Goal: Task Accomplishment & Management: Use online tool/utility

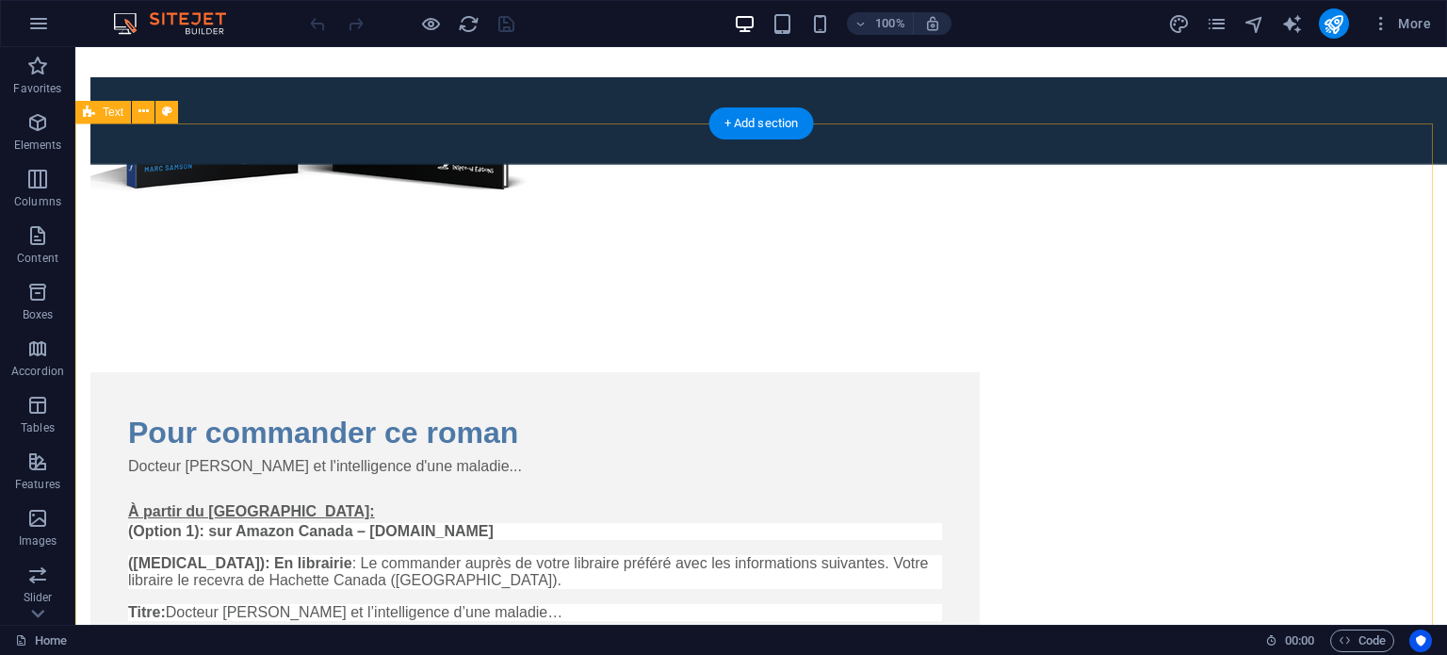
scroll to position [2921, 0]
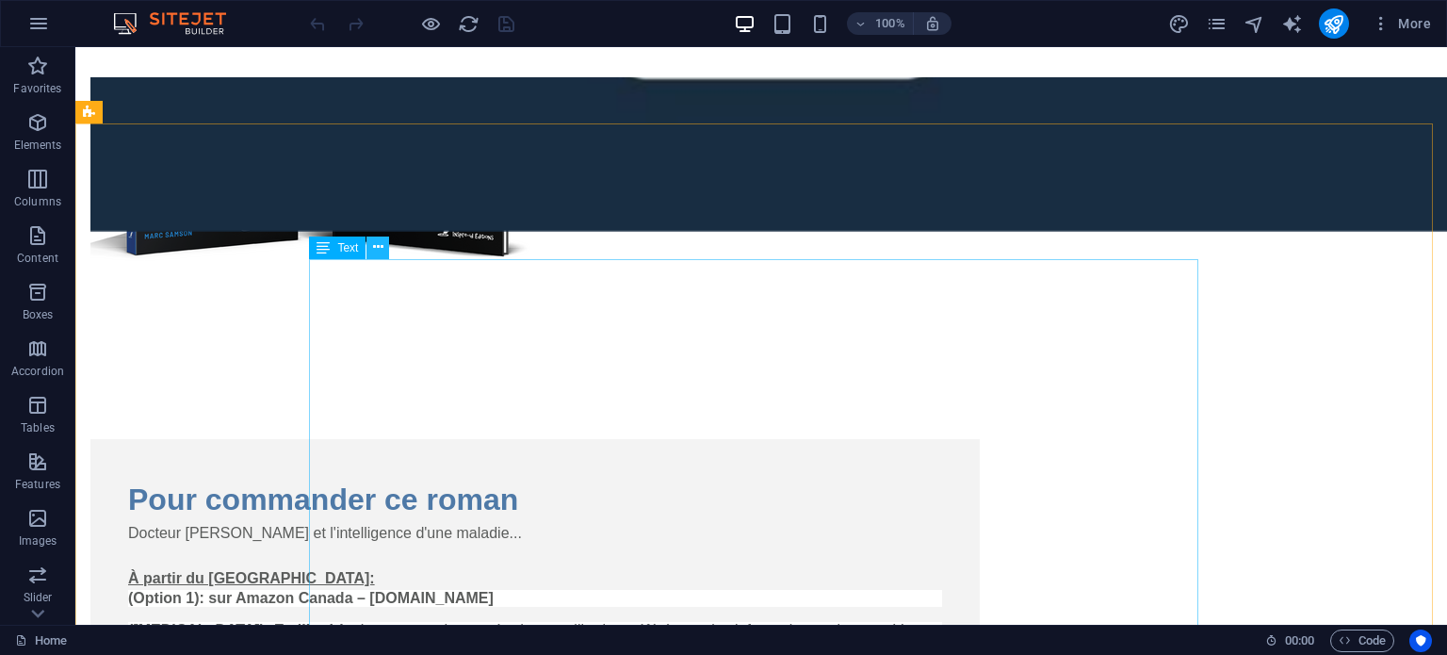
click at [383, 252] on button at bounding box center [378, 247] width 23 height 23
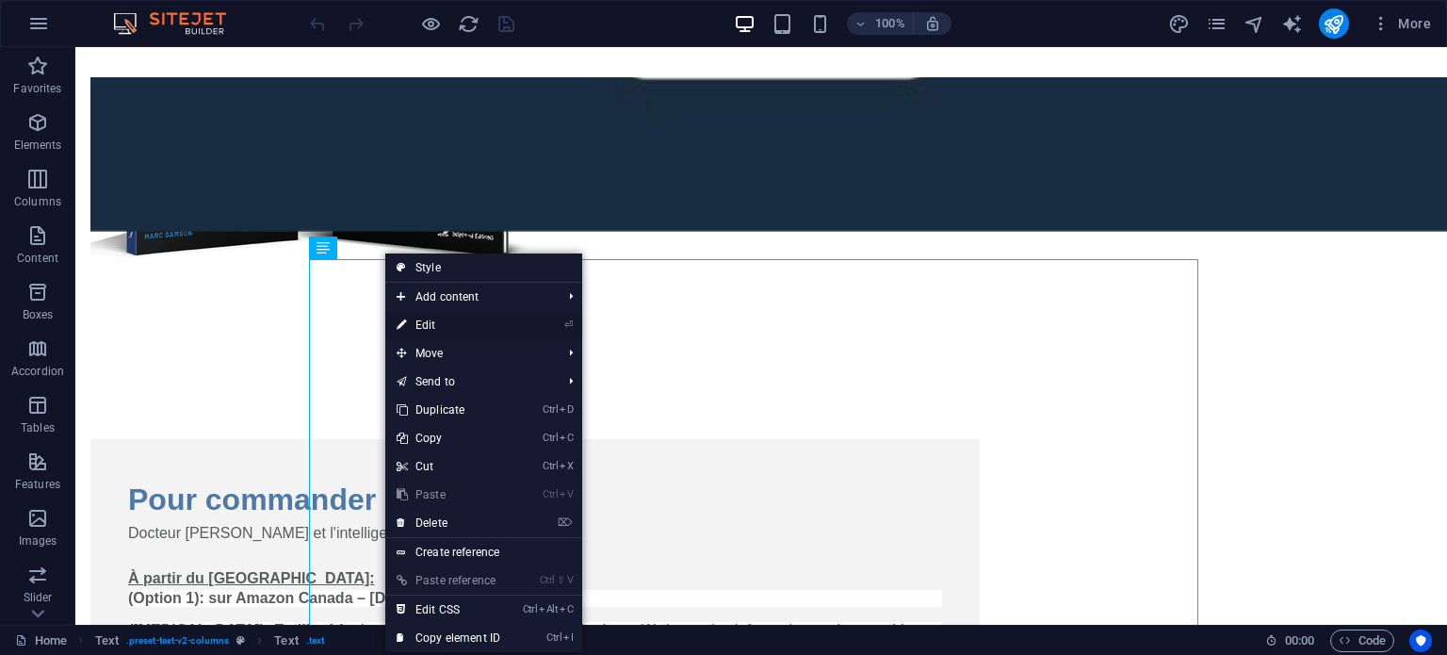
click at [426, 319] on link "⏎ Edit" at bounding box center [448, 325] width 126 height 28
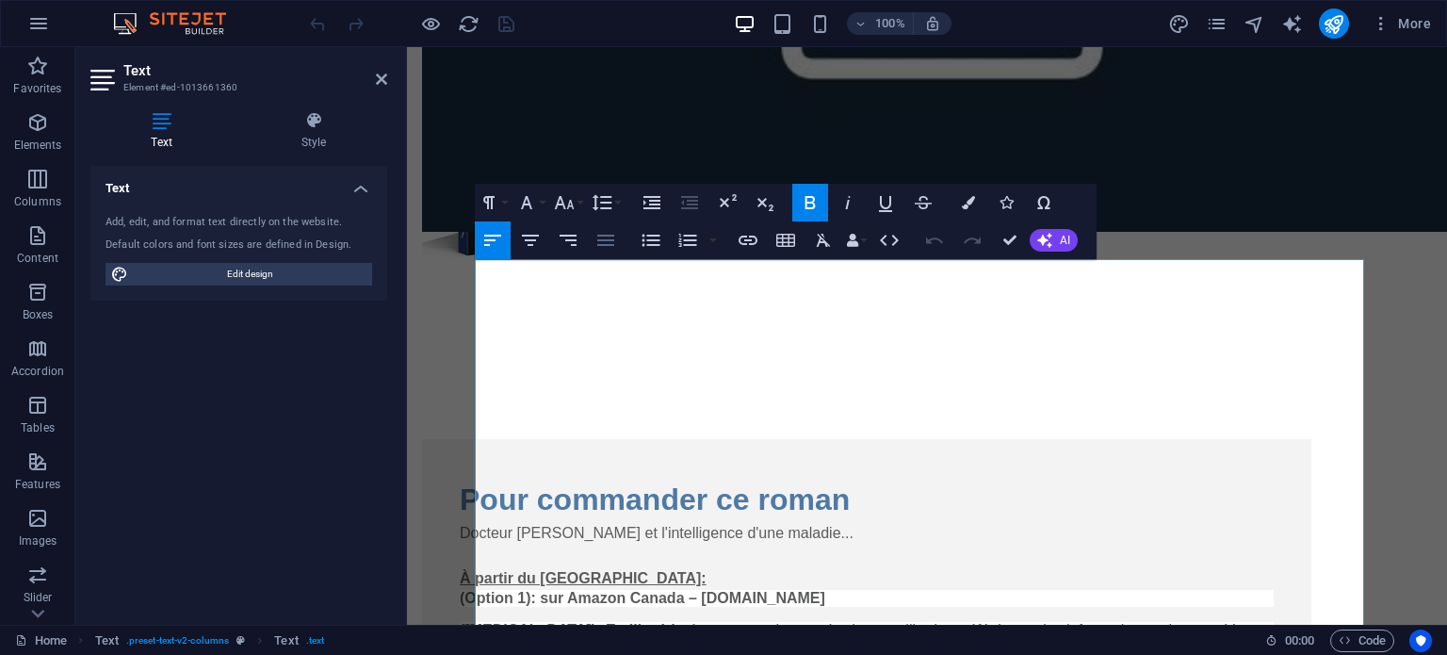
click at [602, 240] on icon "button" at bounding box center [606, 240] width 23 height 23
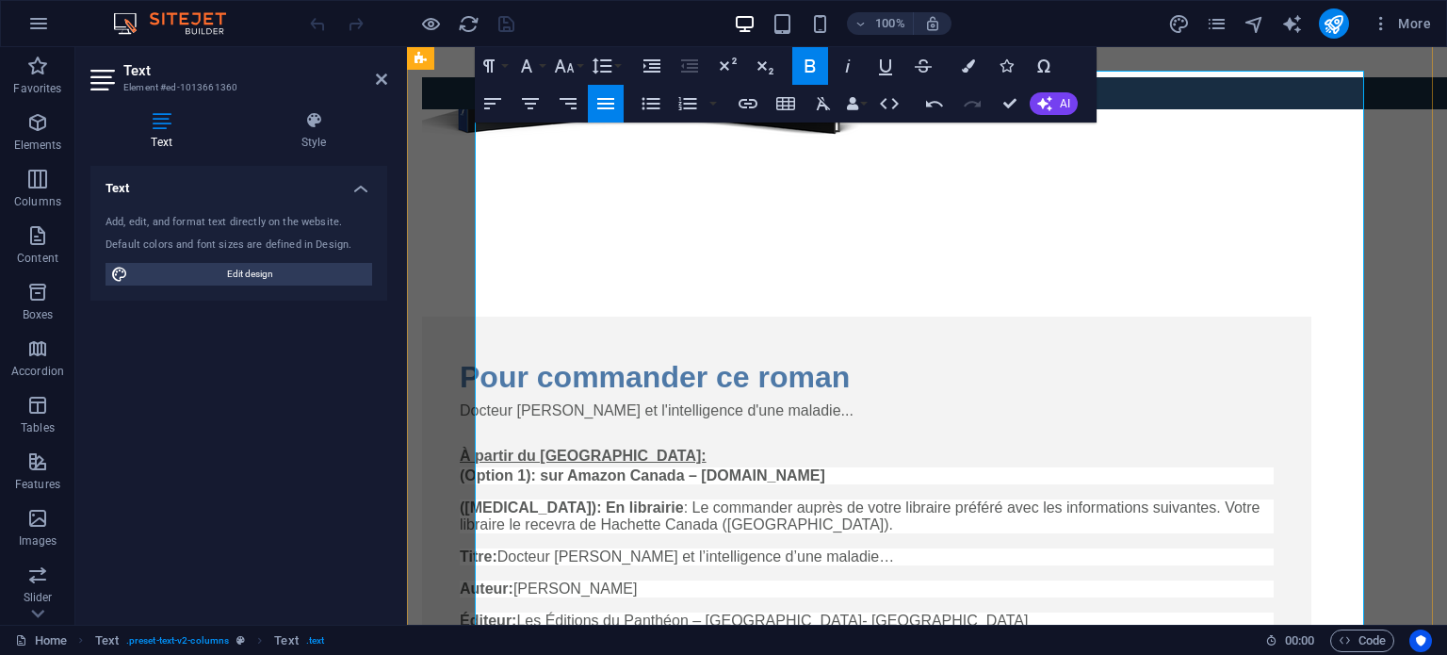
scroll to position [3015, 0]
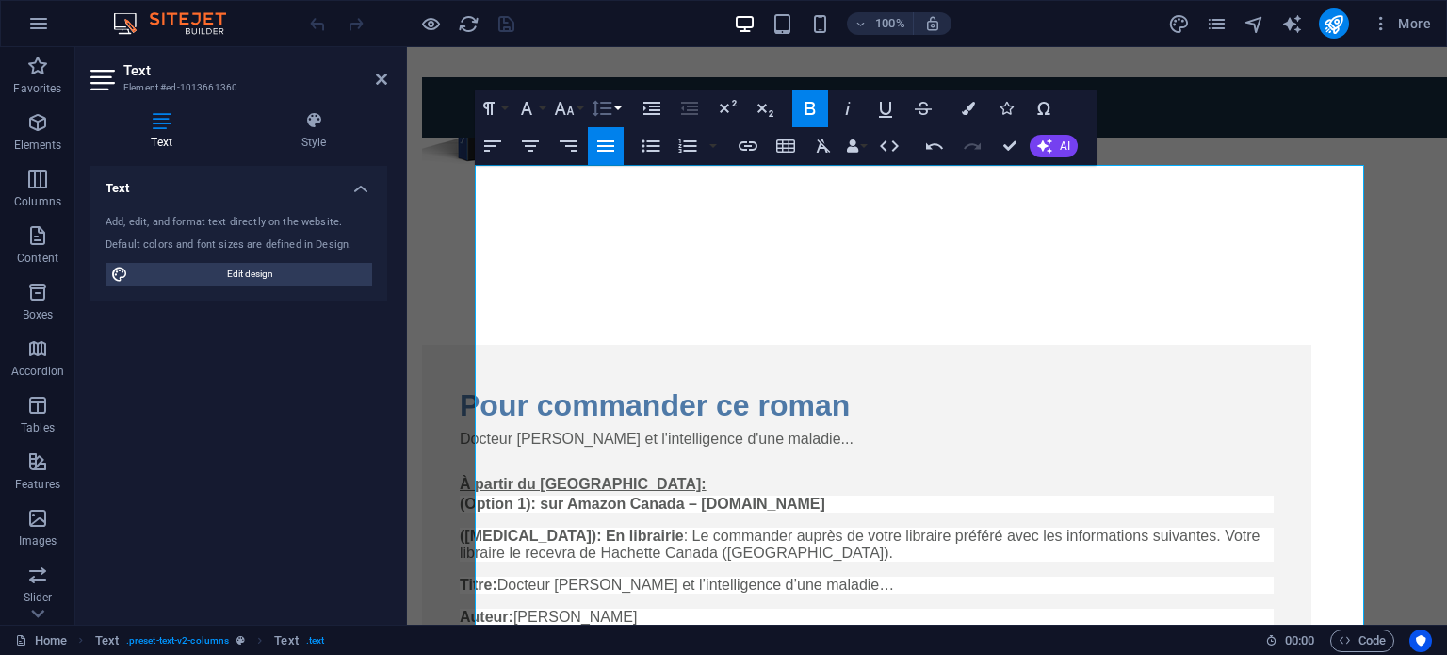
click at [615, 106] on button "Line Height" at bounding box center [606, 109] width 36 height 38
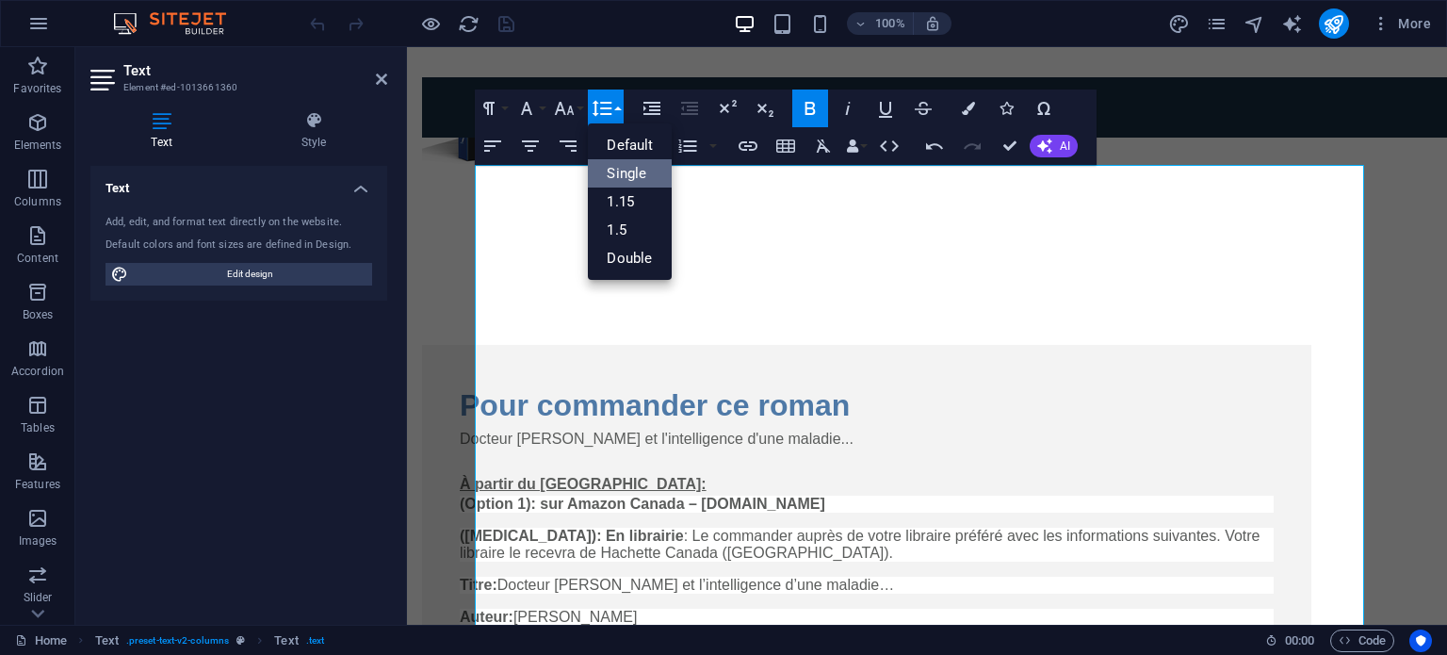
click at [618, 171] on link "Single" at bounding box center [630, 173] width 84 height 28
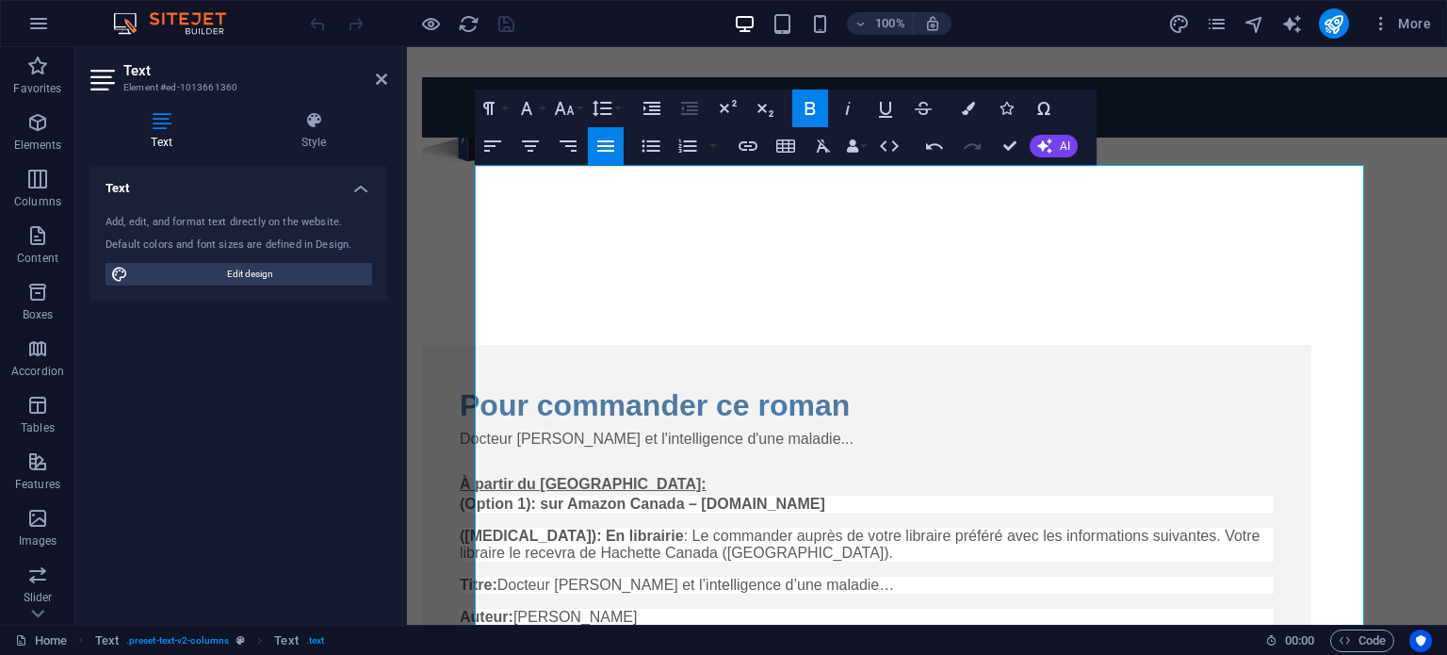
click at [608, 139] on icon "button" at bounding box center [606, 146] width 23 height 23
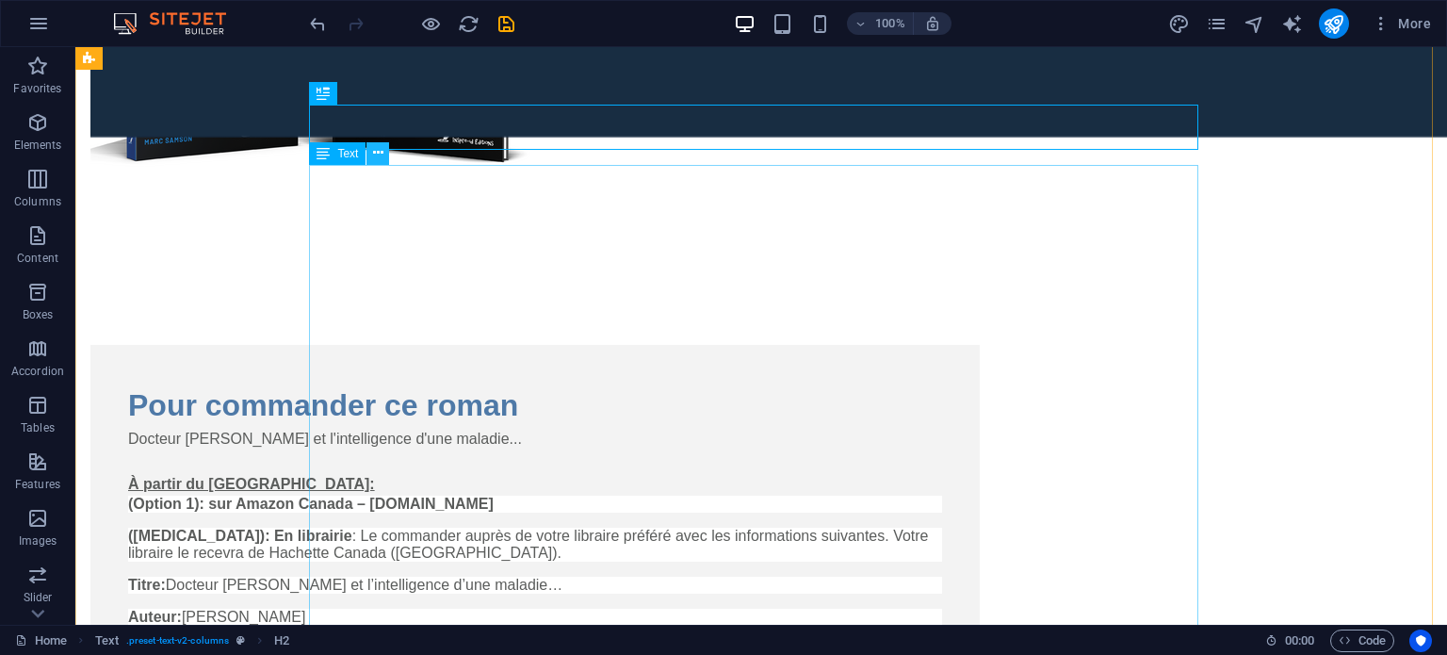
click at [383, 154] on icon at bounding box center [378, 153] width 10 height 20
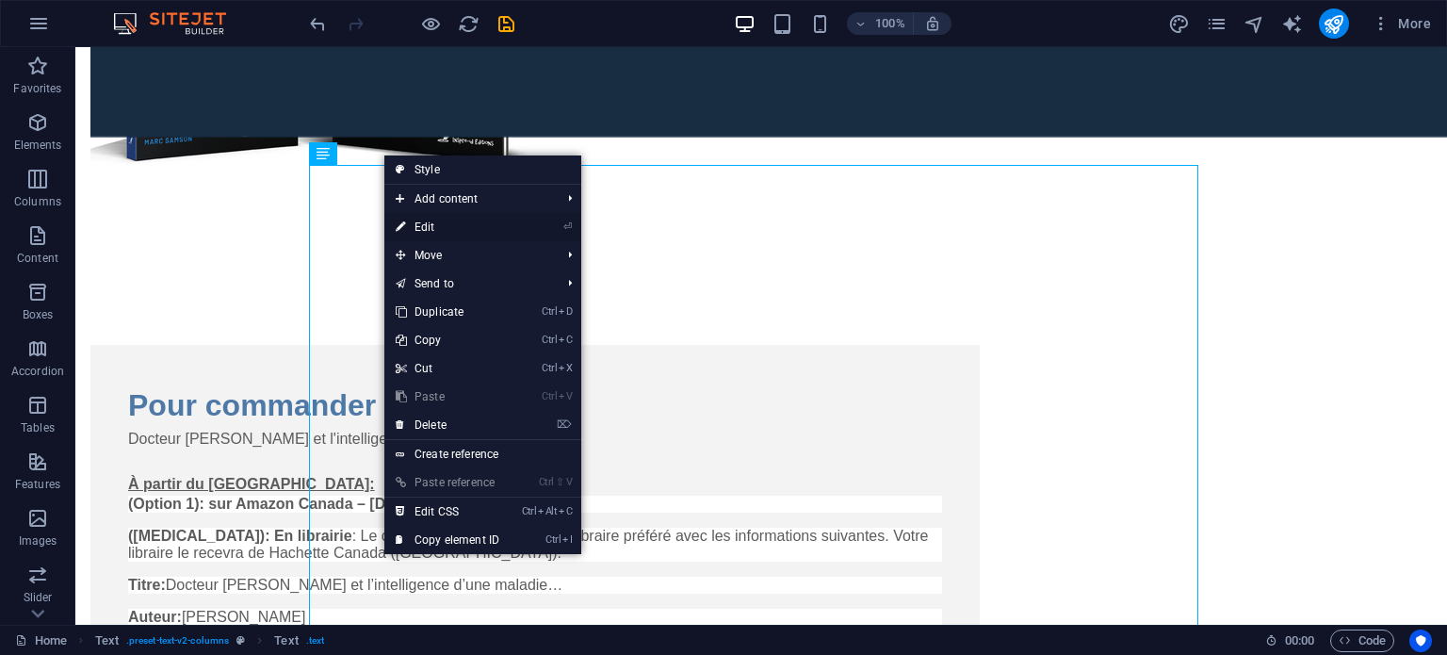
click at [416, 221] on link "⏎ Edit" at bounding box center [447, 227] width 126 height 28
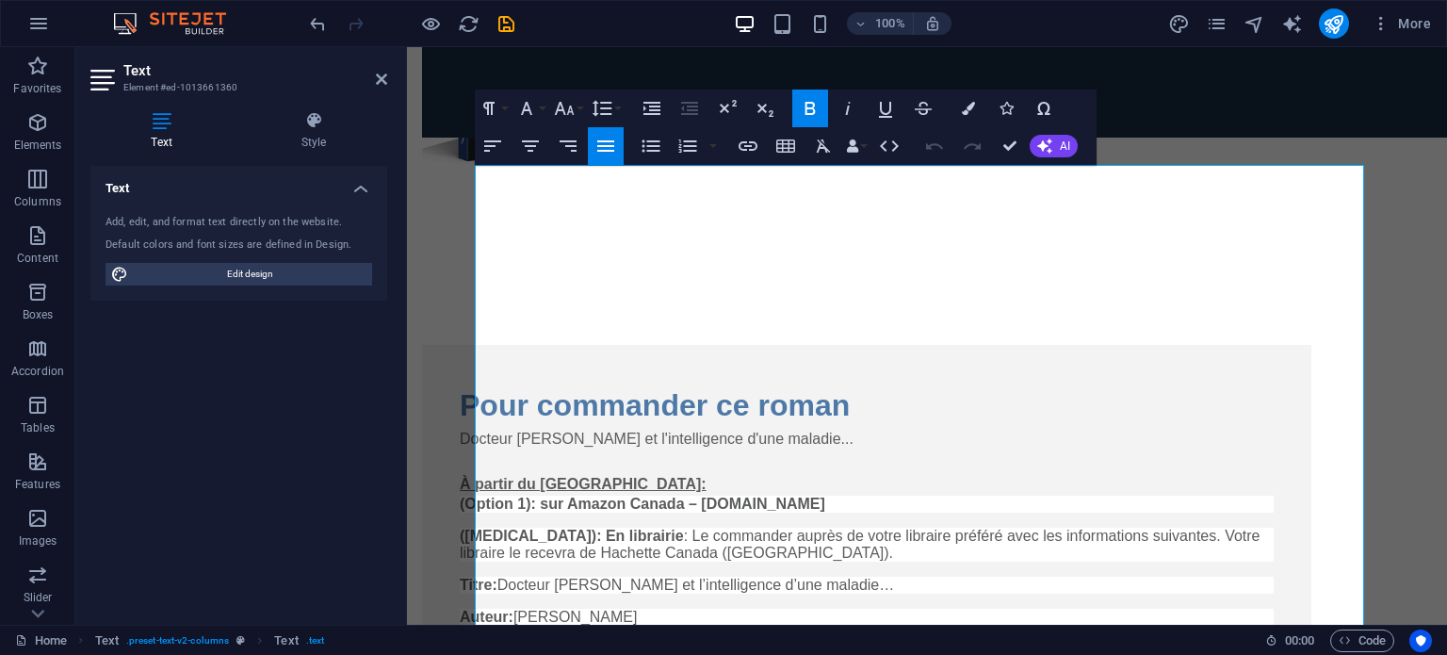
click at [611, 142] on icon "button" at bounding box center [606, 146] width 23 height 23
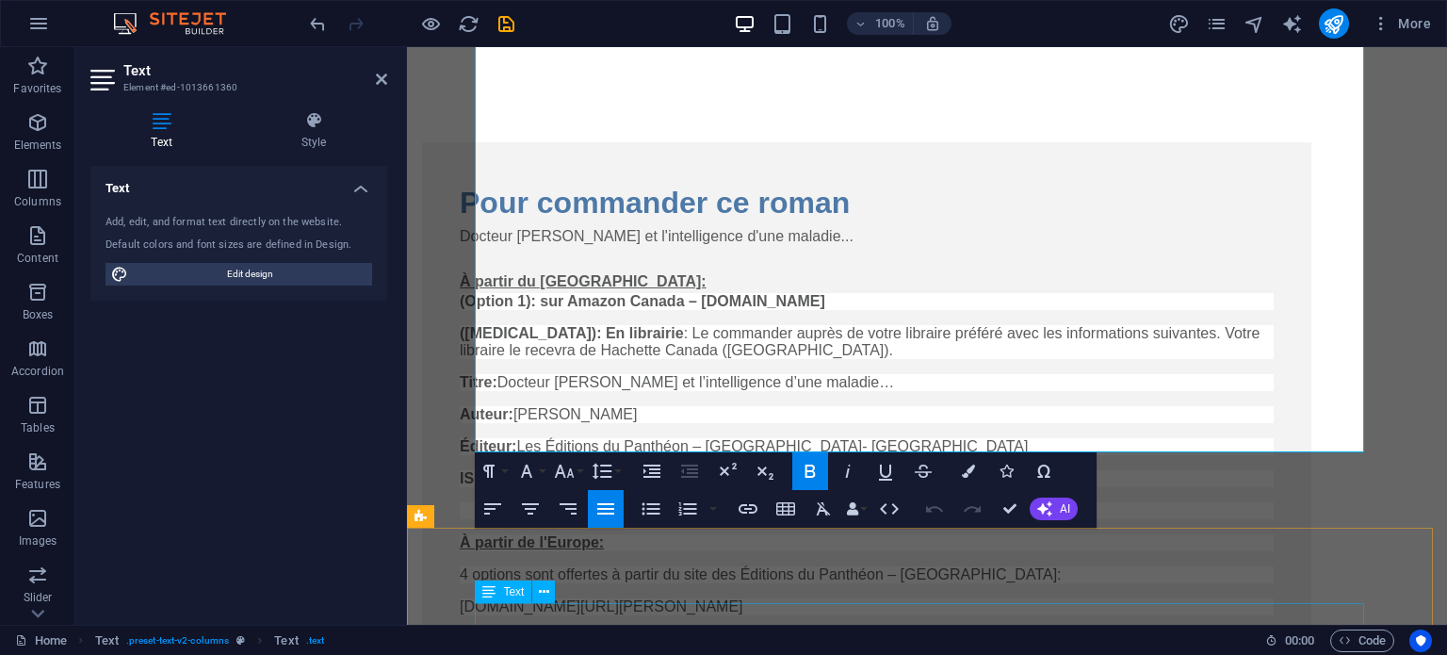
scroll to position [3342, 0]
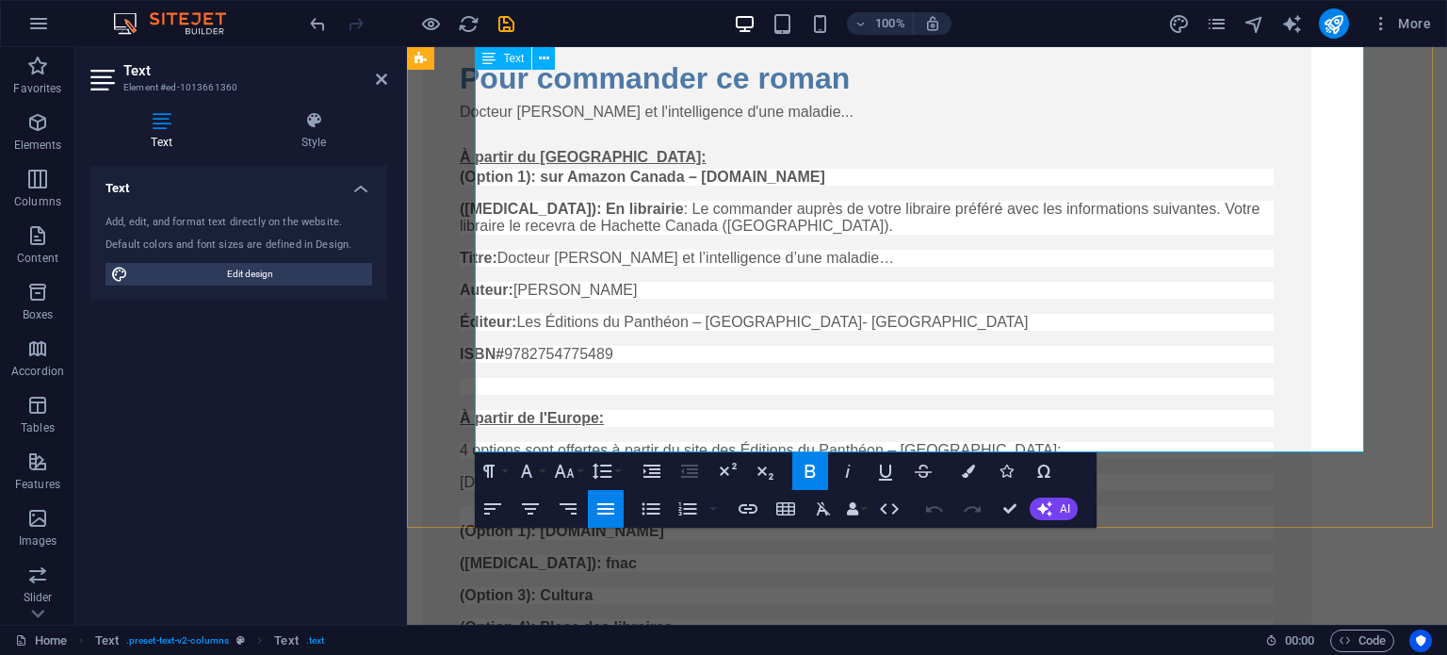
drag, startPoint x: 477, startPoint y: 172, endPoint x: 1196, endPoint y: 423, distance: 761.3
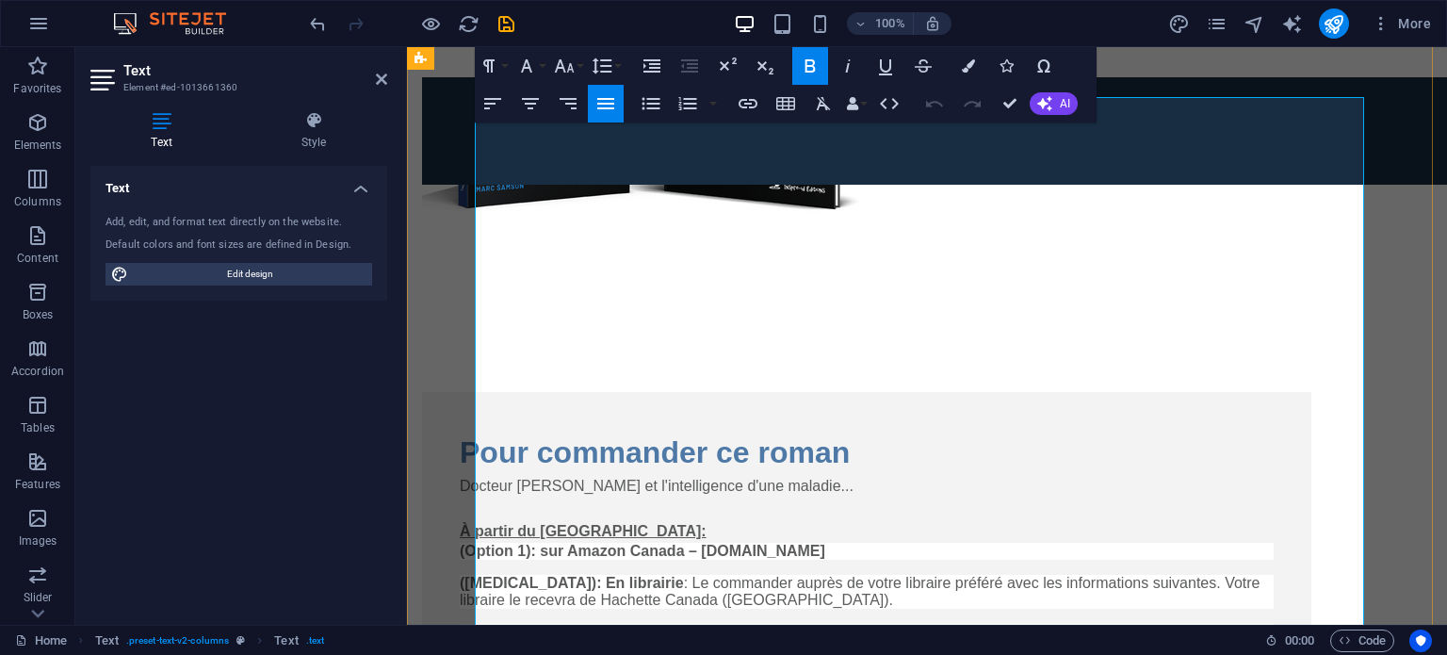
scroll to position [2965, 0]
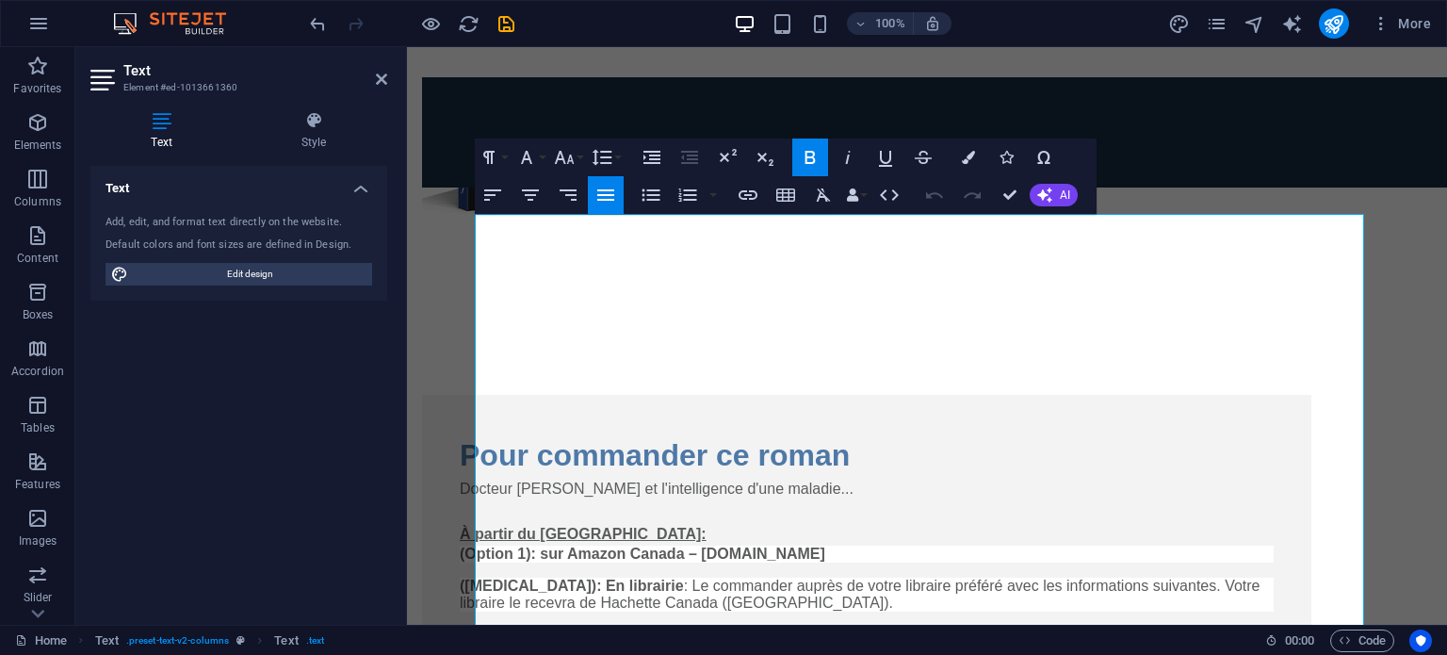
click at [605, 191] on icon "button" at bounding box center [606, 195] width 23 height 23
click at [614, 155] on button "Line Height" at bounding box center [606, 158] width 36 height 38
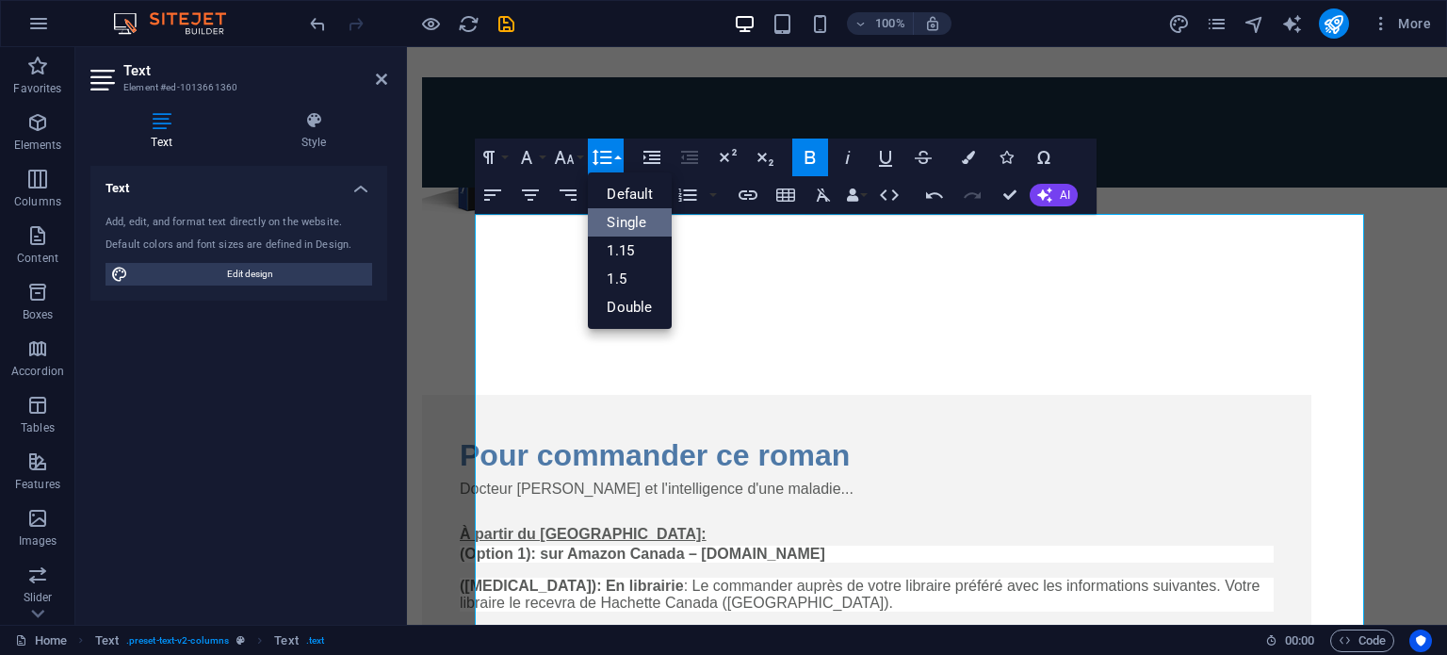
scroll to position [0, 0]
click at [615, 220] on link "Single" at bounding box center [630, 222] width 84 height 28
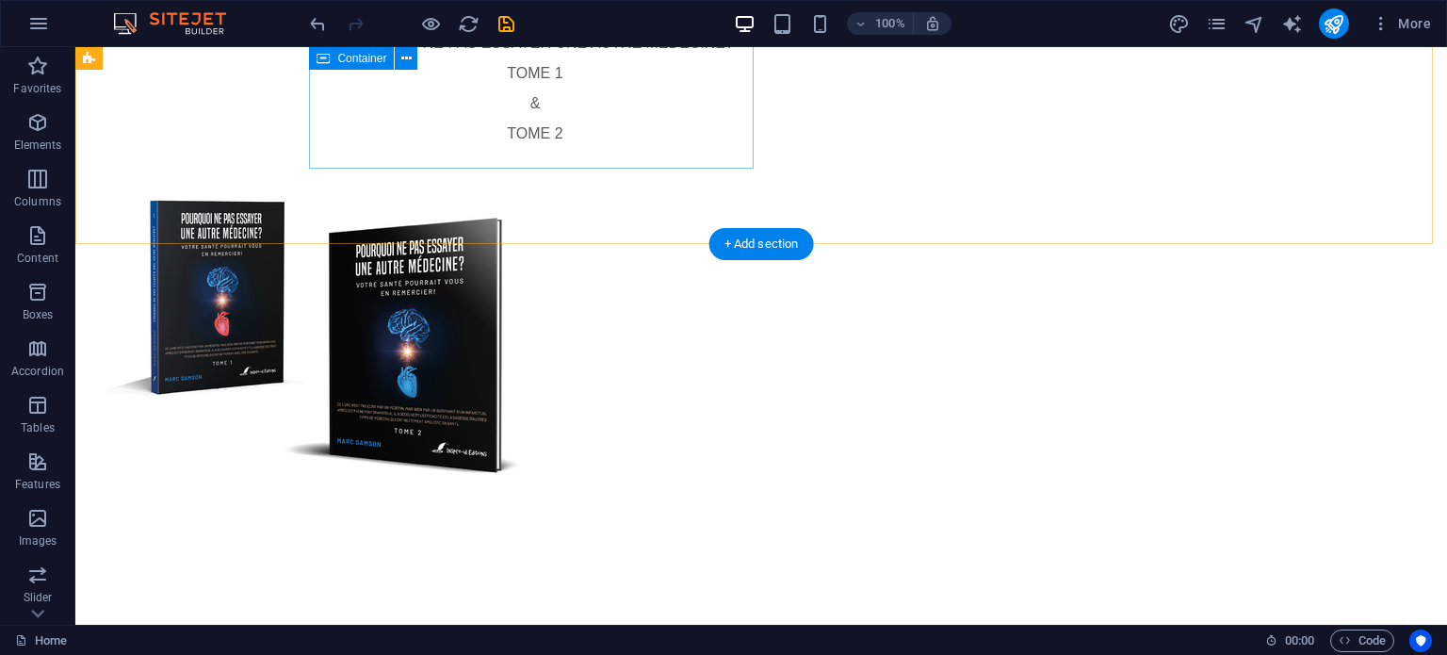
scroll to position [610, 0]
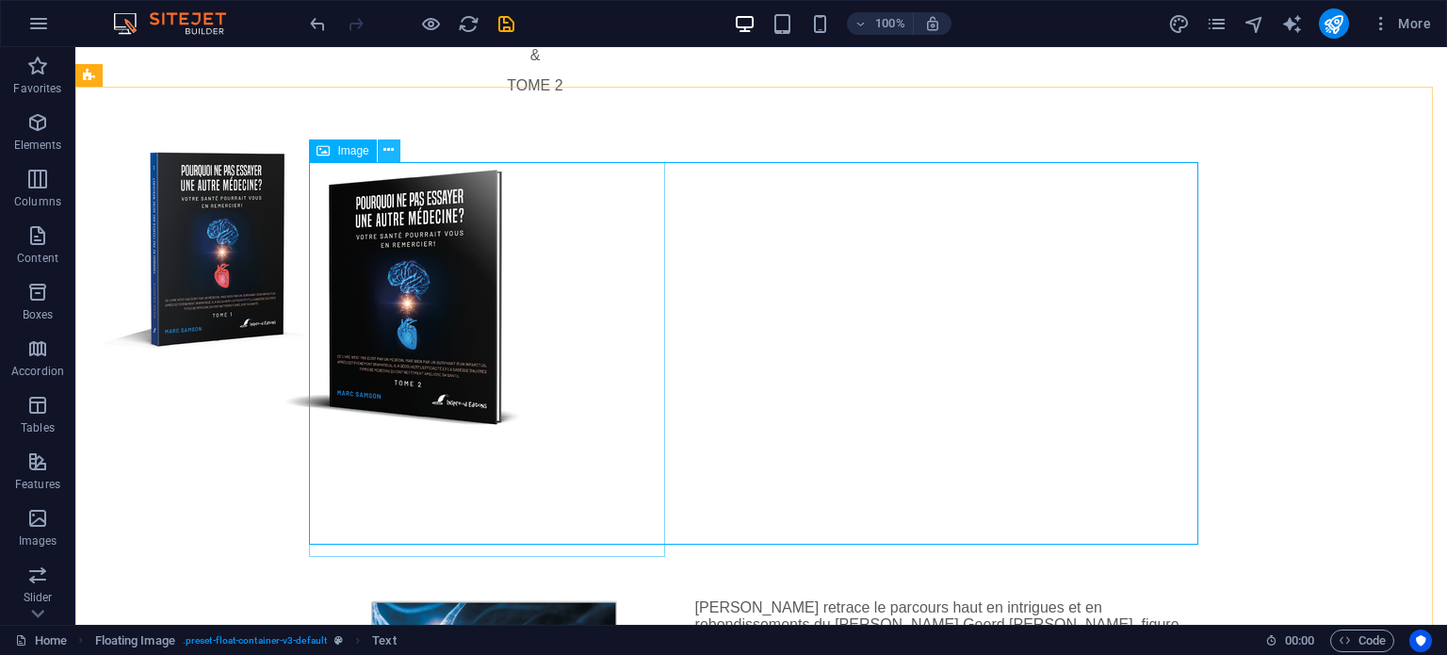
click at [387, 145] on icon at bounding box center [388, 150] width 10 height 20
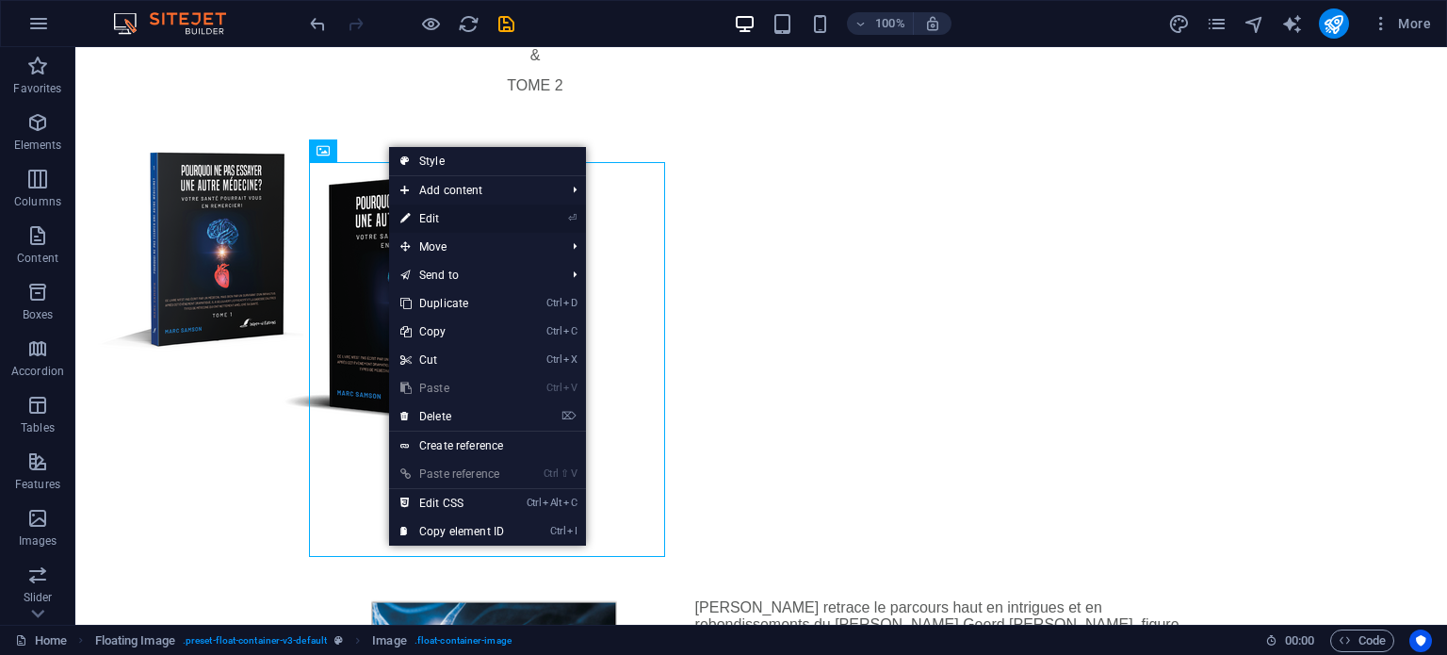
drag, startPoint x: 12, startPoint y: 168, endPoint x: 418, endPoint y: 215, distance: 408.8
click at [418, 215] on link "⏎ Edit" at bounding box center [452, 218] width 126 height 28
select select "px"
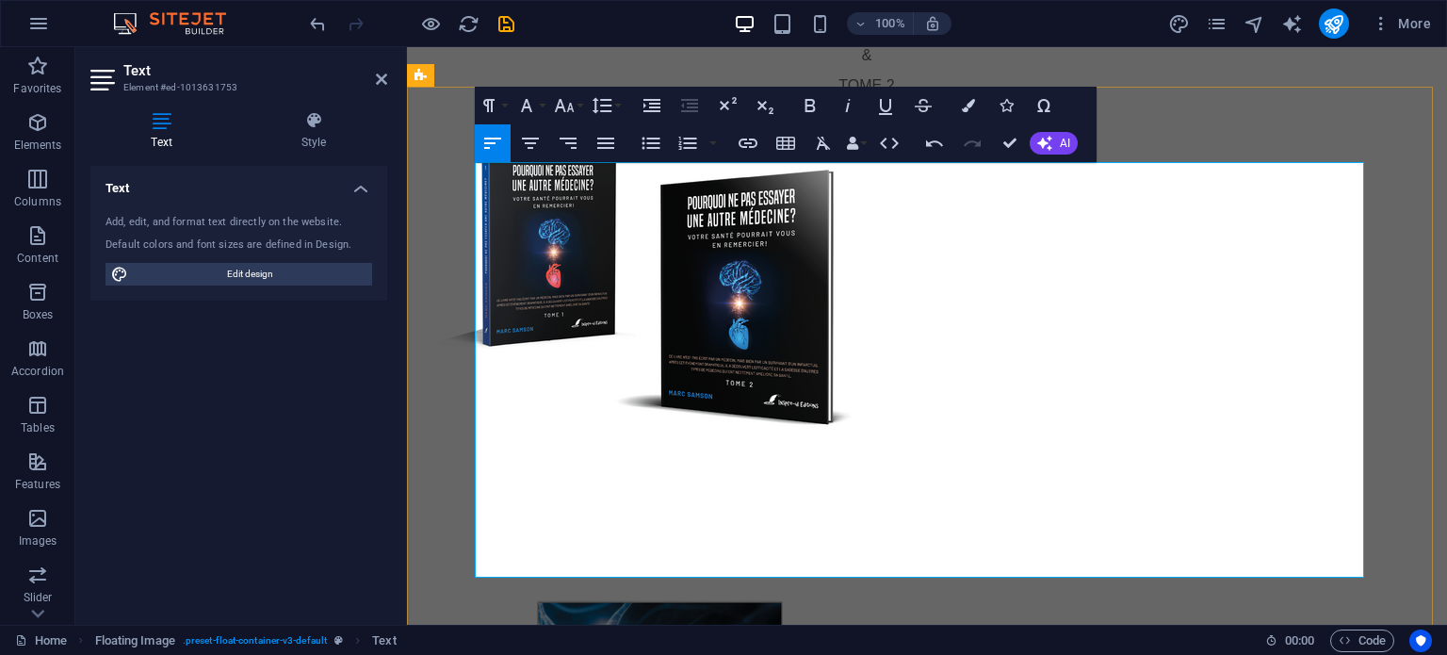
click at [857, 599] on p at bounding box center [926, 607] width 889 height 17
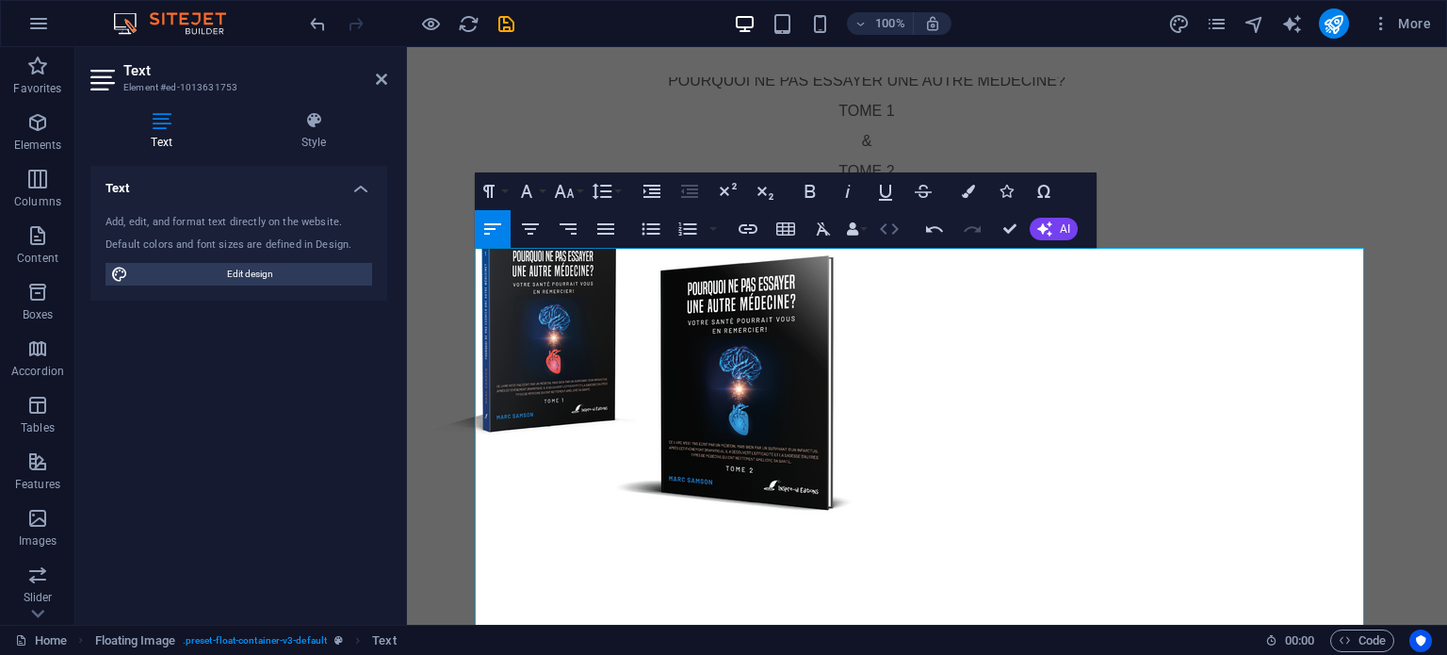
scroll to position [515, 0]
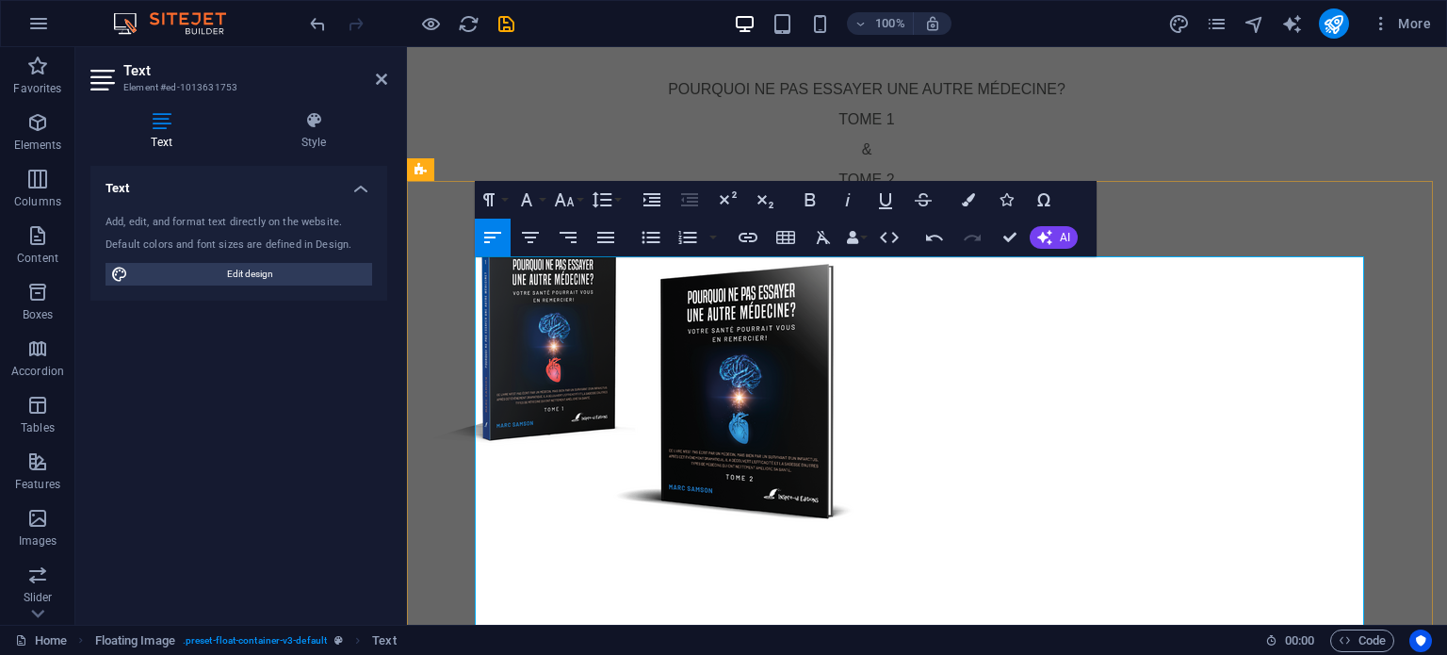
drag, startPoint x: 852, startPoint y: 267, endPoint x: 954, endPoint y: 315, distance: 112.5
click at [812, 199] on icon "button" at bounding box center [811, 199] width 10 height 13
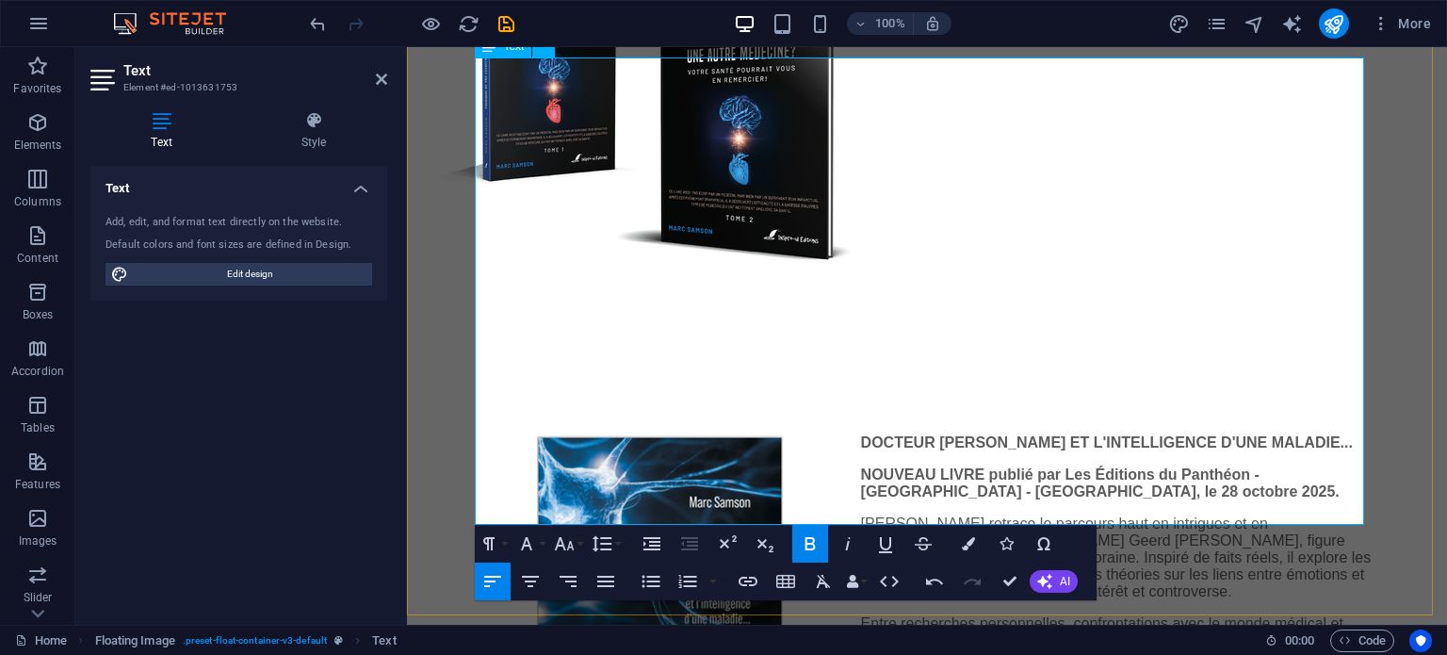
scroll to position [798, 0]
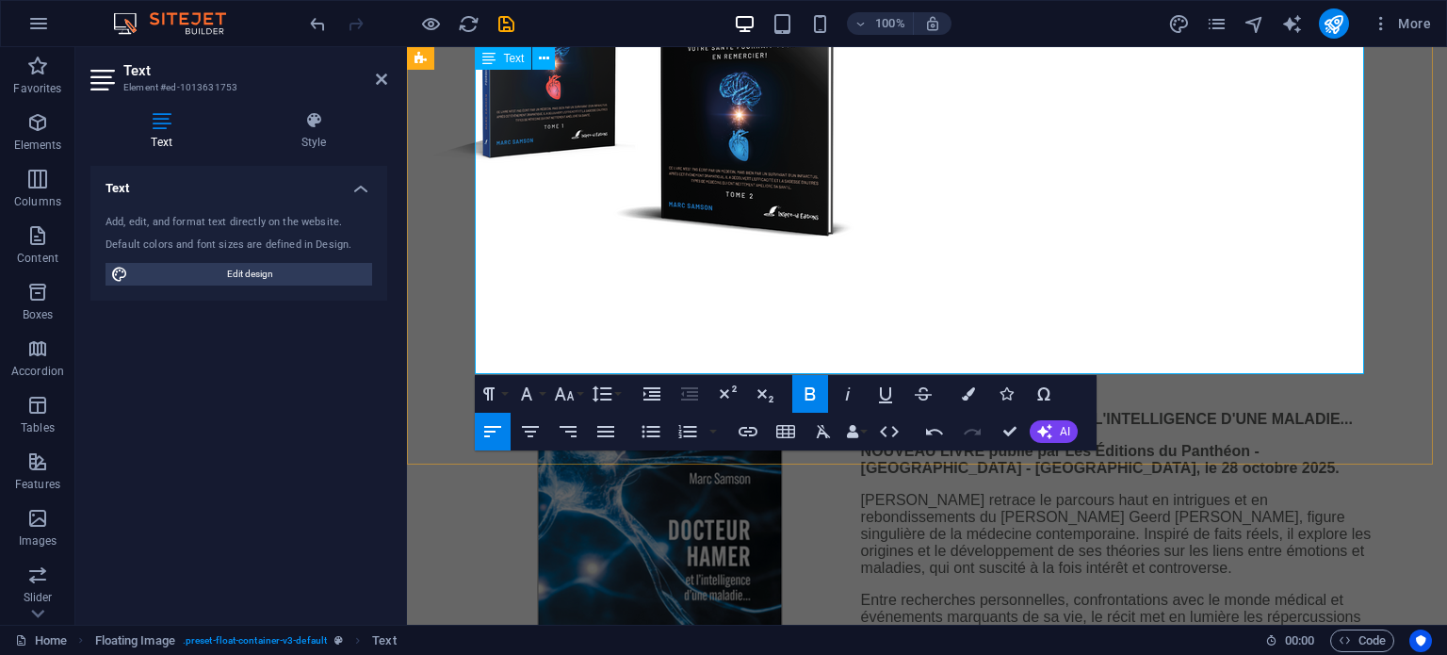
click at [1210, 419] on div "​DOCTEUR [PERSON_NAME] ET L'INTELLIGENCE D'UNE MALADIE... NOUVEAU LIVRE publié …" at bounding box center [927, 608] width 1040 height 546
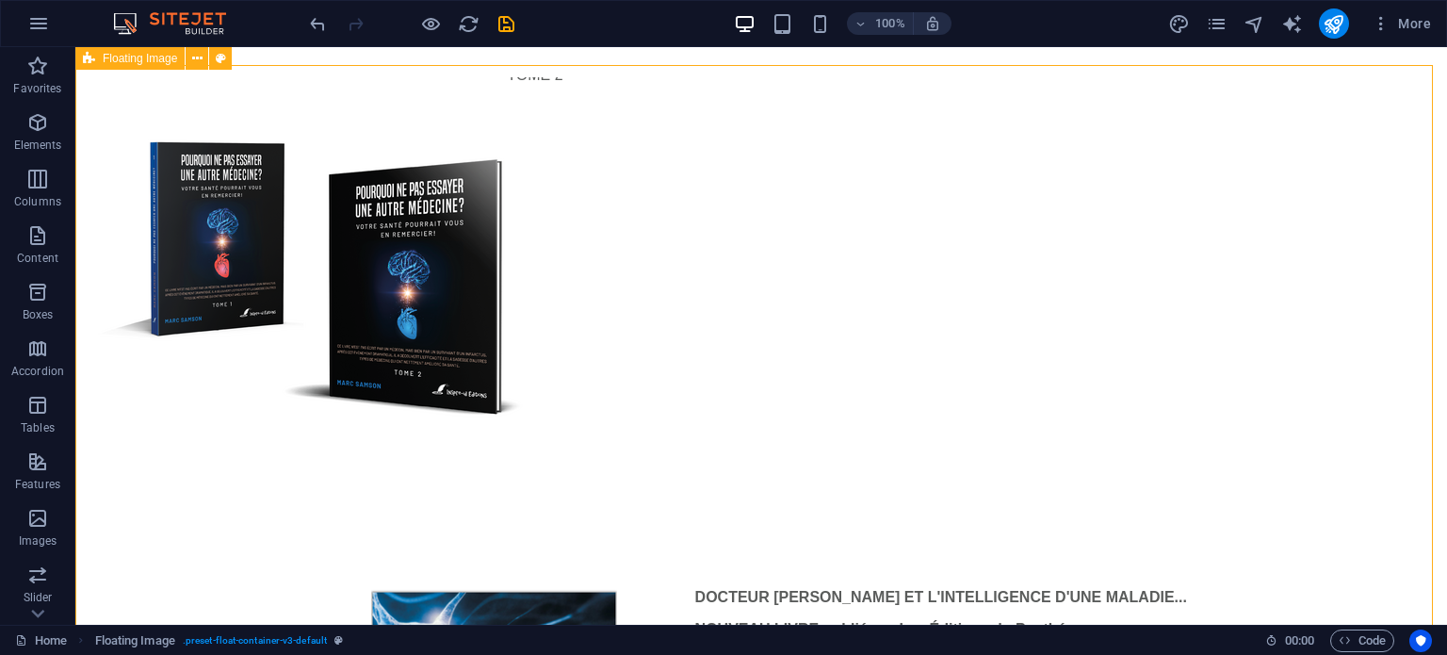
scroll to position [610, 0]
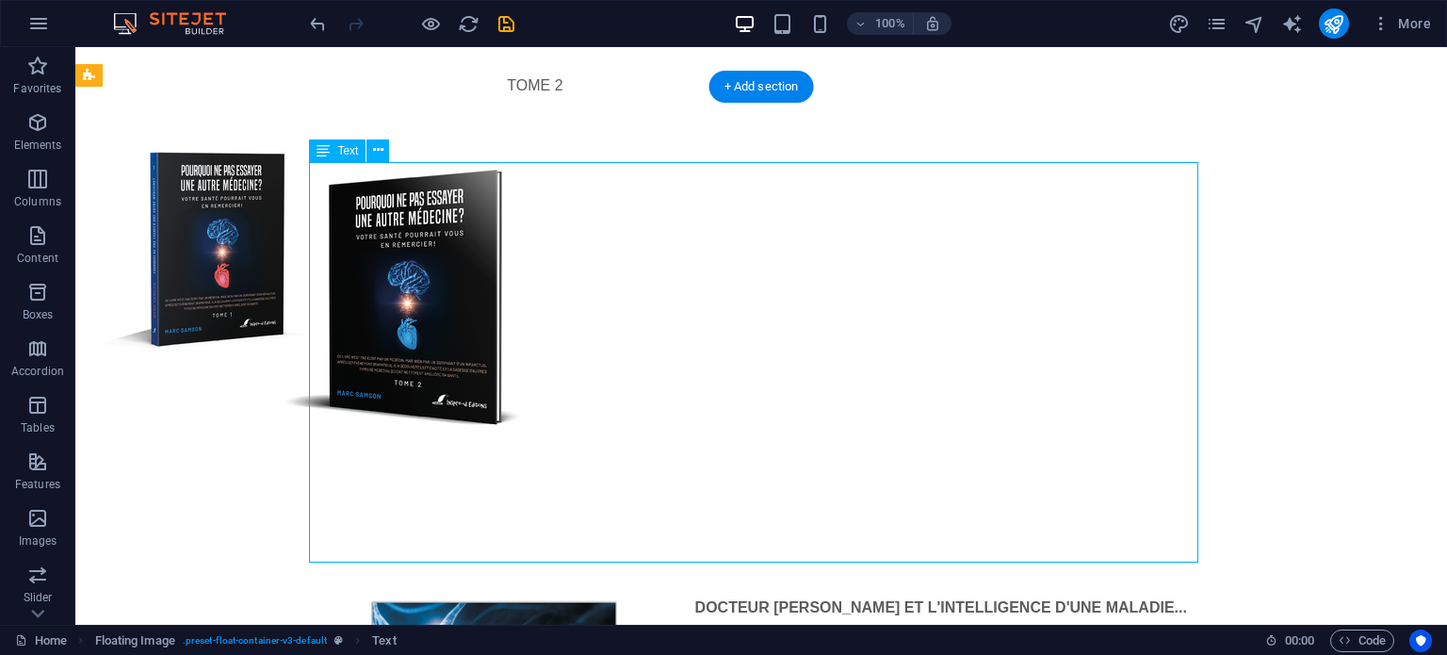
click at [375, 146] on icon at bounding box center [378, 150] width 10 height 20
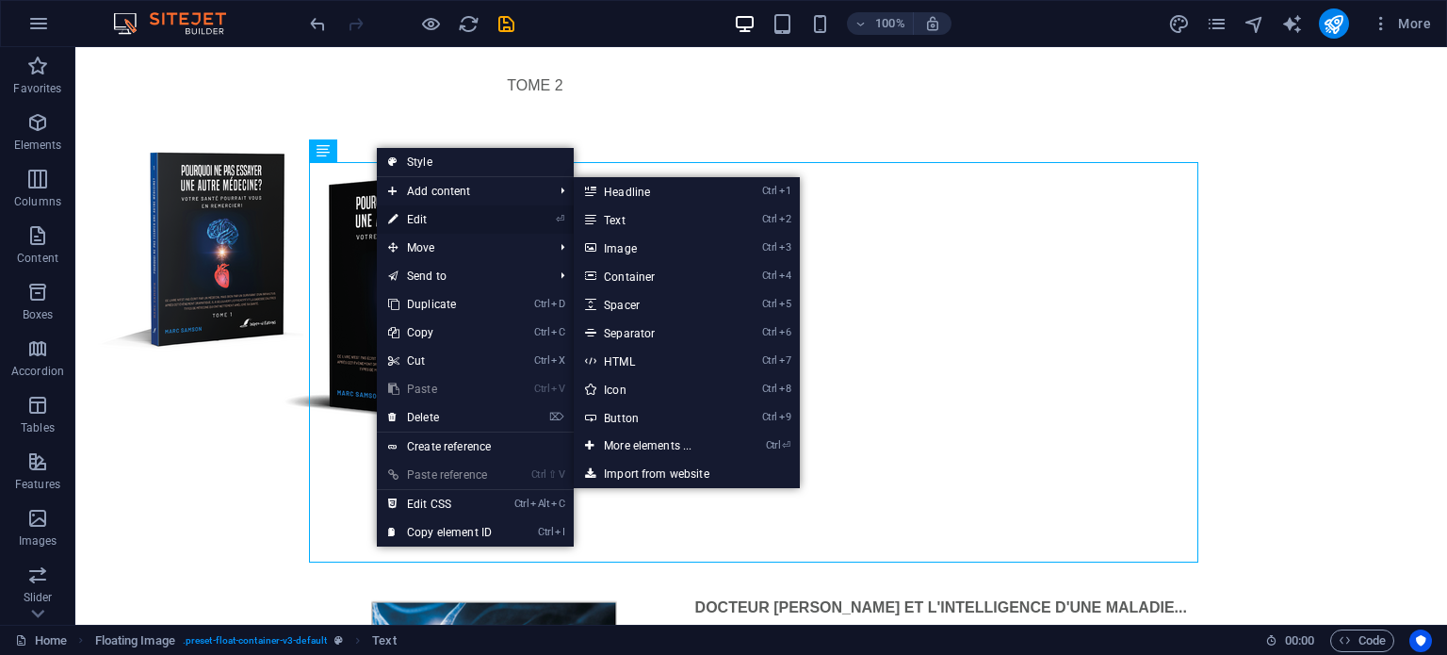
click at [432, 218] on link "⏎ Edit" at bounding box center [440, 219] width 126 height 28
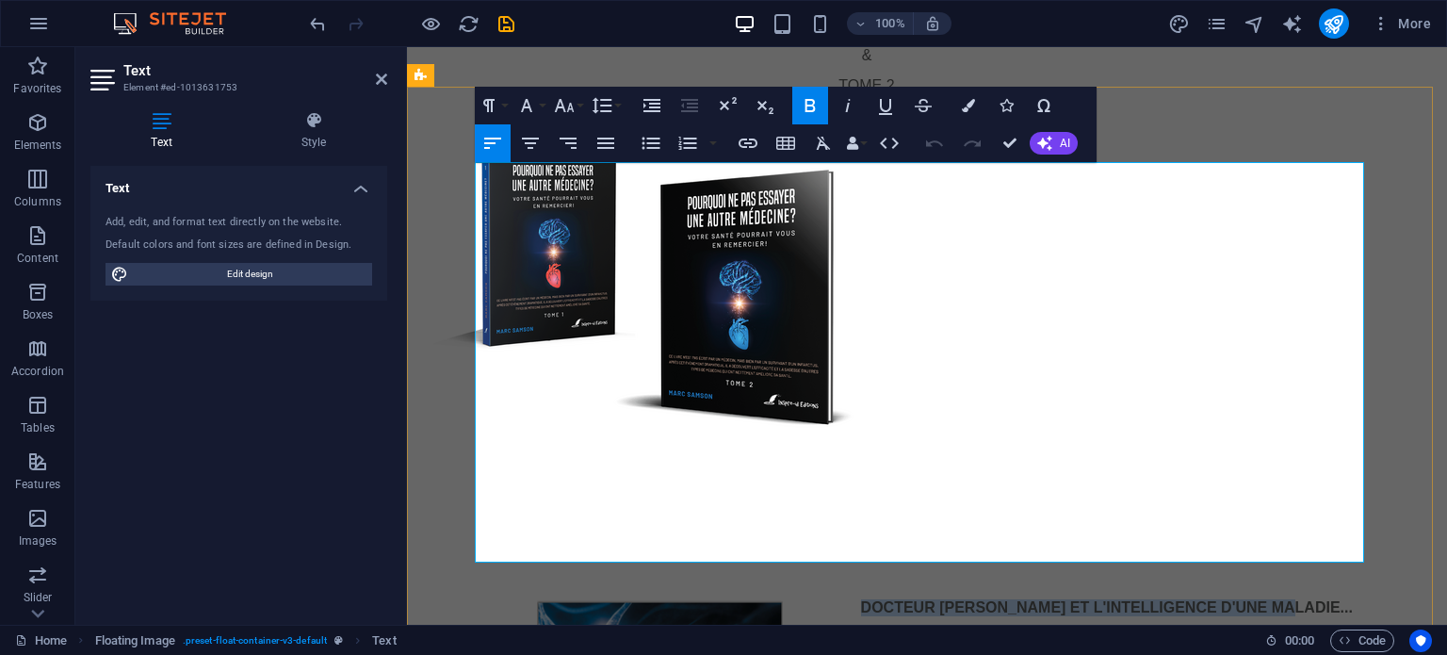
drag, startPoint x: 853, startPoint y: 171, endPoint x: 1234, endPoint y: 166, distance: 381.6
click at [1234, 599] on p "DOCTEUR [PERSON_NAME] ET L'INTELLIGENCE D'UNE MALADIE..." at bounding box center [926, 607] width 889 height 17
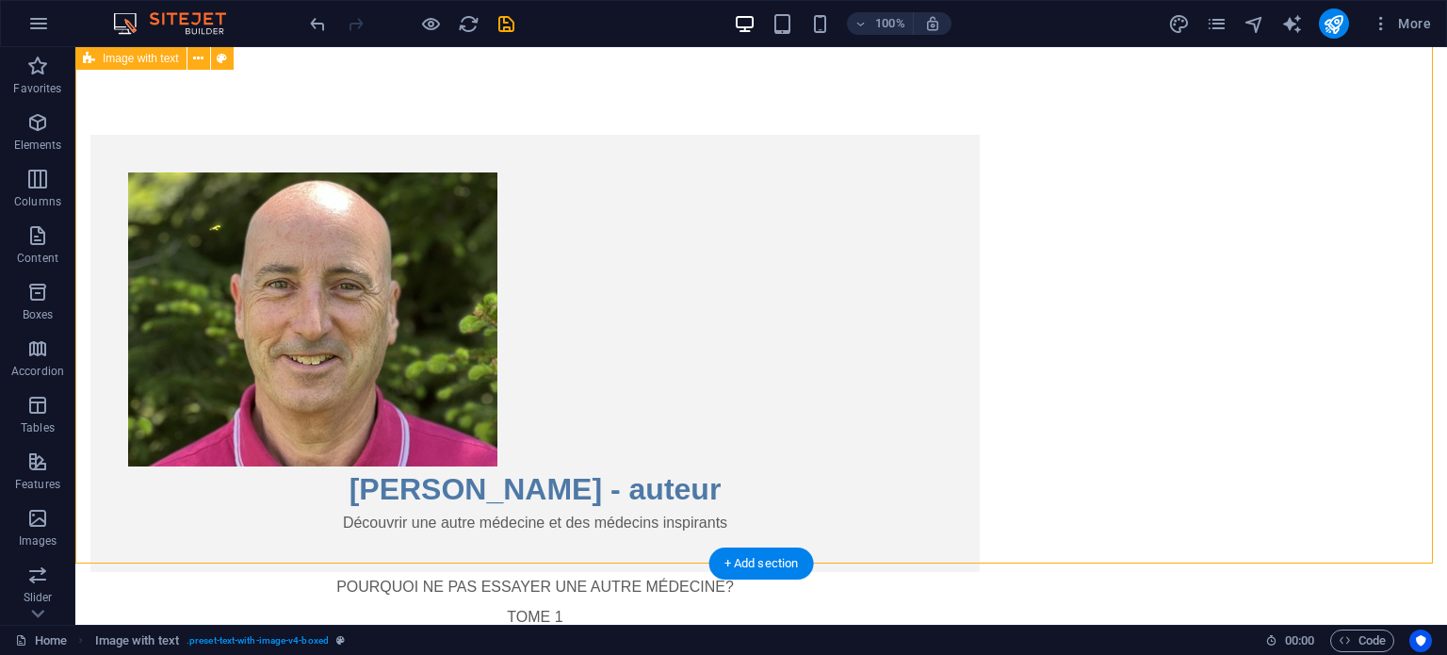
scroll to position [0, 0]
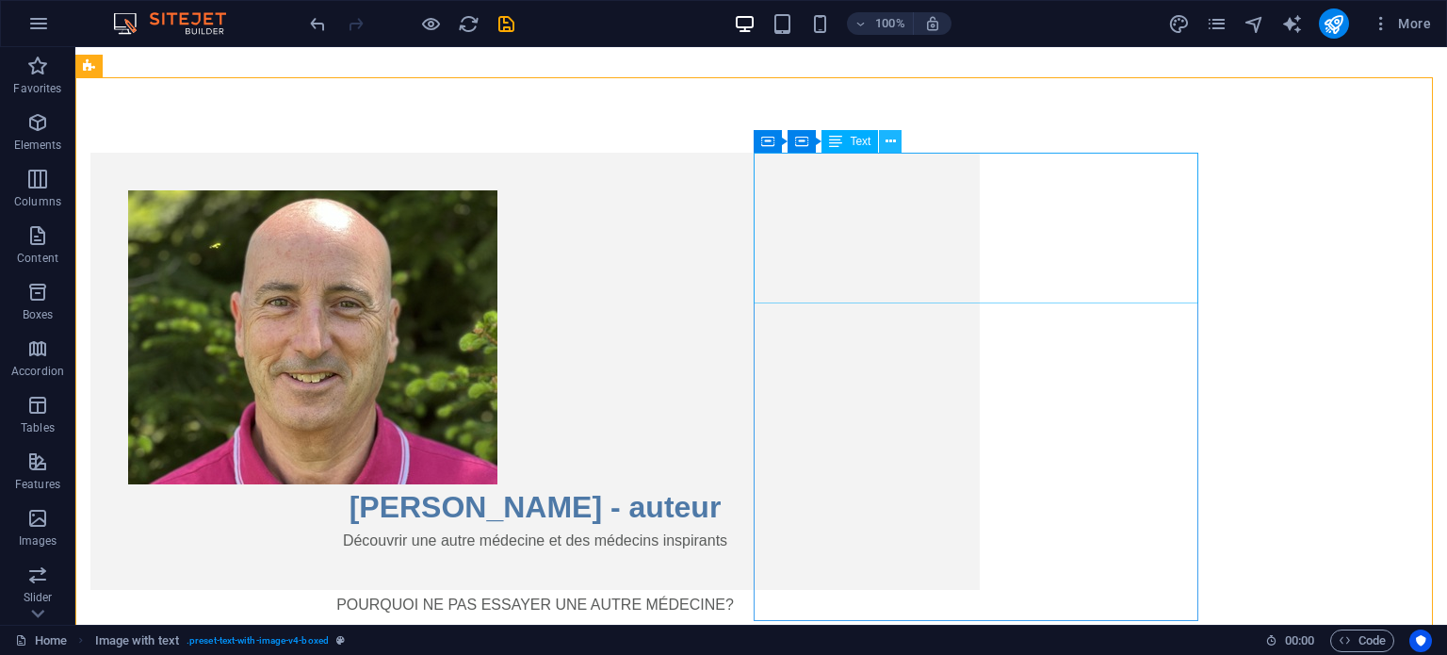
click at [889, 143] on icon at bounding box center [891, 142] width 10 height 20
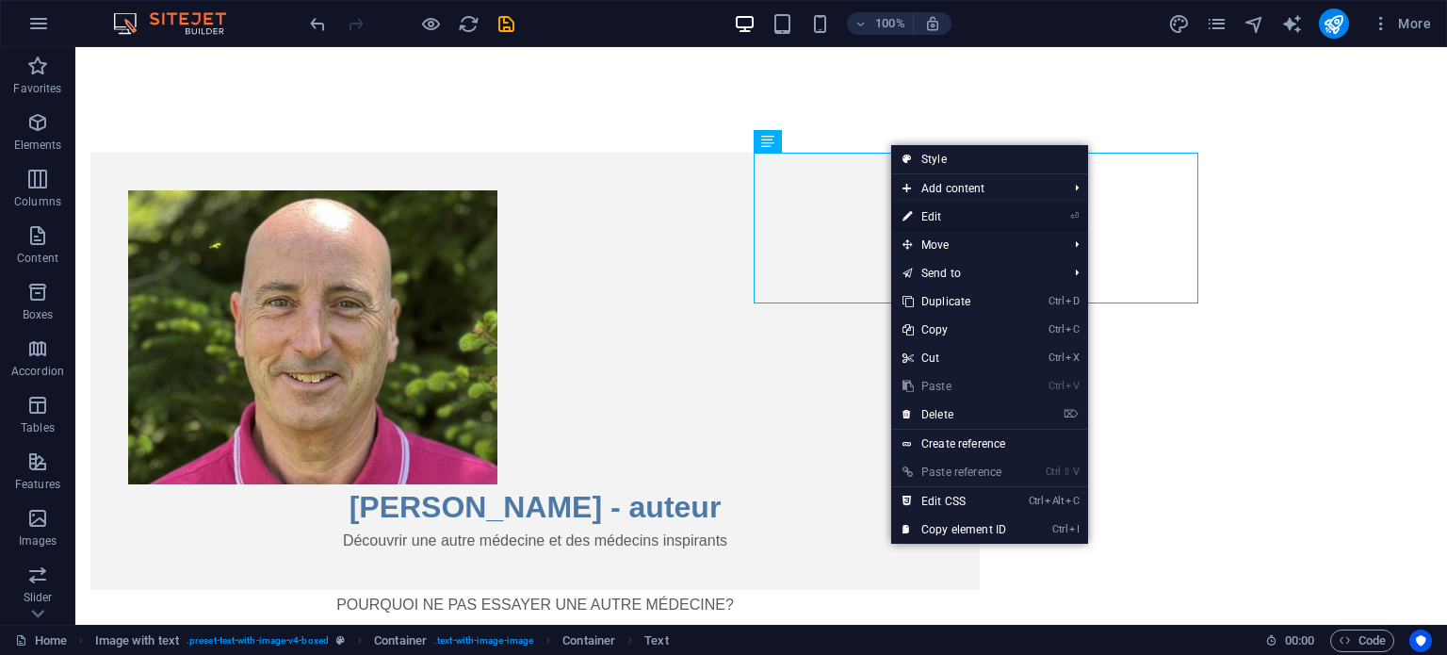
click at [921, 209] on link "⏎ Edit" at bounding box center [954, 217] width 126 height 28
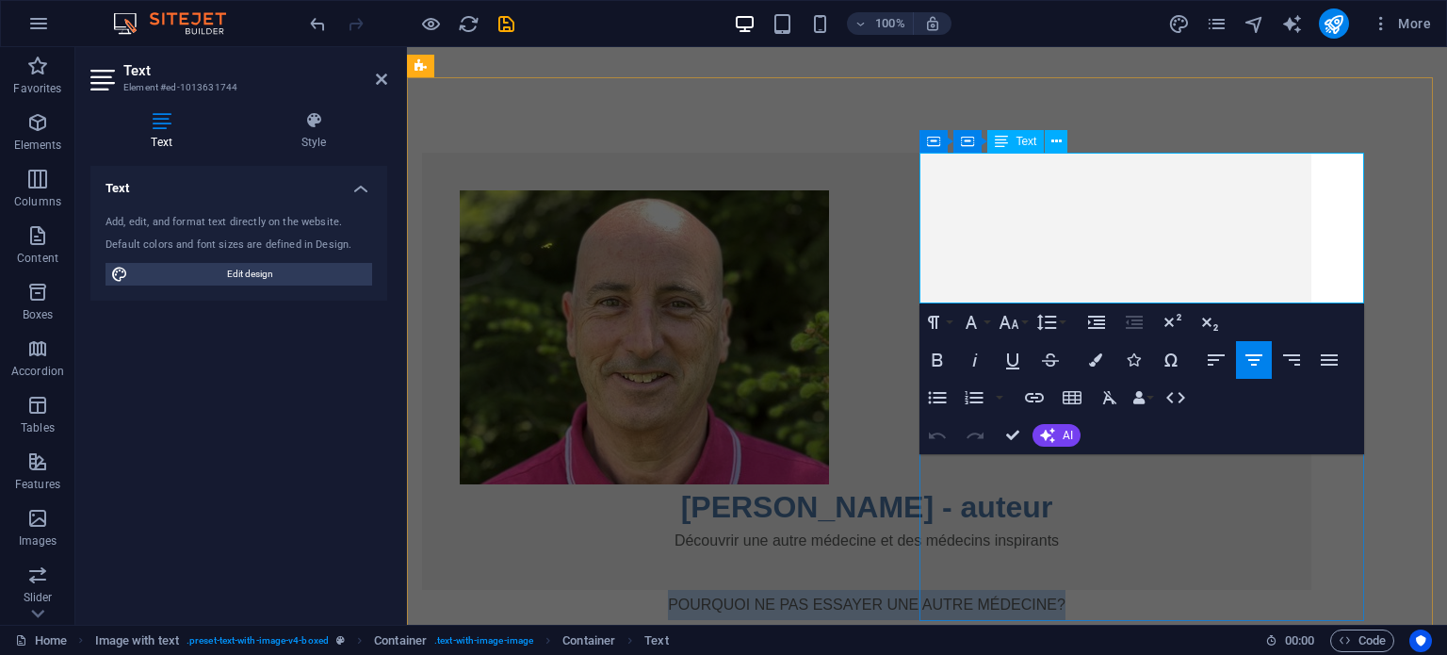
drag, startPoint x: 958, startPoint y: 164, endPoint x: 1322, endPoint y: 154, distance: 363.8
click at [1312, 590] on p "POURQUOI NE PAS ESSAYER UNE AUTRE MÉDECINE?" at bounding box center [866, 605] width 889 height 30
click at [941, 362] on icon "button" at bounding box center [938, 359] width 10 height 13
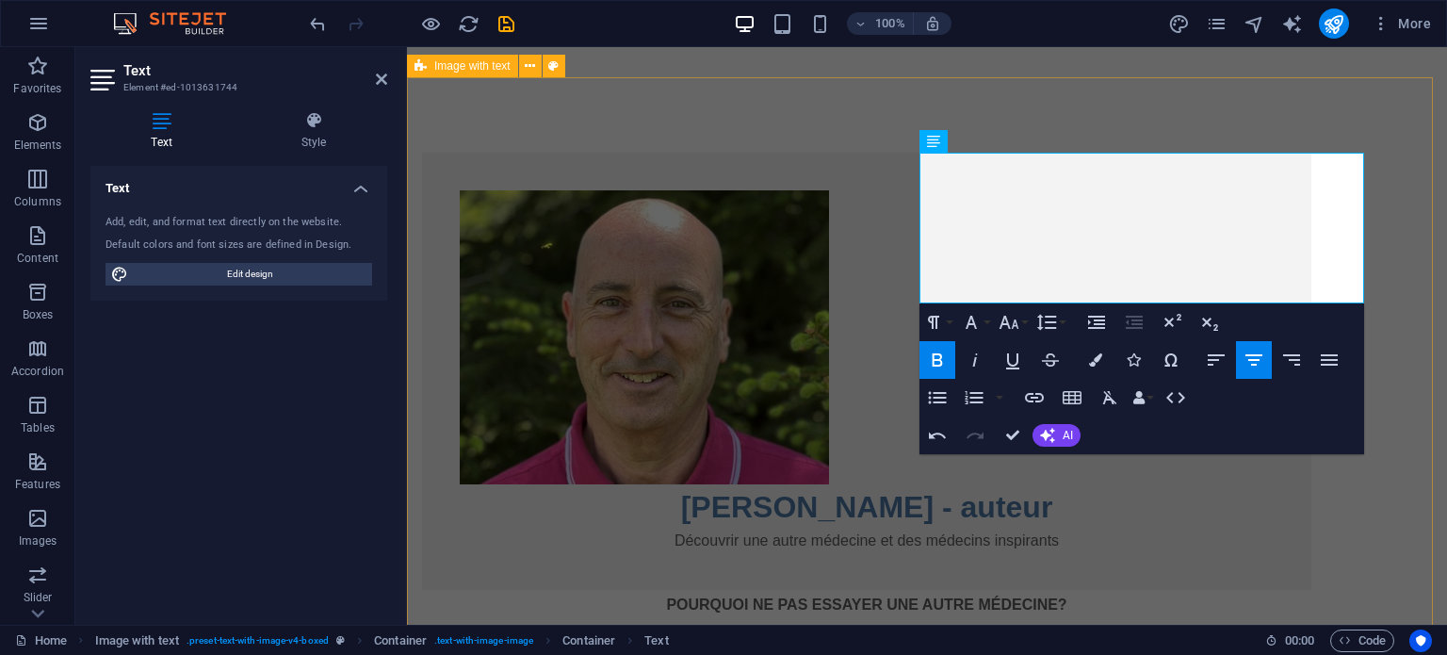
click at [1132, 105] on div "[PERSON_NAME] - auteur Découvrir une autre médecine et des médecins inspirants …" at bounding box center [927, 605] width 1040 height 1056
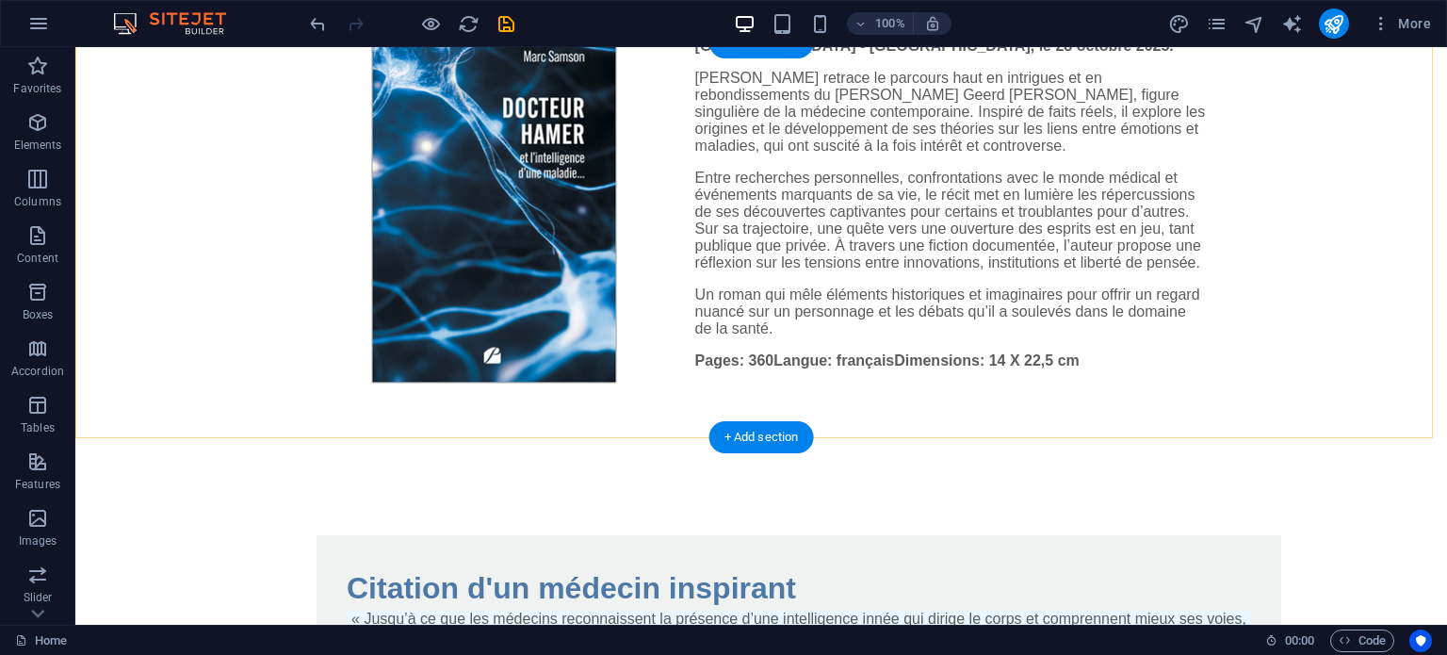
scroll to position [1225, 0]
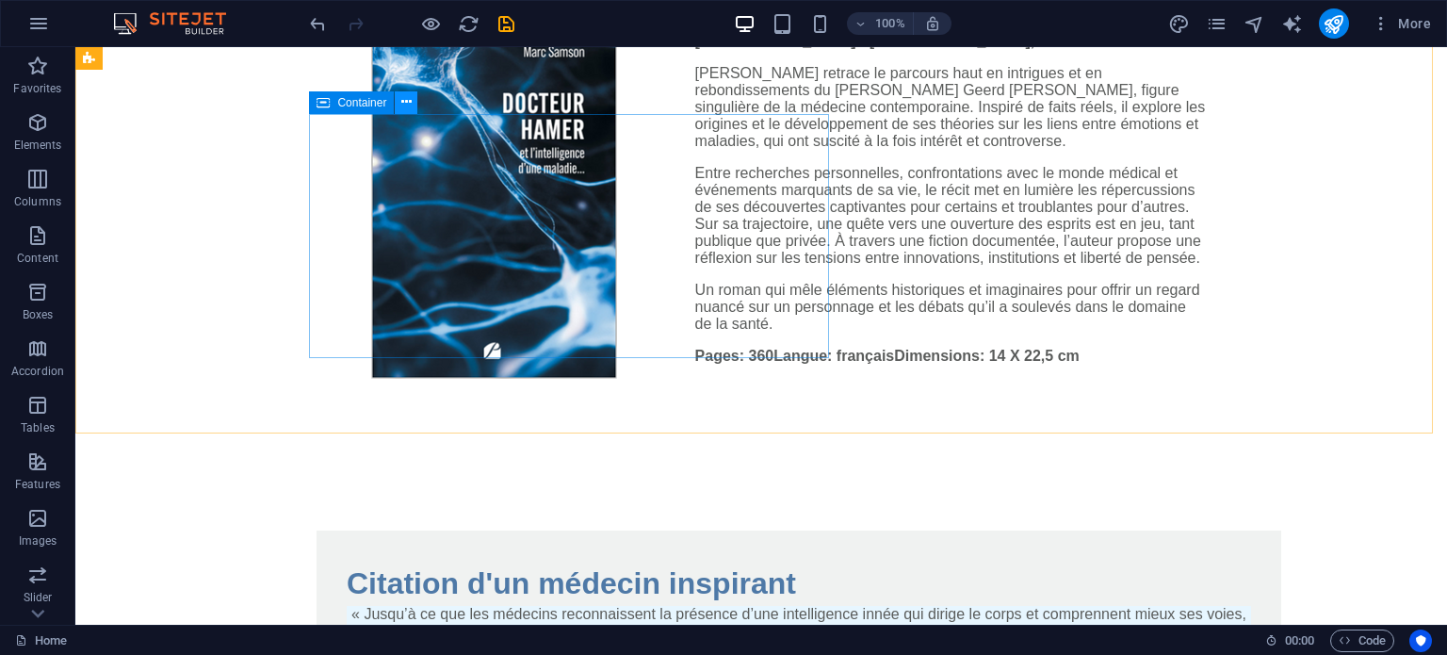
click at [403, 102] on icon at bounding box center [406, 102] width 10 height 20
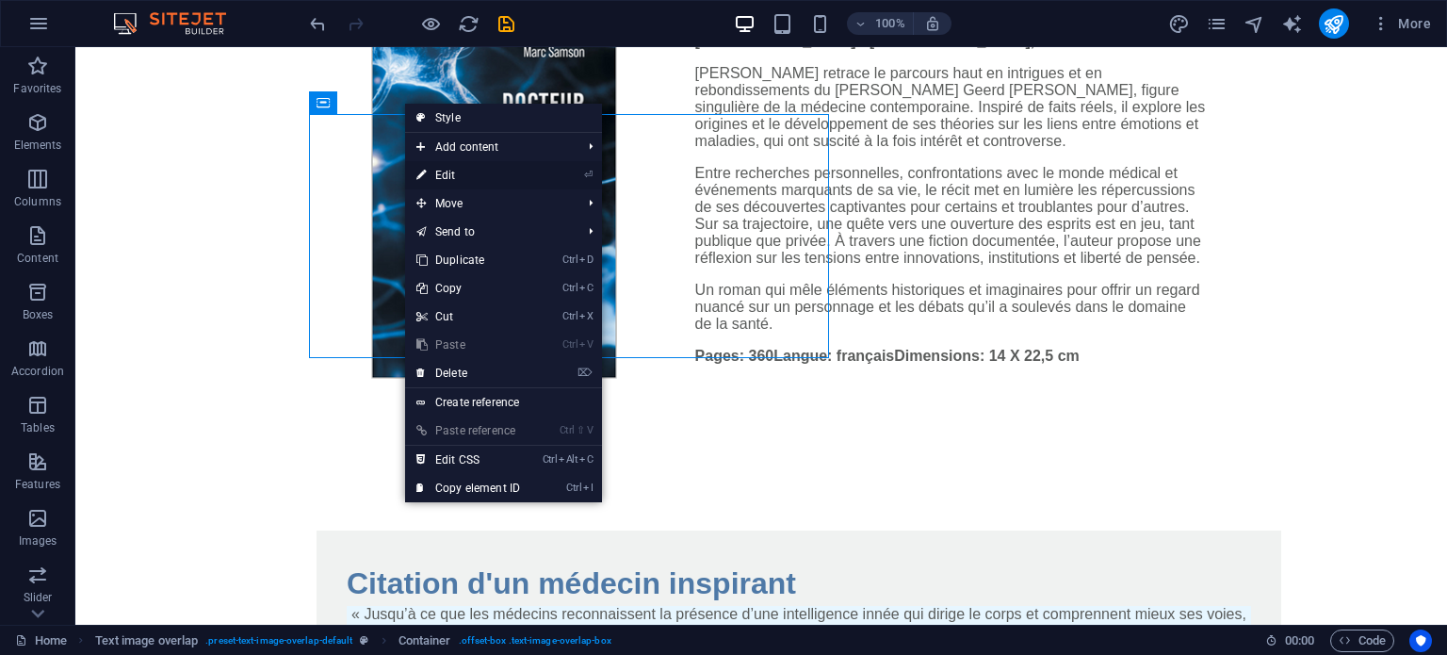
click at [437, 168] on link "⏎ Edit" at bounding box center [468, 175] width 126 height 28
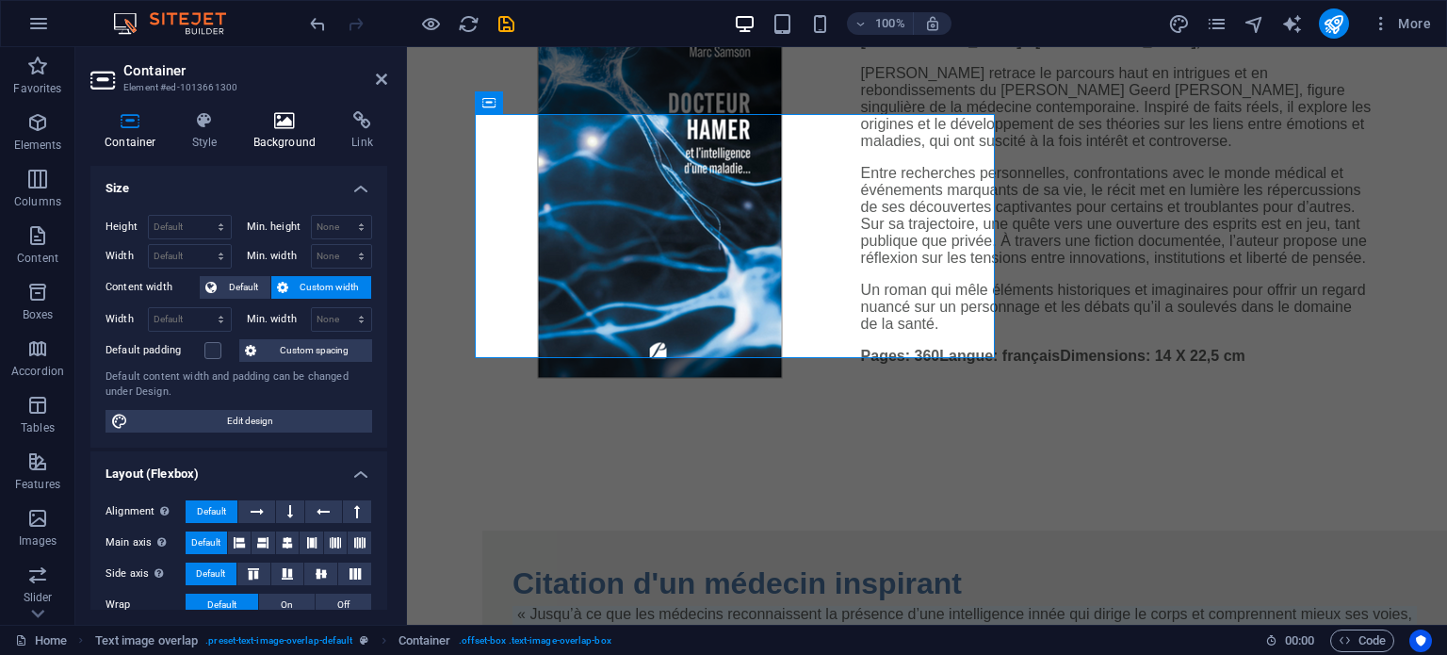
click at [287, 121] on icon at bounding box center [284, 120] width 91 height 19
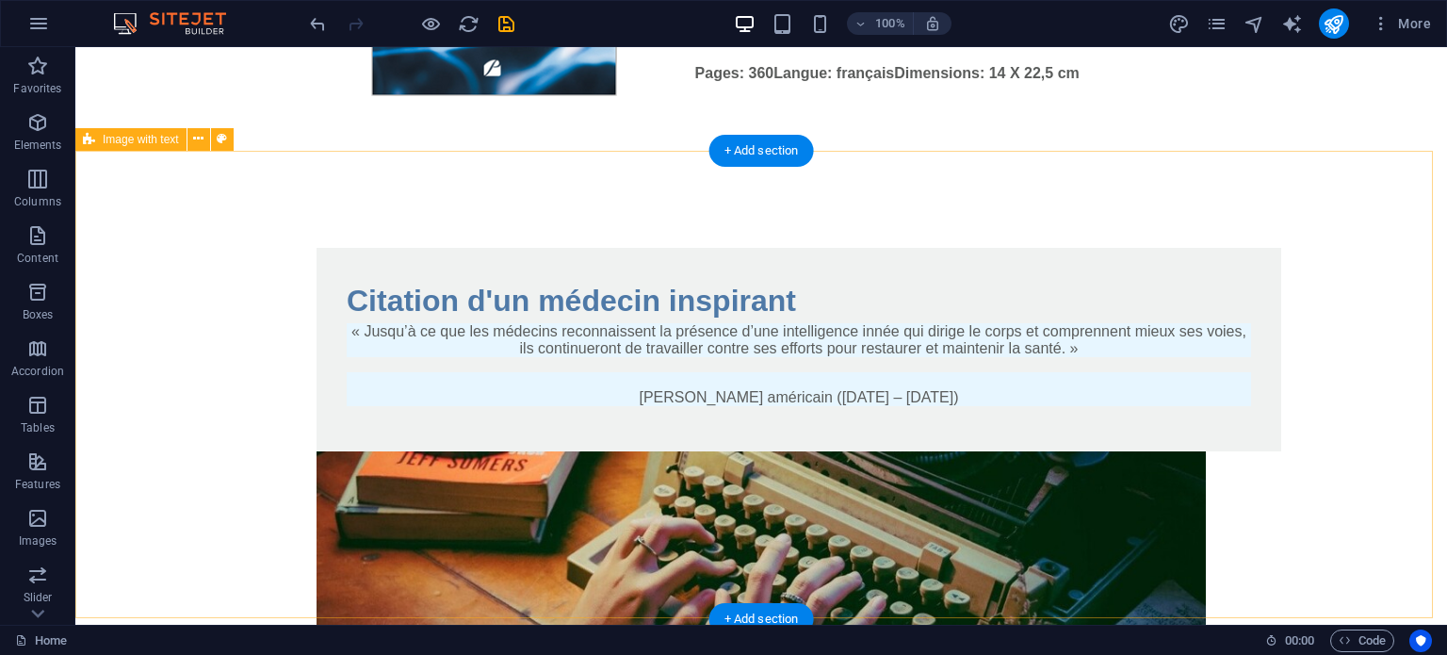
scroll to position [1602, 0]
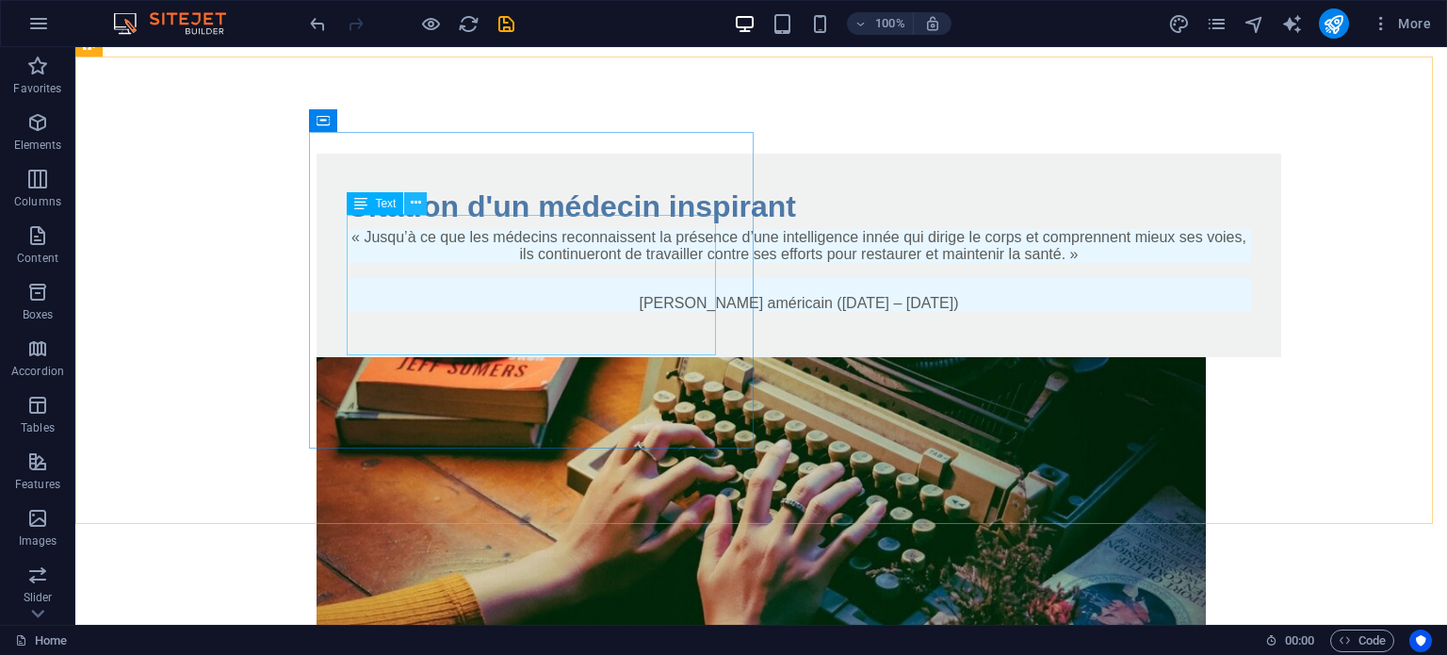
click at [418, 204] on icon at bounding box center [416, 203] width 10 height 20
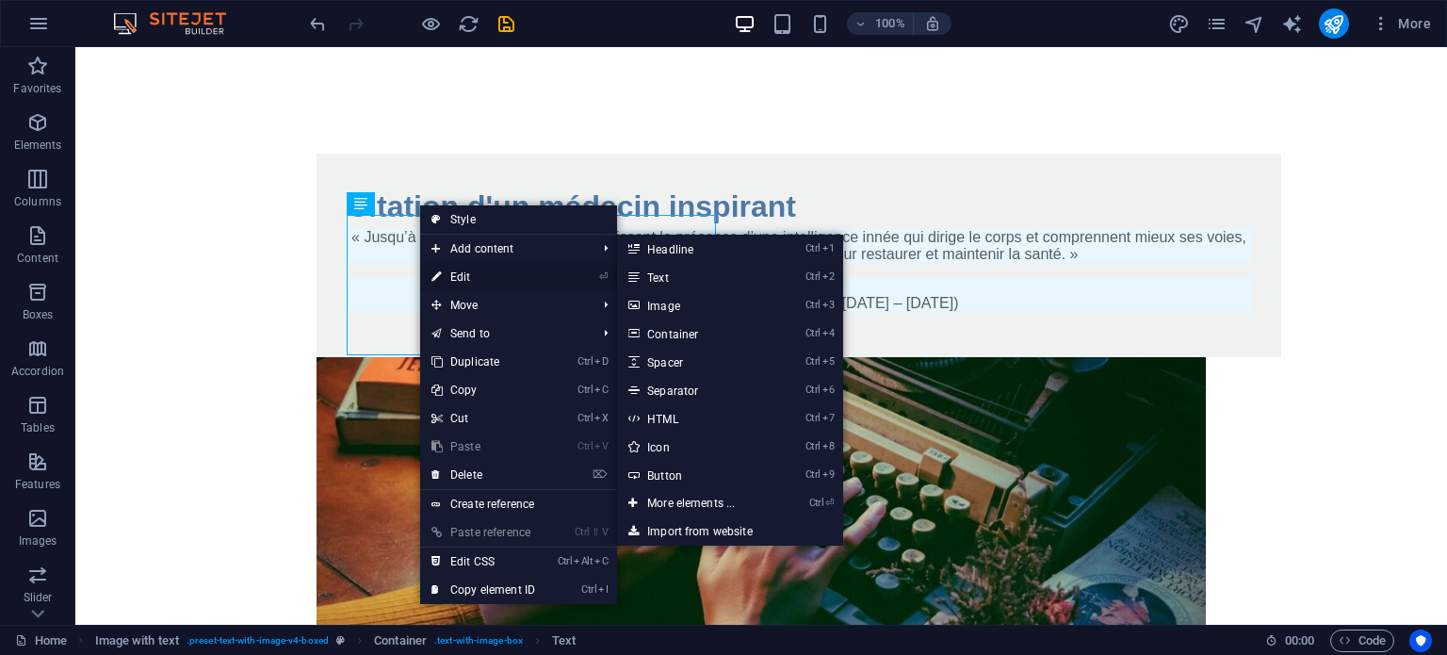
click at [460, 274] on link "⏎ Edit" at bounding box center [483, 277] width 126 height 28
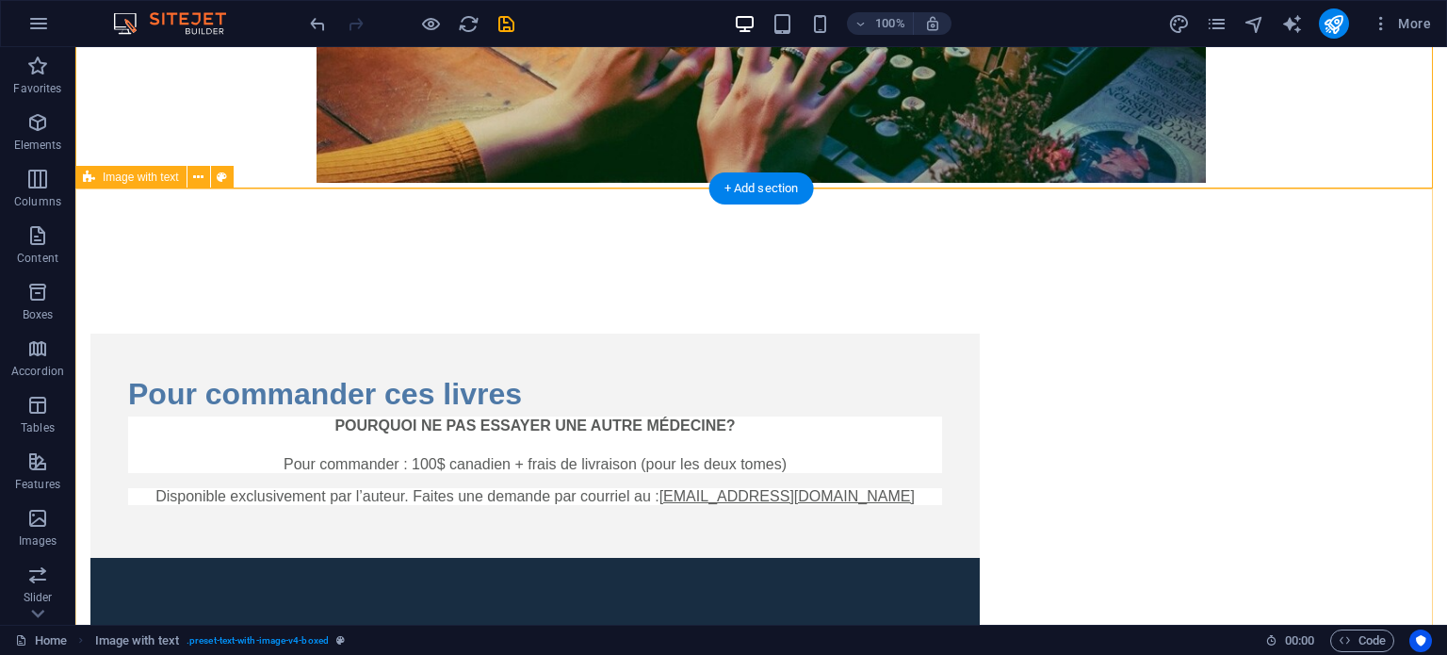
scroll to position [2073, 0]
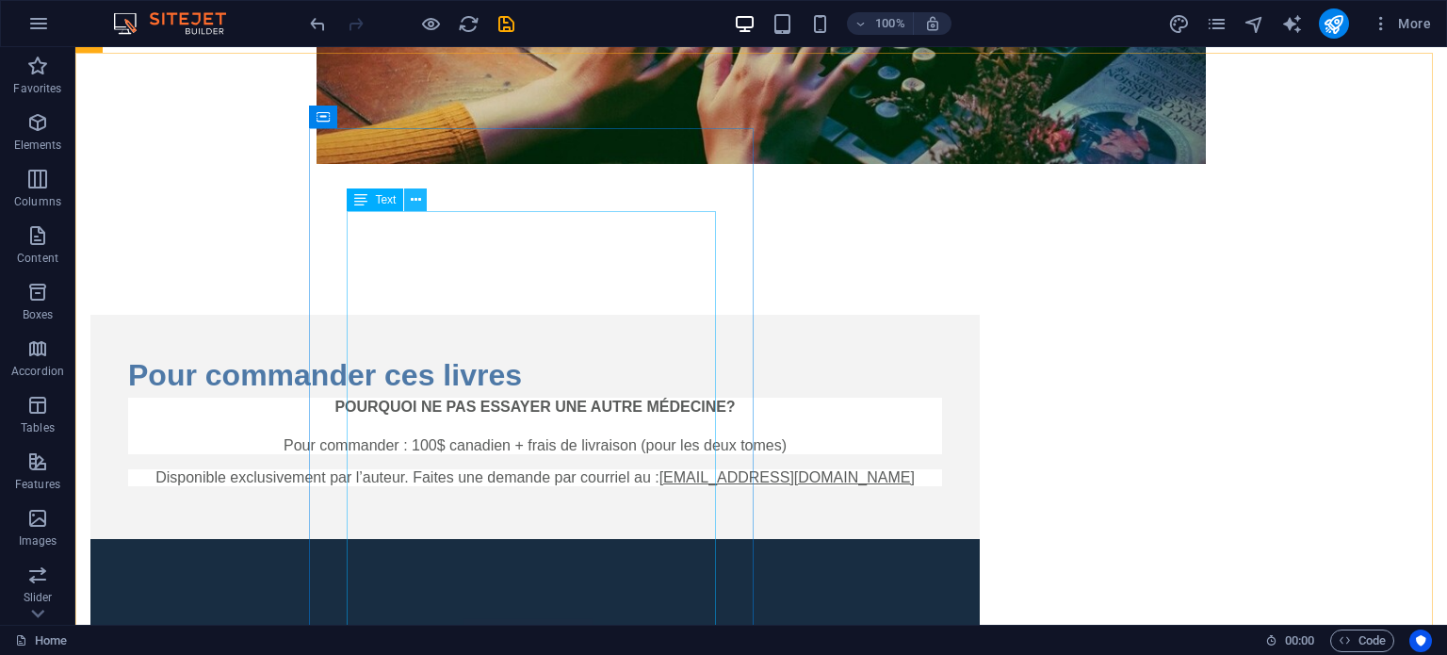
click at [418, 204] on icon at bounding box center [416, 200] width 10 height 20
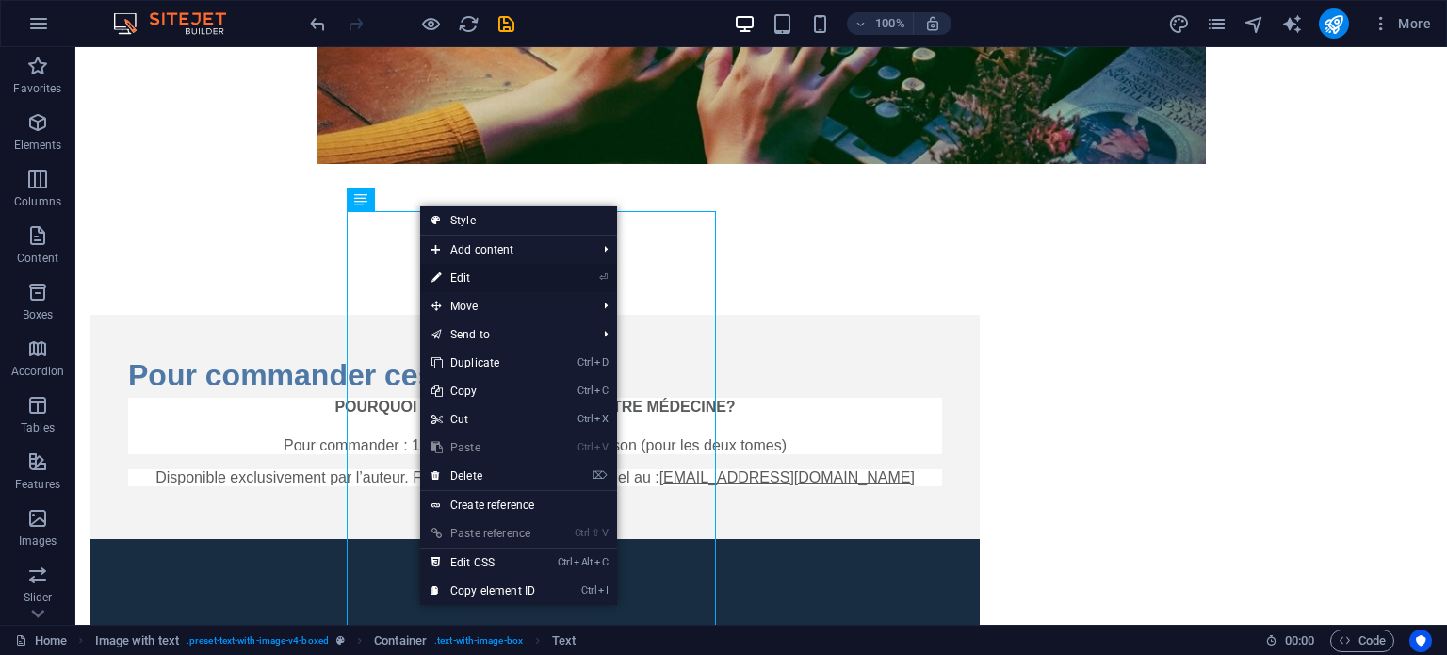
click at [449, 278] on link "⏎ Edit" at bounding box center [483, 278] width 126 height 28
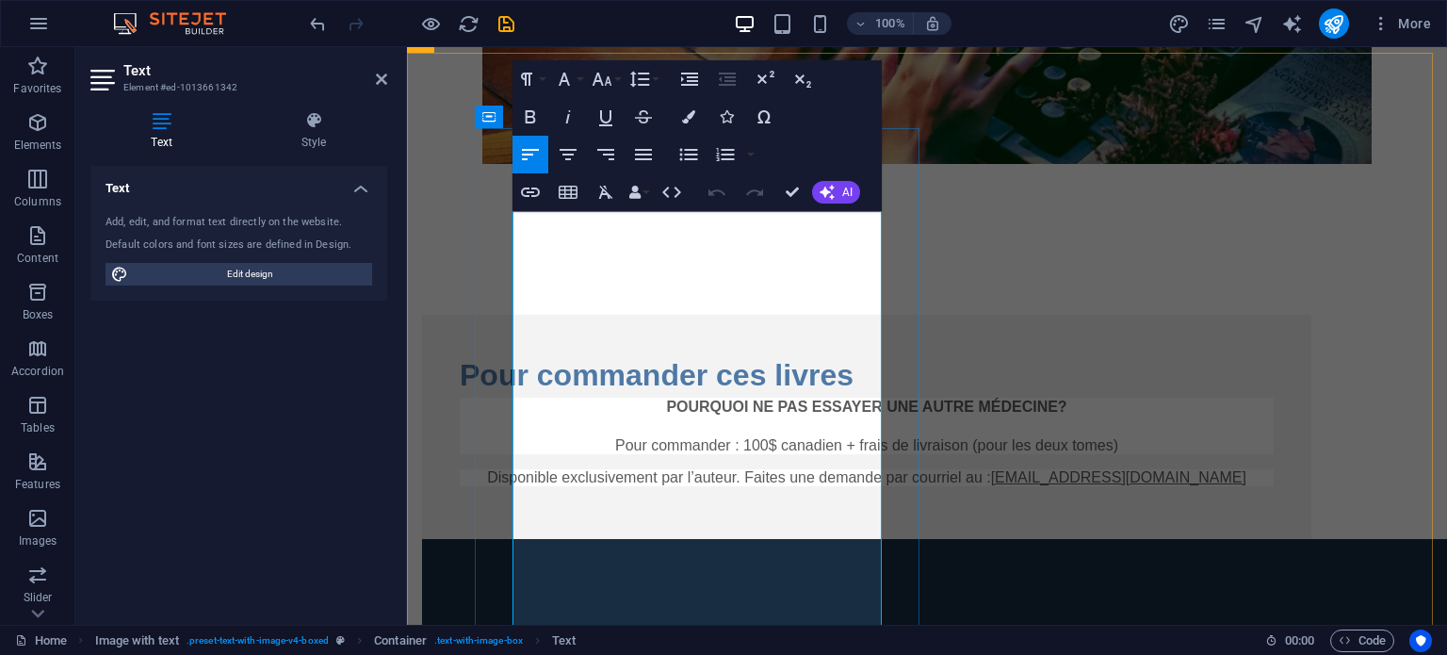
drag, startPoint x: 513, startPoint y: 220, endPoint x: 823, endPoint y: 223, distance: 310.9
click at [530, 113] on icon "button" at bounding box center [530, 117] width 23 height 23
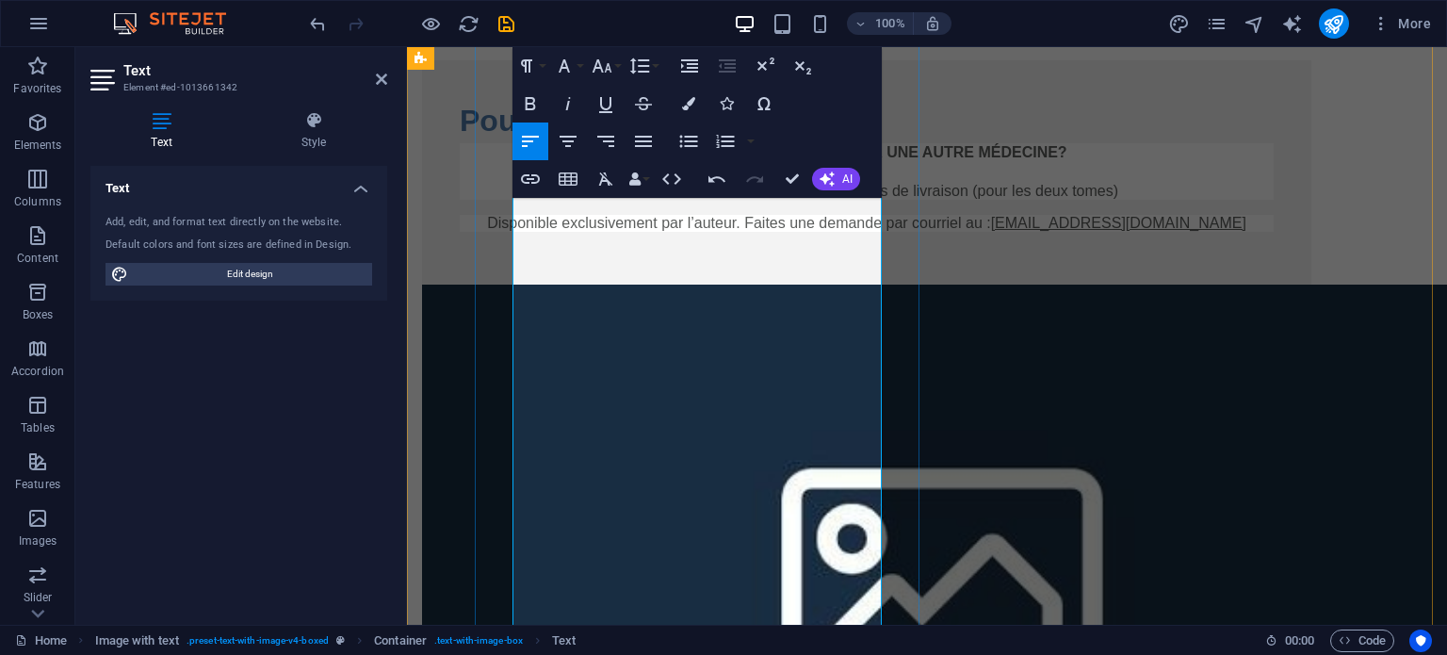
scroll to position [2356, 0]
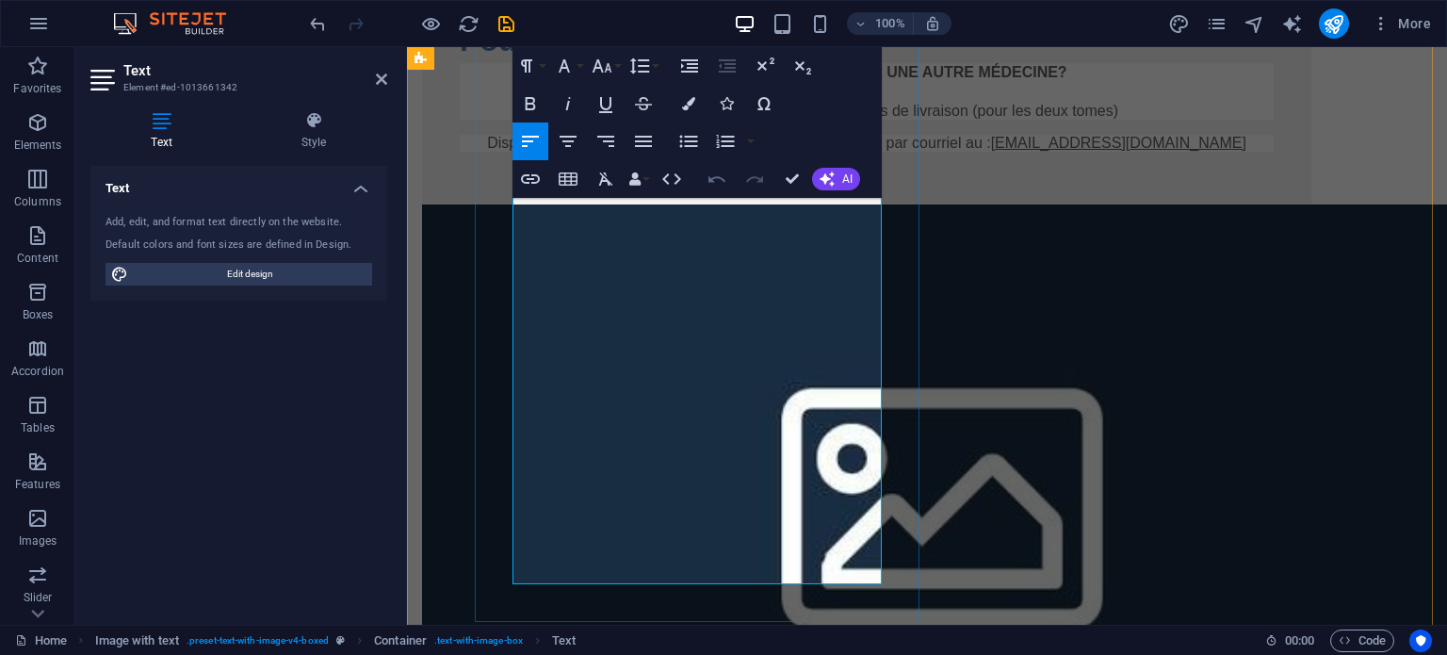
scroll to position [2544, 0]
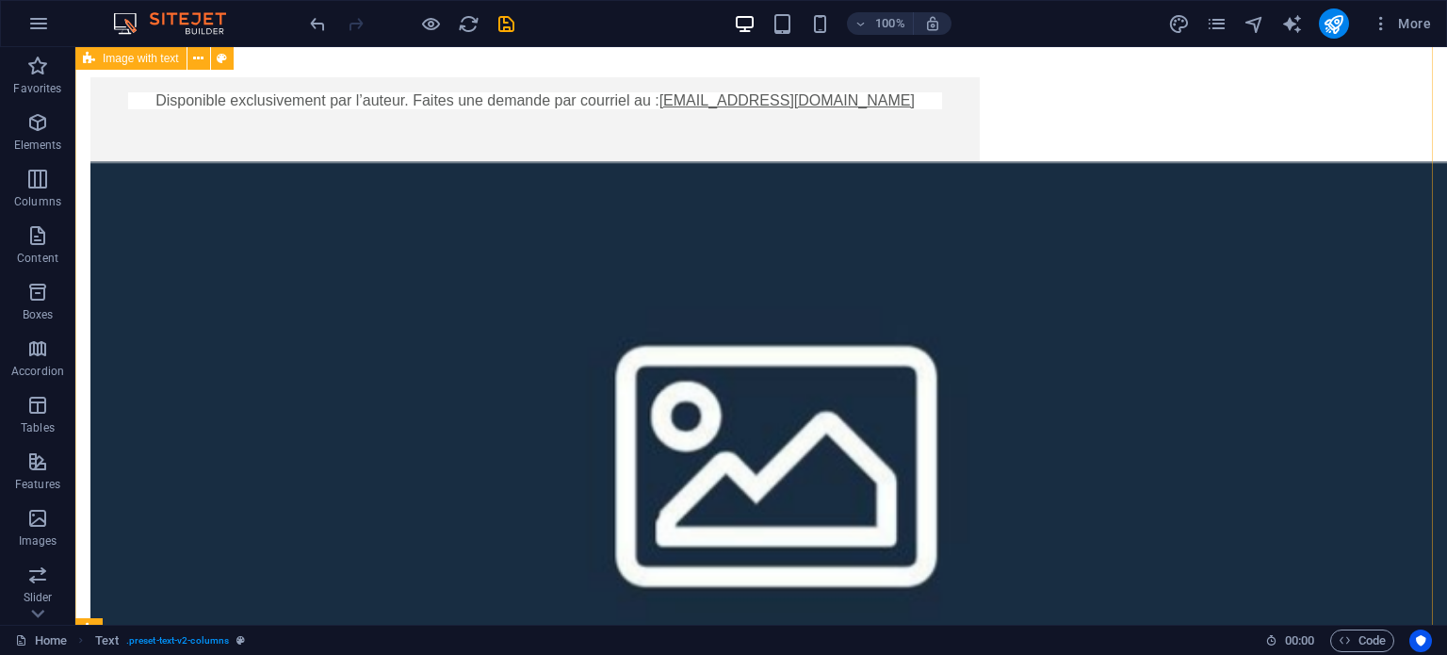
scroll to position [2356, 0]
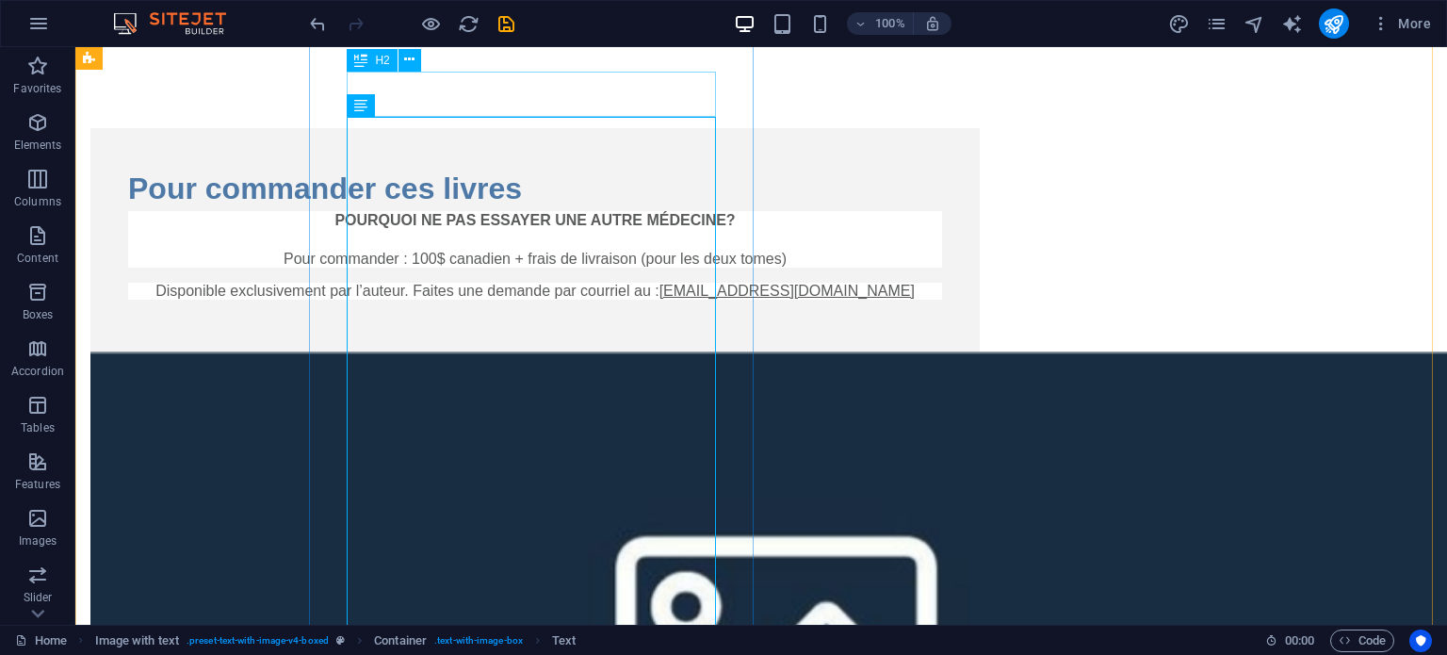
scroll to position [2167, 0]
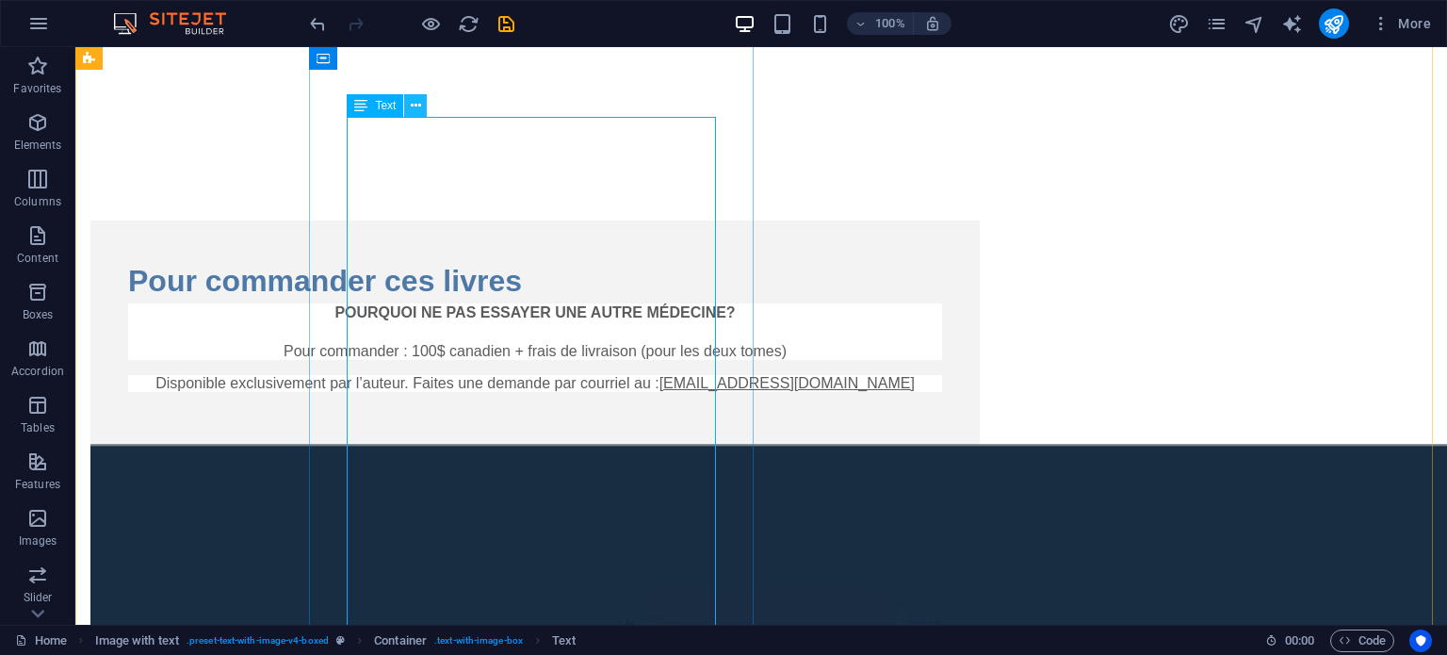
click at [418, 105] on icon at bounding box center [416, 106] width 10 height 20
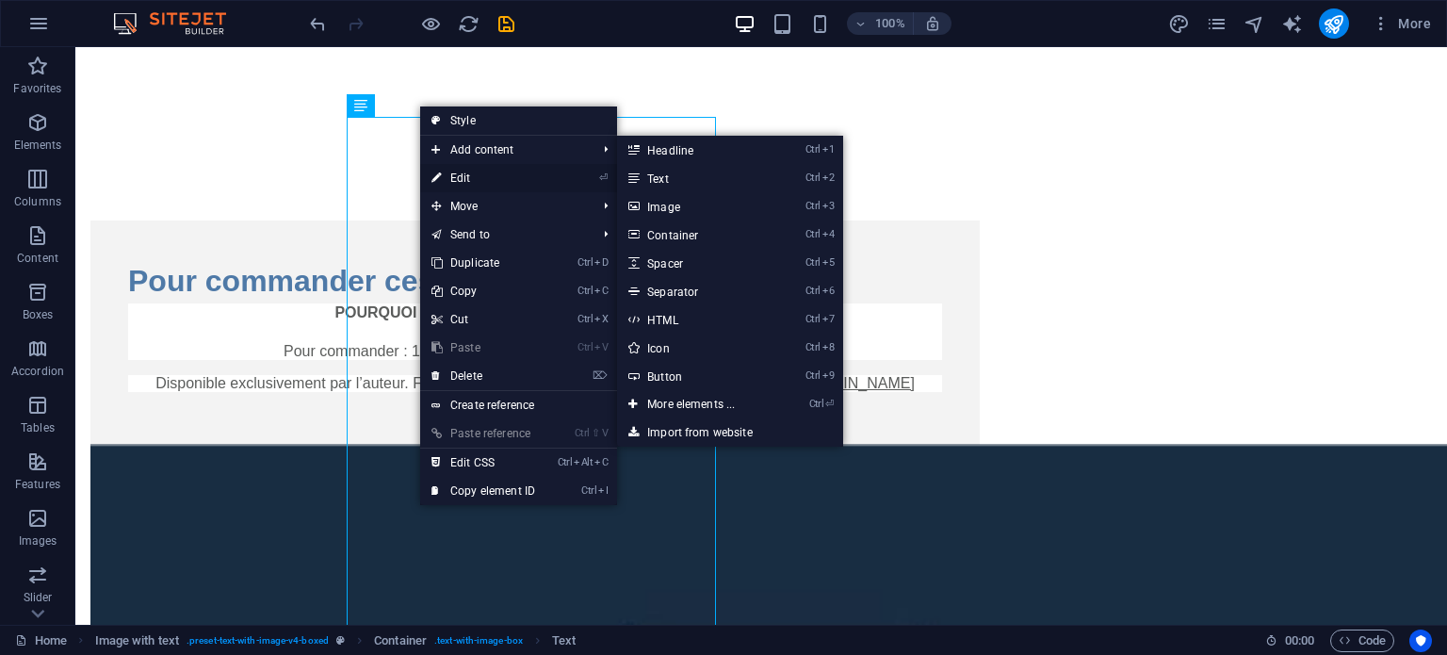
drag, startPoint x: 35, startPoint y: 138, endPoint x: 447, endPoint y: 173, distance: 413.3
click at [447, 173] on link "⏎ Edit" at bounding box center [483, 178] width 126 height 28
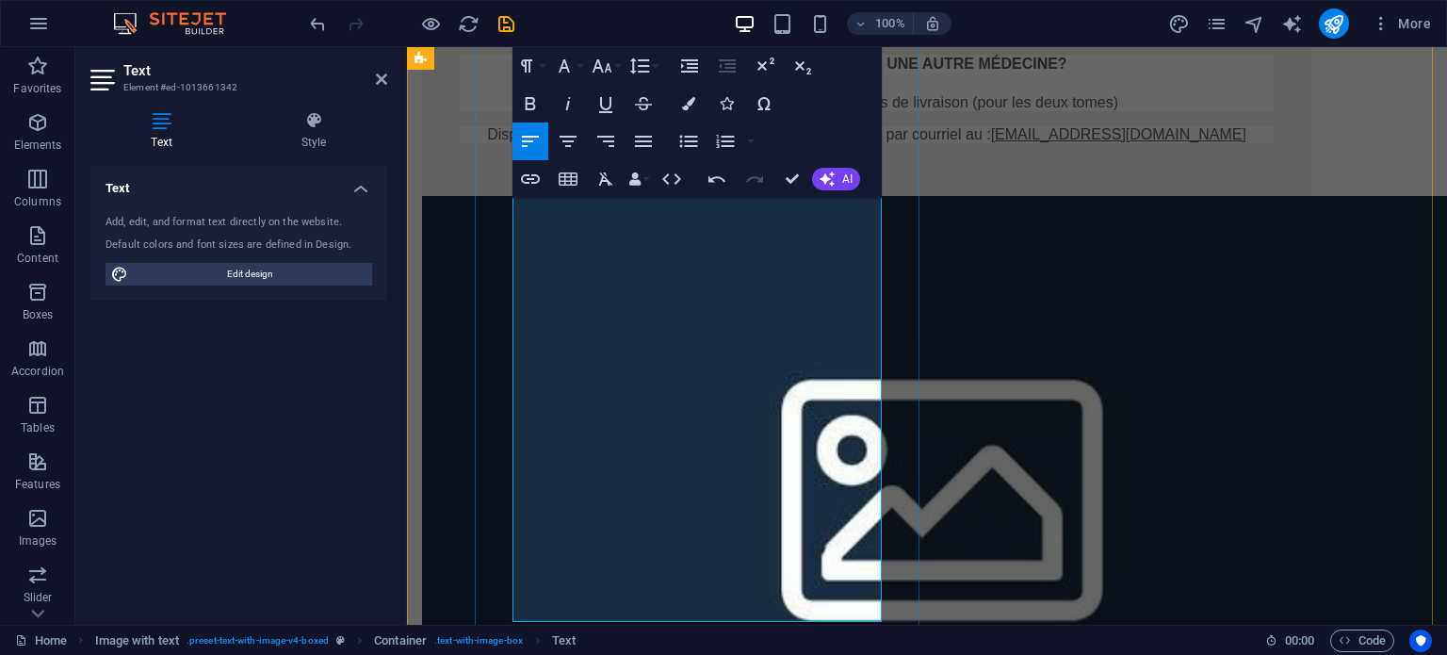
scroll to position [2450, 0]
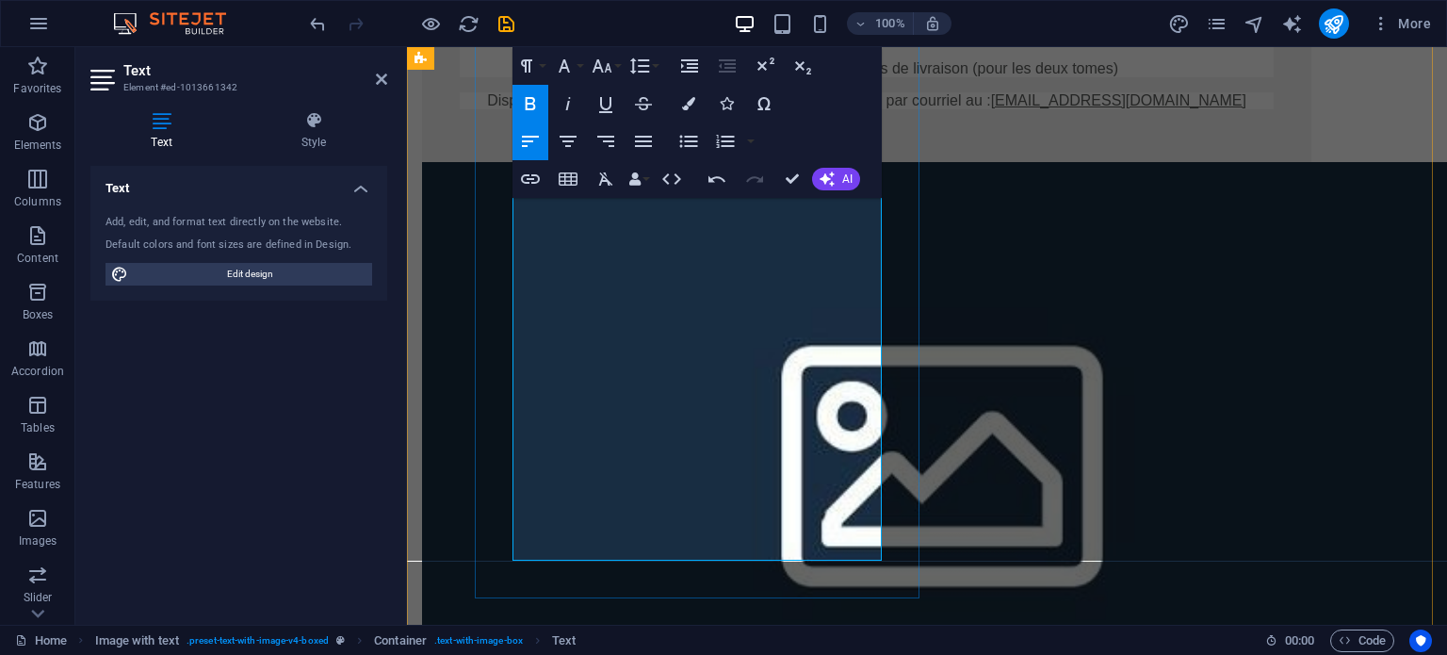
click at [526, 106] on icon "button" at bounding box center [531, 103] width 10 height 13
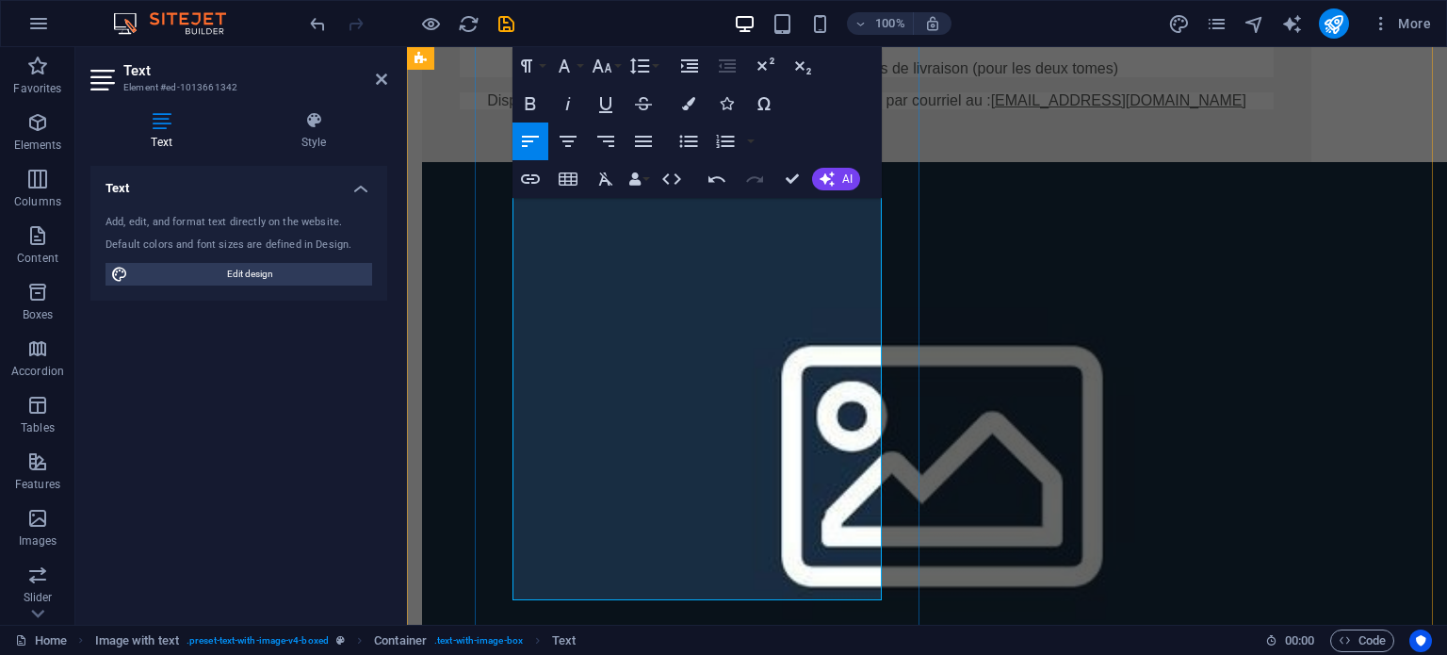
drag, startPoint x: 791, startPoint y: 485, endPoint x: 727, endPoint y: 489, distance: 64.2
click at [533, 106] on icon "button" at bounding box center [530, 103] width 23 height 23
drag, startPoint x: 801, startPoint y: 483, endPoint x: 848, endPoint y: 481, distance: 47.2
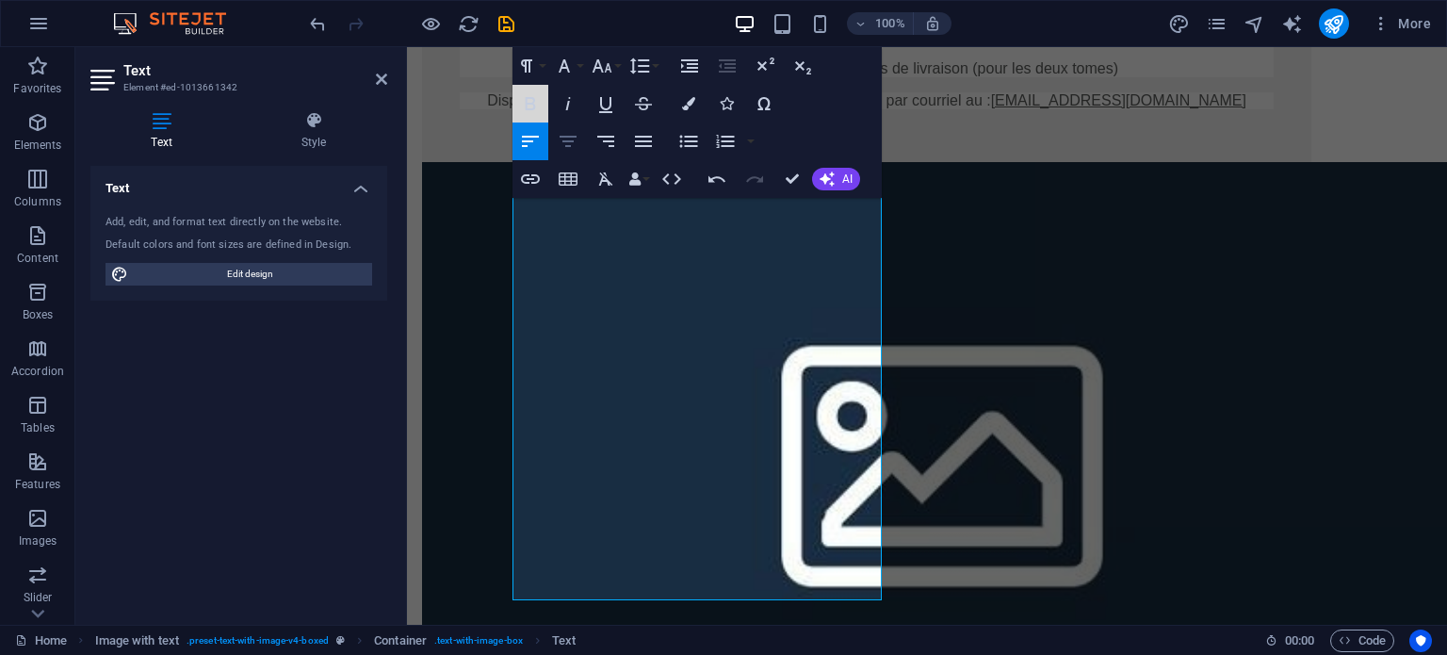
drag, startPoint x: 529, startPoint y: 102, endPoint x: 562, endPoint y: 142, distance: 52.8
click at [529, 102] on icon "button" at bounding box center [530, 103] width 23 height 23
drag, startPoint x: 569, startPoint y: 519, endPoint x: 516, endPoint y: 523, distance: 52.9
click at [530, 101] on icon "button" at bounding box center [530, 103] width 23 height 23
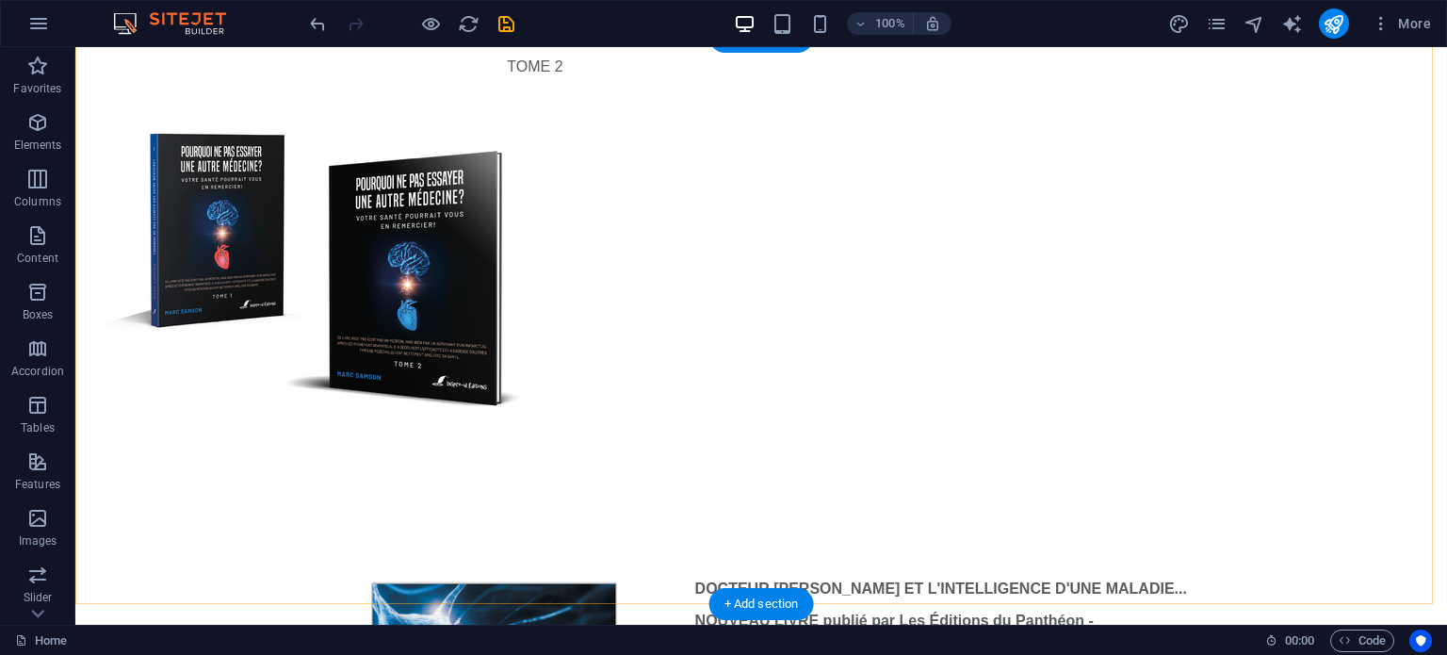
scroll to position [660, 0]
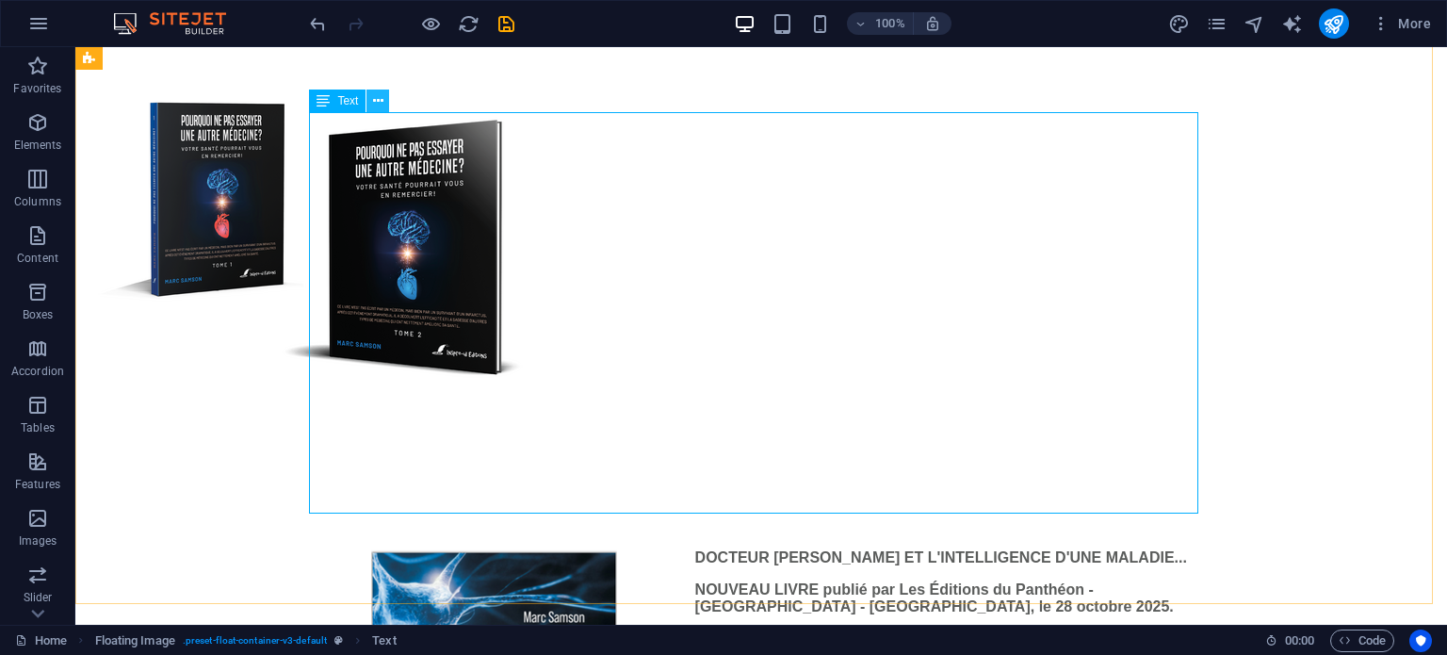
click at [380, 98] on icon at bounding box center [378, 101] width 10 height 20
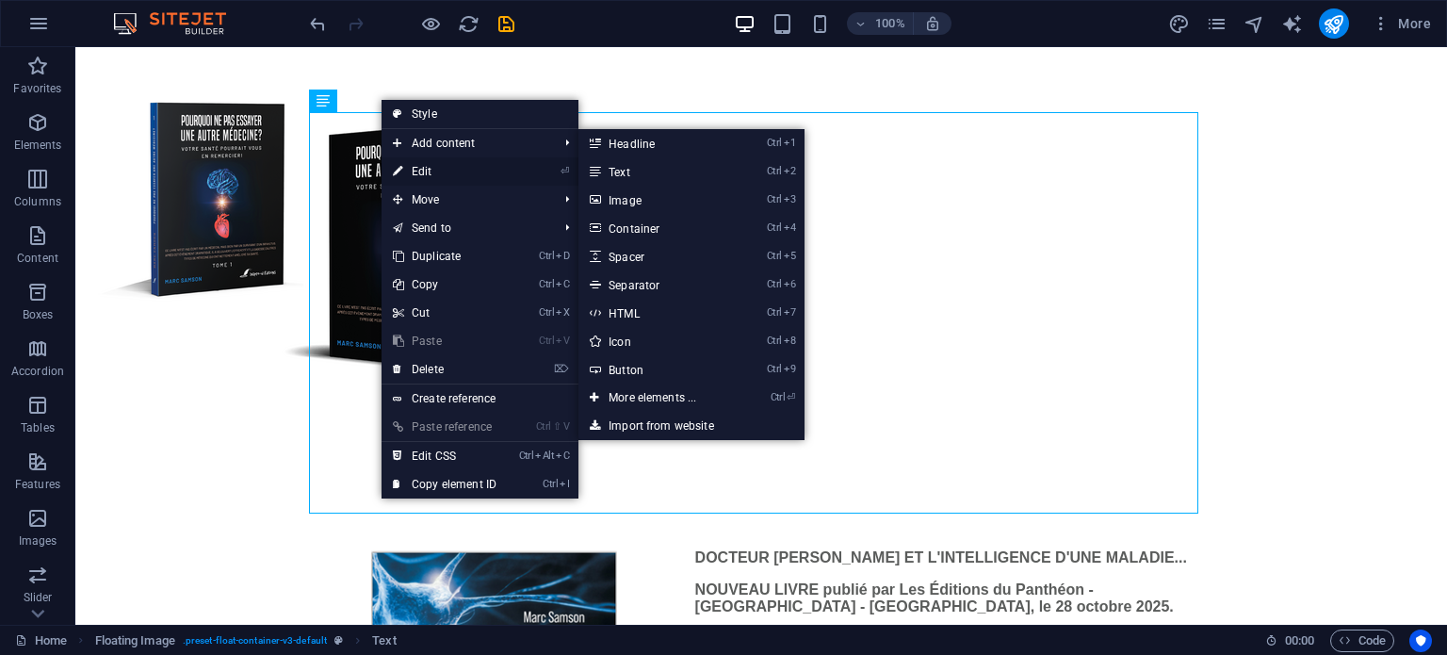
click at [409, 166] on link "⏎ Edit" at bounding box center [445, 171] width 126 height 28
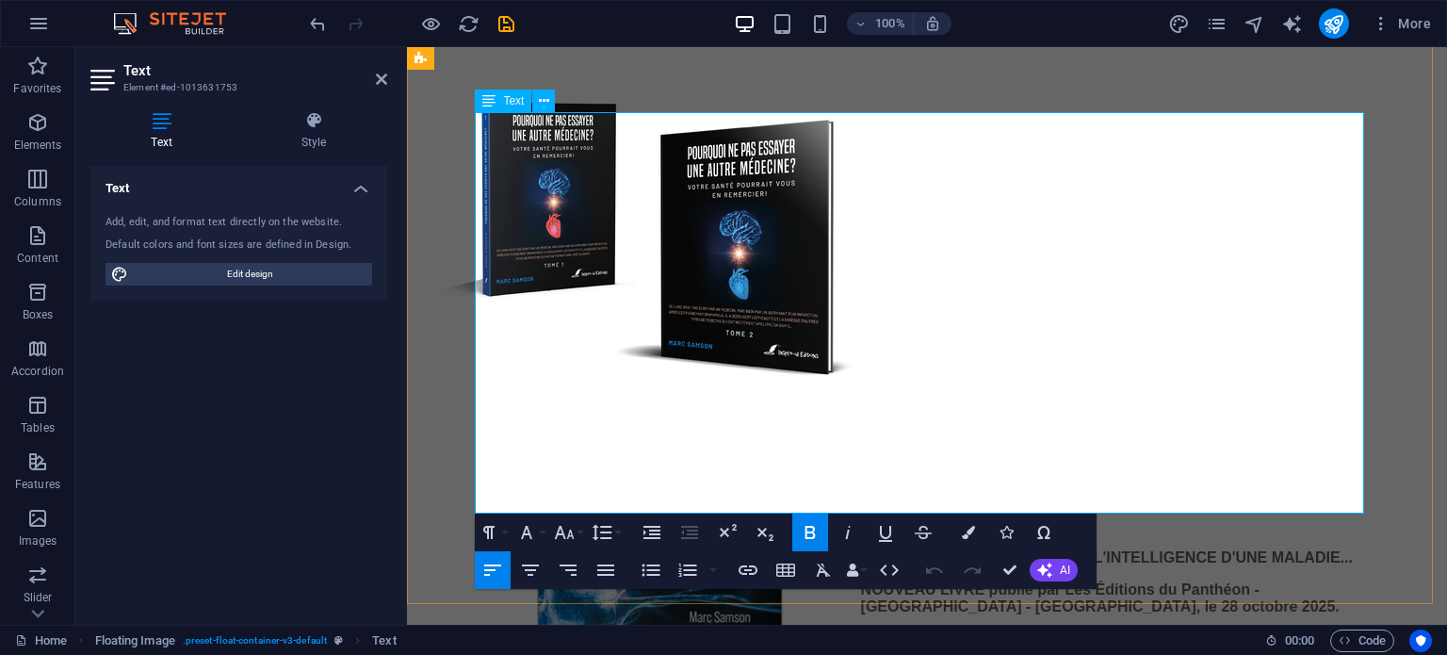
drag, startPoint x: 850, startPoint y: 201, endPoint x: 920, endPoint y: 465, distance: 272.9
click at [605, 566] on icon "button" at bounding box center [606, 570] width 23 height 23
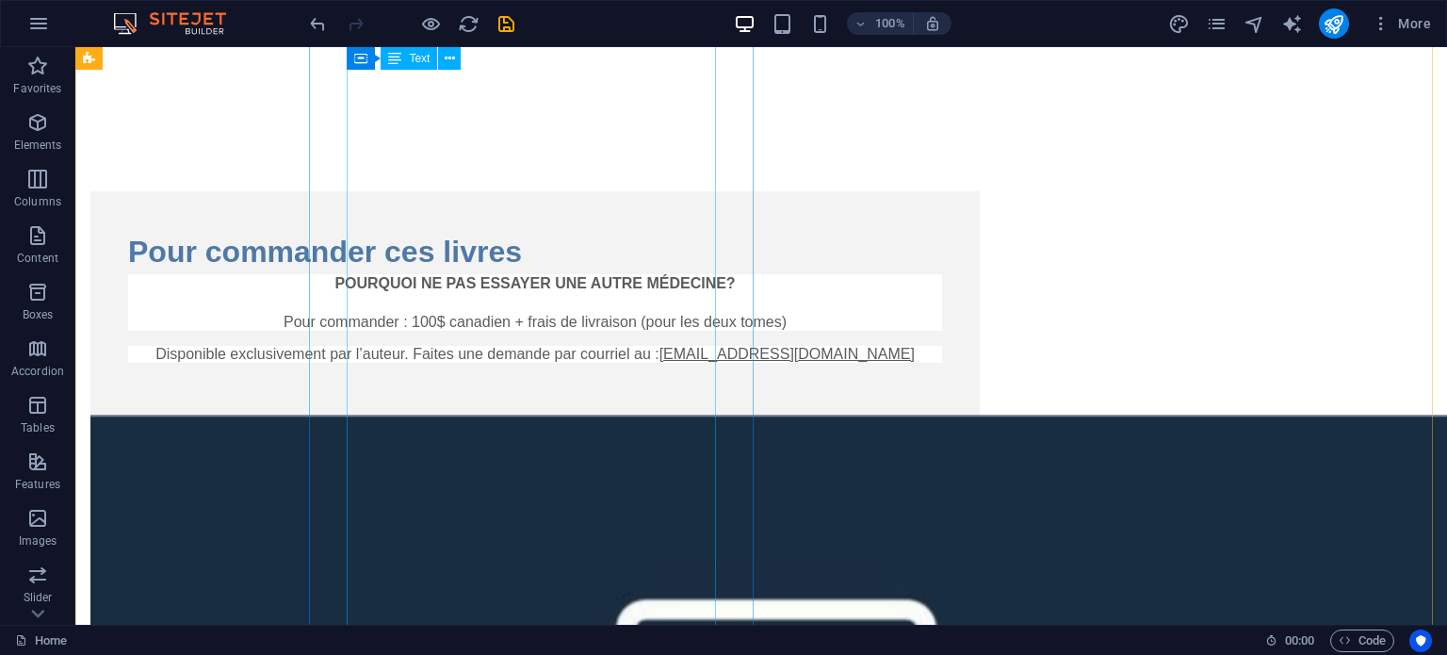
scroll to position [2167, 0]
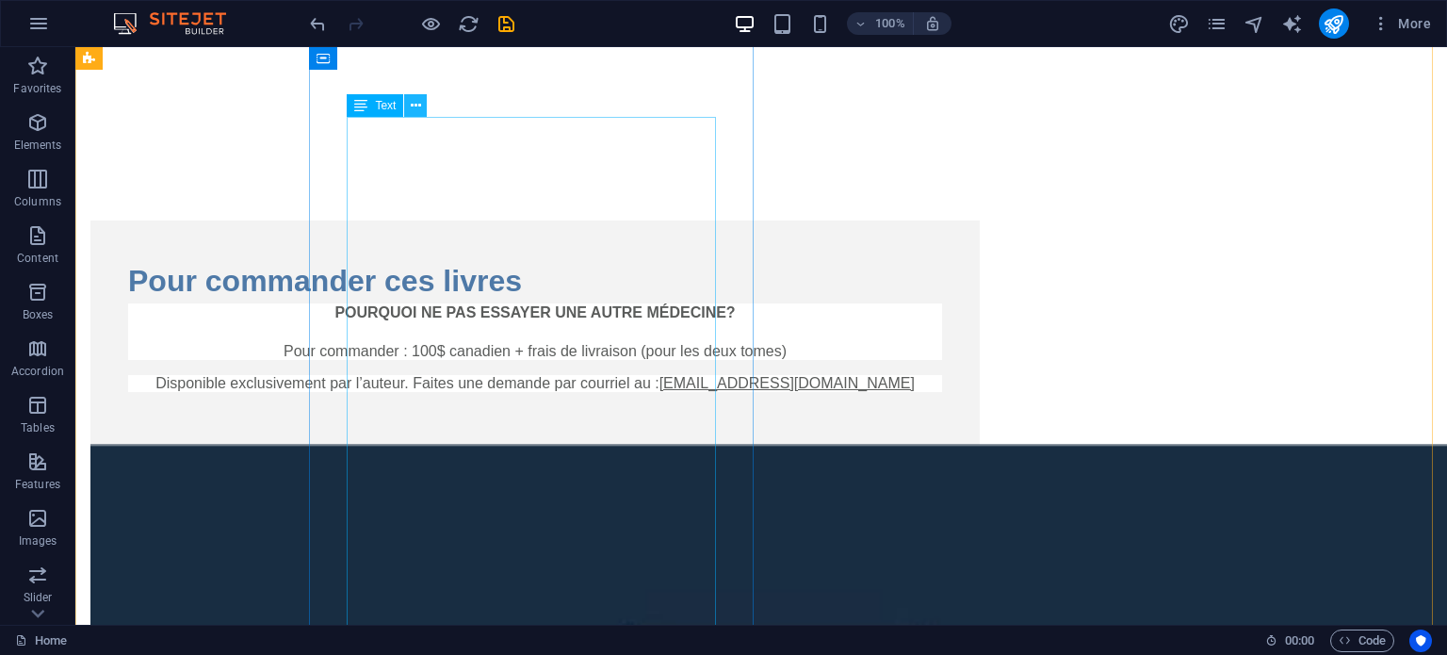
click at [417, 106] on icon at bounding box center [416, 106] width 10 height 20
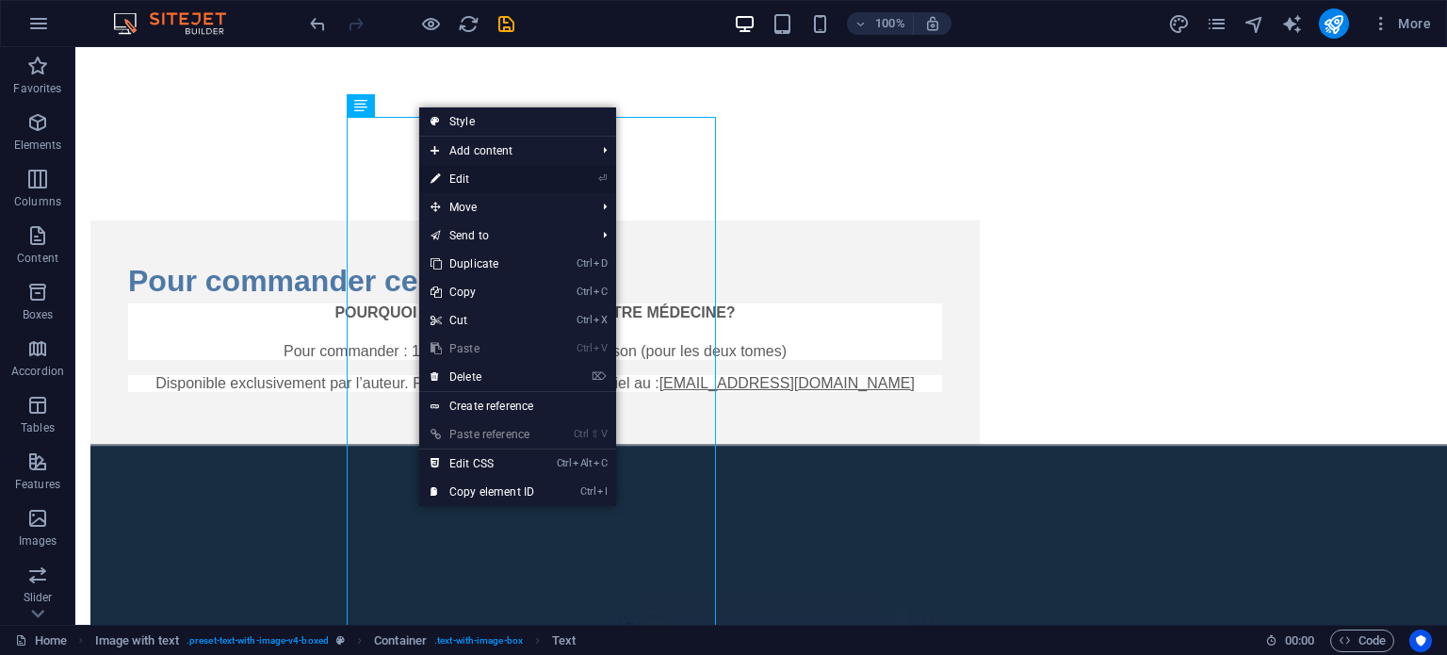
drag, startPoint x: 447, startPoint y: 176, endPoint x: 53, endPoint y: 141, distance: 395.4
click at [447, 176] on link "⏎ Edit" at bounding box center [482, 179] width 126 height 28
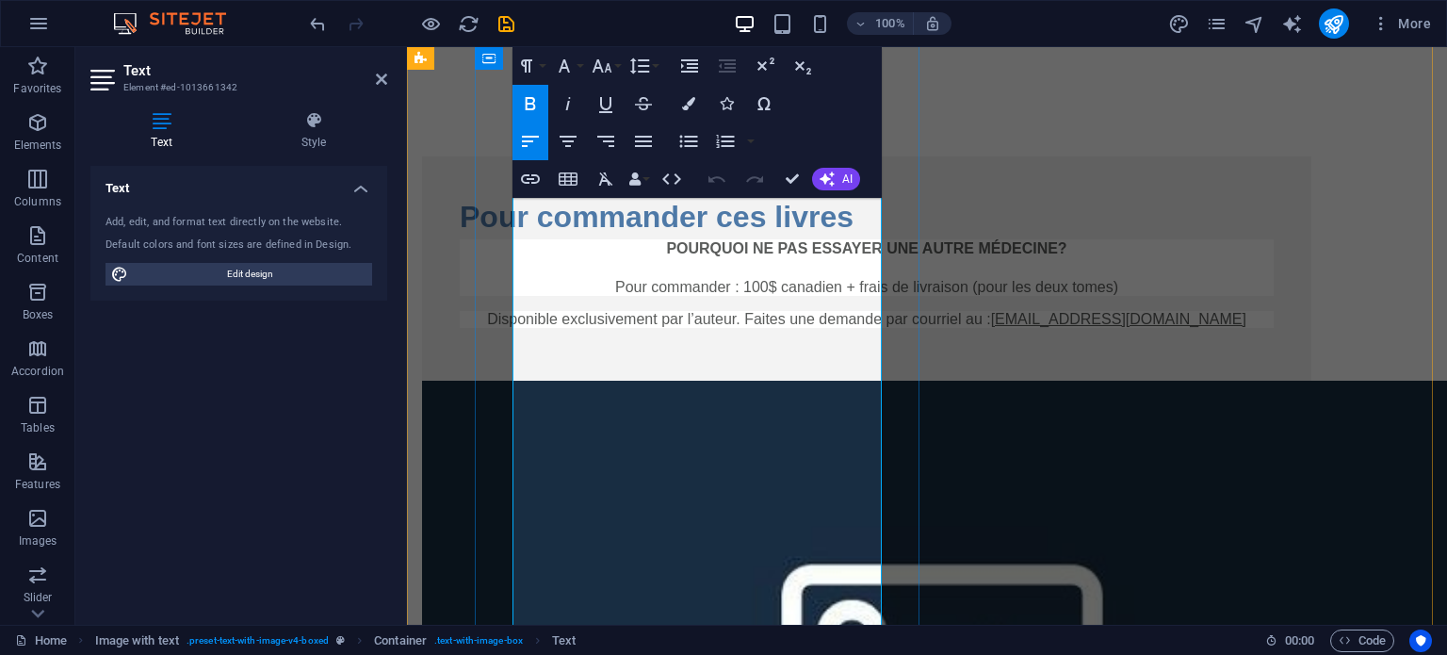
scroll to position [2356, 0]
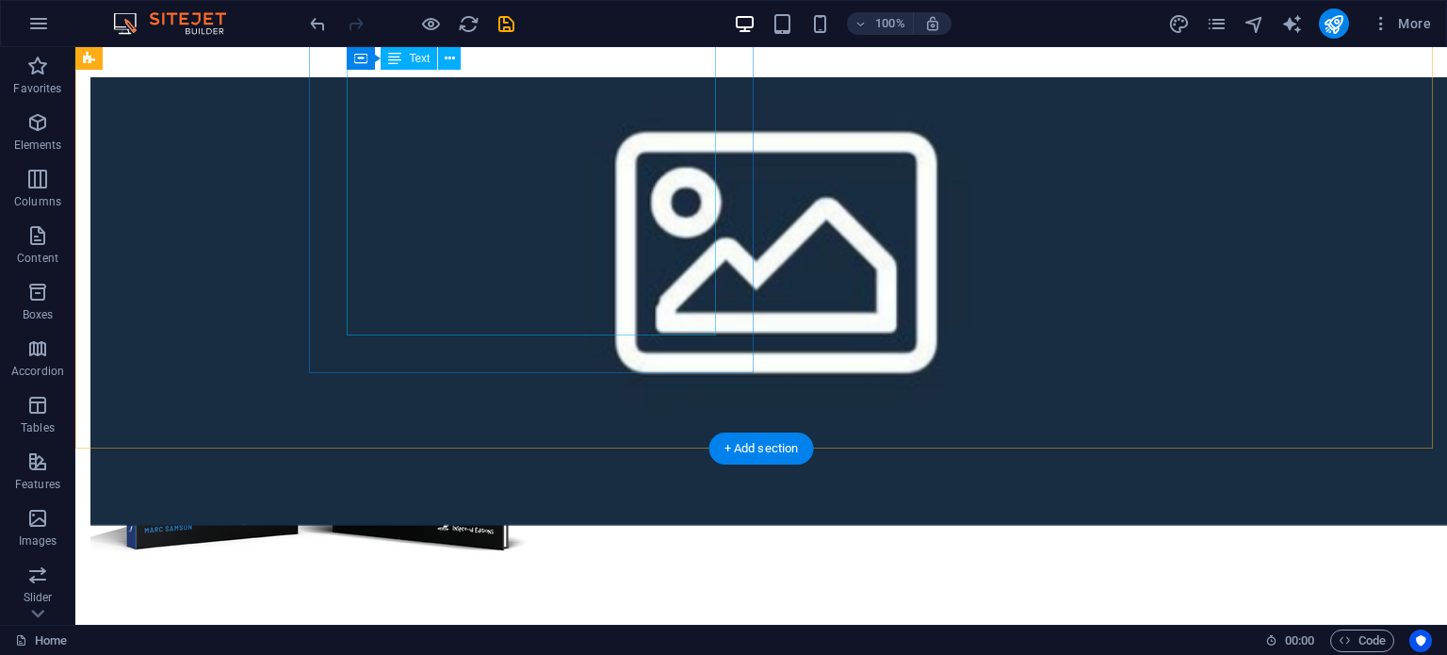
scroll to position [2638, 0]
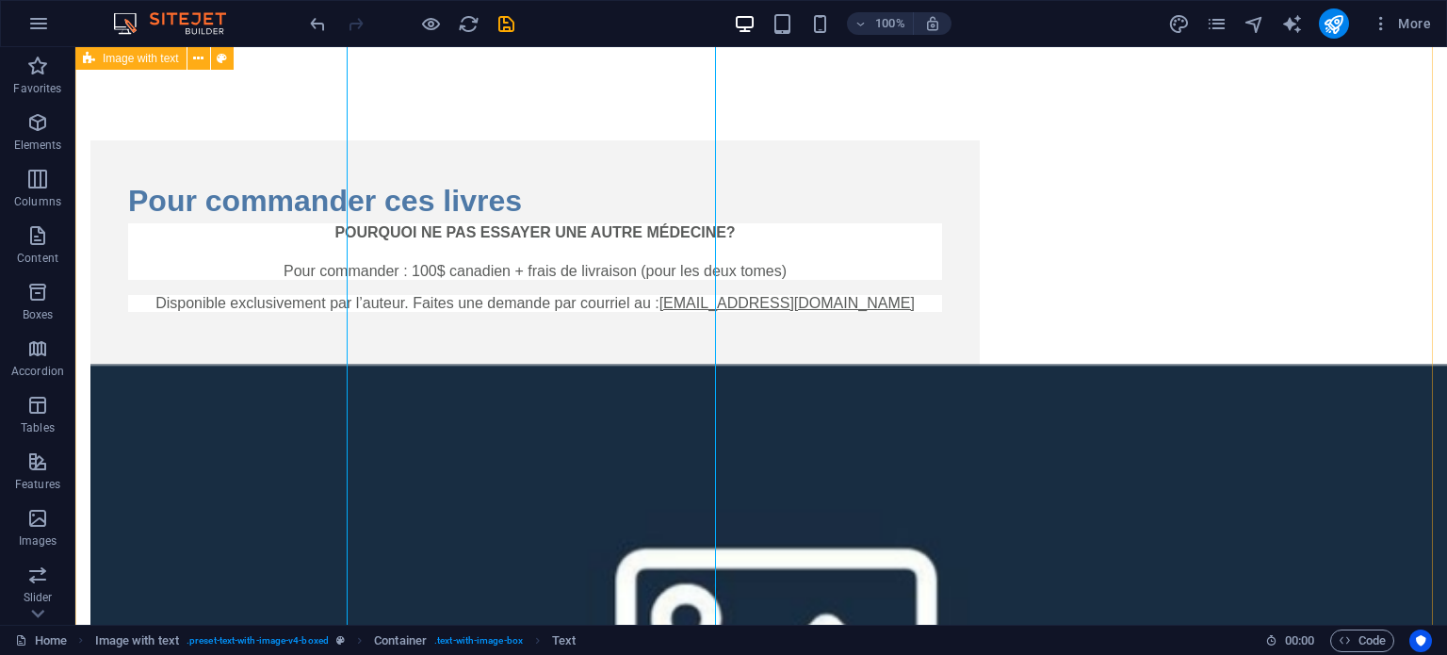
scroll to position [2073, 0]
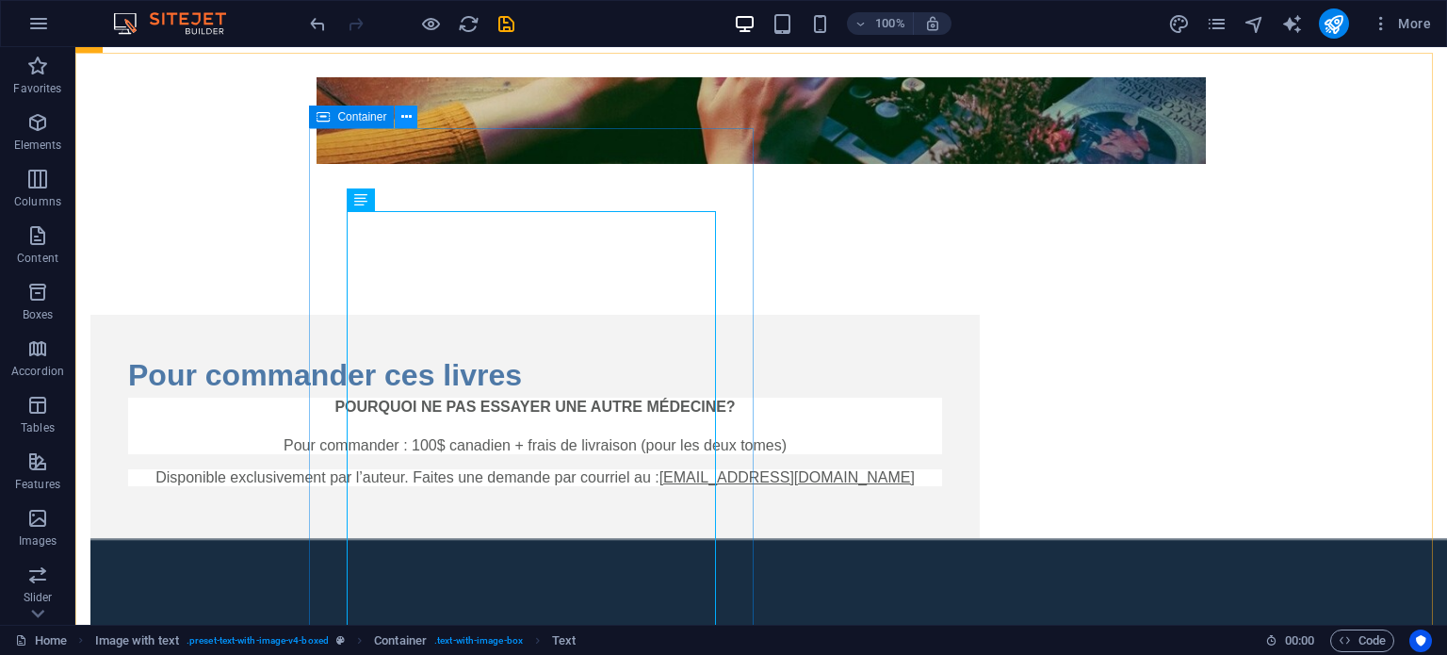
click at [411, 115] on icon at bounding box center [406, 117] width 10 height 20
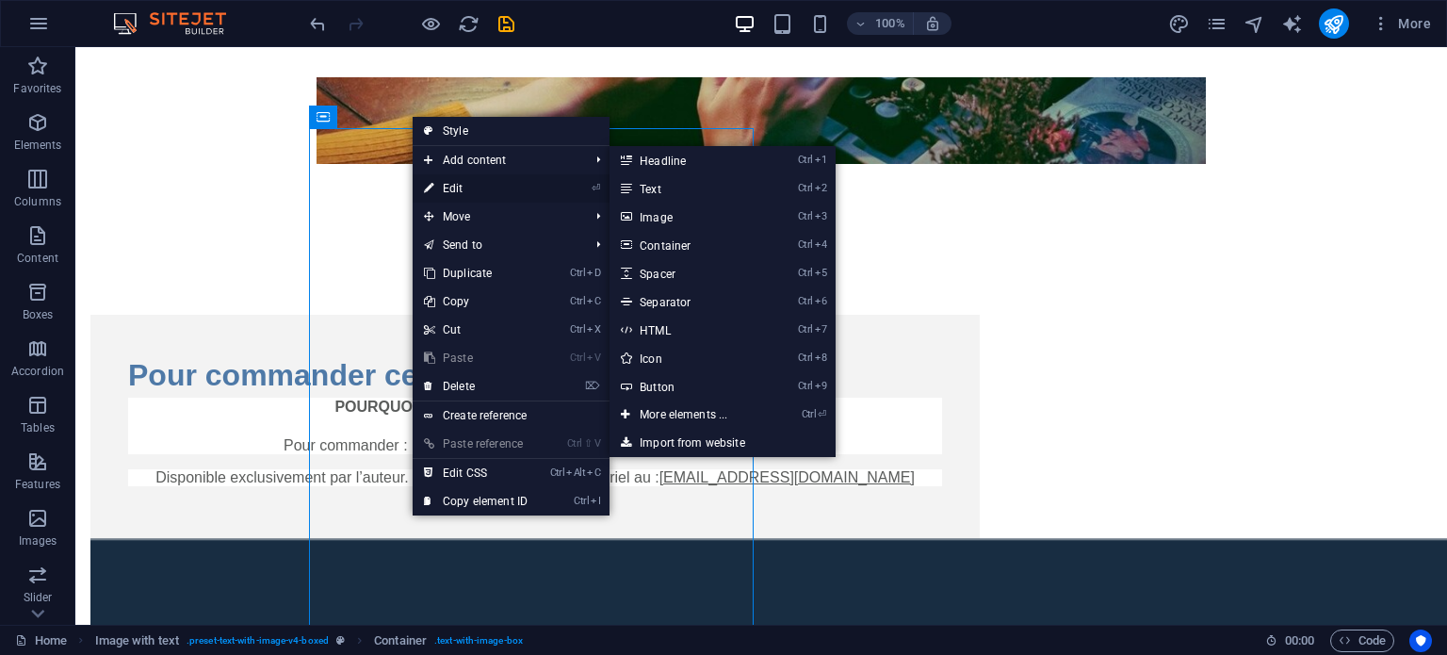
click at [445, 181] on link "⏎ Edit" at bounding box center [476, 188] width 126 height 28
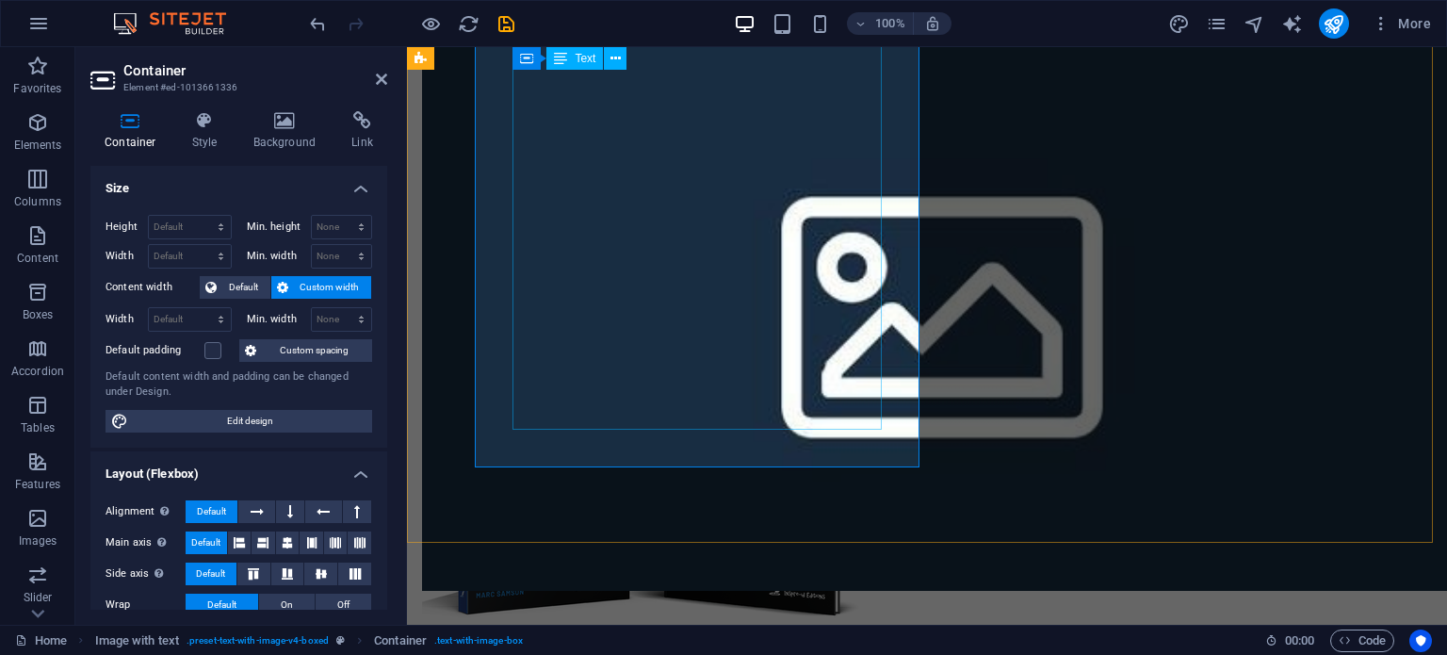
scroll to position [2638, 0]
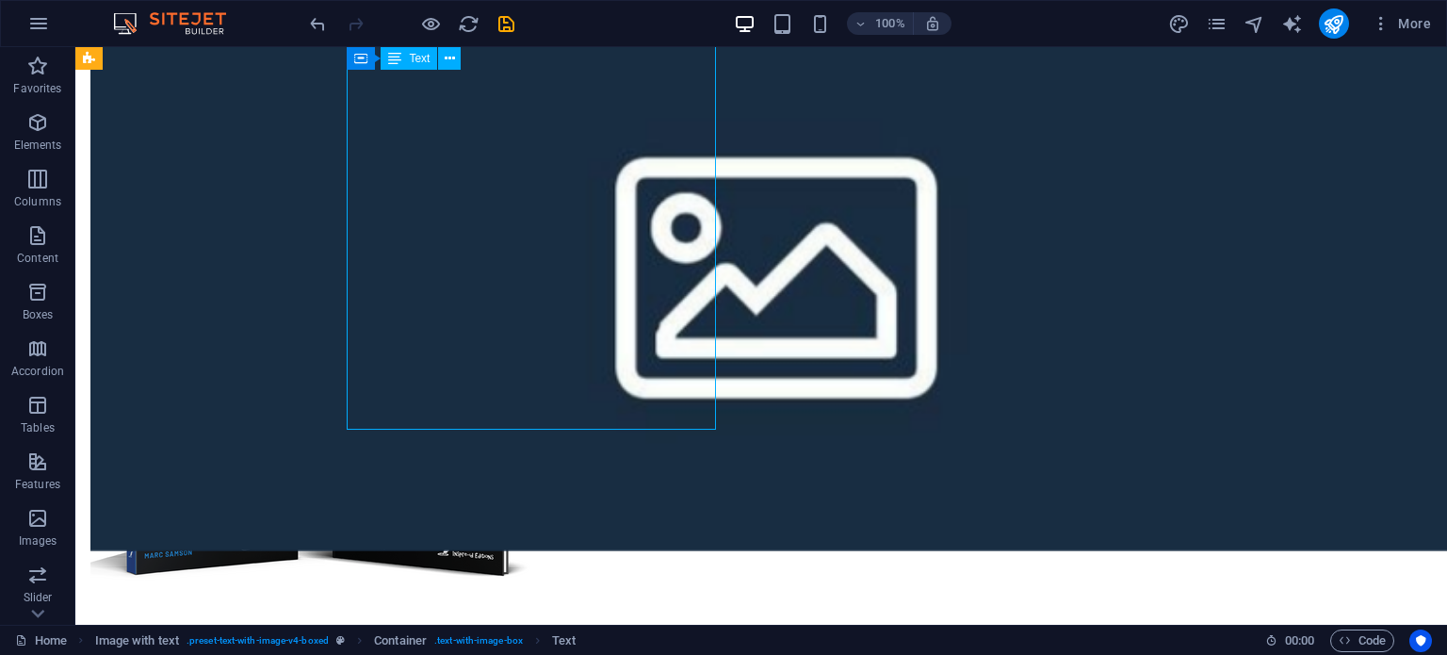
drag, startPoint x: 183, startPoint y: 255, endPoint x: 516, endPoint y: 259, distance: 333.6
click at [448, 62] on icon at bounding box center [450, 59] width 10 height 20
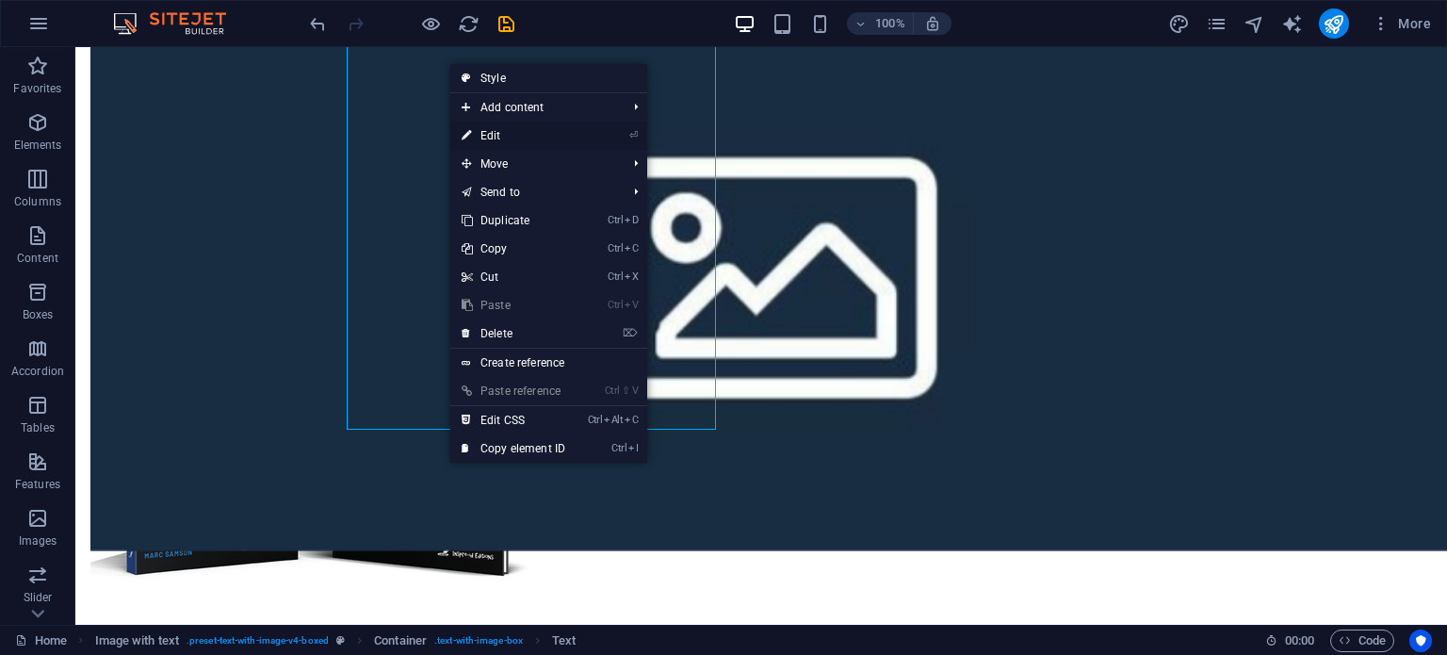
drag, startPoint x: 486, startPoint y: 129, endPoint x: 33, endPoint y: 149, distance: 453.6
click at [486, 129] on link "⏎ Edit" at bounding box center [513, 136] width 126 height 28
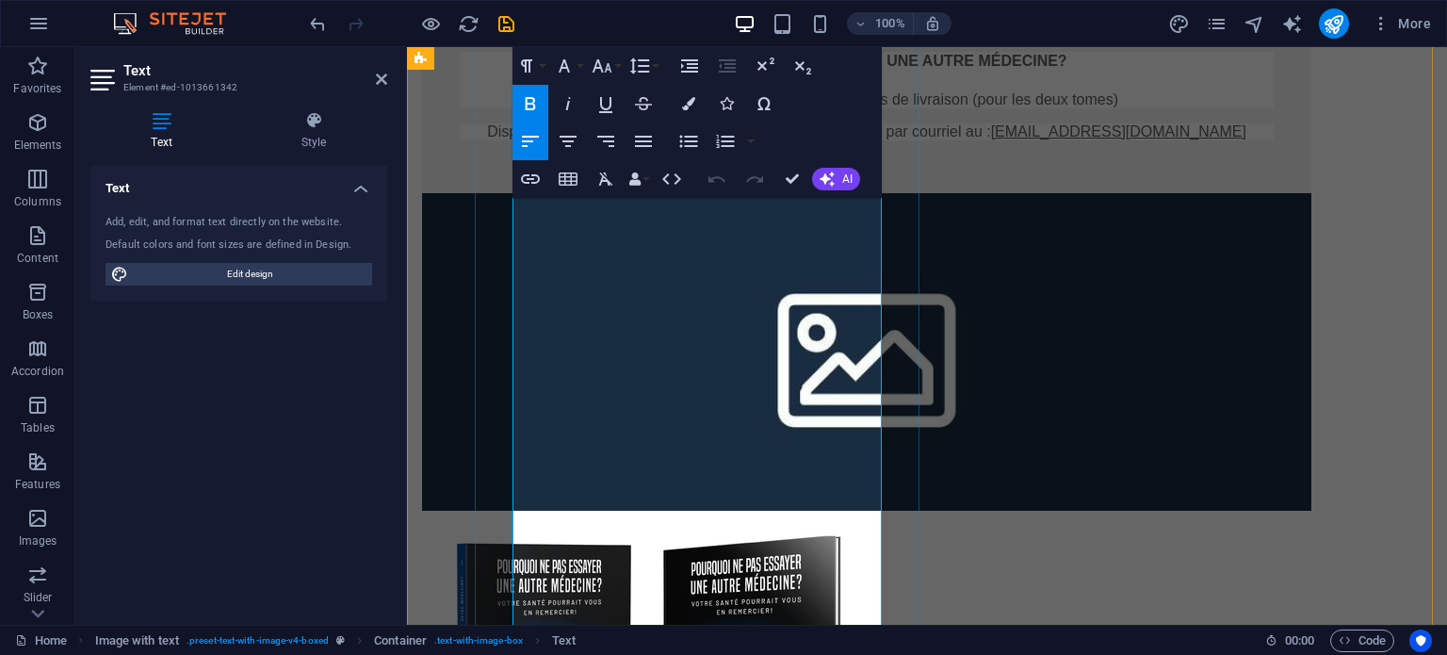
scroll to position [2607, 0]
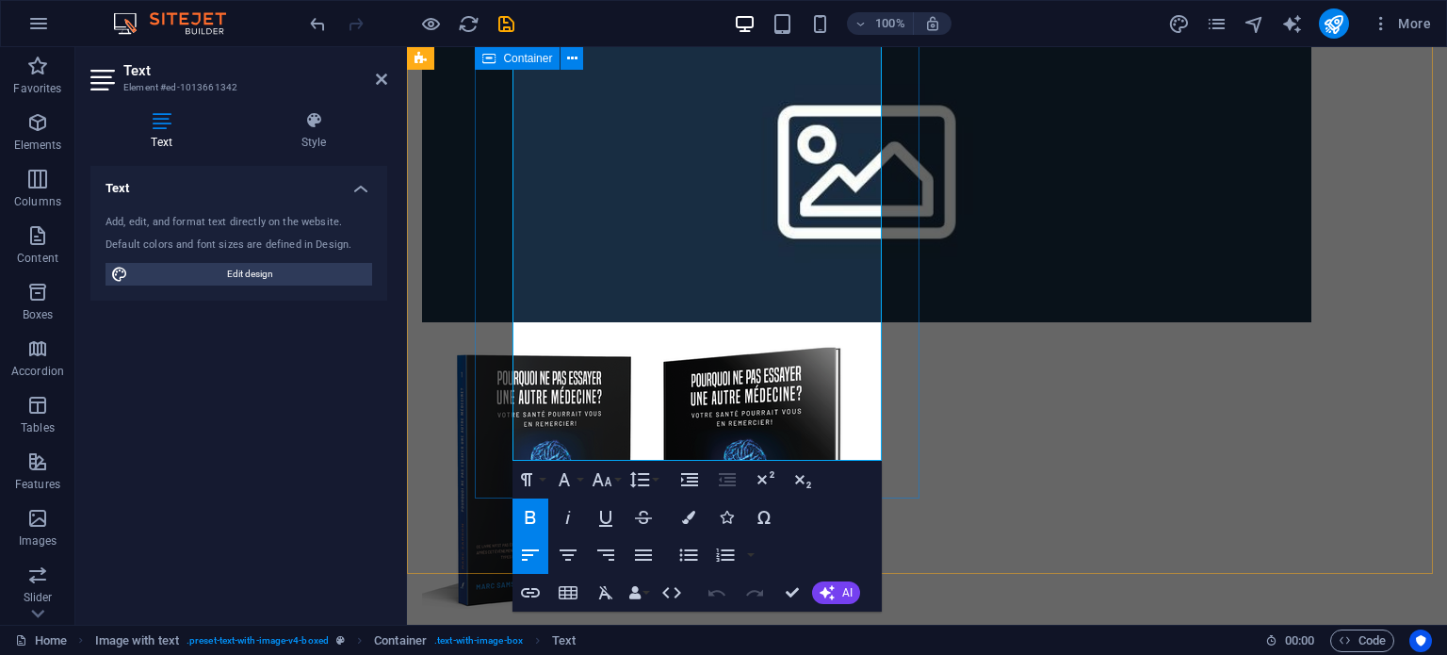
drag, startPoint x: 701, startPoint y: 384, endPoint x: 504, endPoint y: 280, distance: 223.0
click at [637, 553] on icon "button" at bounding box center [643, 555] width 23 height 23
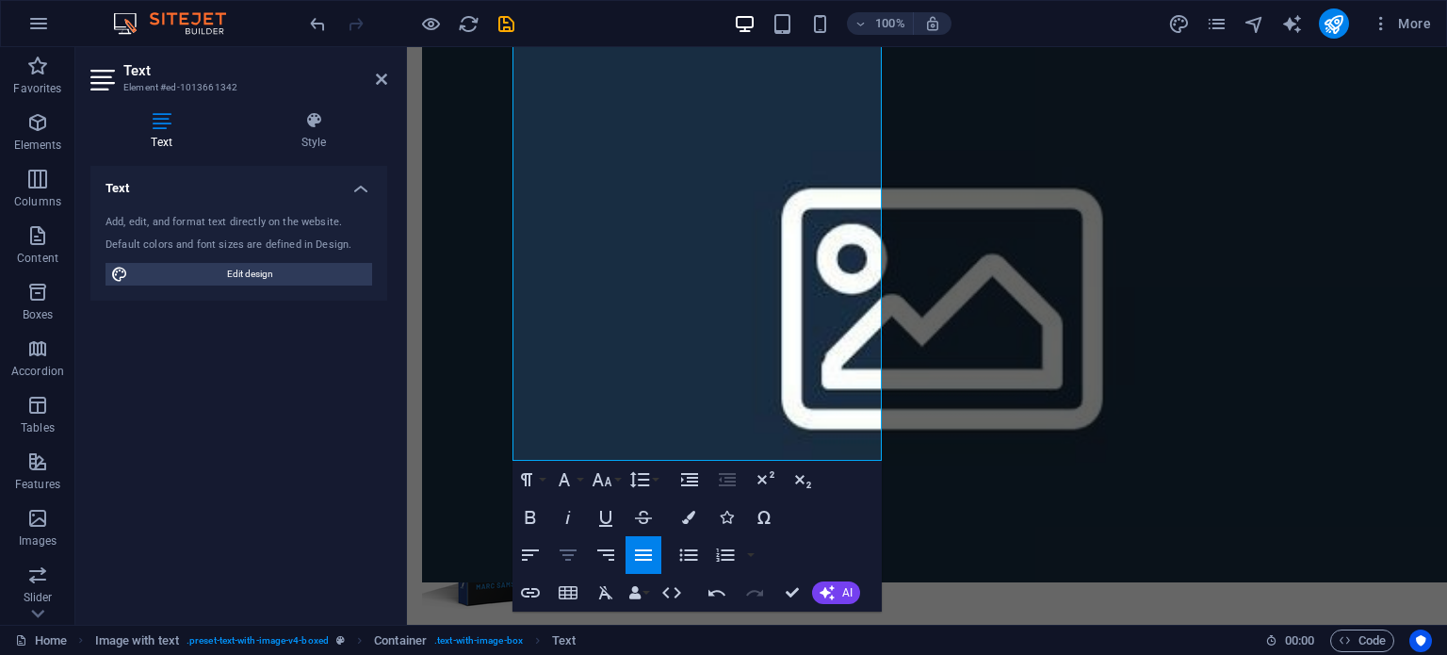
click at [569, 551] on icon "button" at bounding box center [568, 555] width 23 height 23
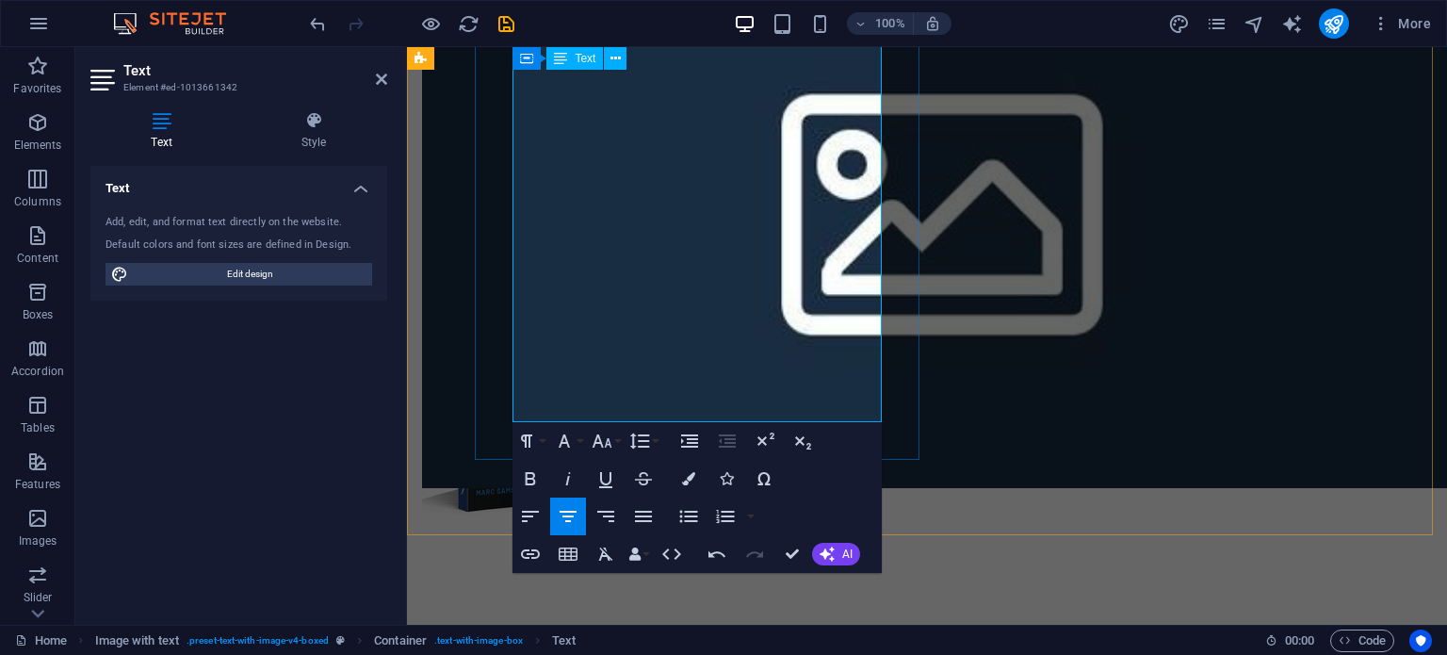
scroll to position [2796, 0]
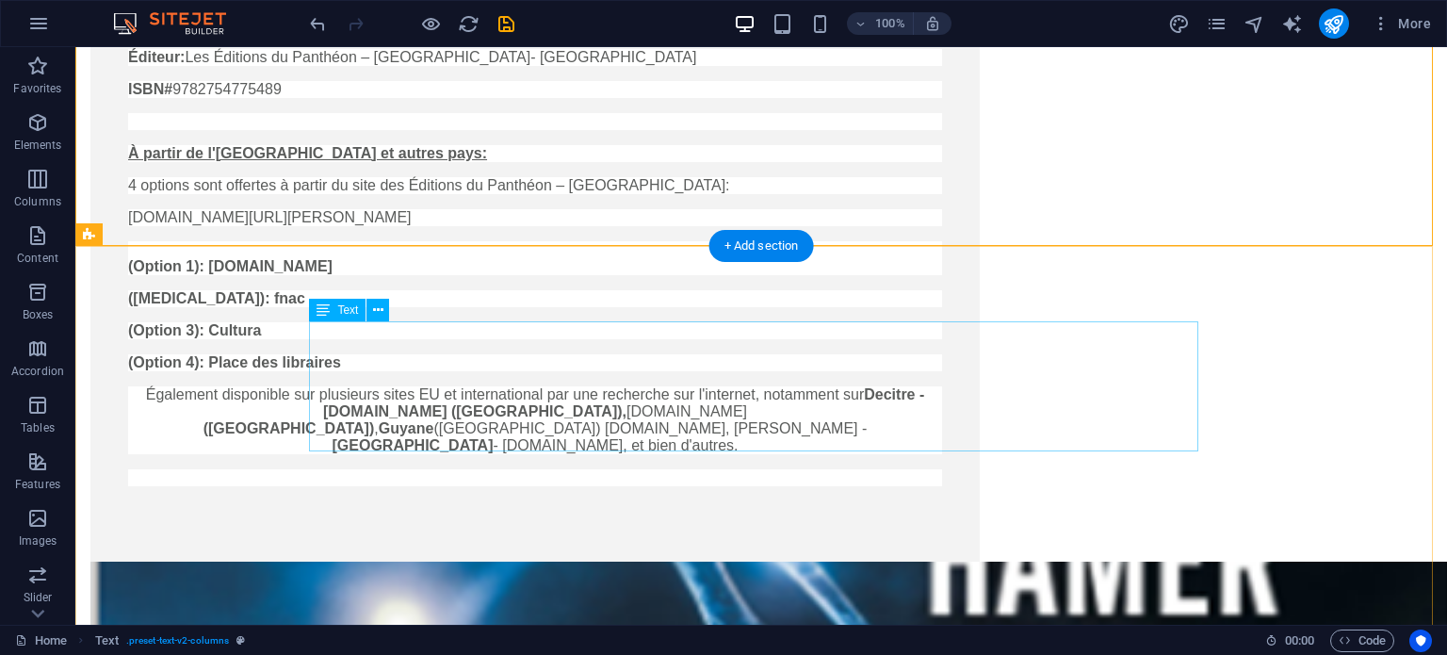
scroll to position [3738, 0]
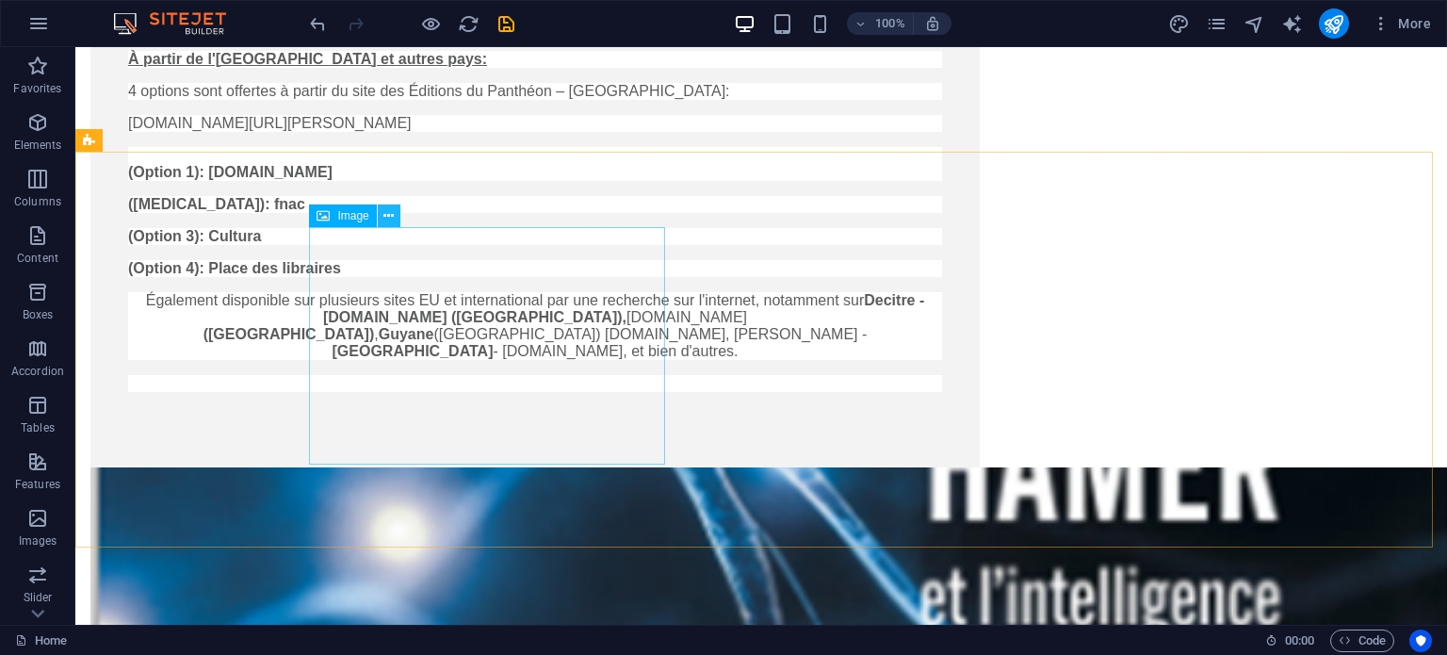
click at [384, 211] on icon at bounding box center [388, 216] width 10 height 20
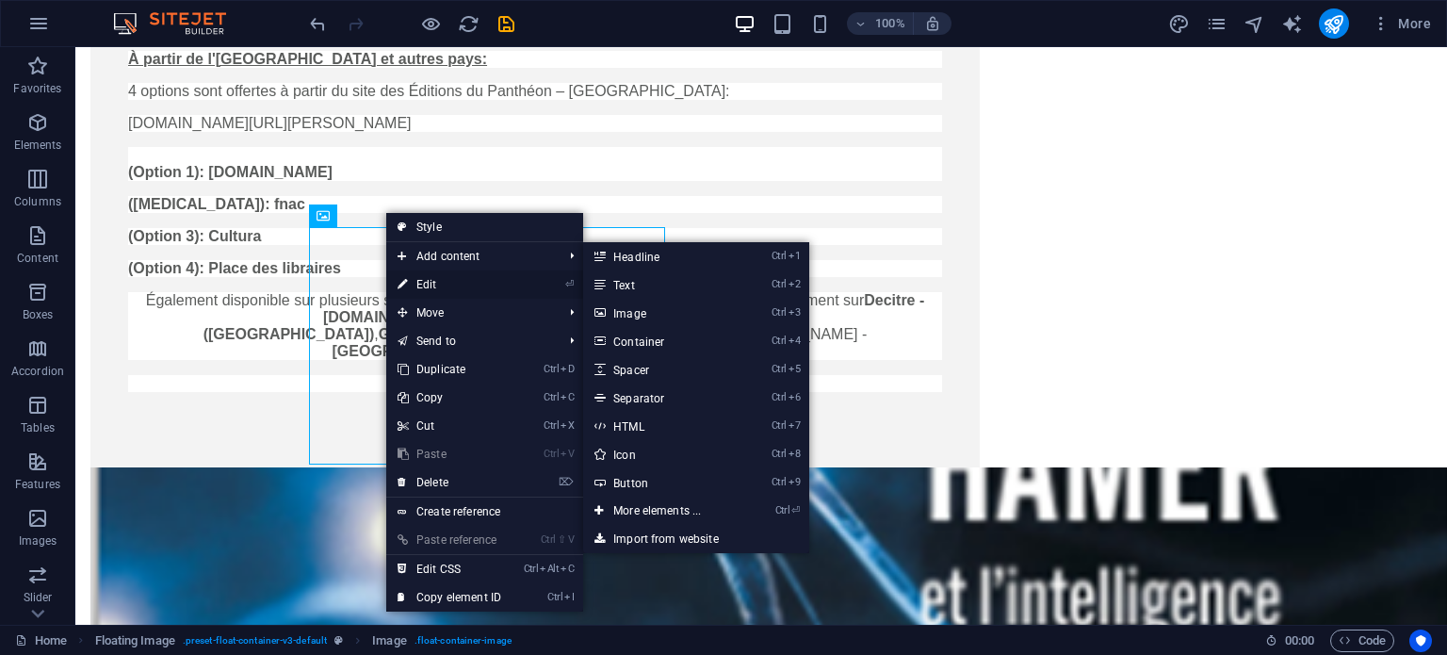
click at [422, 282] on link "⏎ Edit" at bounding box center [449, 284] width 126 height 28
select select "%"
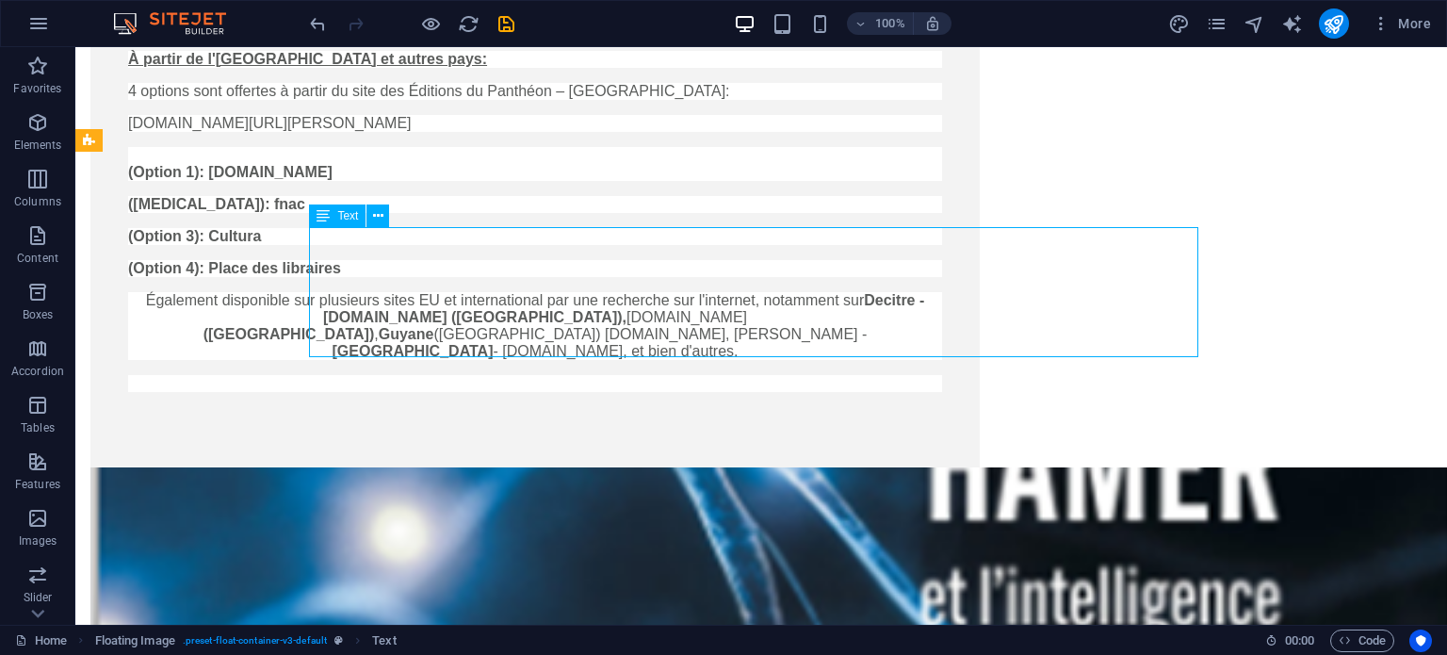
click at [374, 216] on icon at bounding box center [378, 216] width 10 height 20
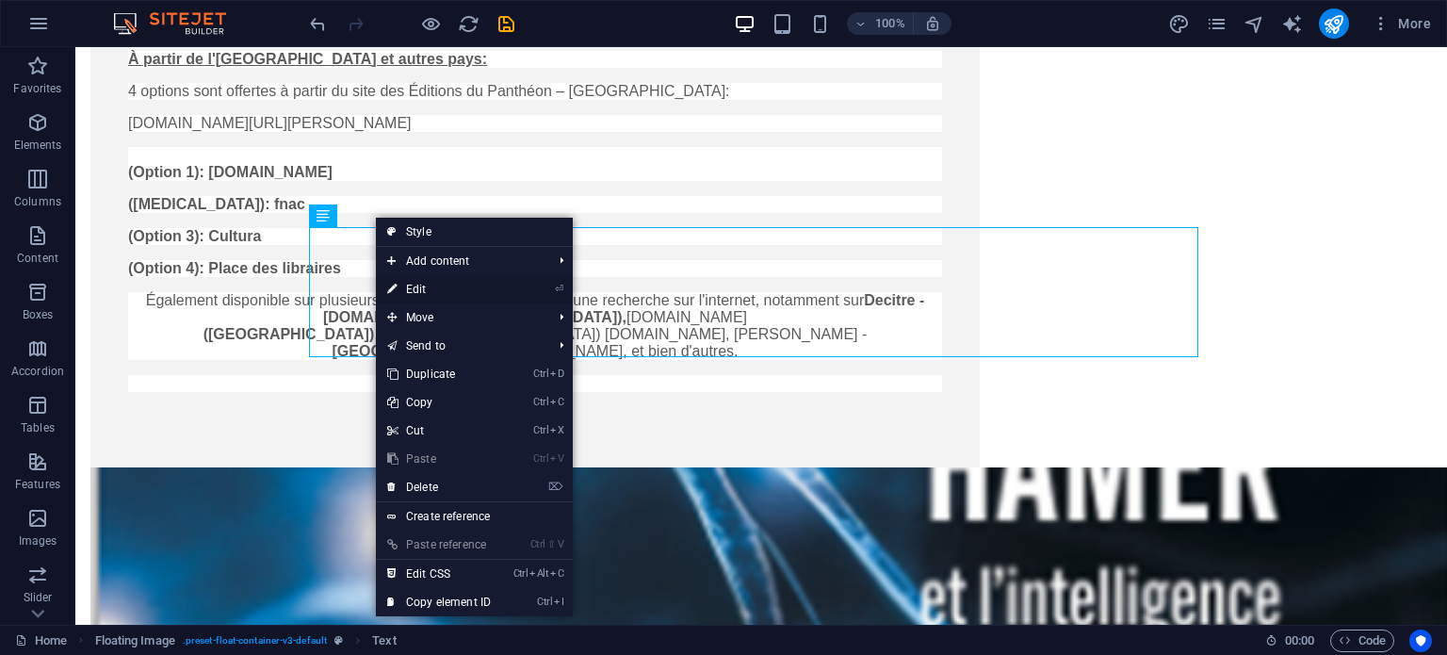
drag, startPoint x: 404, startPoint y: 285, endPoint x: 137, endPoint y: 236, distance: 272.0
click at [404, 285] on link "⏎ Edit" at bounding box center [439, 289] width 126 height 28
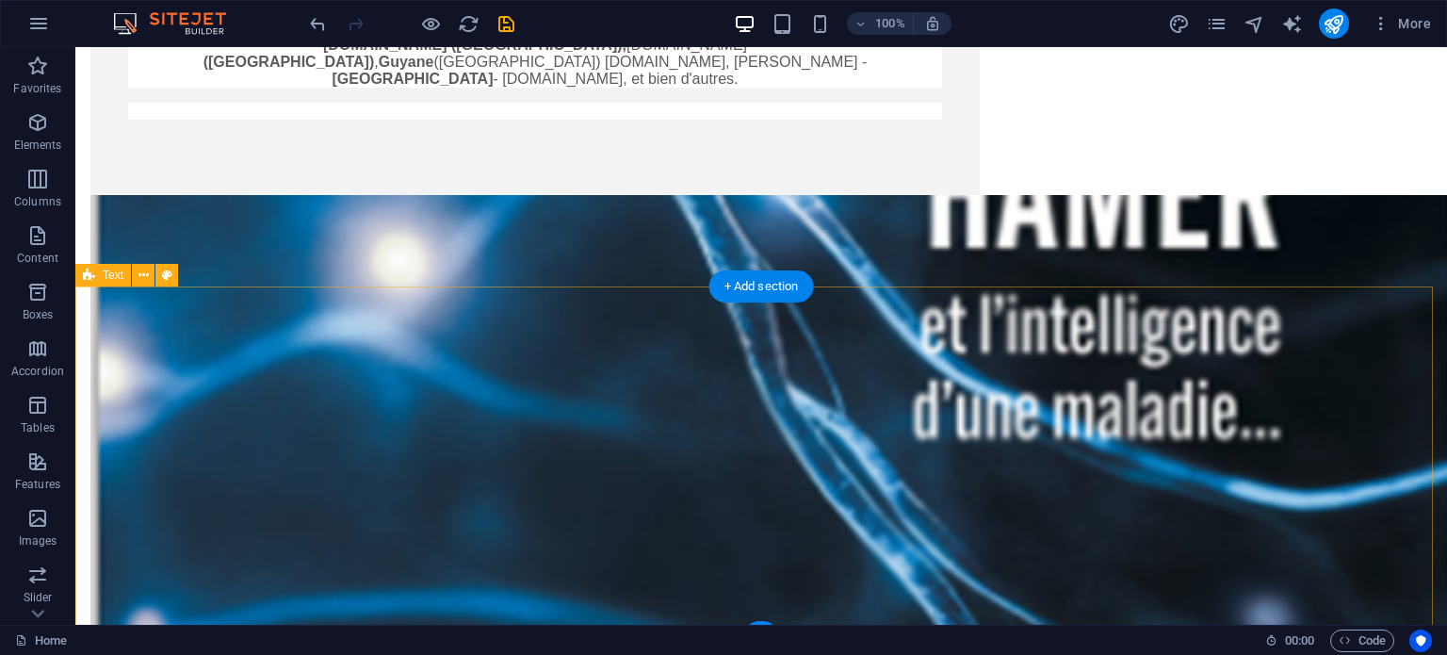
scroll to position [4013, 0]
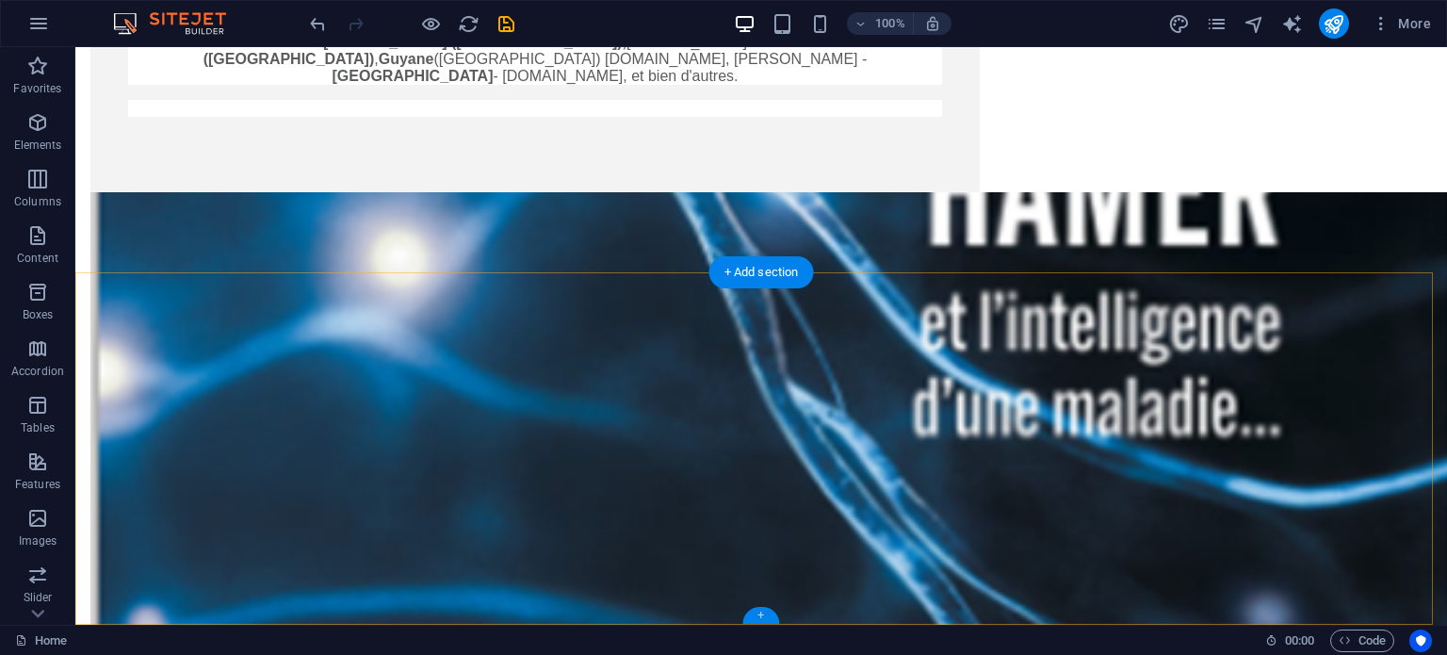
click at [761, 610] on div "+" at bounding box center [760, 615] width 37 height 17
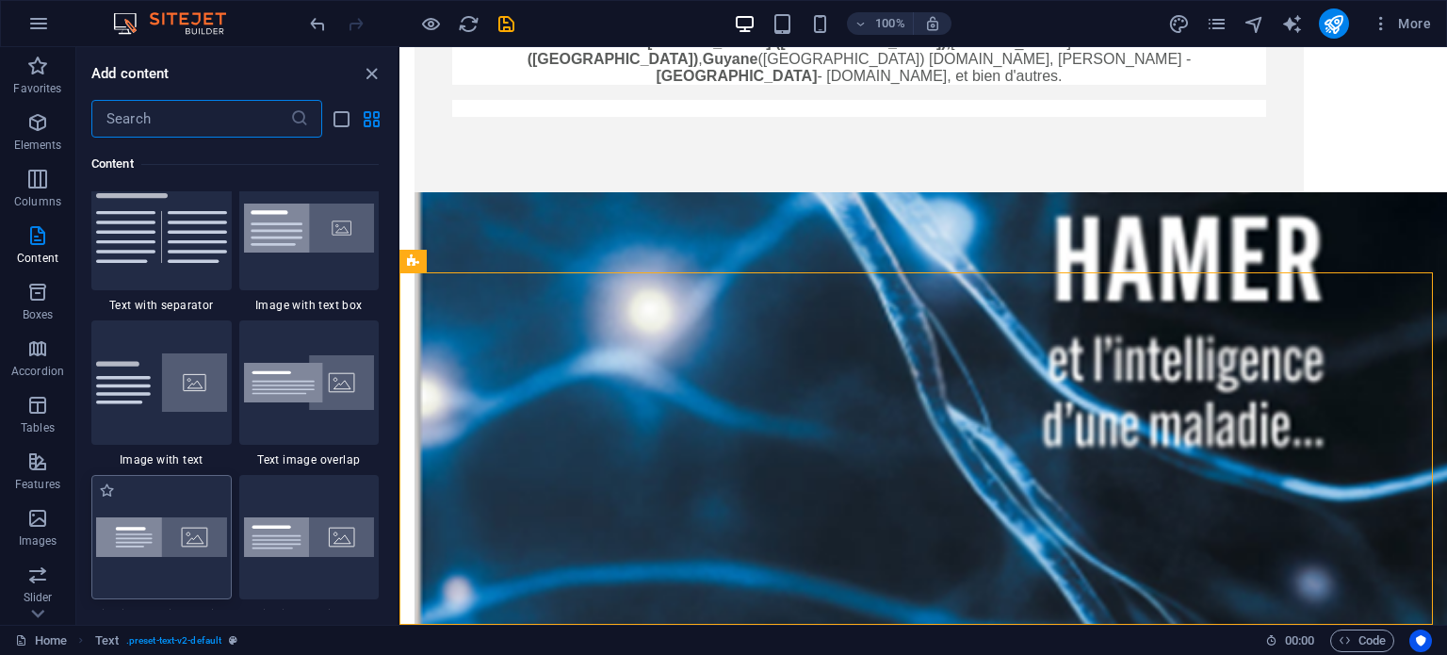
scroll to position [3485, 0]
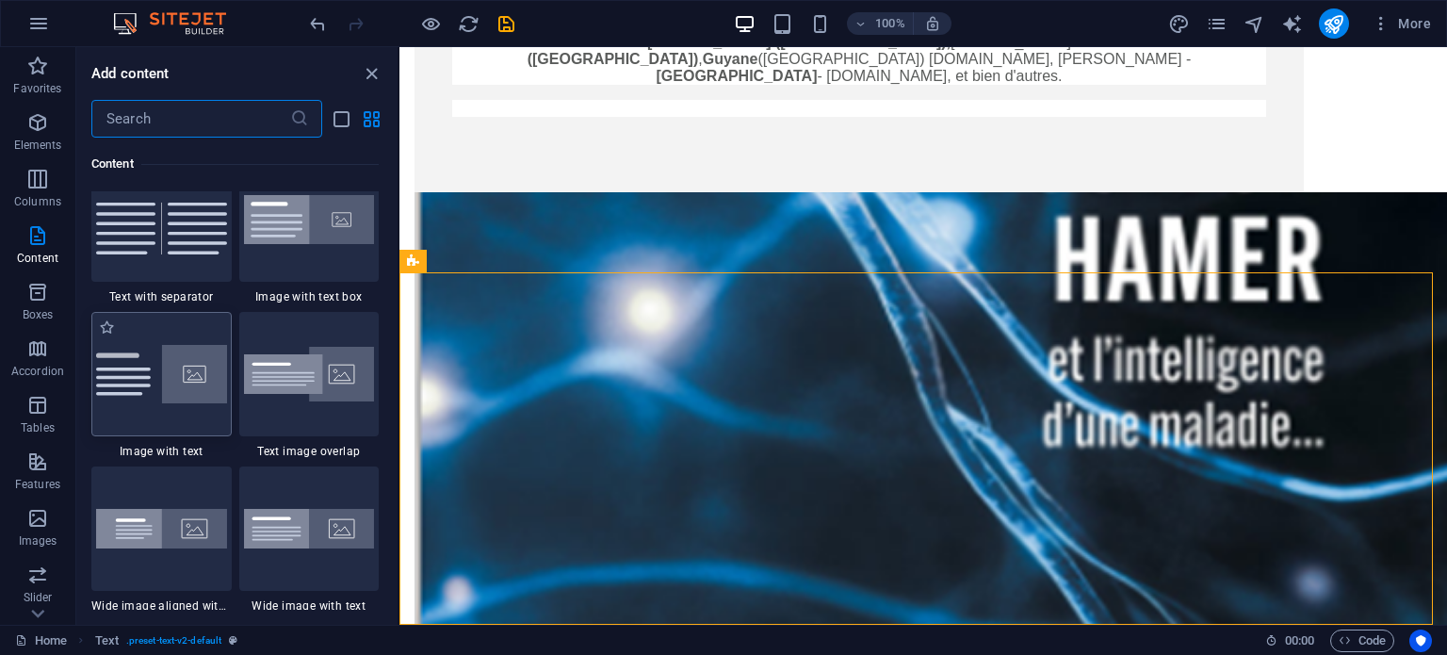
click at [167, 376] on img at bounding box center [161, 374] width 131 height 58
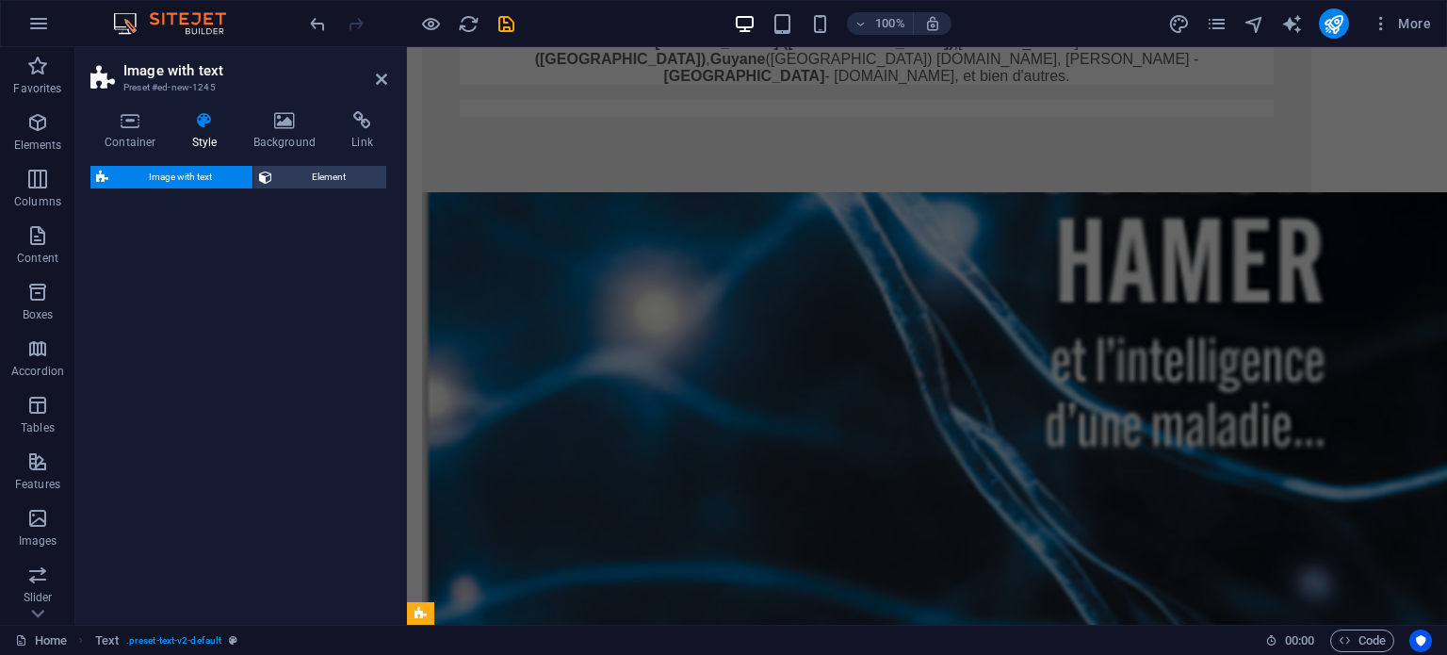
select select "rem"
select select "px"
select select "preset-text-with-image-v4-default"
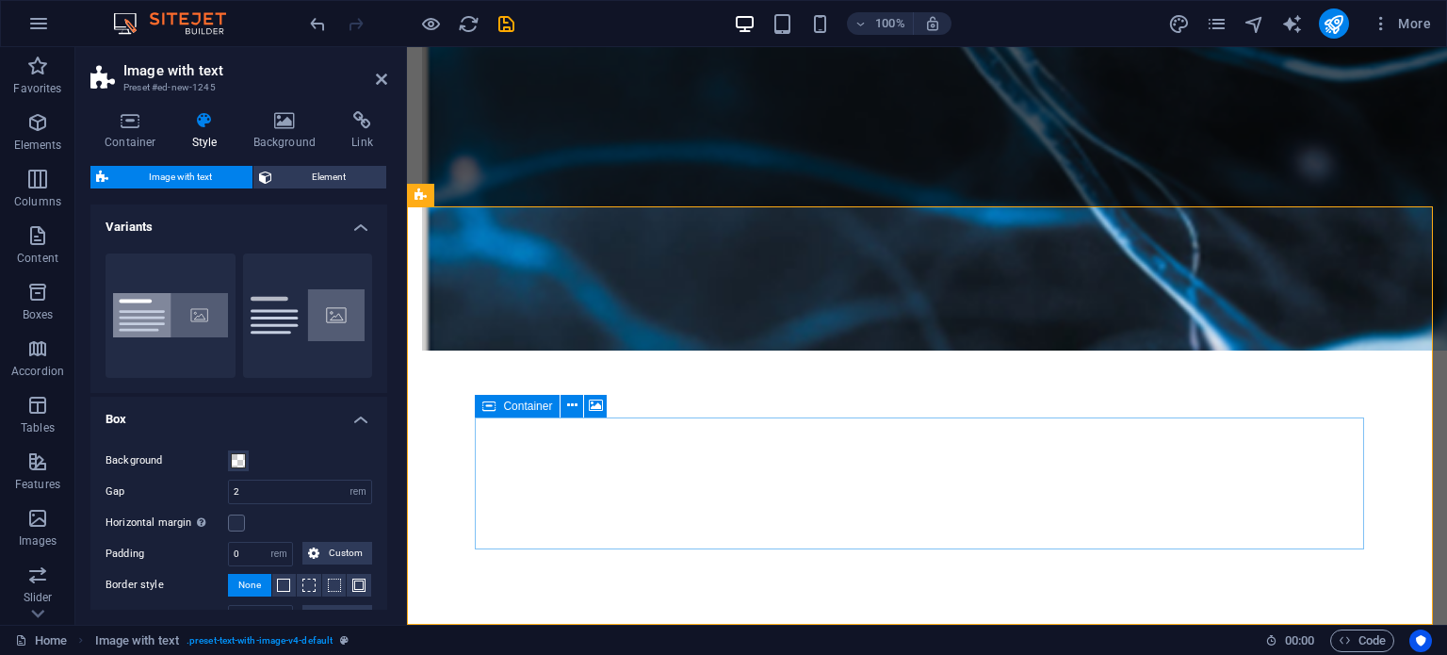
scroll to position [4367, 0]
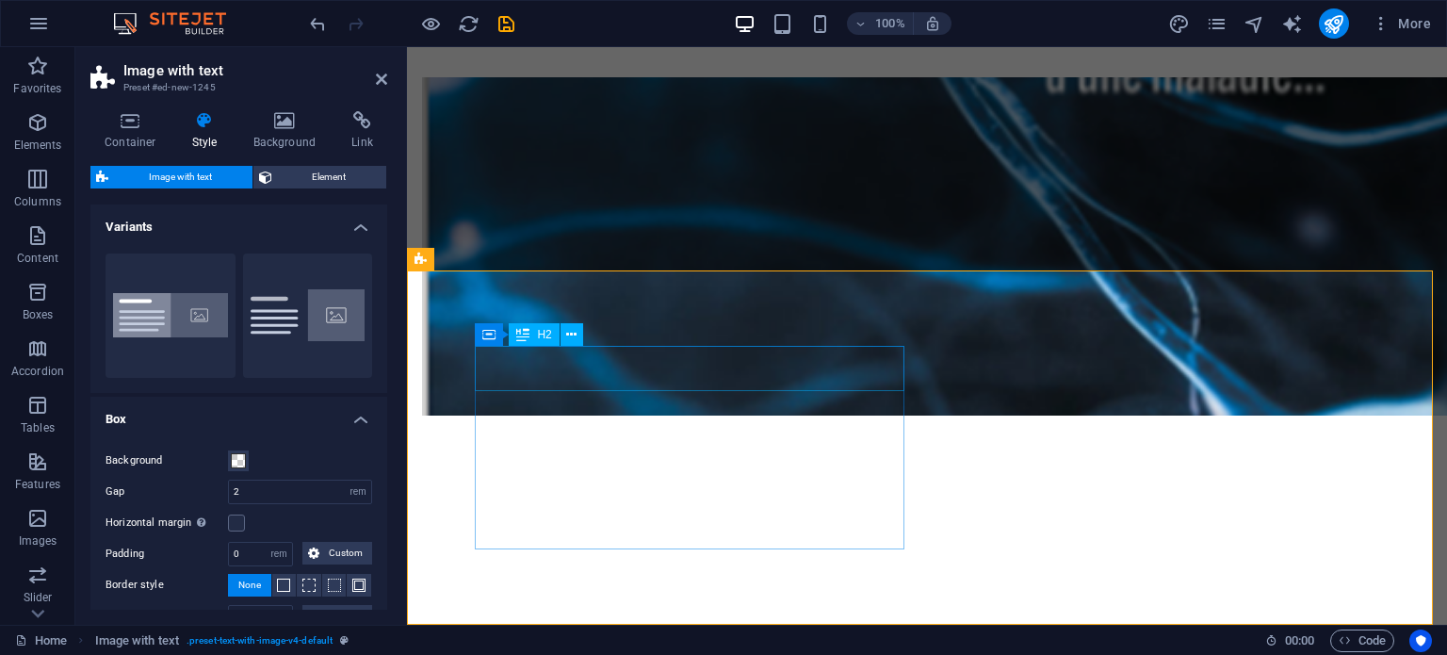
click at [572, 332] on icon at bounding box center [571, 335] width 10 height 20
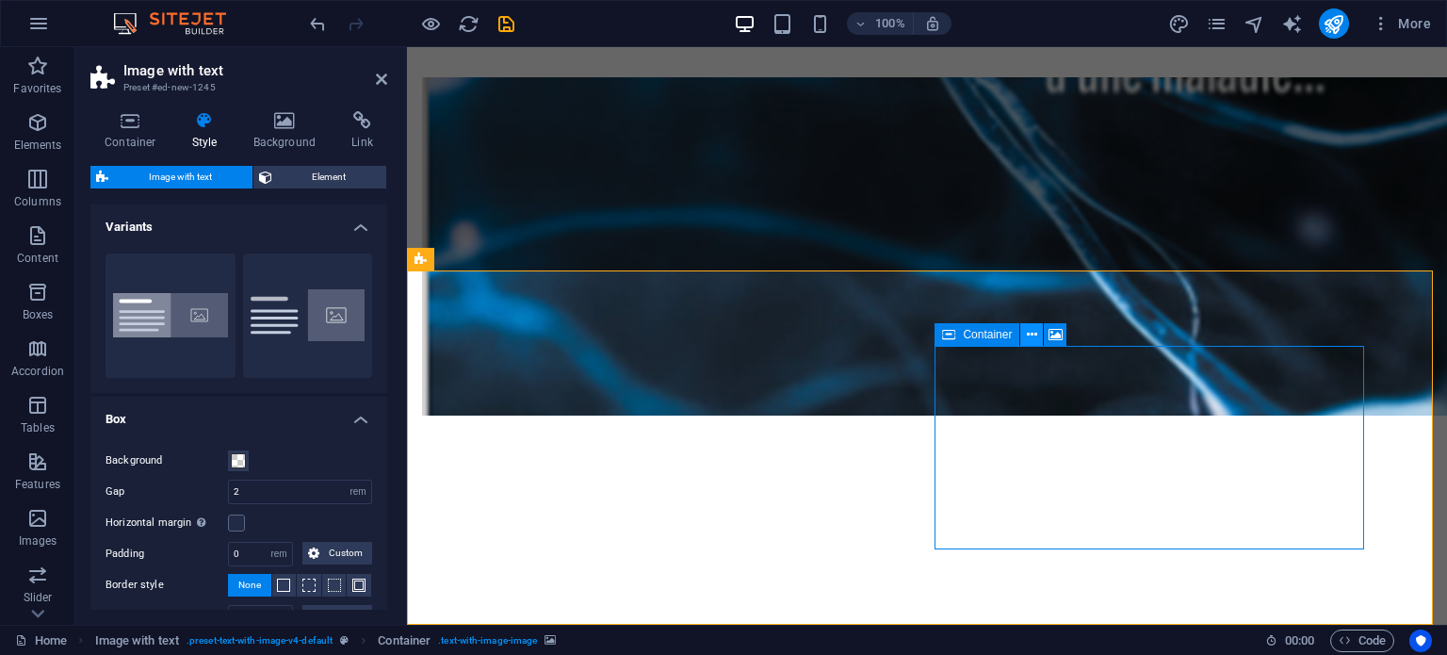
click at [1034, 333] on icon at bounding box center [1032, 335] width 10 height 20
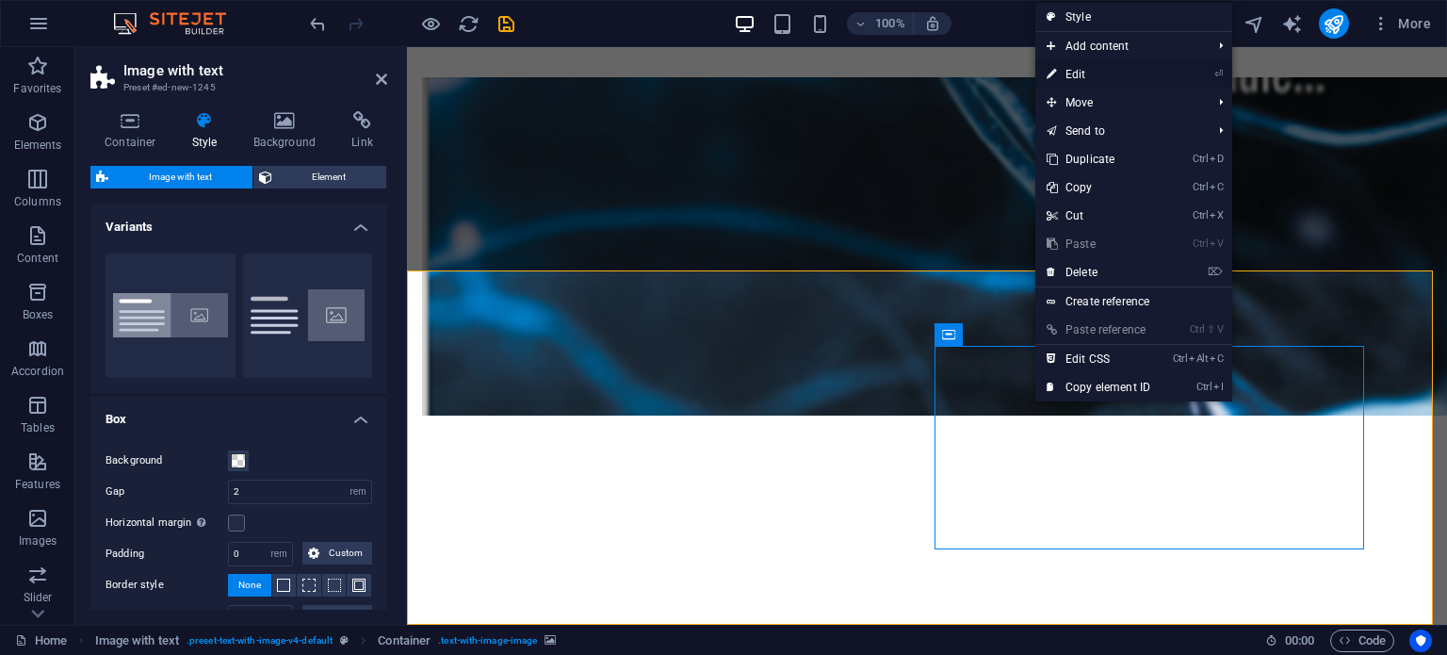
click at [1075, 69] on link "⏎ Edit" at bounding box center [1098, 74] width 126 height 28
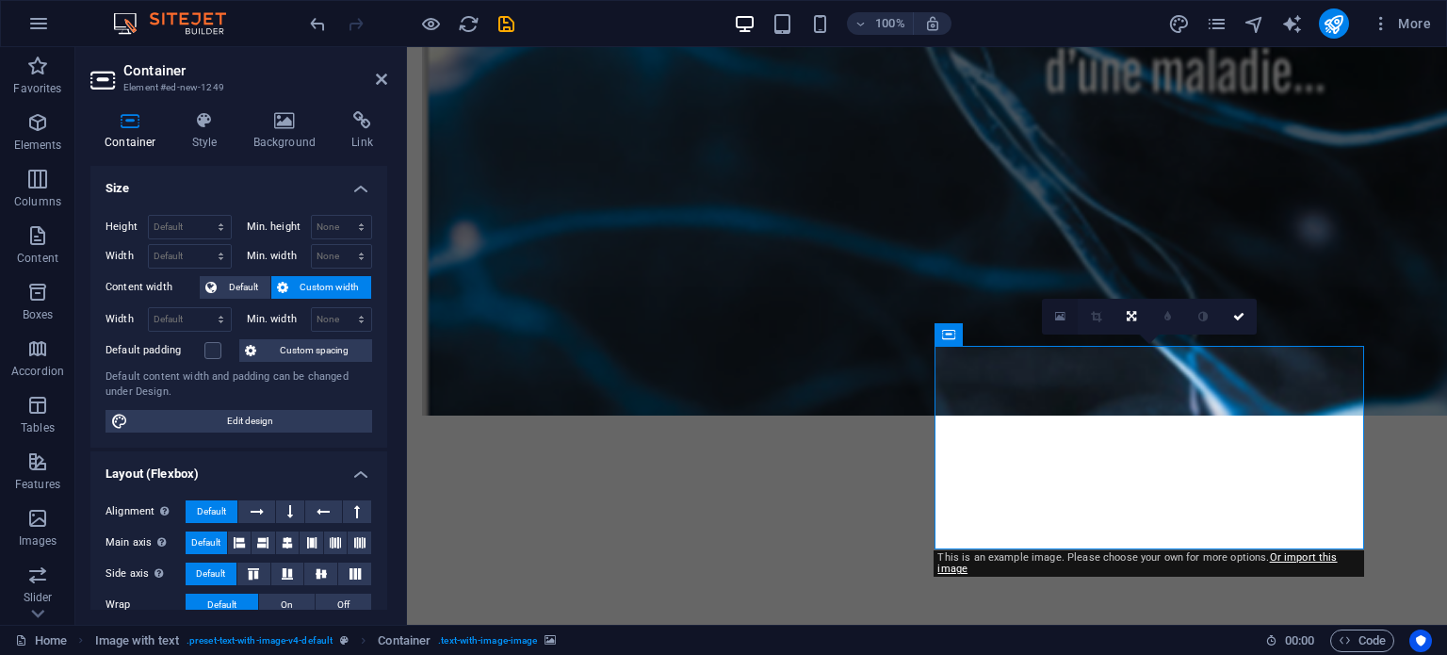
click at [1061, 315] on icon at bounding box center [1060, 316] width 10 height 13
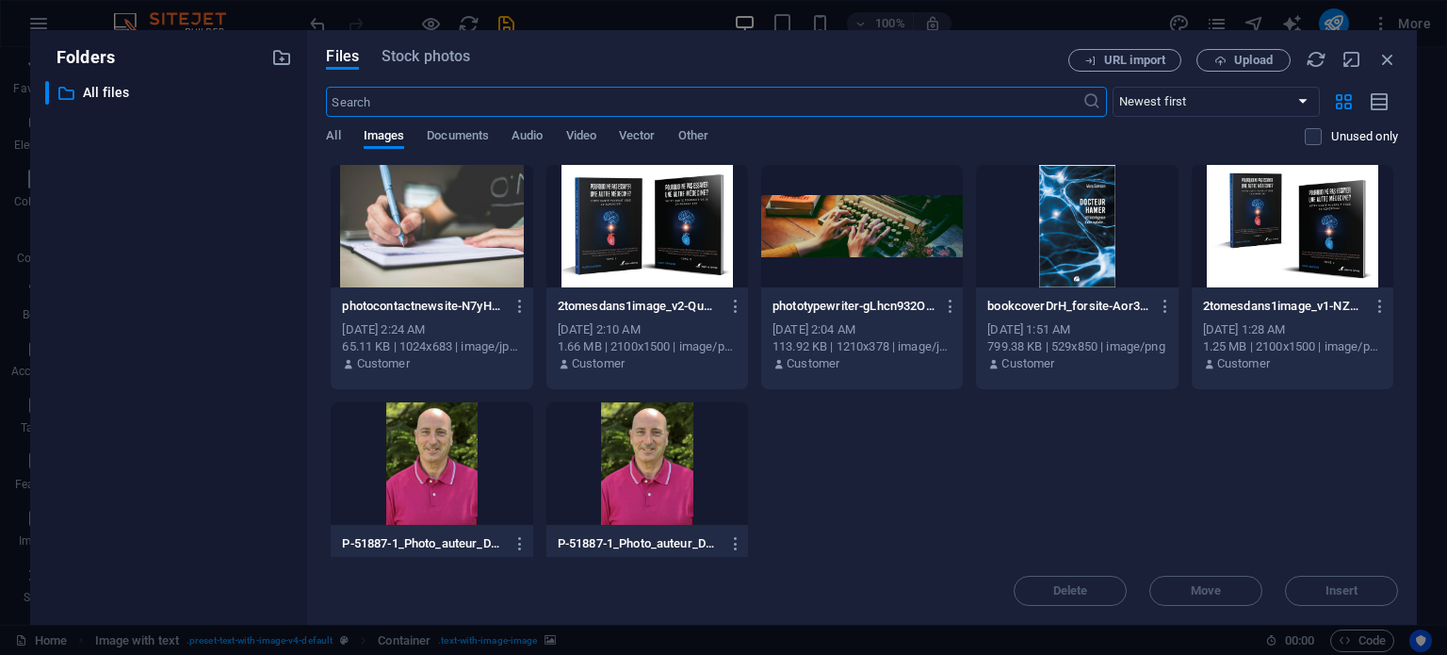
scroll to position [3982, 0]
click at [1226, 59] on icon "button" at bounding box center [1221, 61] width 12 height 12
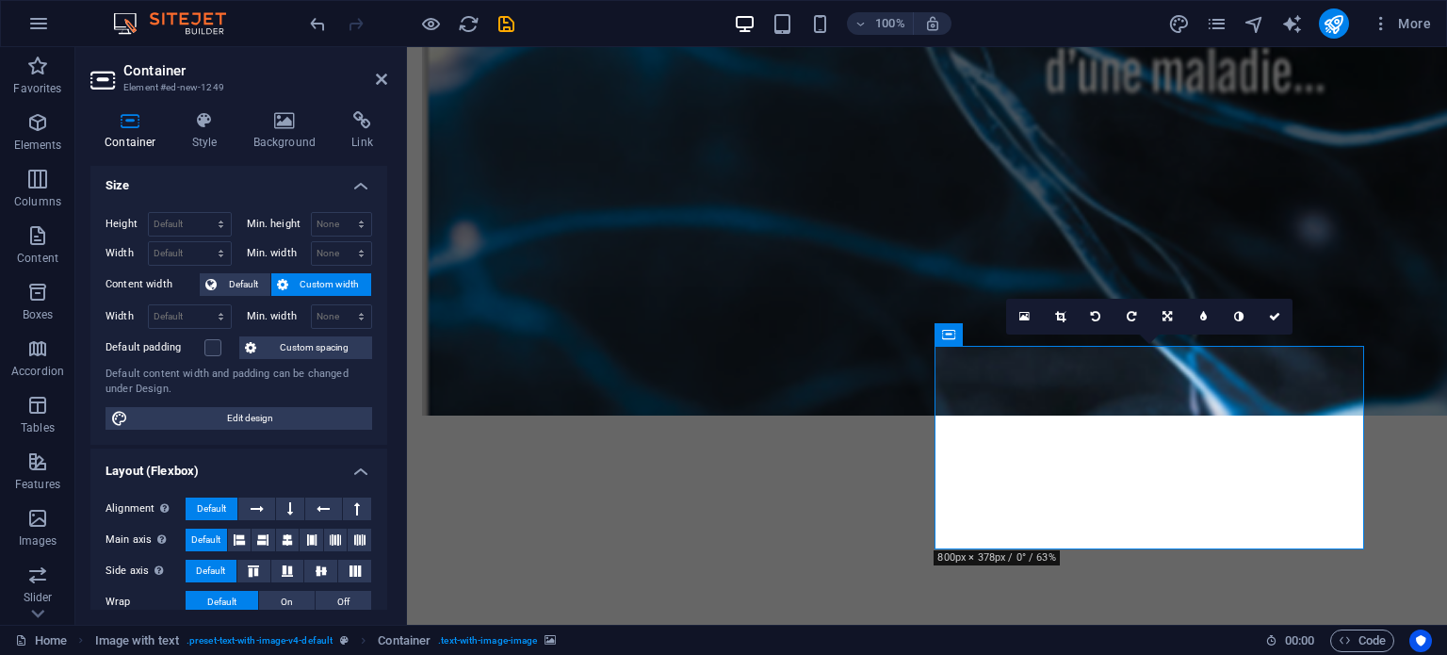
scroll to position [0, 0]
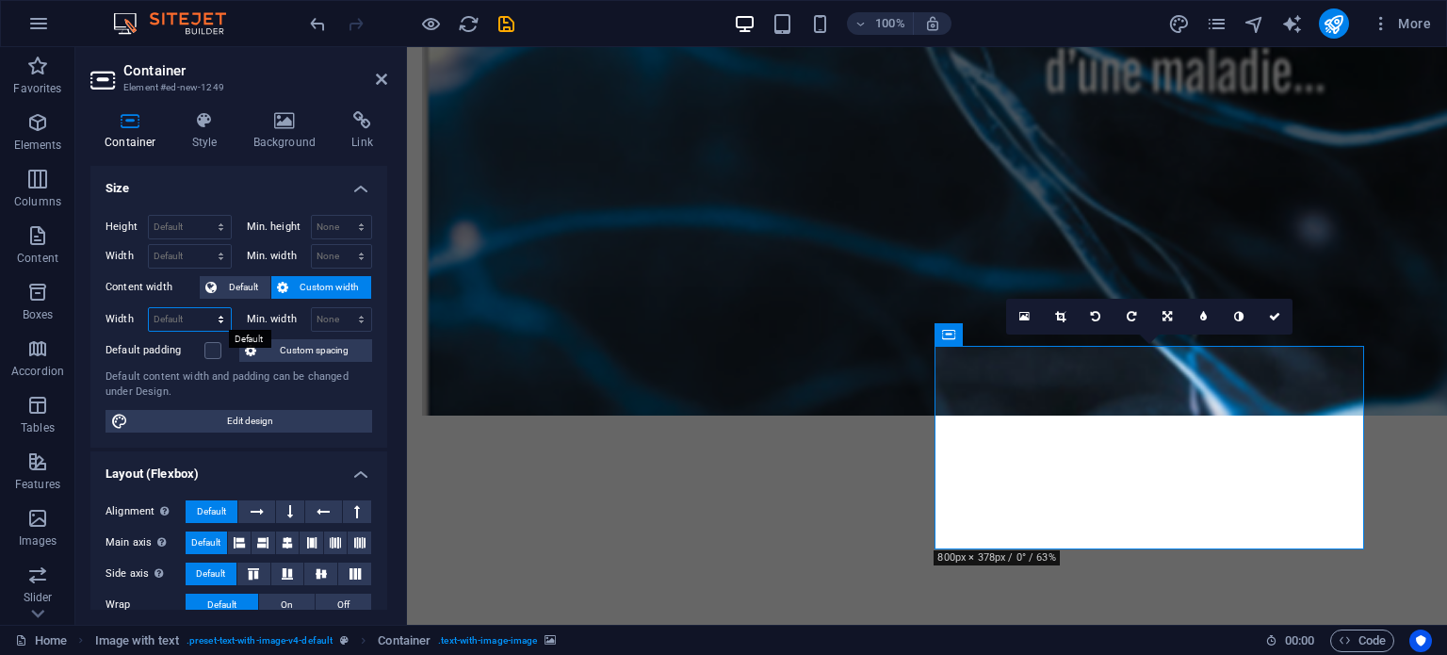
click at [217, 319] on select "Default px rem % em vh vw" at bounding box center [190, 319] width 82 height 23
click at [1062, 317] on icon at bounding box center [1060, 316] width 10 height 11
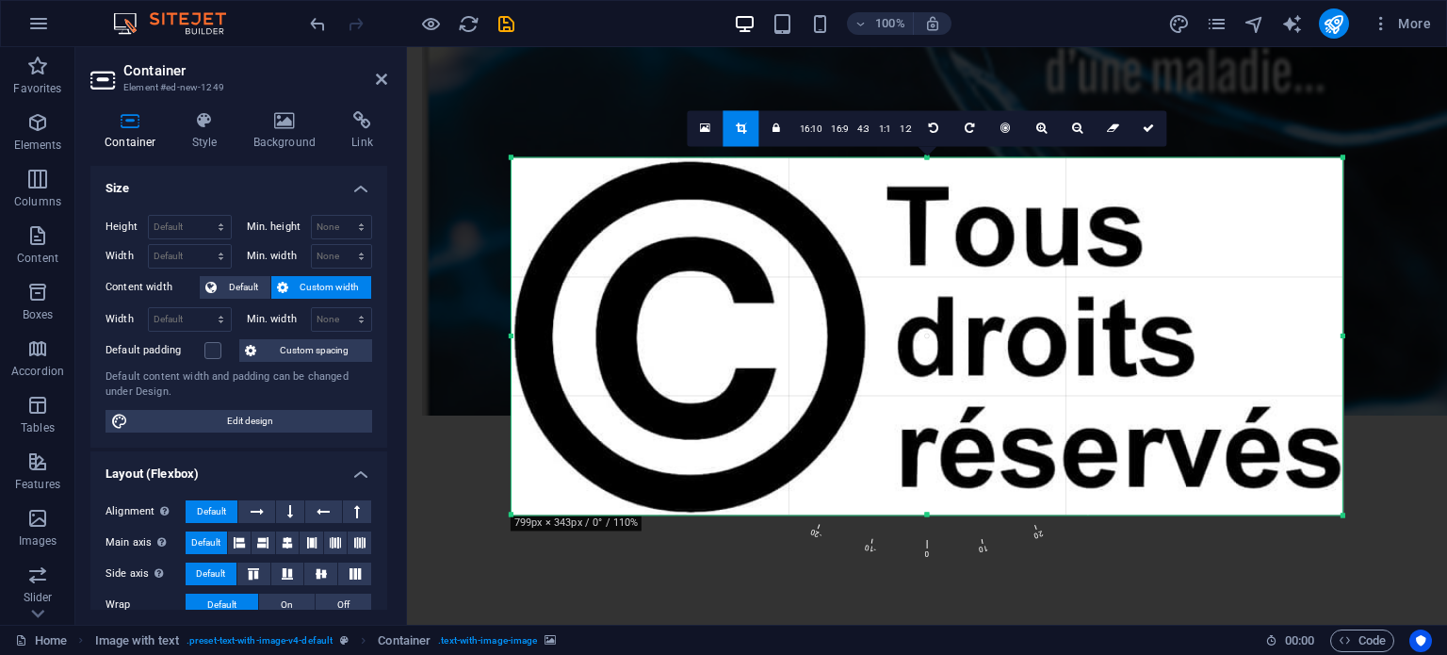
click at [512, 157] on div "180 170 160 150 140 130 120 110 100 90 80 70 60 50 40 30 20 10 0 -10 -20 -30 -4…" at bounding box center [927, 335] width 831 height 357
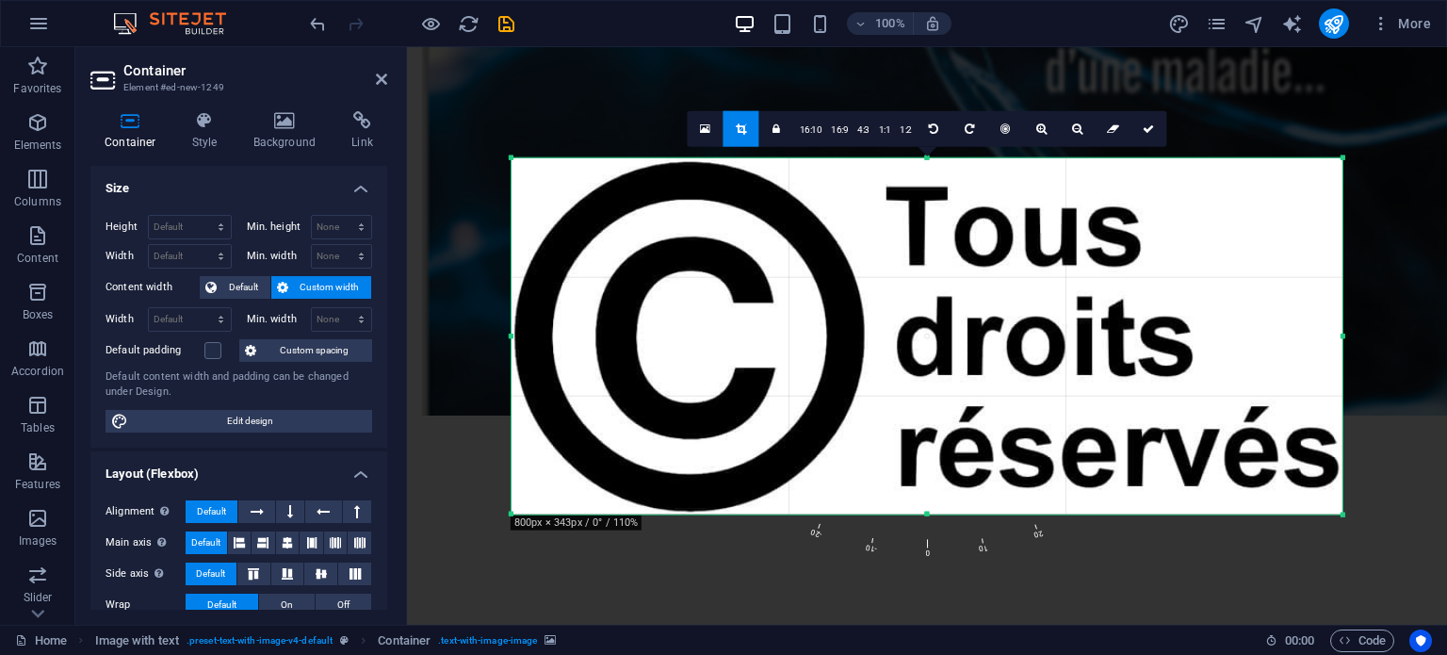
click at [705, 123] on icon at bounding box center [705, 128] width 10 height 13
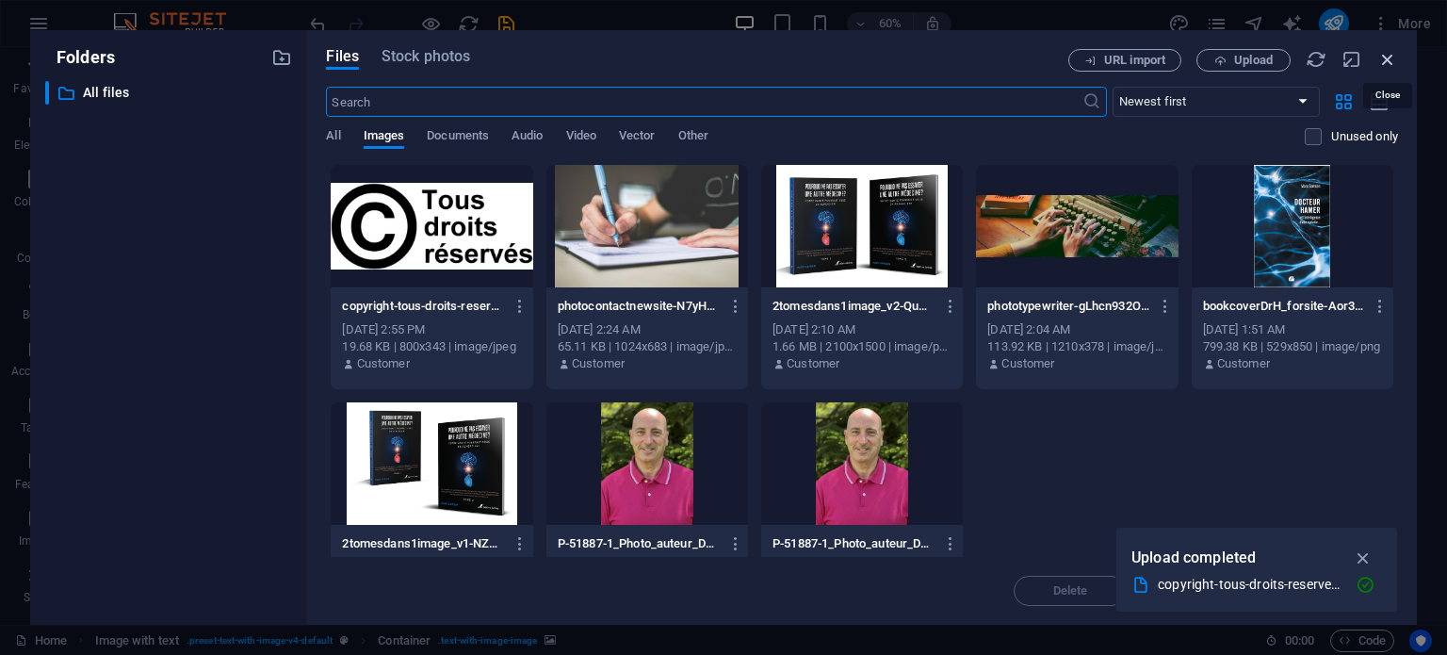
click at [1391, 56] on icon "button" at bounding box center [1388, 59] width 21 height 21
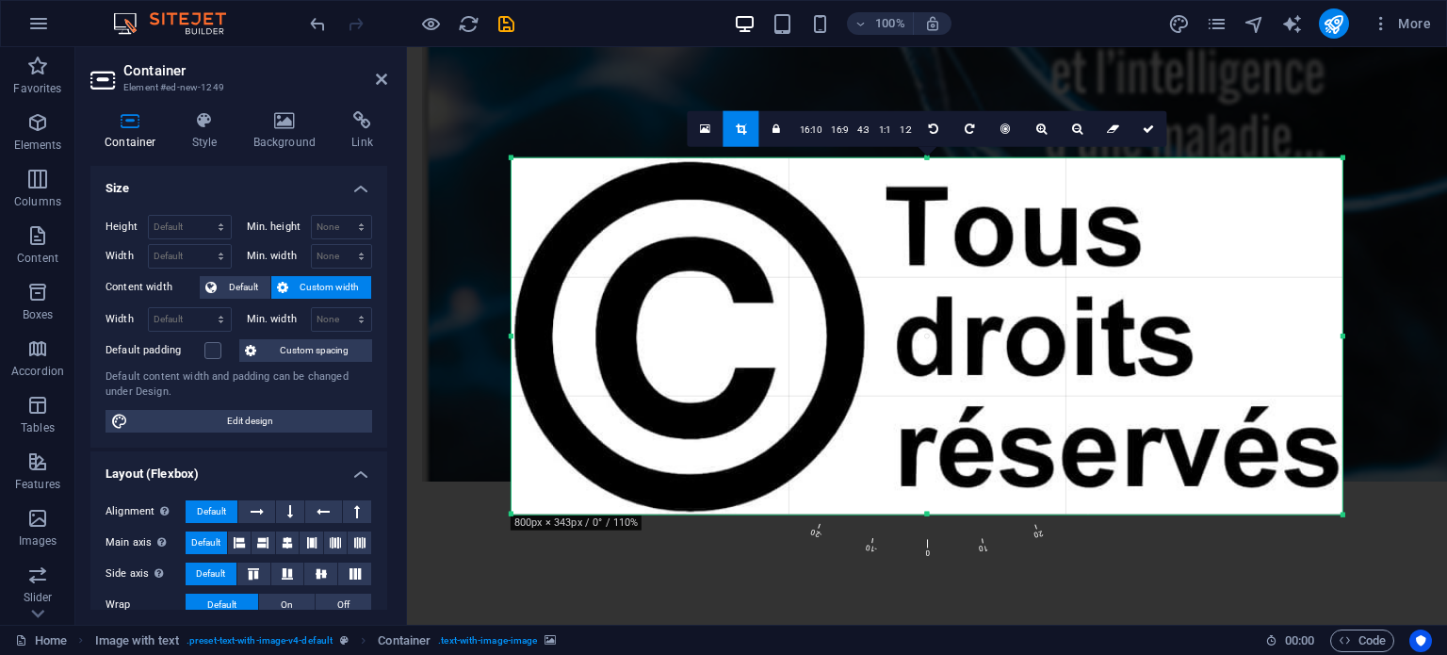
click at [1149, 125] on icon at bounding box center [1148, 127] width 11 height 11
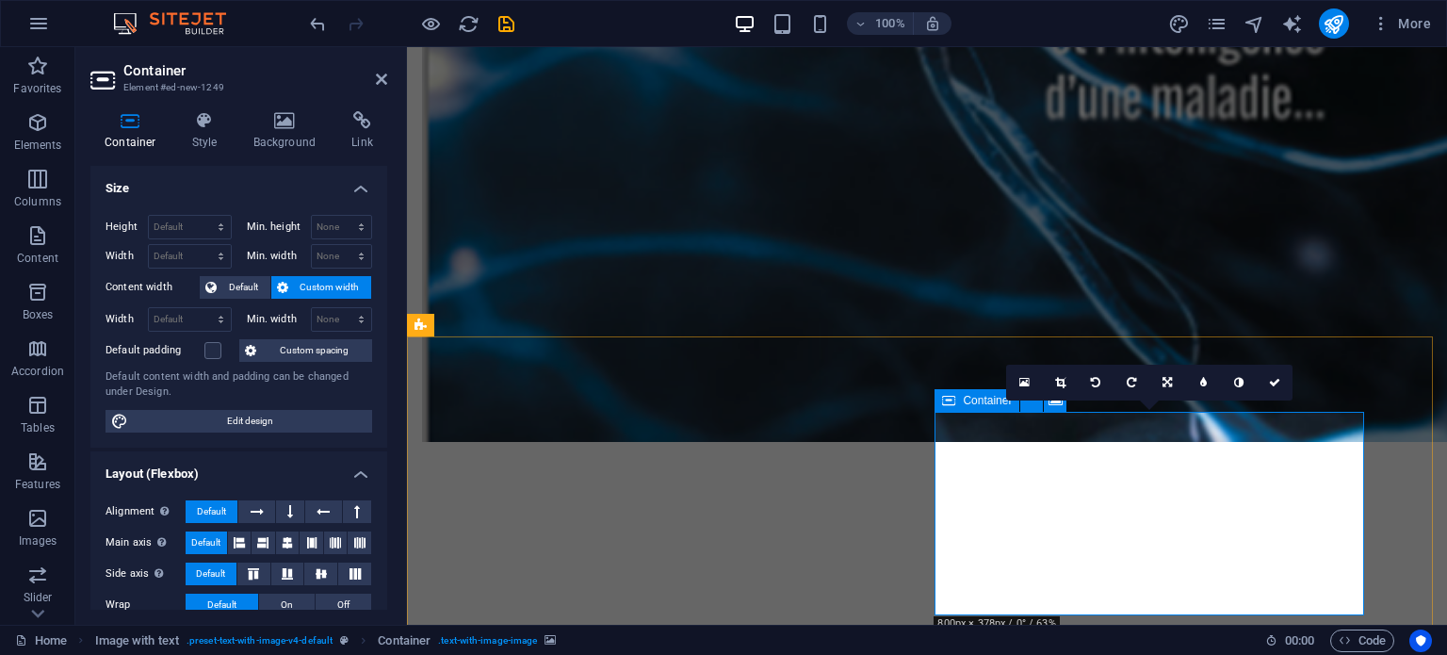
scroll to position [4367, 0]
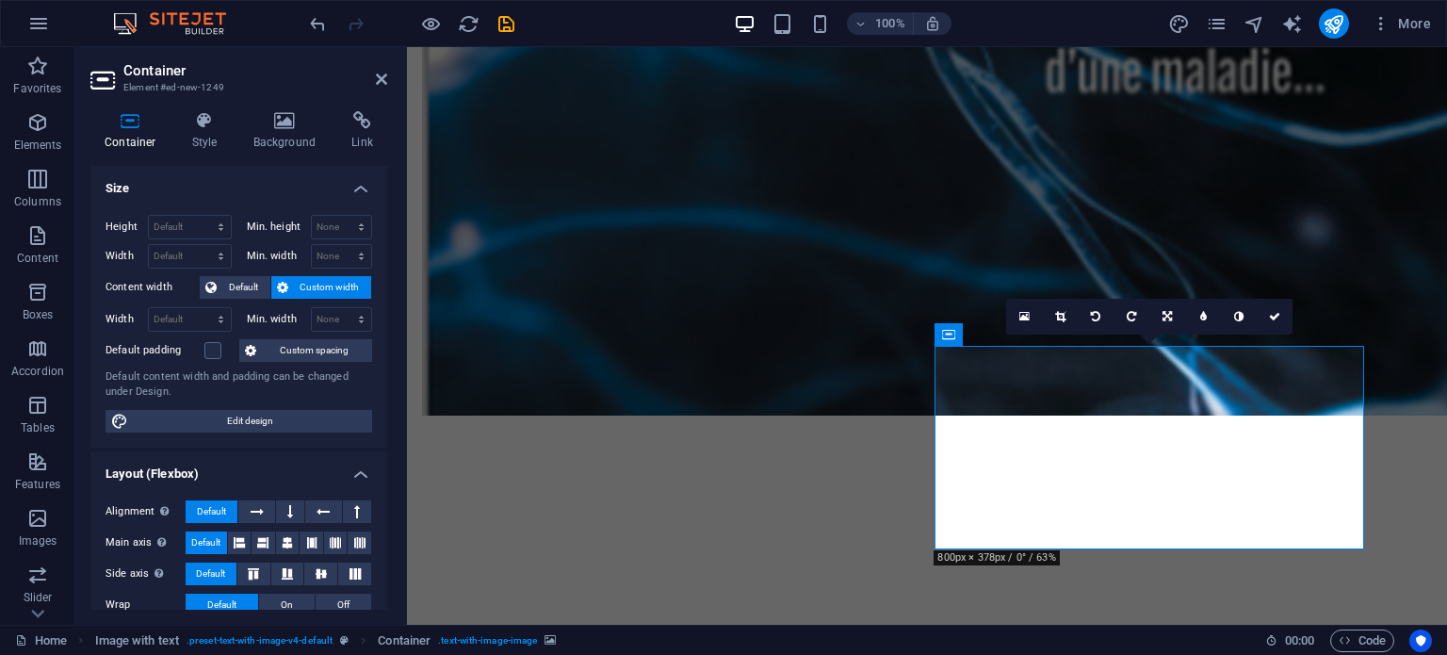
click at [219, 227] on select "Default px rem % vh vw" at bounding box center [190, 227] width 82 height 23
click at [305, 171] on h4 "Size" at bounding box center [238, 183] width 297 height 34
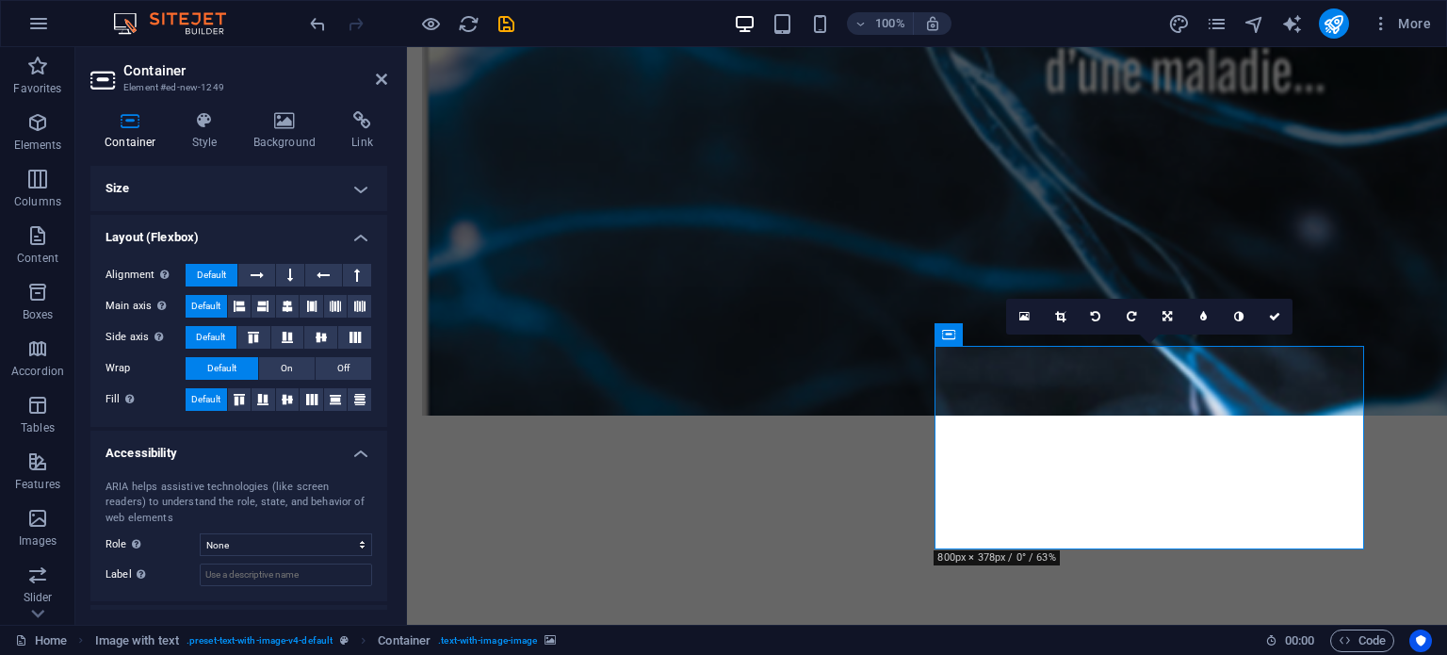
click at [352, 187] on h4 "Size" at bounding box center [238, 188] width 297 height 45
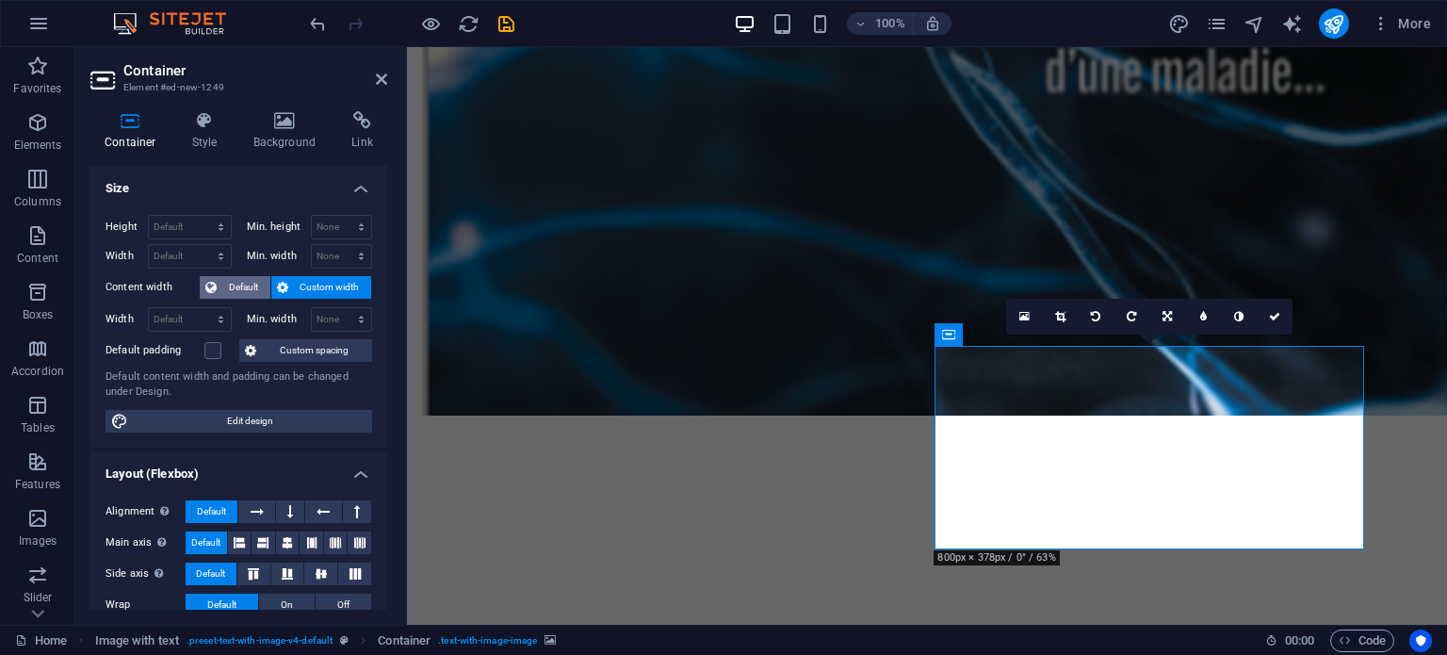
click at [247, 285] on span "Default" at bounding box center [243, 287] width 42 height 23
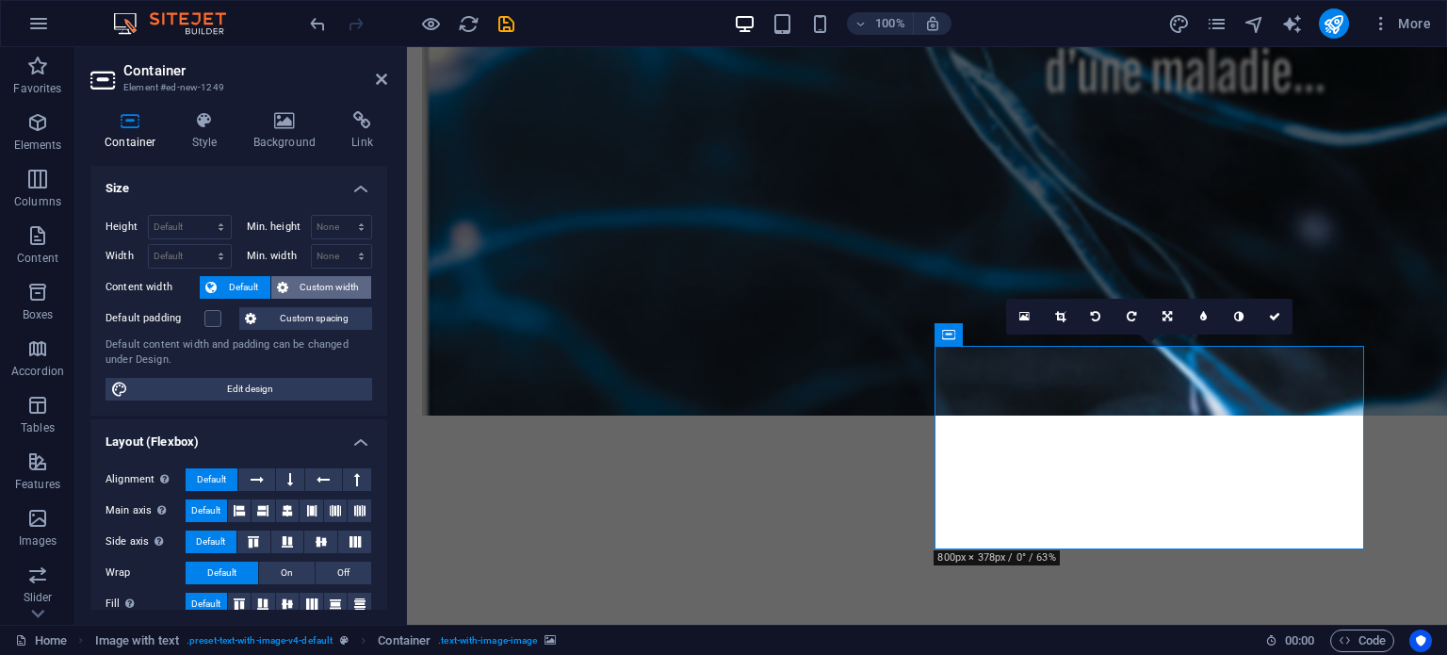
click at [314, 282] on span "Custom width" at bounding box center [330, 287] width 73 height 23
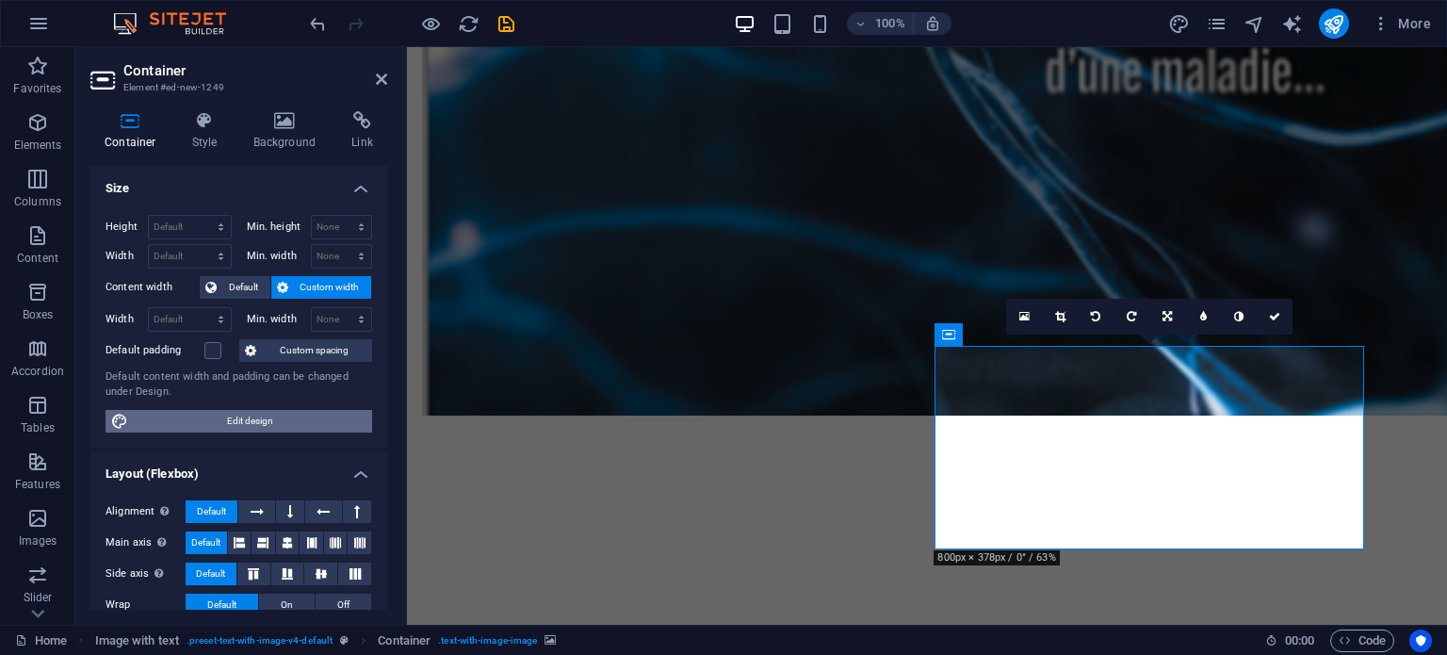
click at [270, 417] on span "Edit design" at bounding box center [250, 421] width 233 height 23
select select "px"
select select "400"
select select "px"
select select "rem"
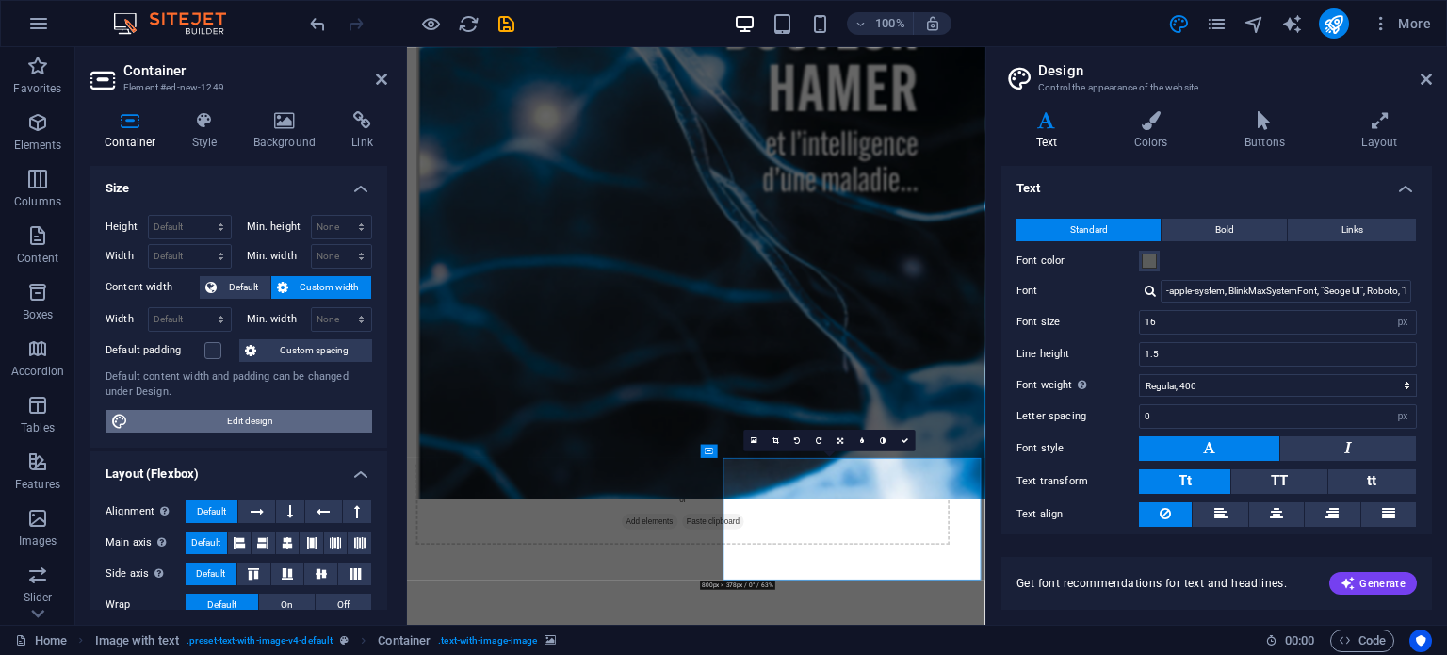
scroll to position [3982, 0]
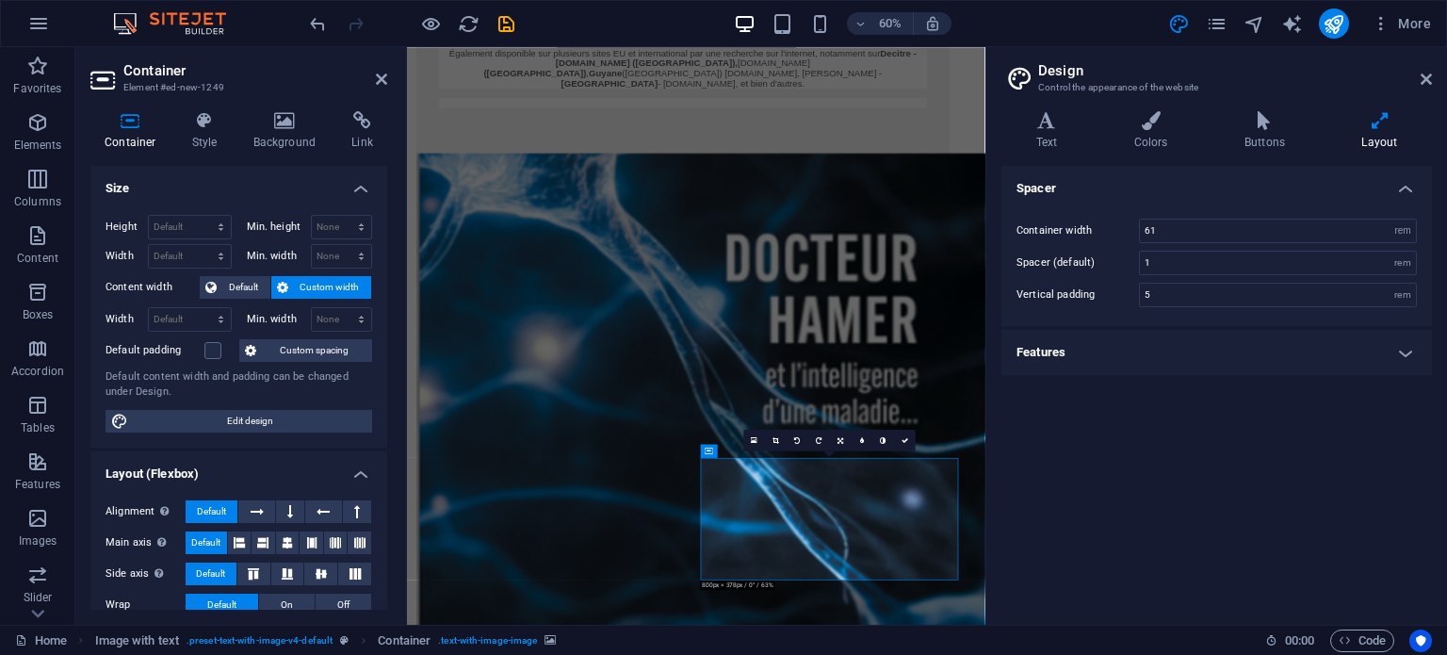
click at [1376, 120] on icon at bounding box center [1380, 120] width 105 height 19
drag, startPoint x: 1198, startPoint y: 233, endPoint x: 1143, endPoint y: 229, distance: 54.8
click at [1143, 229] on input "61" at bounding box center [1278, 231] width 276 height 23
click at [1183, 263] on input "1" at bounding box center [1278, 263] width 276 height 23
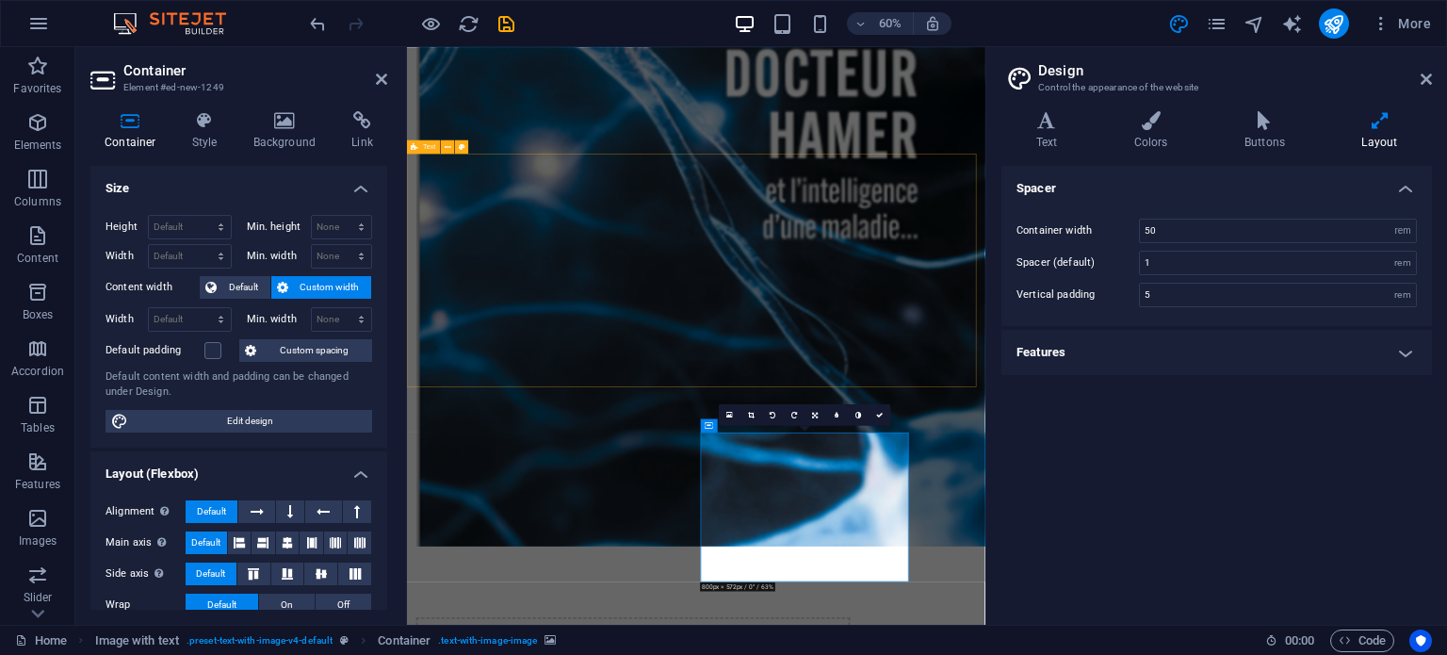
scroll to position [4421, 0]
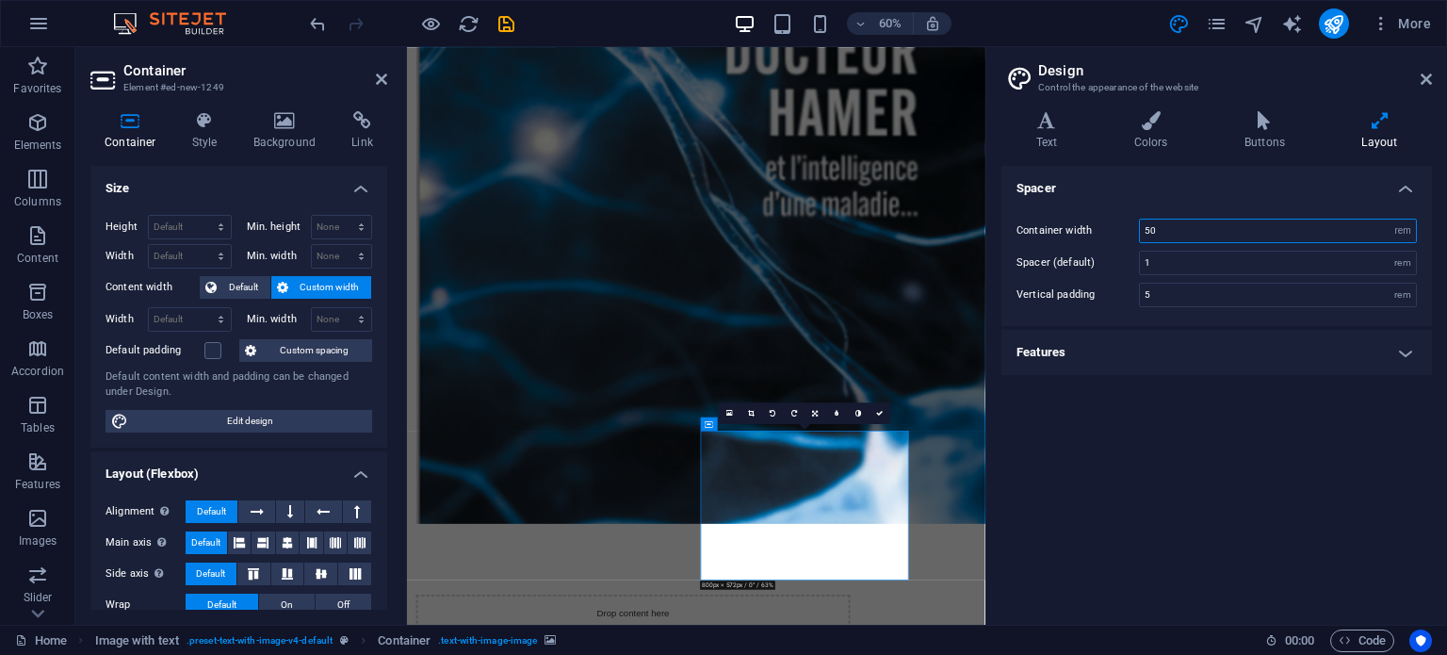
click at [1165, 228] on input "50" at bounding box center [1278, 231] width 276 height 23
type input "5"
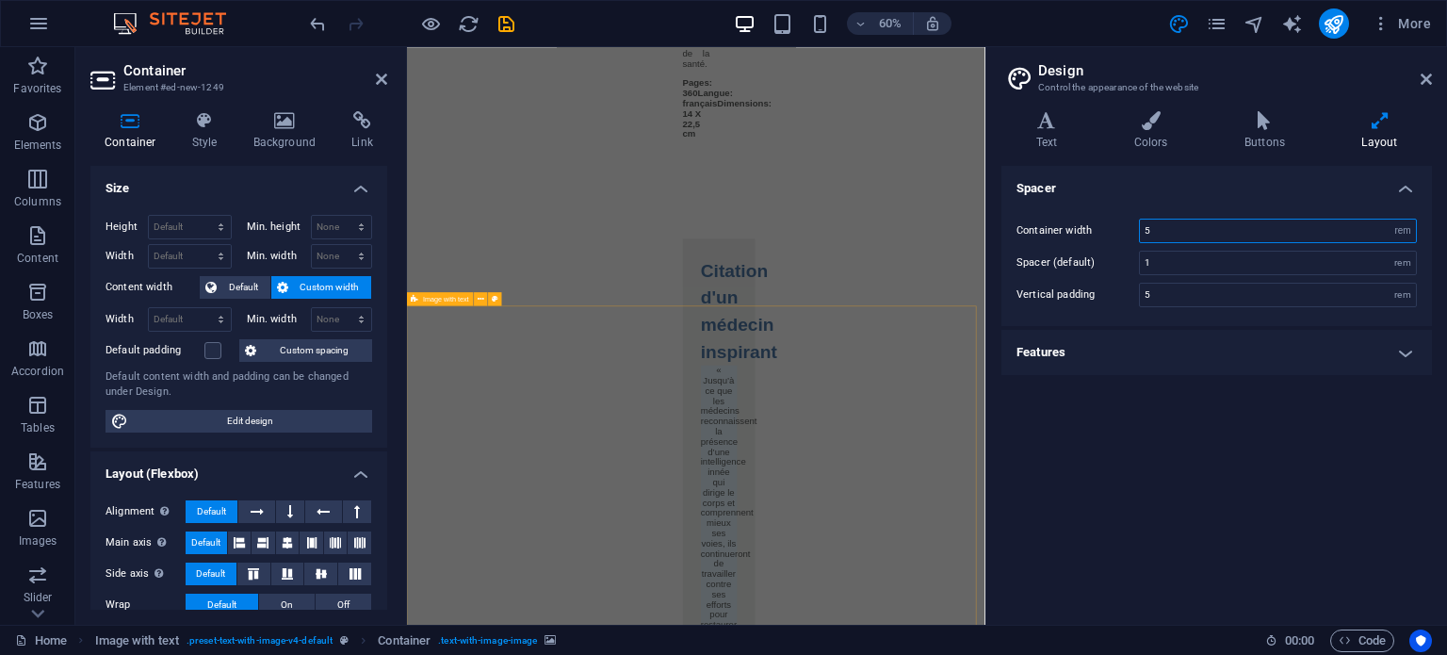
scroll to position [4703, 0]
click at [1180, 424] on div "Spacer Container width 75 rem px Spacer (default) 1 rem Vertical padding 5 rem …" at bounding box center [1217, 388] width 431 height 444
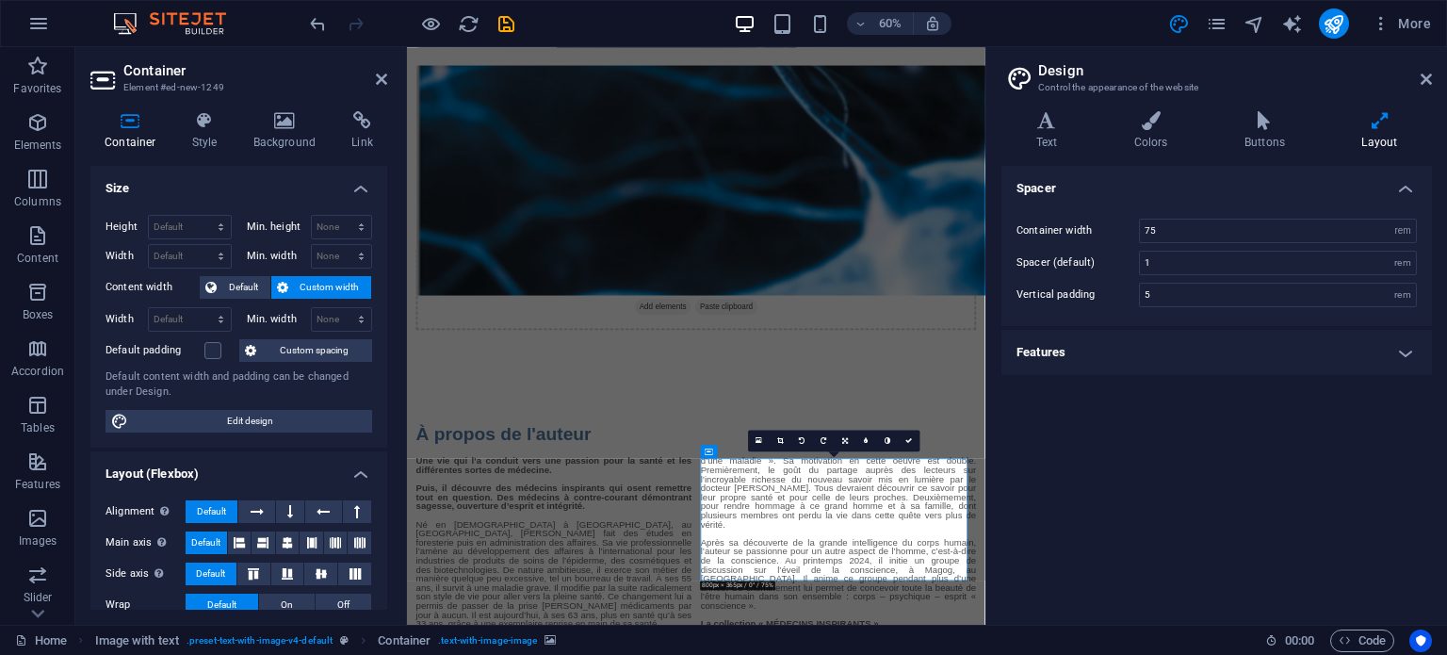
scroll to position [3956, 0]
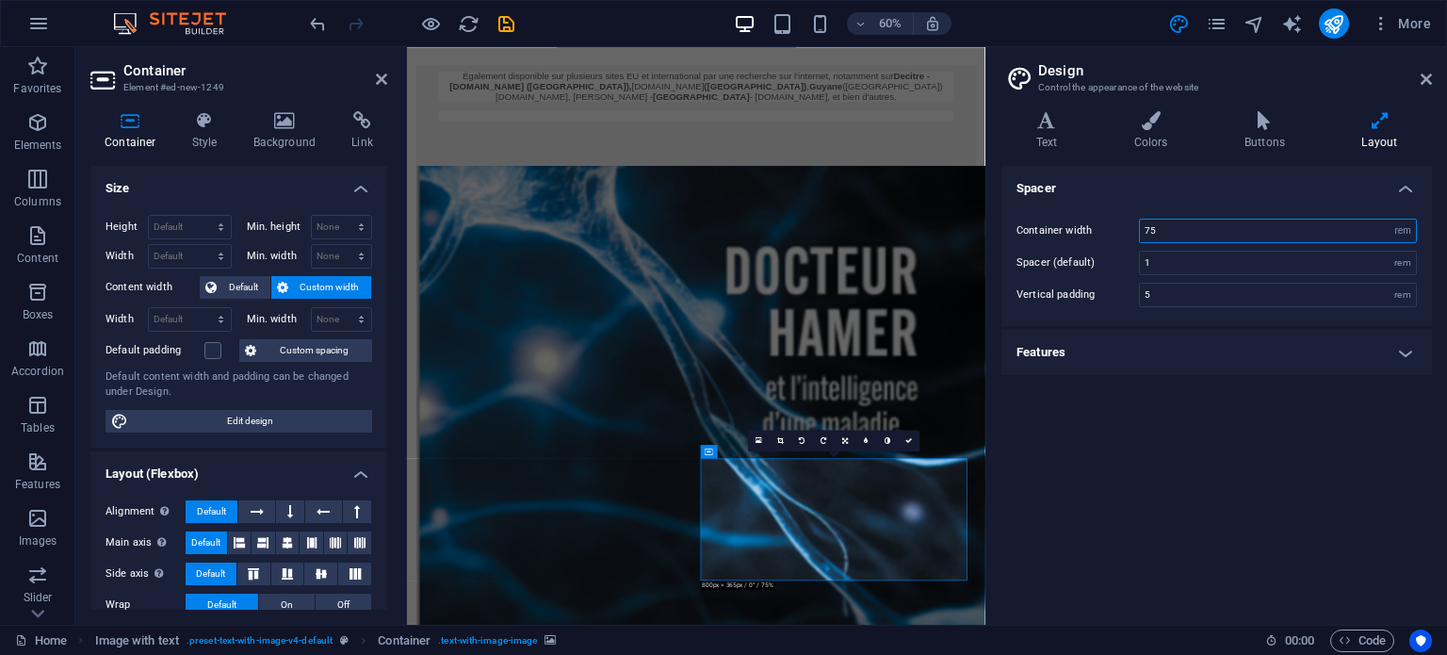
click at [1174, 227] on input "75" at bounding box center [1278, 231] width 276 height 23
type input "7"
type input "100"
click at [1105, 429] on div "Spacer Container width 100 rem px Spacer (default) 1 rem Vertical padding 5 rem…" at bounding box center [1217, 388] width 431 height 444
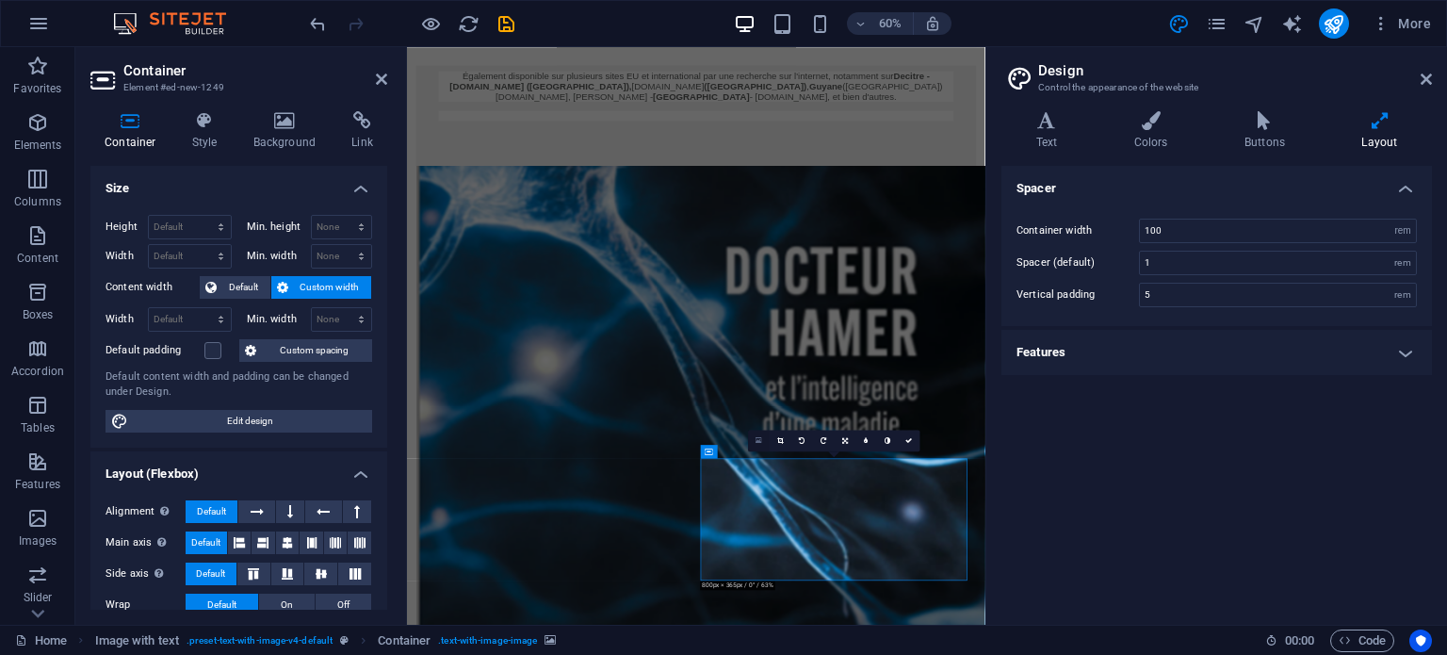
click at [758, 436] on icon at bounding box center [759, 440] width 7 height 8
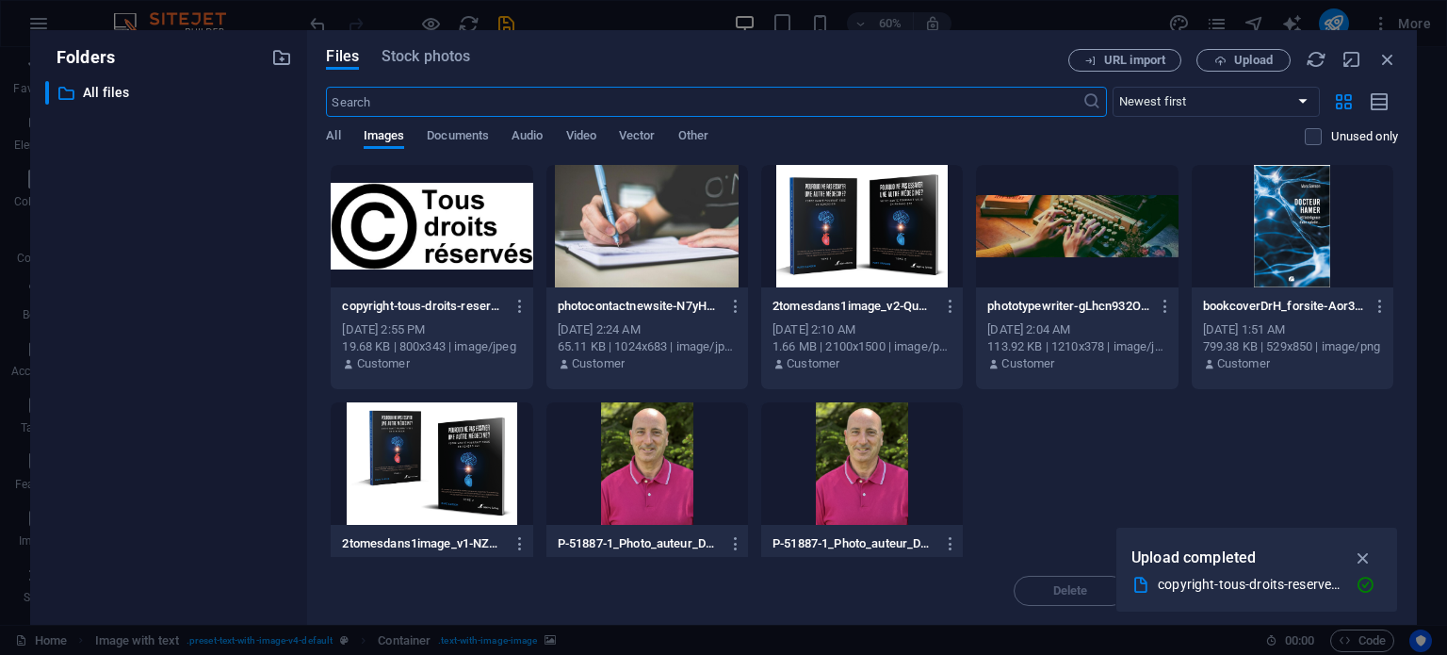
scroll to position [479, 0]
click at [1238, 57] on span "Upload" at bounding box center [1253, 60] width 39 height 11
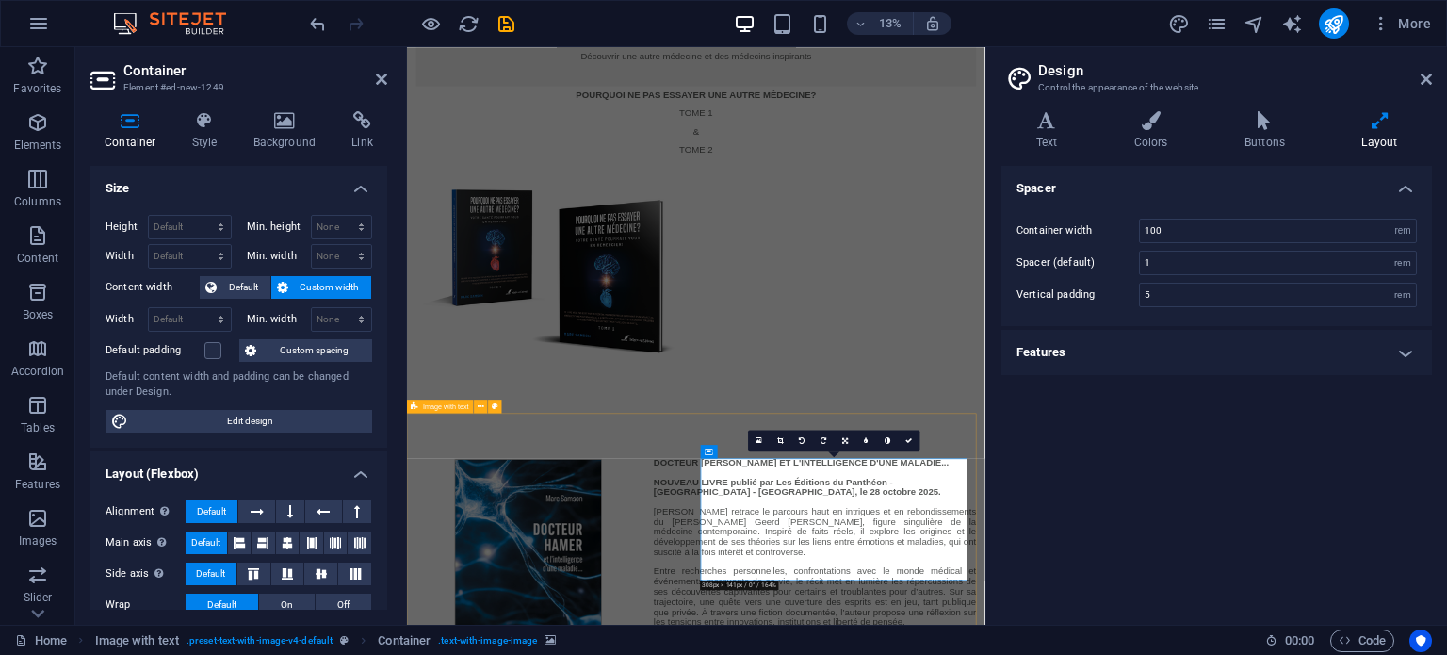
scroll to position [3956, 0]
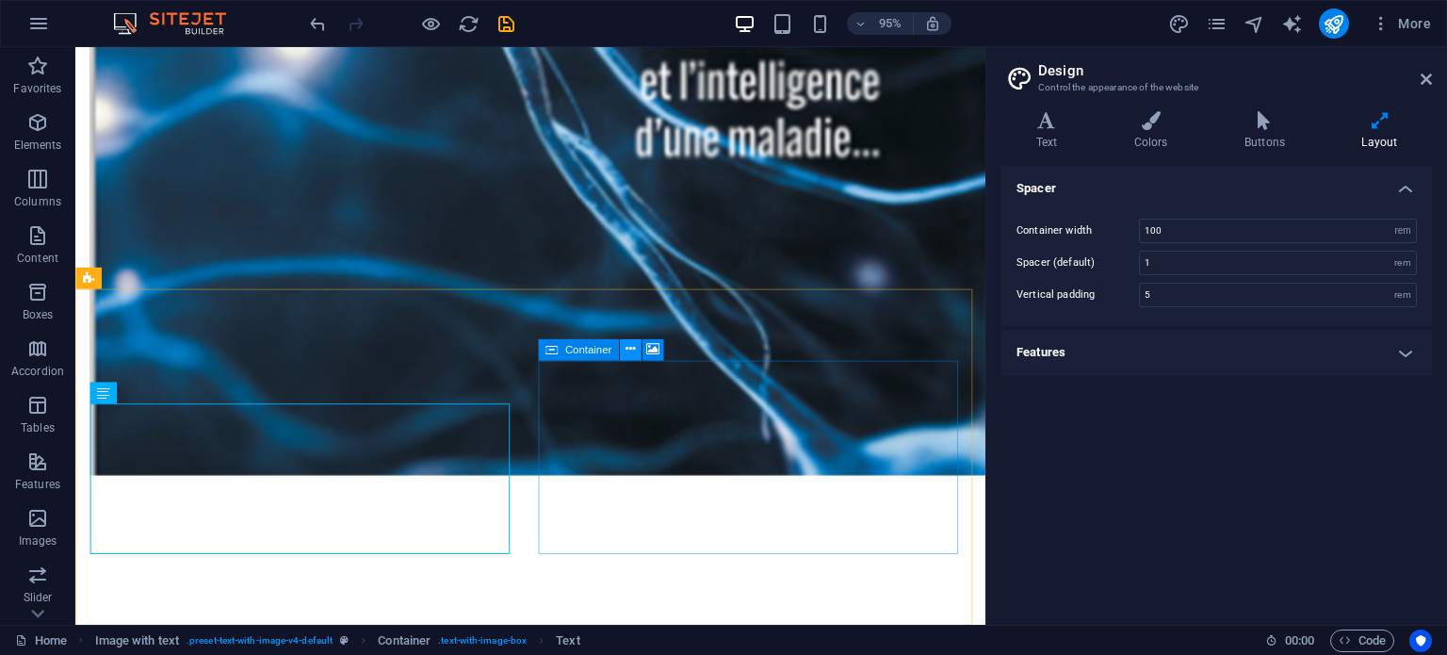
click at [626, 344] on icon at bounding box center [630, 349] width 9 height 19
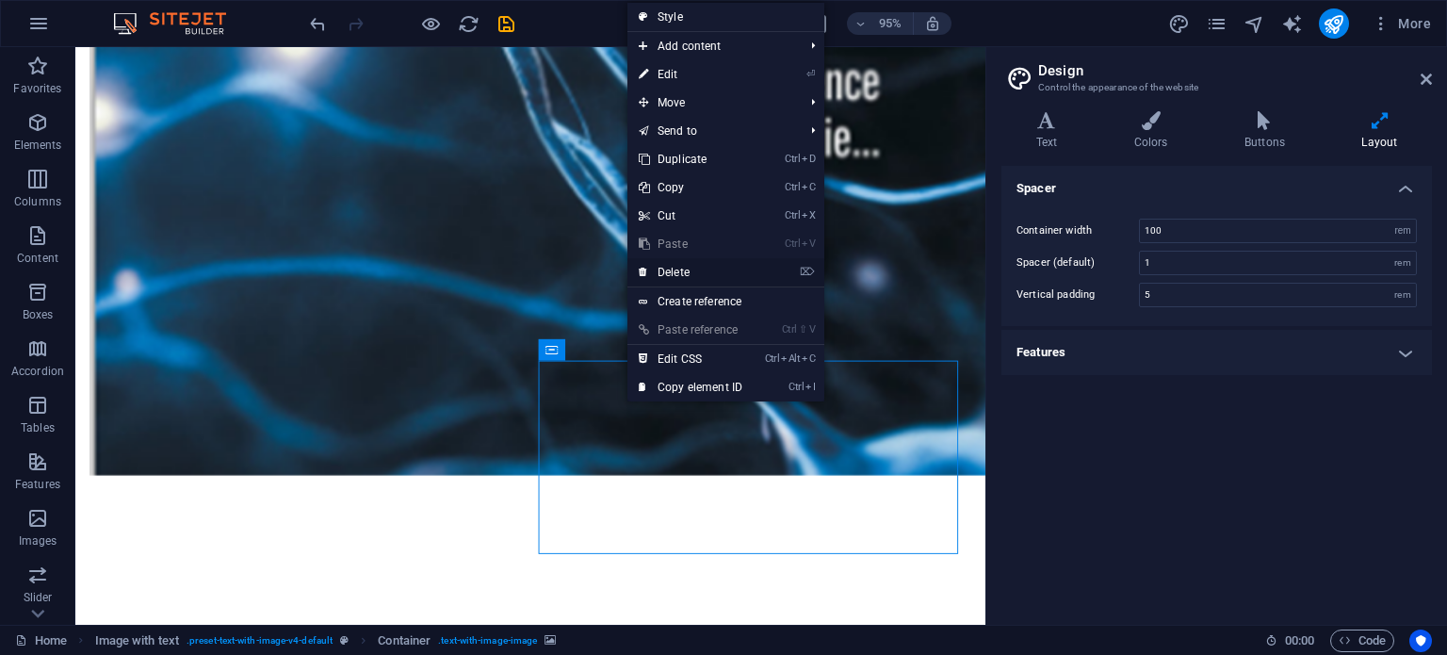
click at [675, 263] on link "⌦ Delete" at bounding box center [691, 272] width 126 height 28
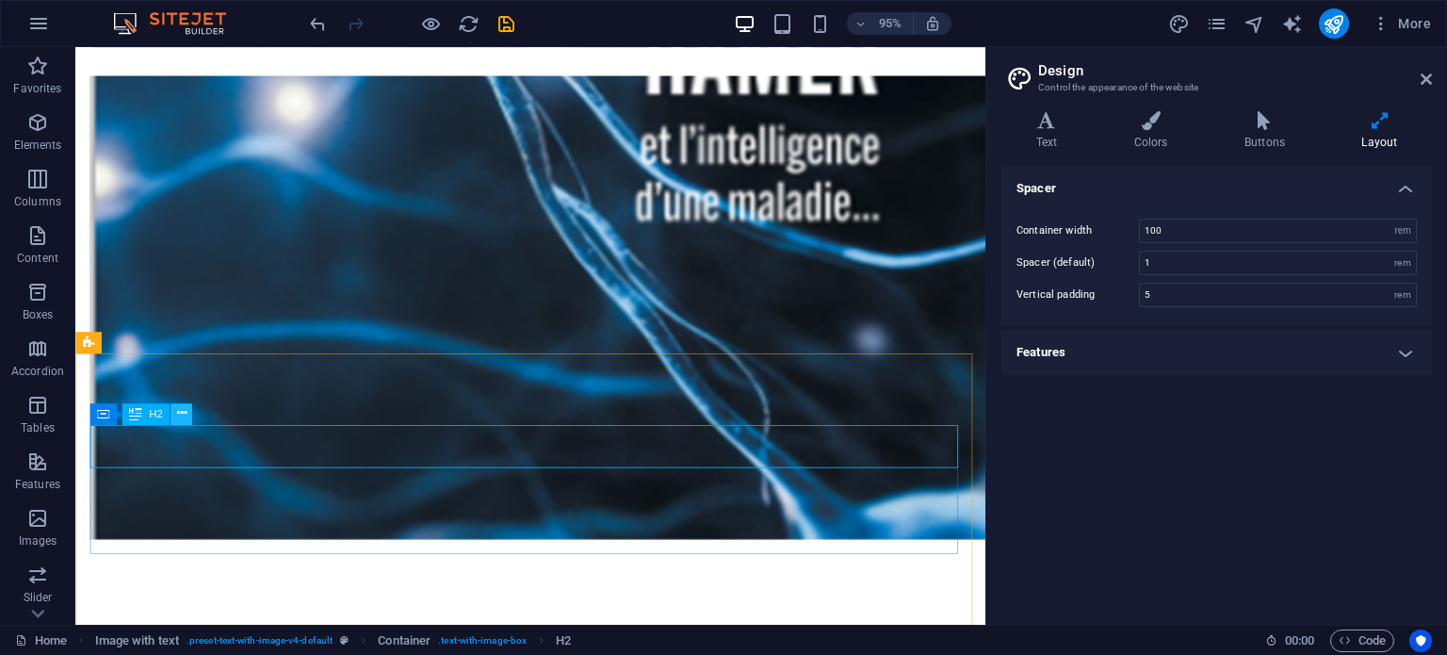
click at [178, 409] on icon at bounding box center [180, 413] width 9 height 19
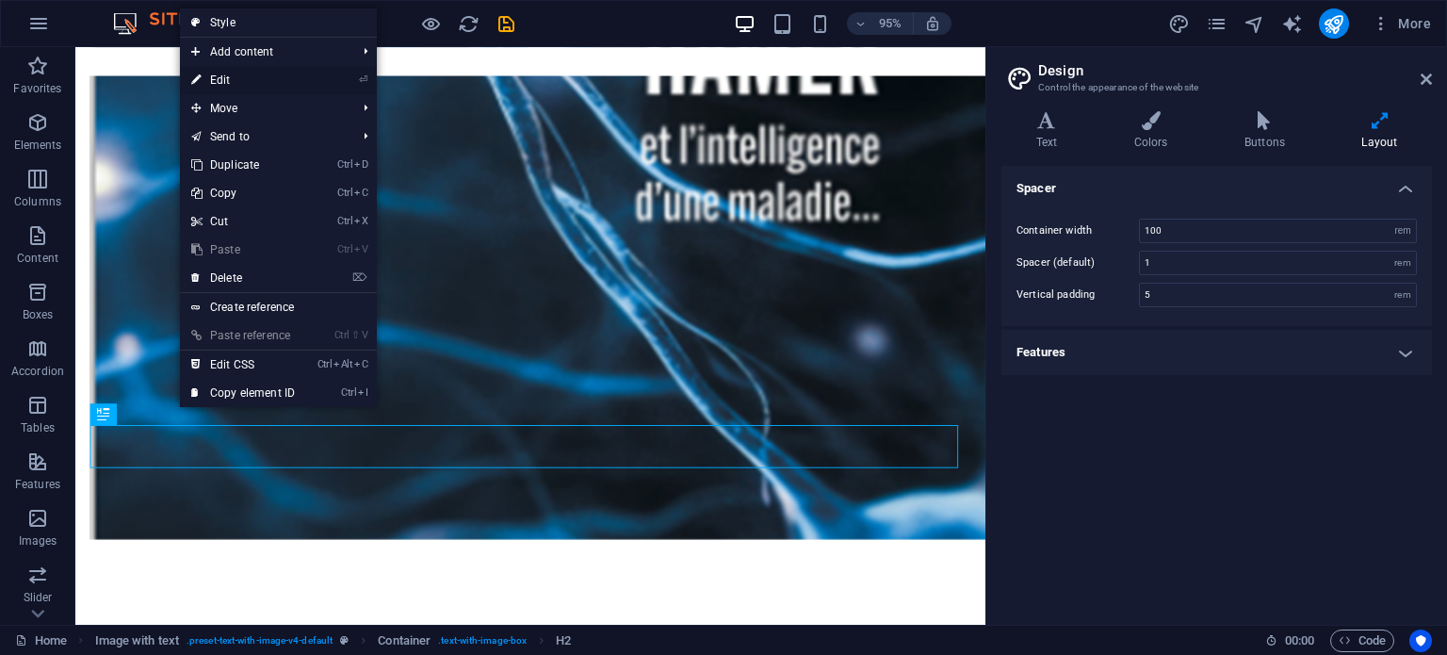
click at [229, 75] on link "⏎ Edit" at bounding box center [243, 80] width 126 height 28
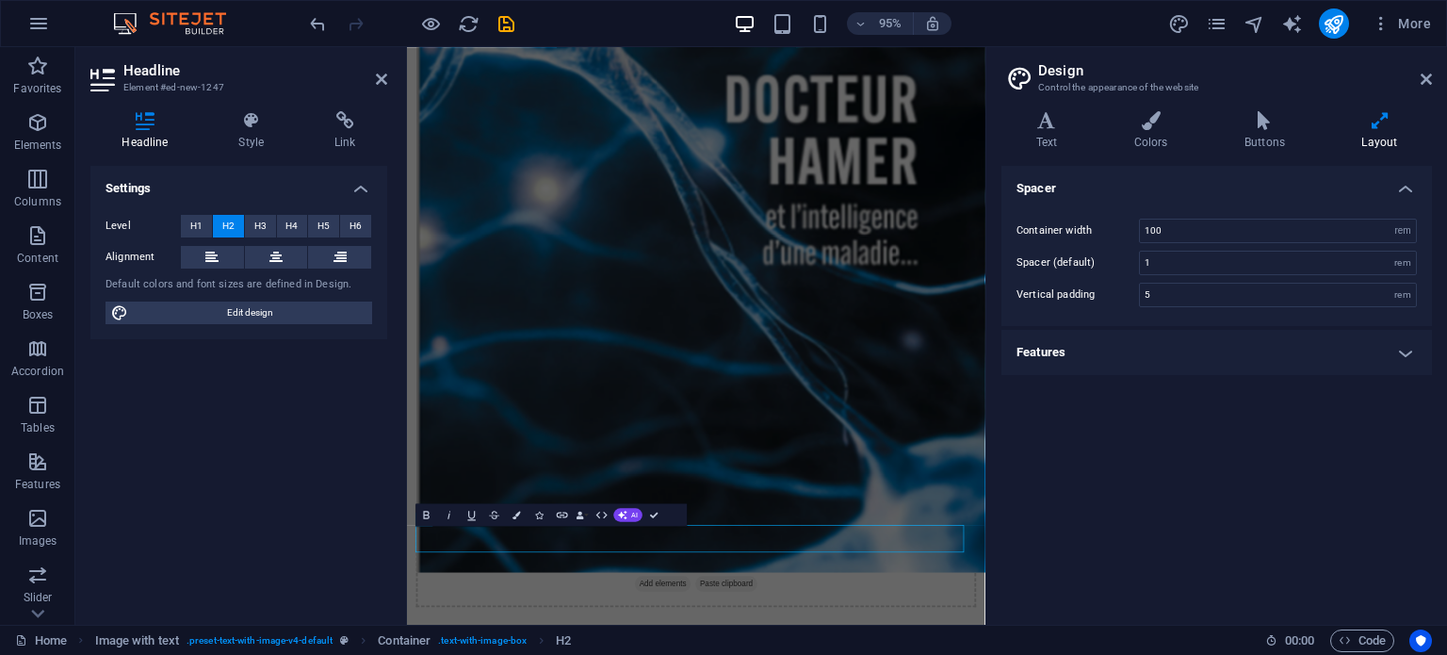
scroll to position [3843, 0]
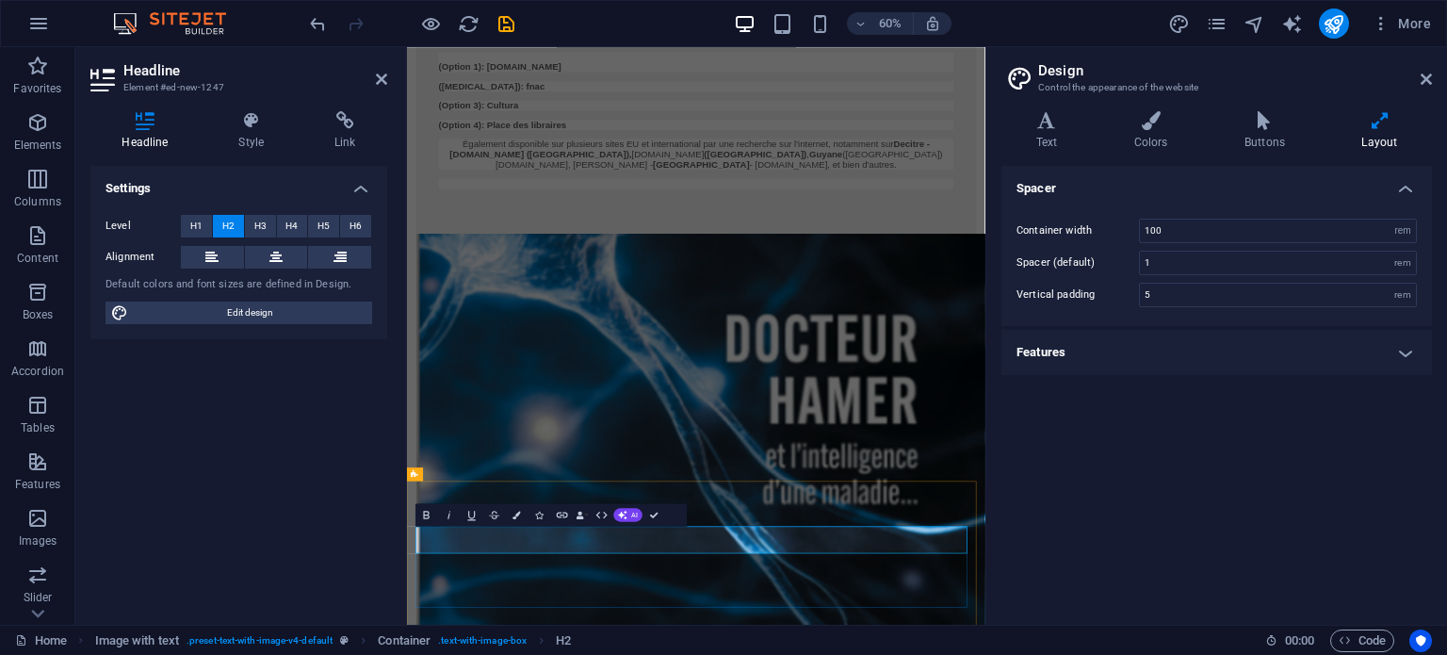
drag, startPoint x: 478, startPoint y: 933, endPoint x: 813, endPoint y: 606, distance: 468.4
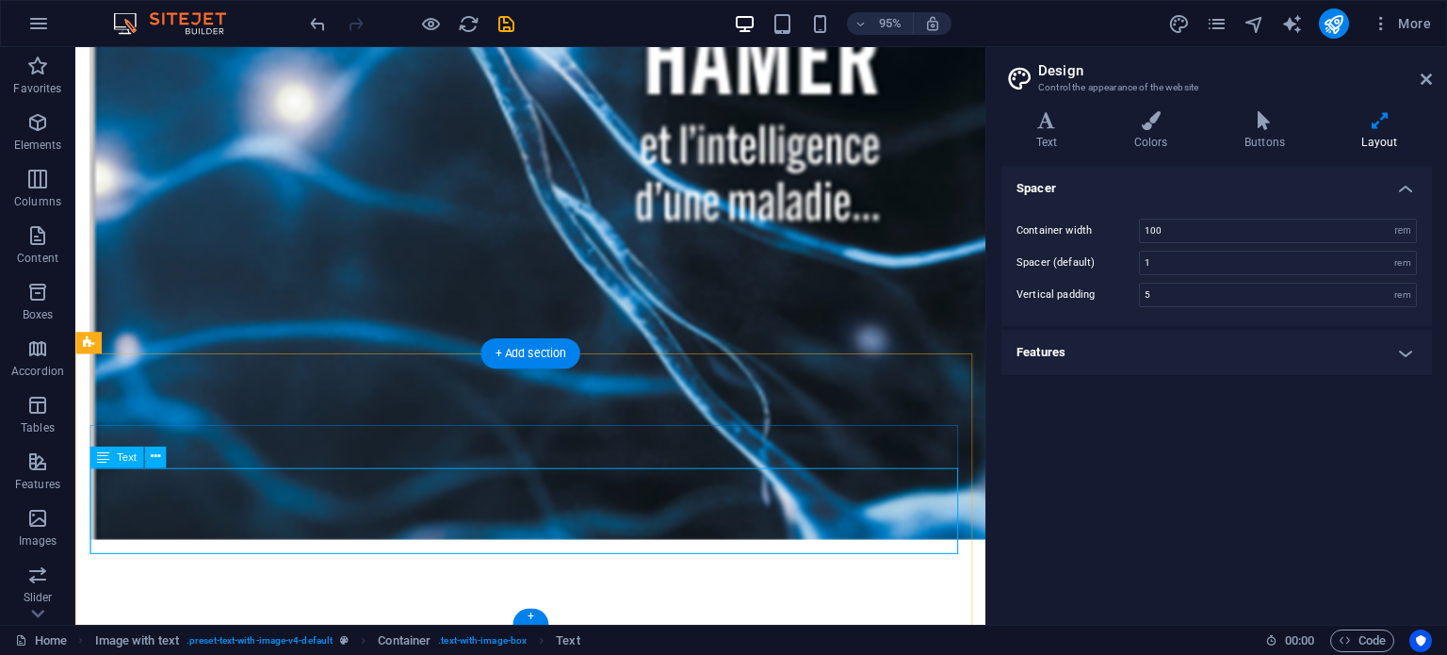
click at [155, 456] on icon at bounding box center [154, 457] width 9 height 19
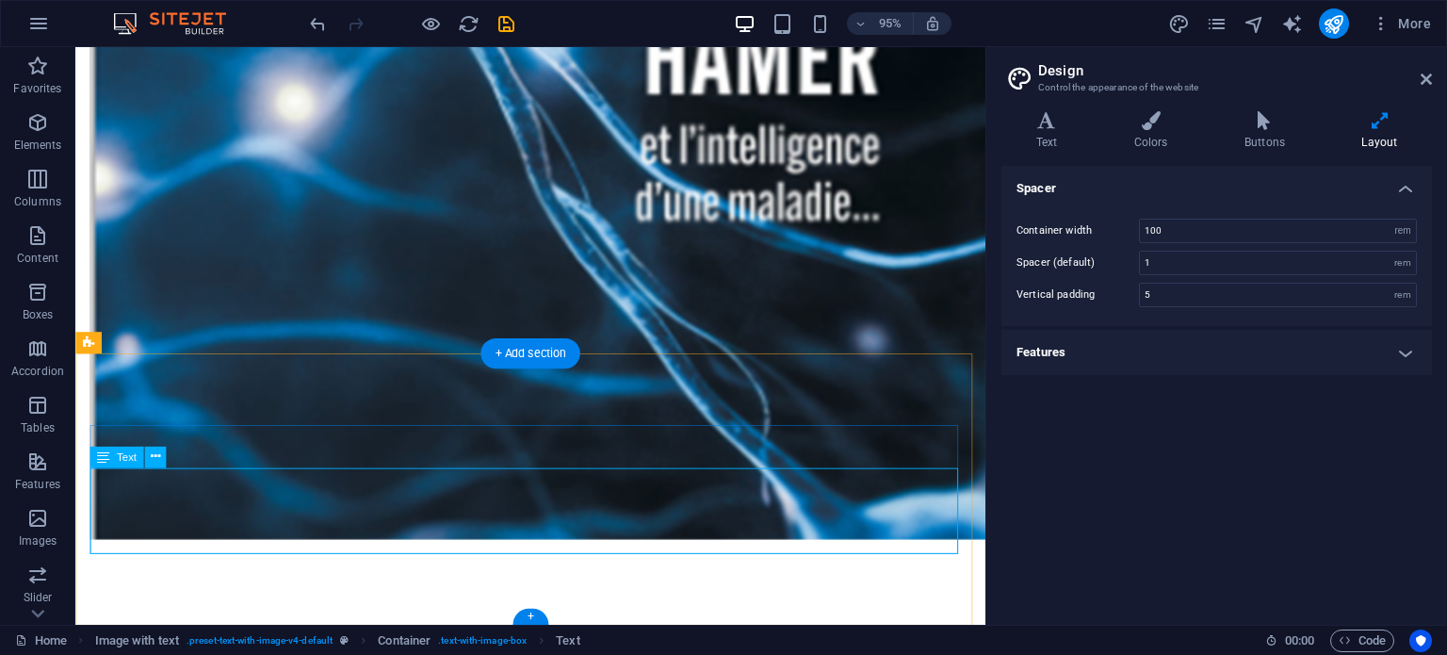
click at [155, 459] on icon at bounding box center [154, 457] width 9 height 19
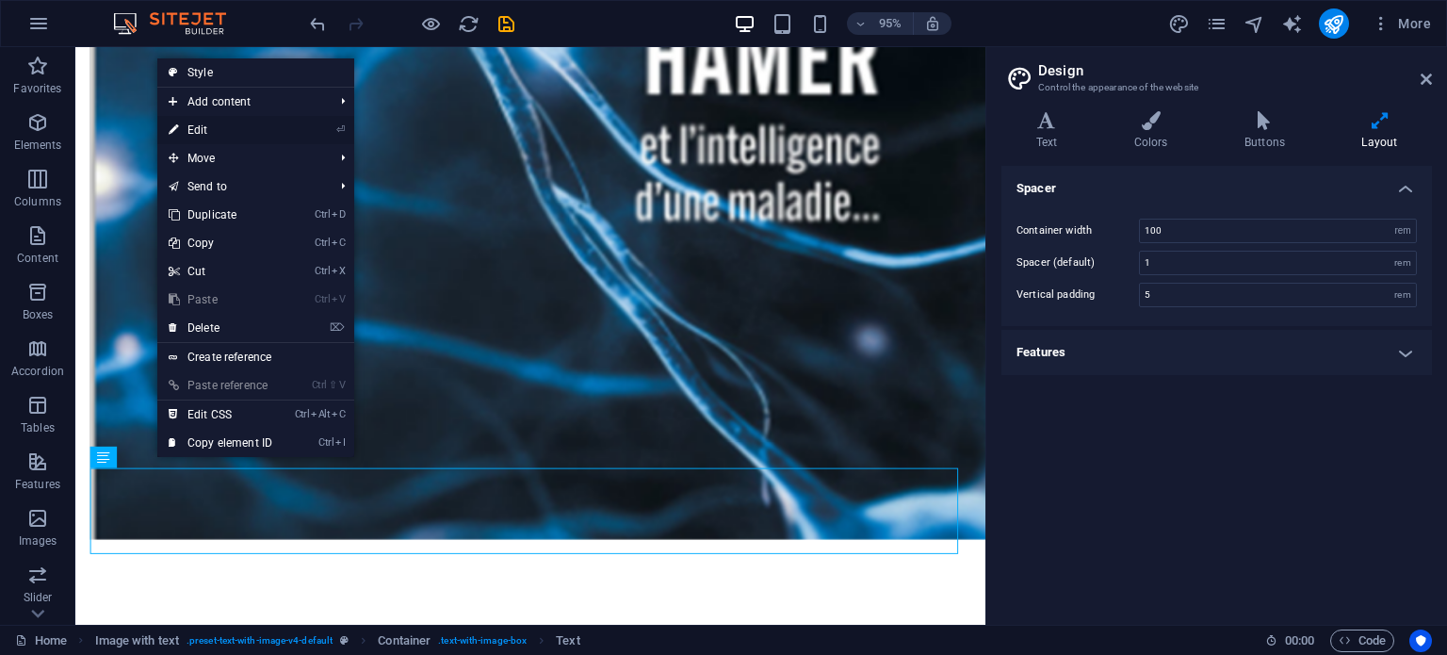
click at [188, 126] on link "⏎ Edit" at bounding box center [220, 130] width 126 height 28
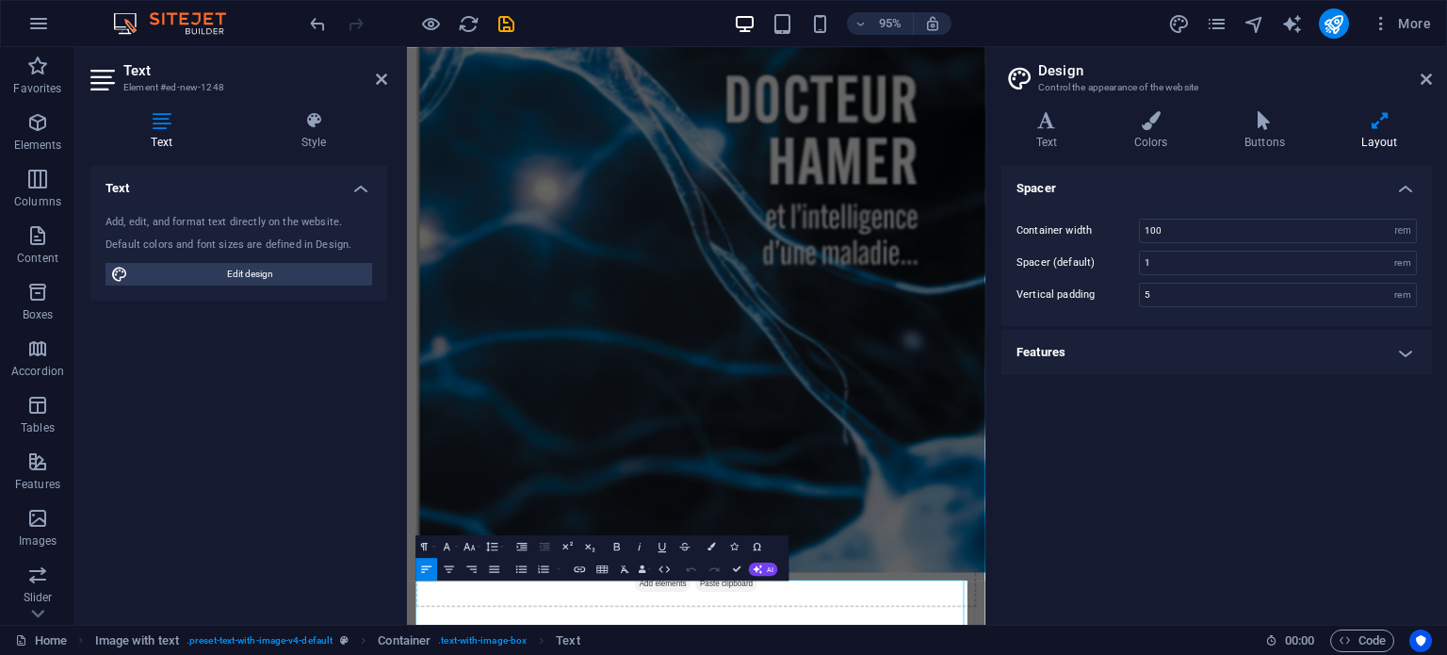
scroll to position [3798, 0]
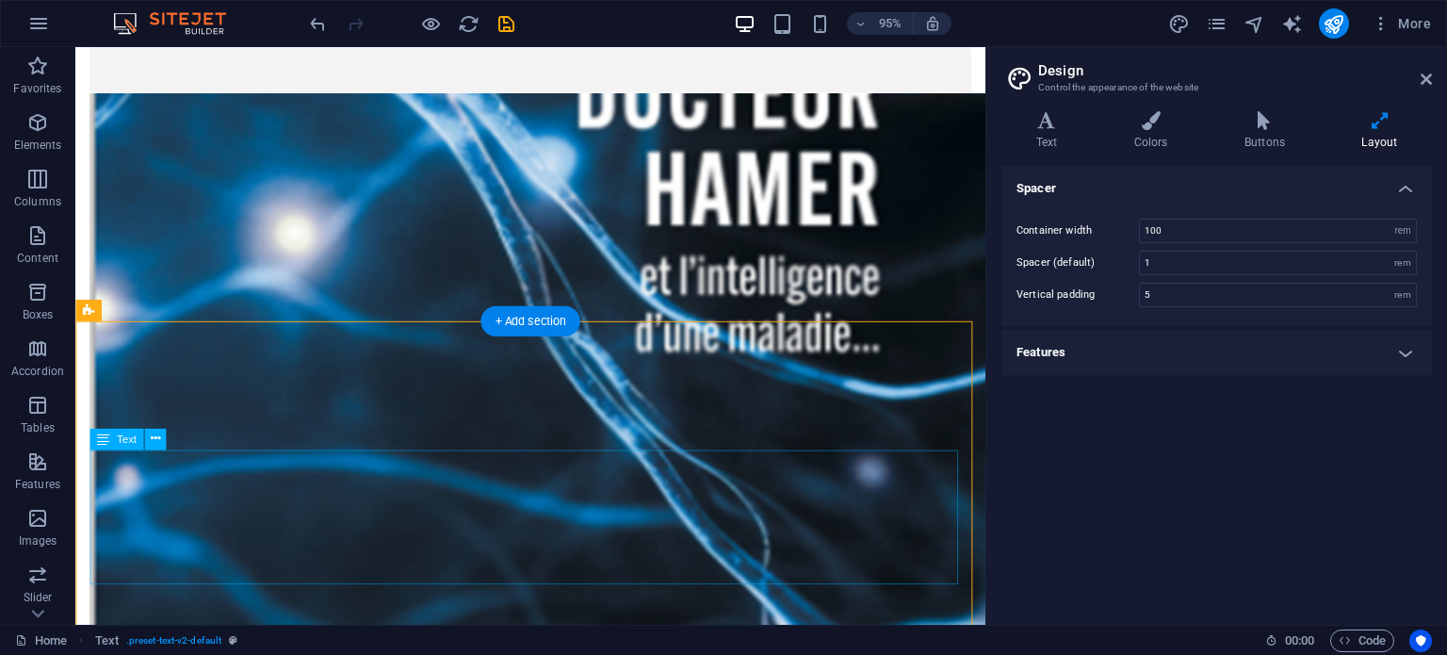
scroll to position [4174, 0]
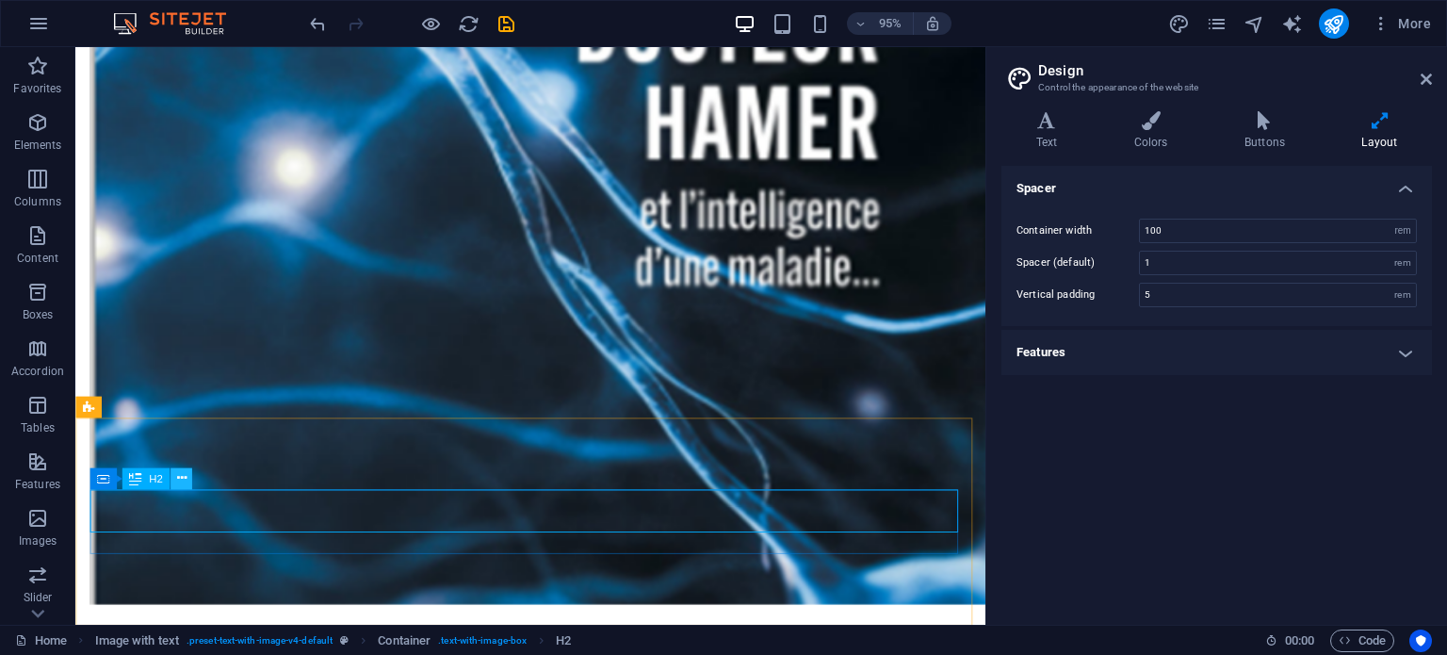
click at [181, 475] on icon at bounding box center [180, 478] width 9 height 19
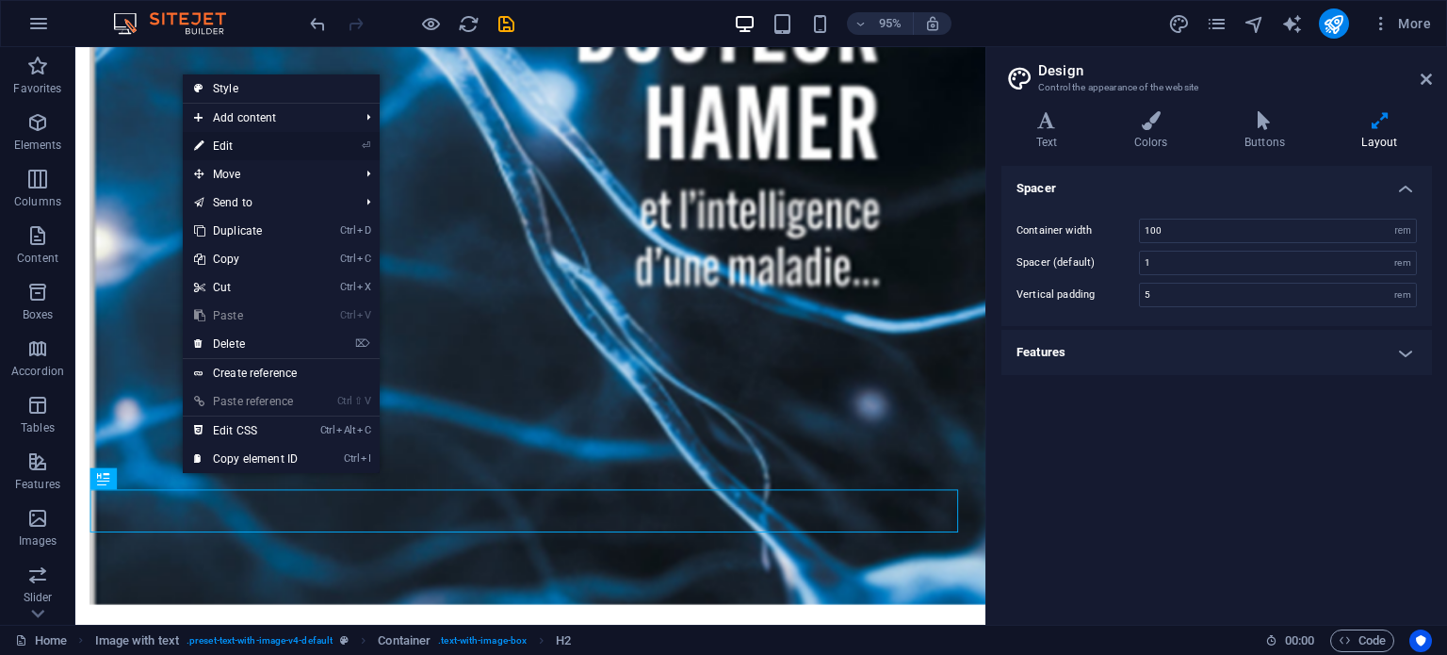
click at [220, 143] on link "⏎ Edit" at bounding box center [246, 146] width 126 height 28
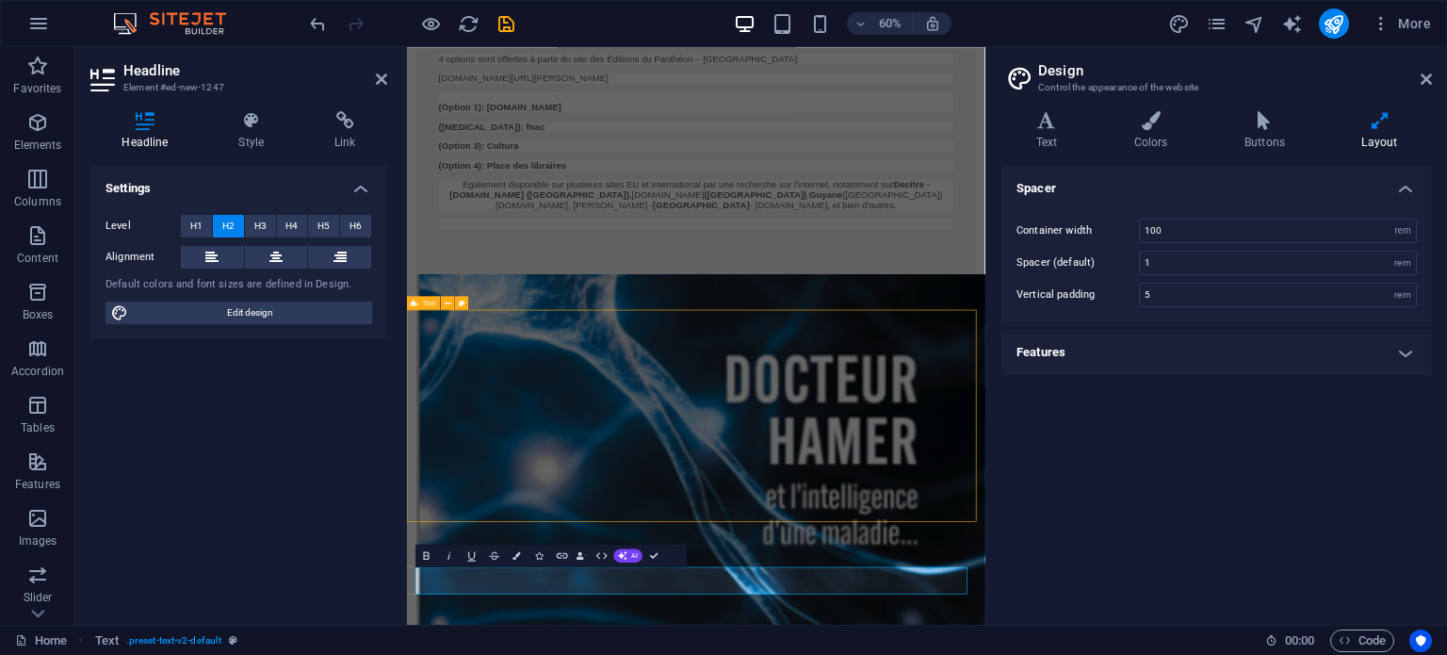
scroll to position [4174, 0]
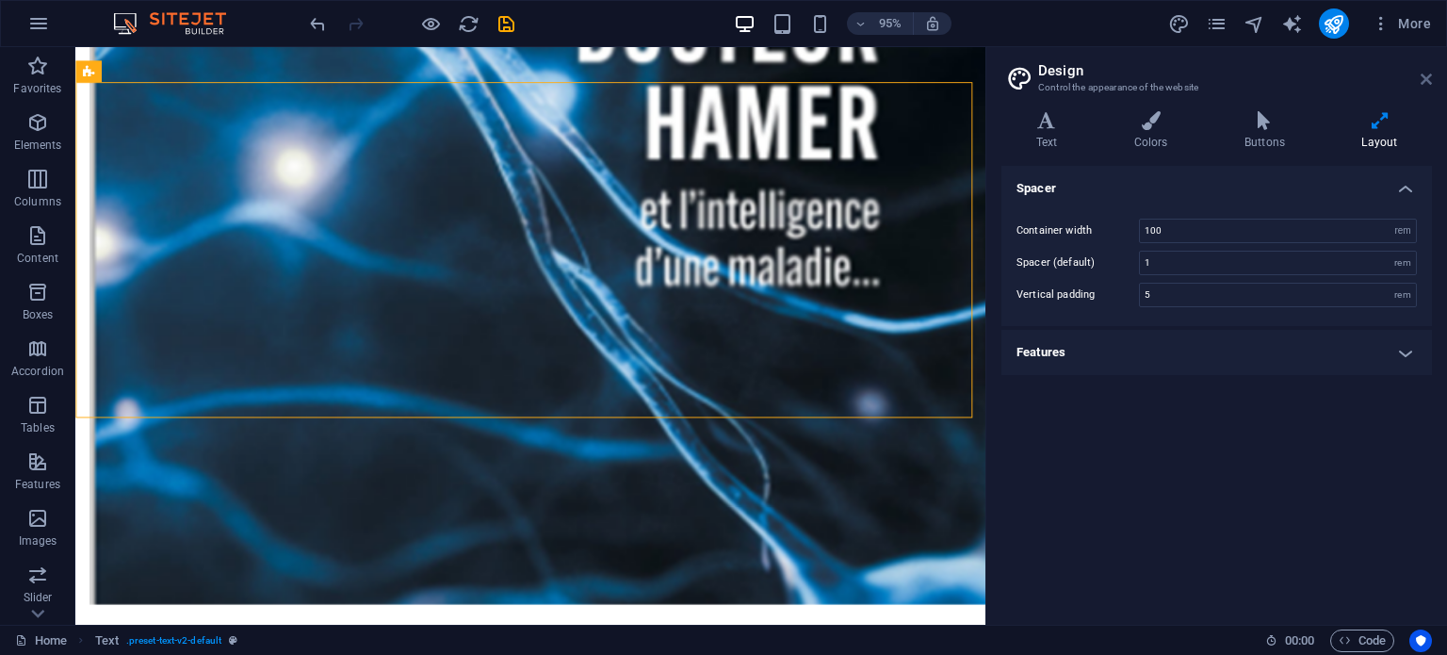
drag, startPoint x: 1420, startPoint y: 78, endPoint x: 1343, endPoint y: 36, distance: 88.1
click at [1421, 78] on icon at bounding box center [1426, 79] width 11 height 15
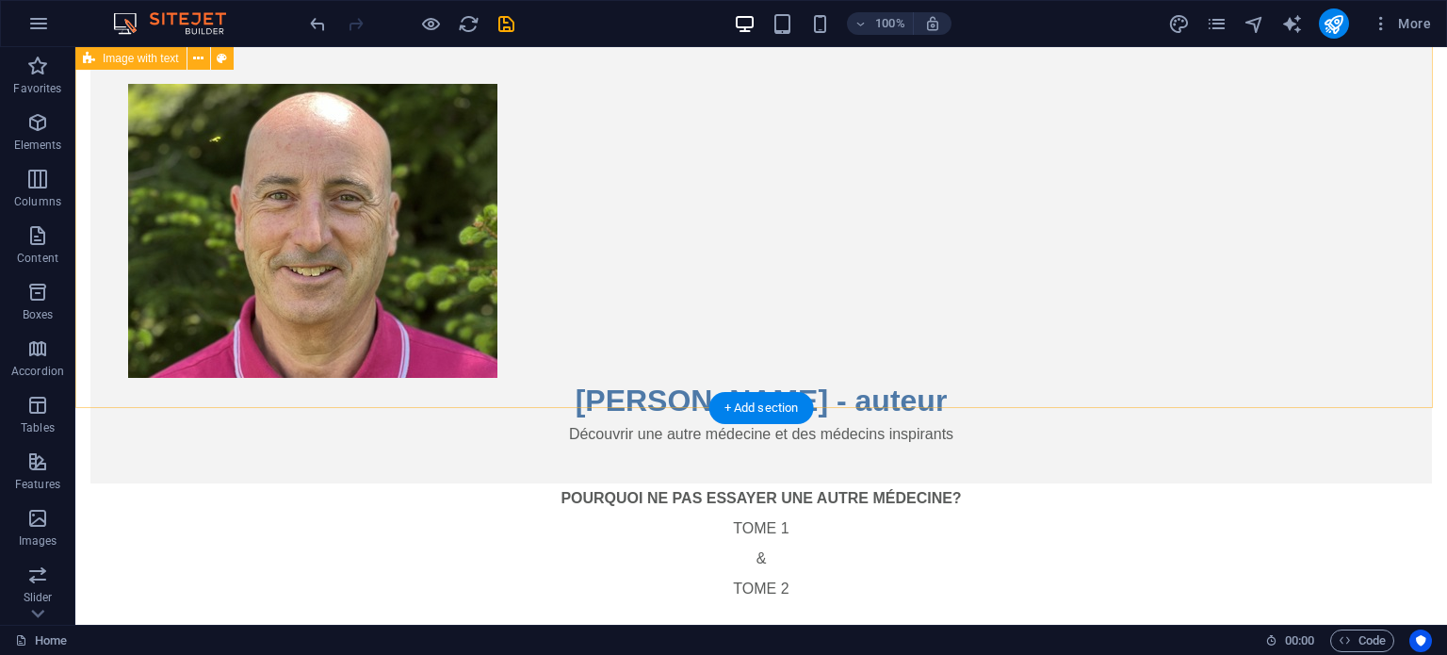
scroll to position [0, 0]
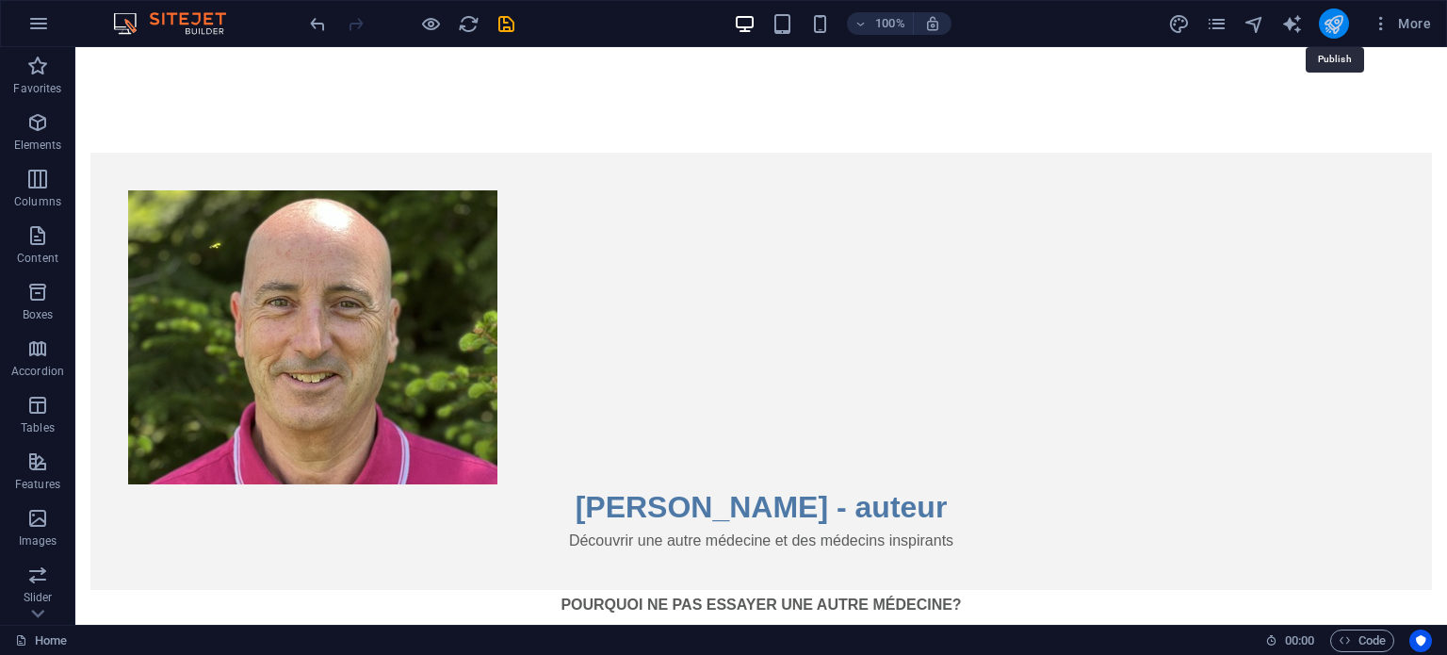
click at [1330, 29] on icon "publish" at bounding box center [1334, 24] width 22 height 22
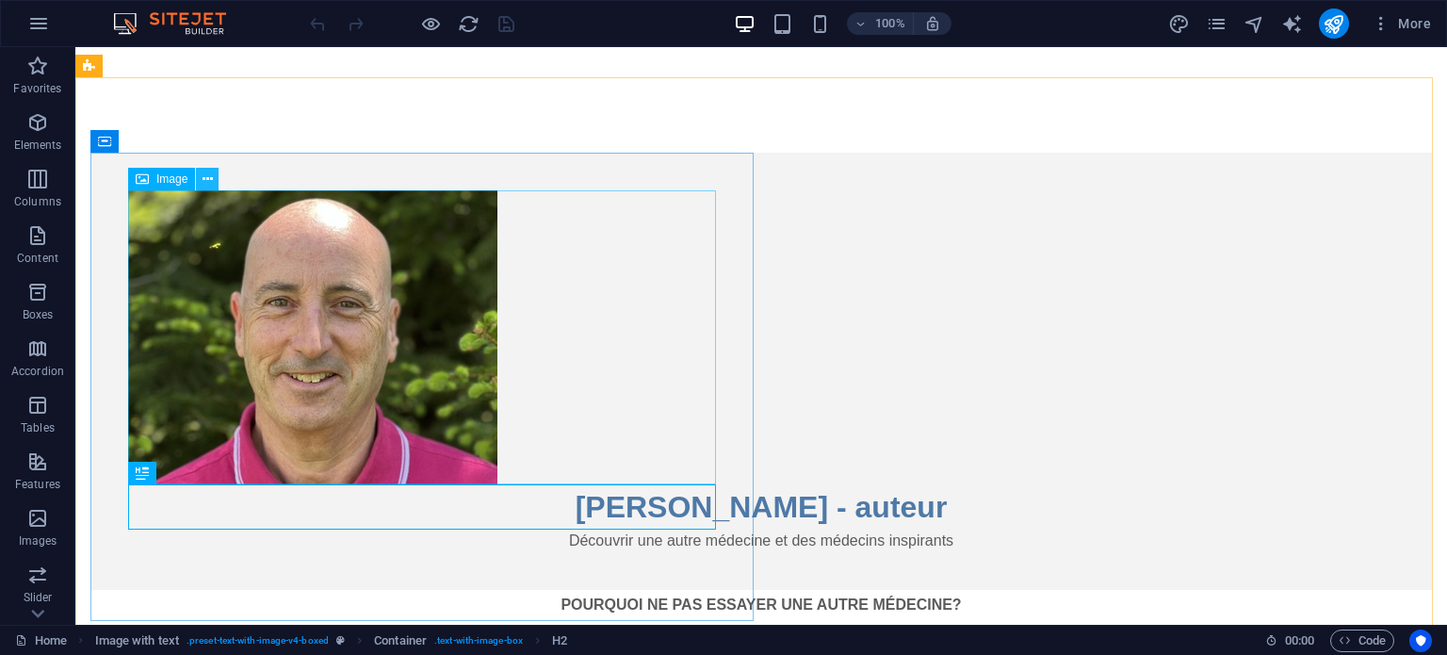
click at [208, 176] on icon at bounding box center [208, 180] width 10 height 20
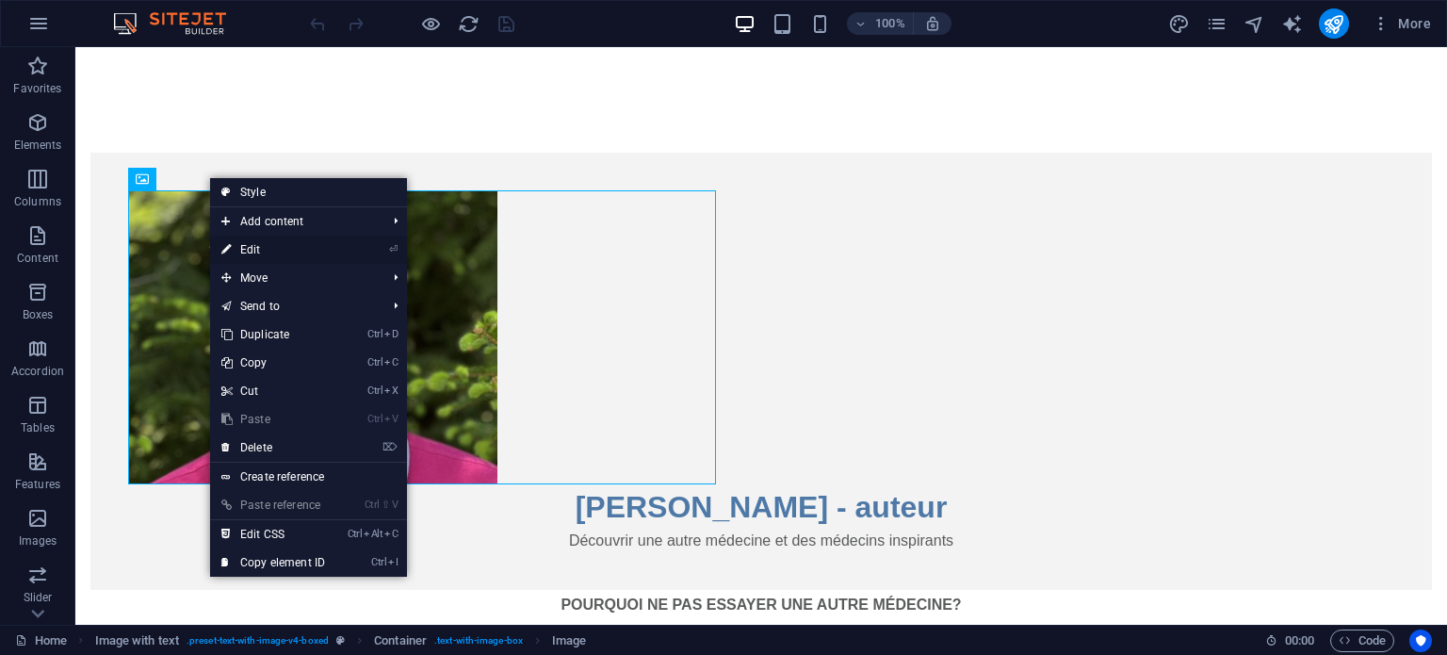
click at [250, 249] on link "⏎ Edit" at bounding box center [273, 250] width 126 height 28
select select "px"
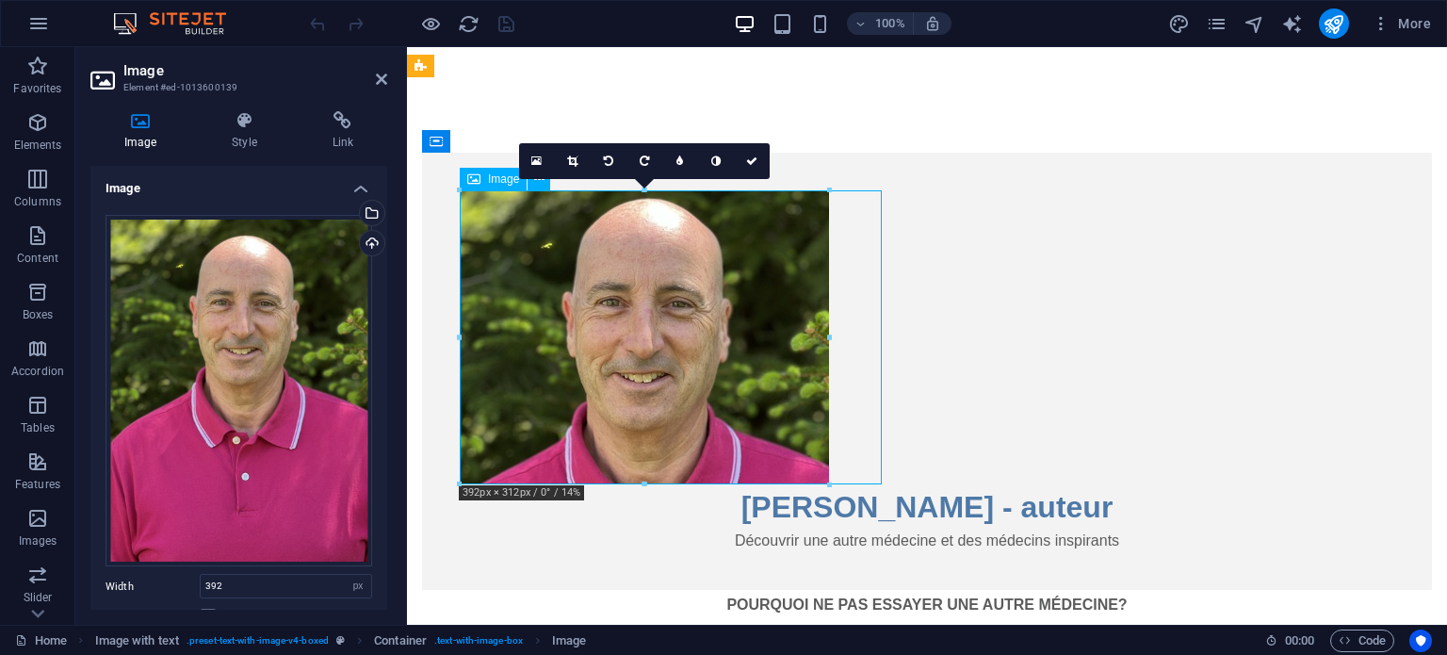
drag, startPoint x: 633, startPoint y: 297, endPoint x: 672, endPoint y: 294, distance: 38.7
click at [672, 294] on figure at bounding box center [927, 337] width 935 height 294
drag, startPoint x: 655, startPoint y: 300, endPoint x: 687, endPoint y: 298, distance: 32.1
click at [687, 298] on figure at bounding box center [927, 337] width 935 height 294
click at [535, 160] on icon at bounding box center [536, 161] width 10 height 13
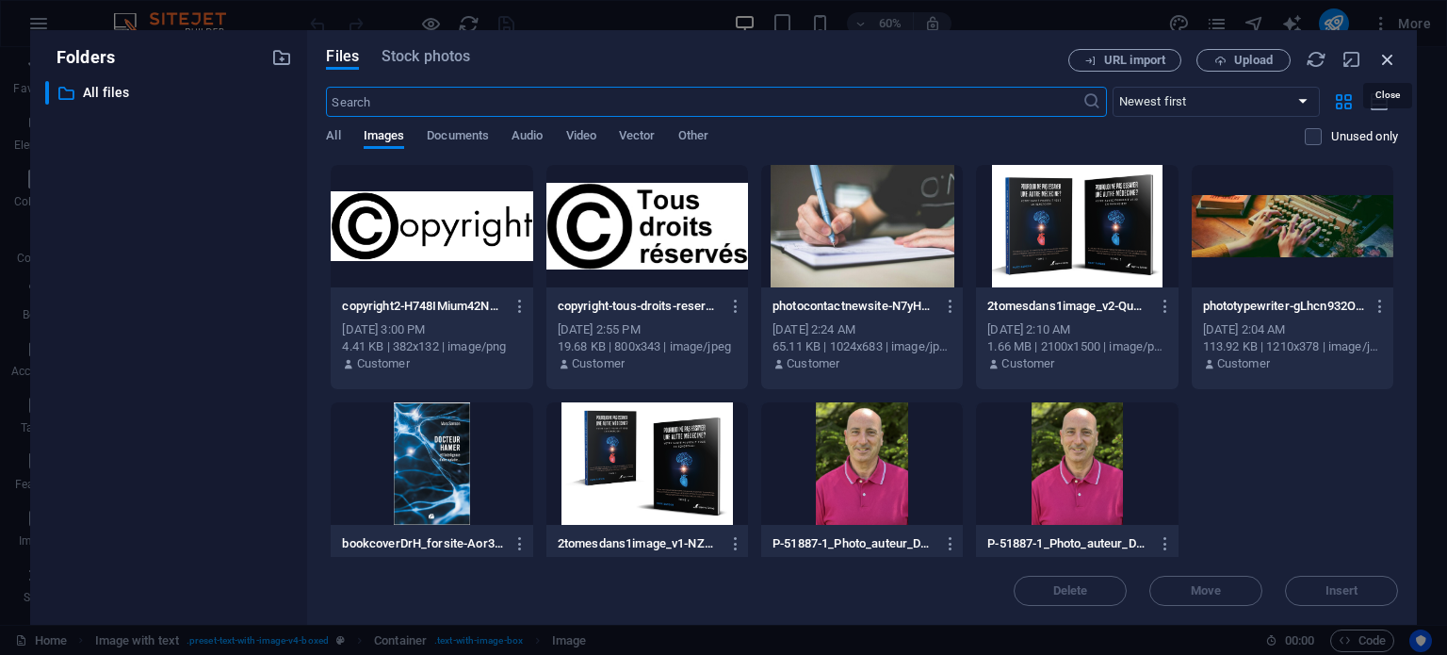
click at [1388, 52] on icon "button" at bounding box center [1388, 59] width 21 height 21
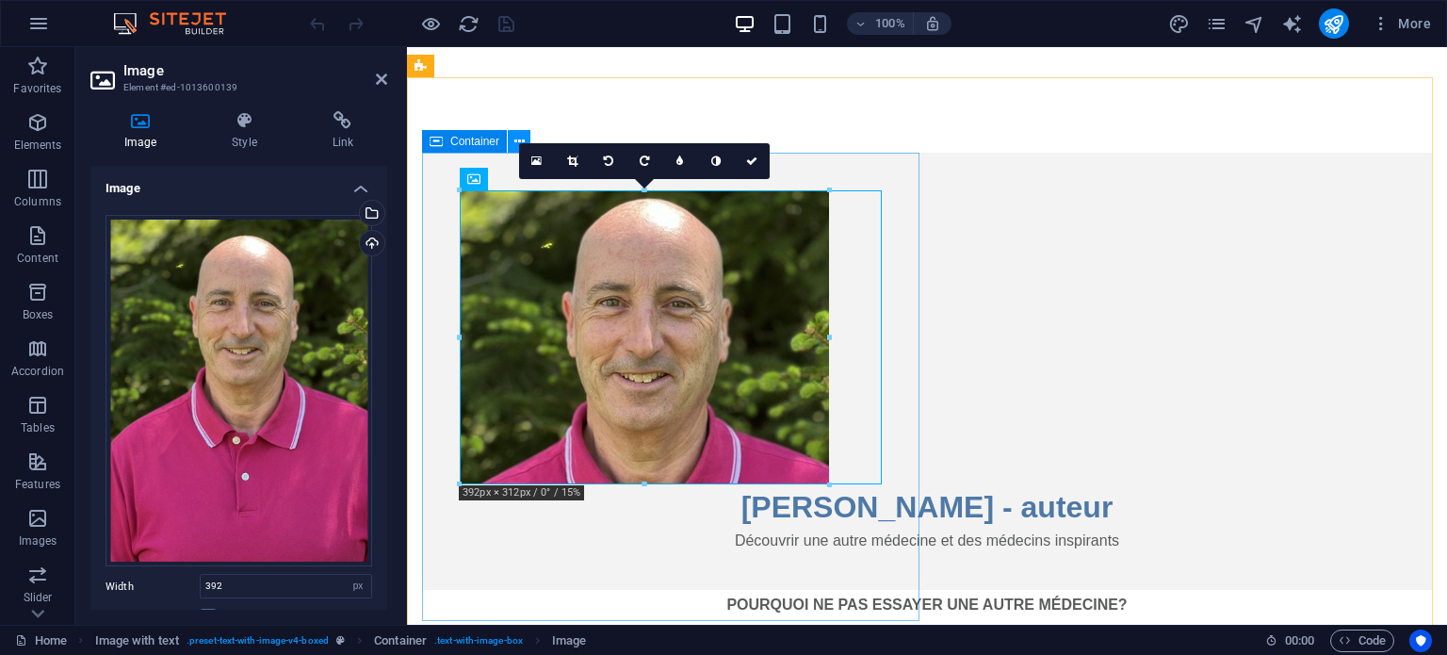
click at [513, 143] on button at bounding box center [519, 141] width 23 height 23
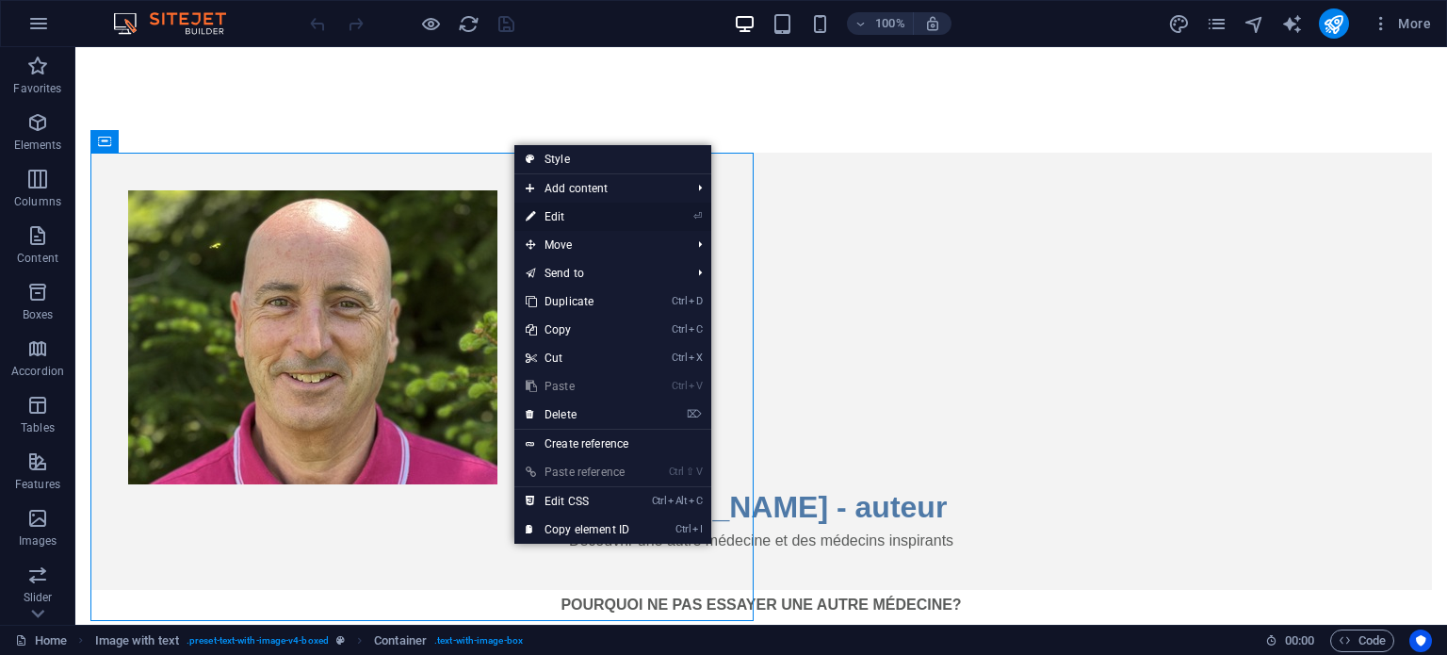
drag, startPoint x: 545, startPoint y: 212, endPoint x: 141, endPoint y: 167, distance: 405.8
click at [545, 212] on link "⏎ Edit" at bounding box center [577, 217] width 126 height 28
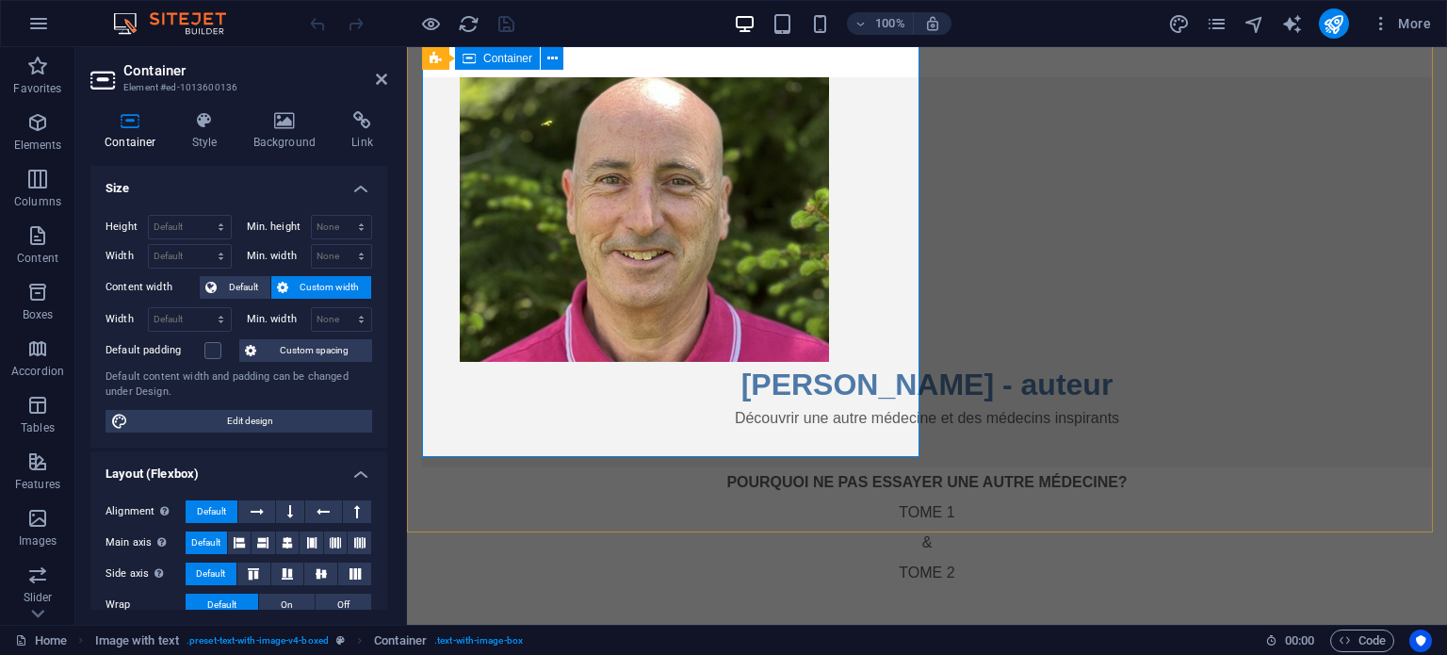
scroll to position [94, 0]
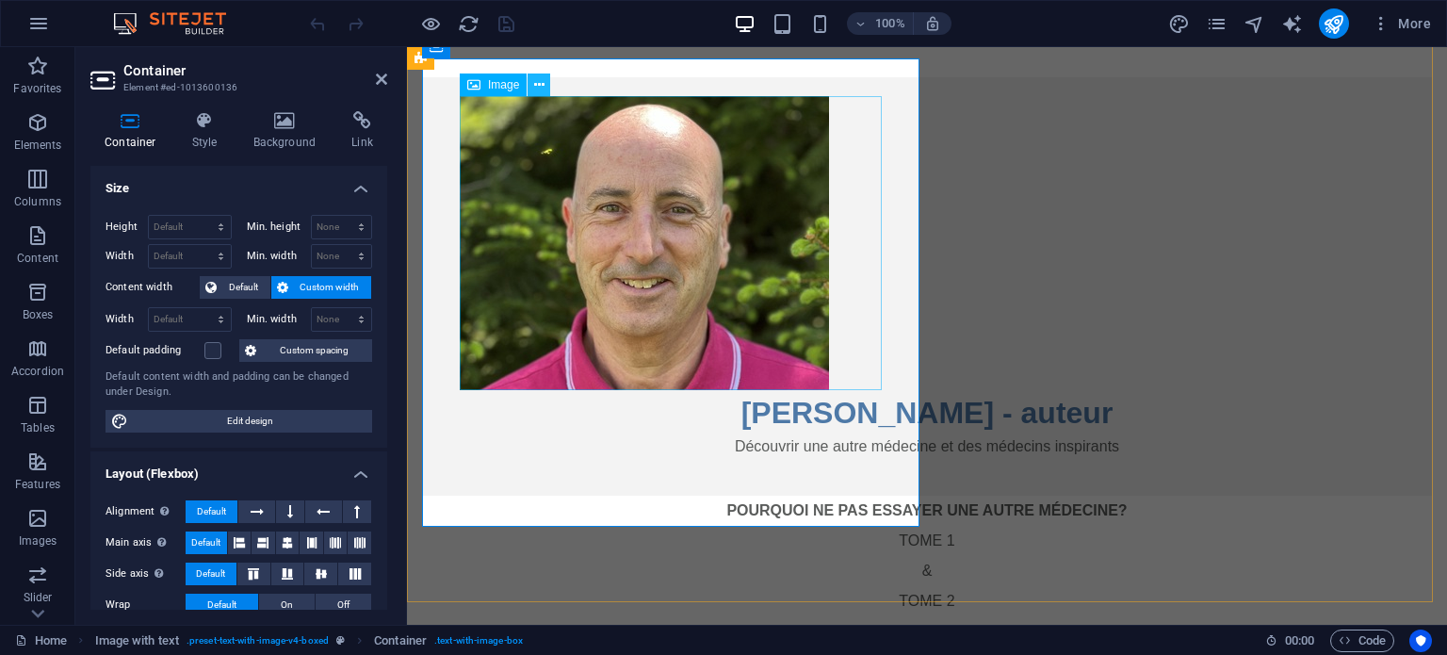
click at [539, 88] on icon at bounding box center [539, 85] width 10 height 20
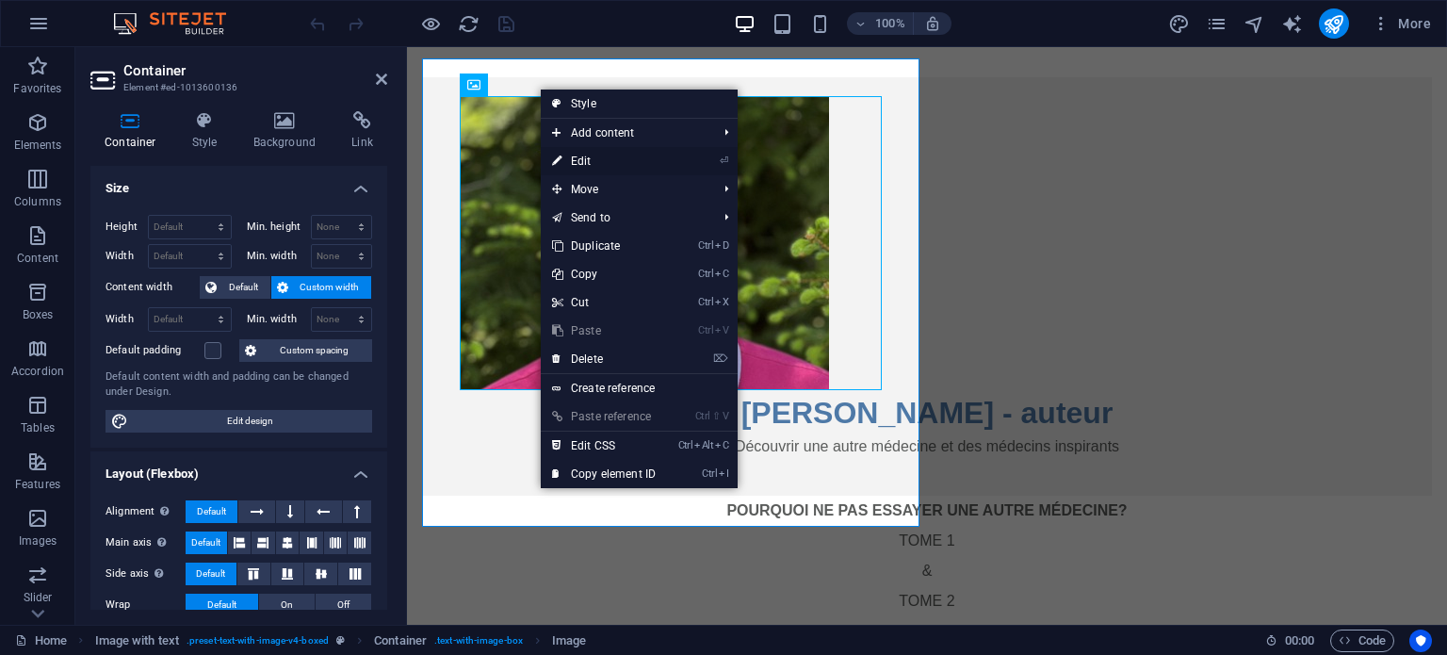
click at [562, 157] on link "⏎ Edit" at bounding box center [604, 161] width 126 height 28
select select "px"
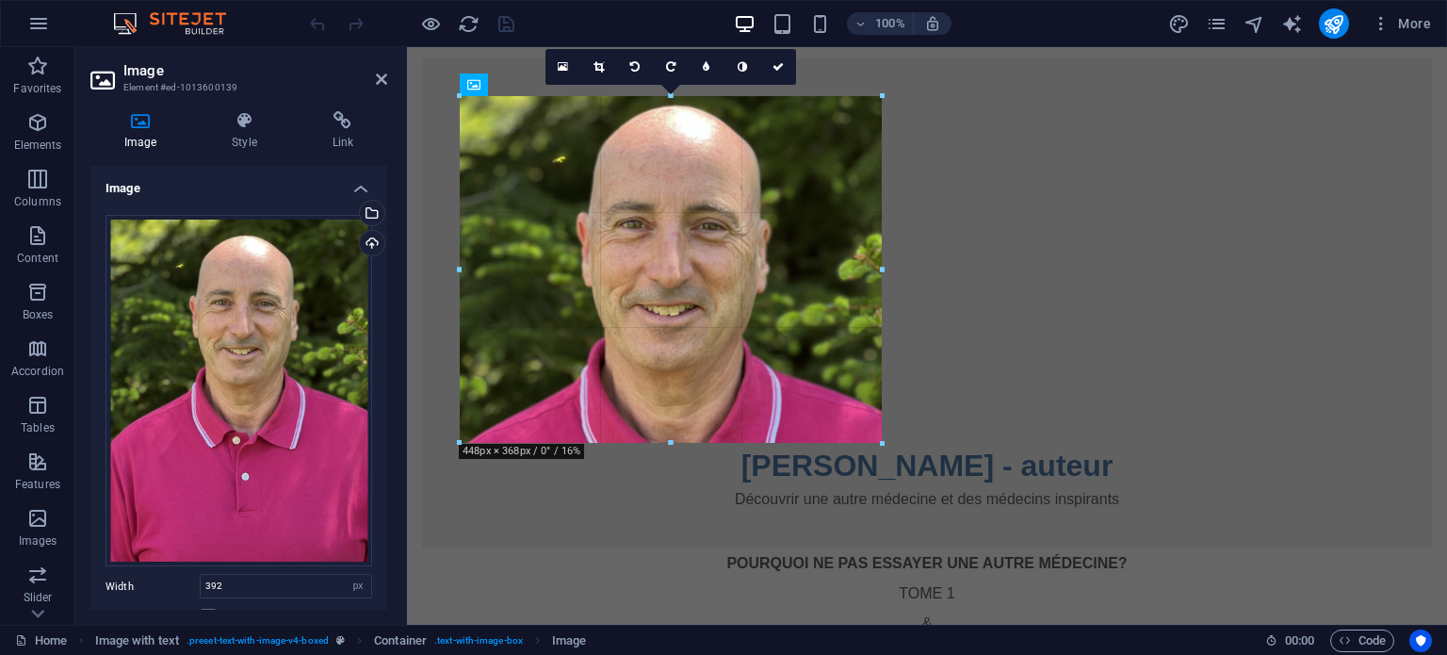
drag, startPoint x: 460, startPoint y: 241, endPoint x: 410, endPoint y: 245, distance: 50.1
type input "448"
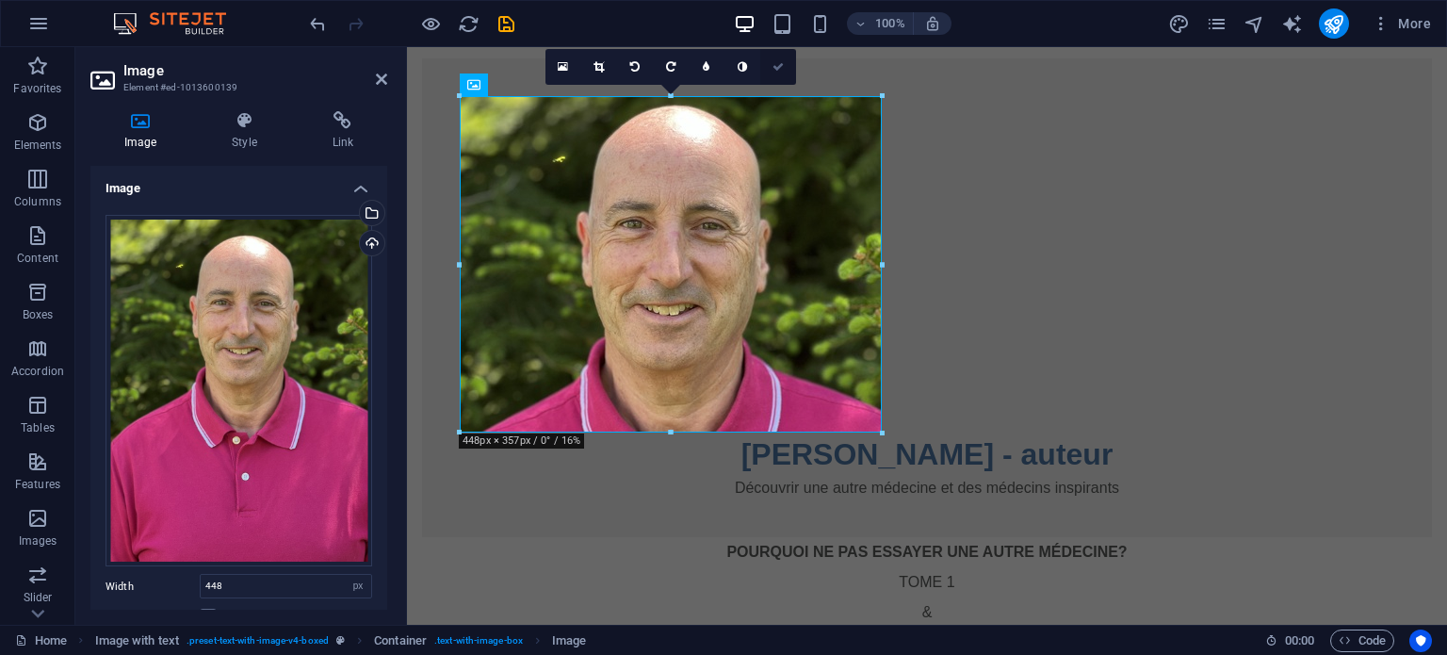
click at [779, 67] on icon at bounding box center [778, 66] width 11 height 11
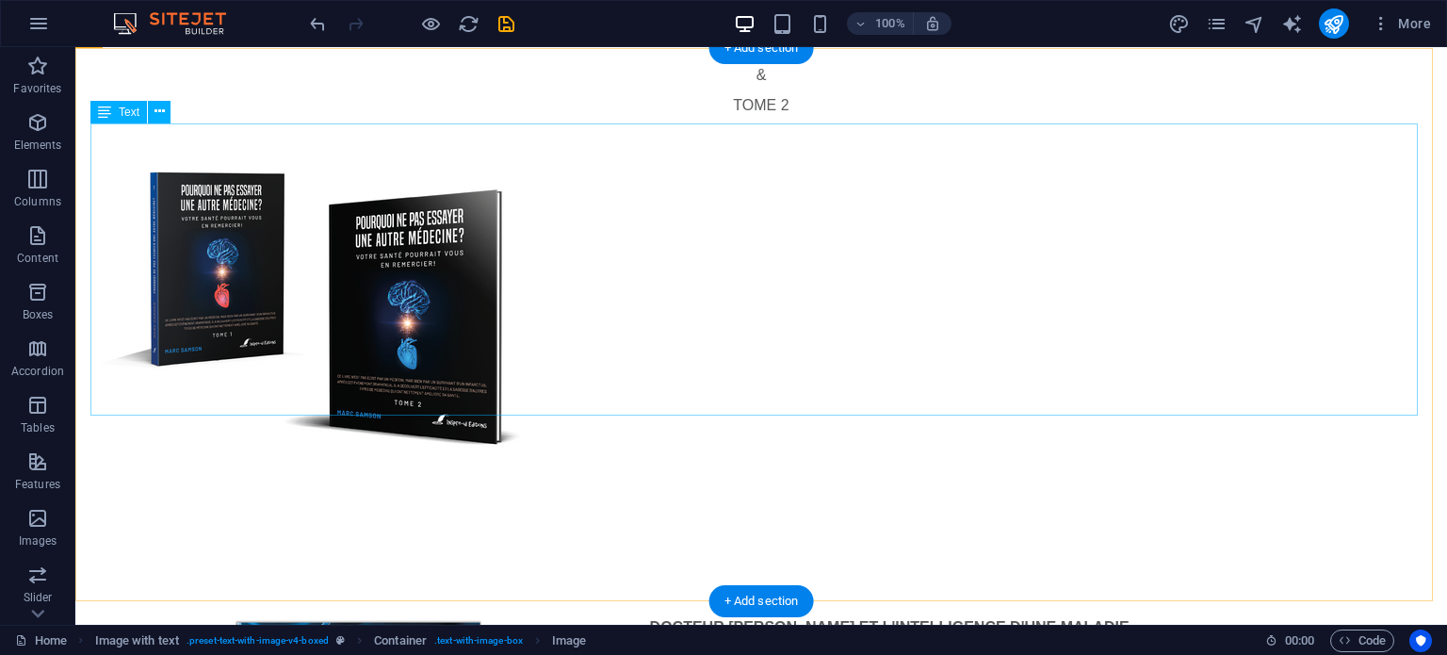
scroll to position [660, 0]
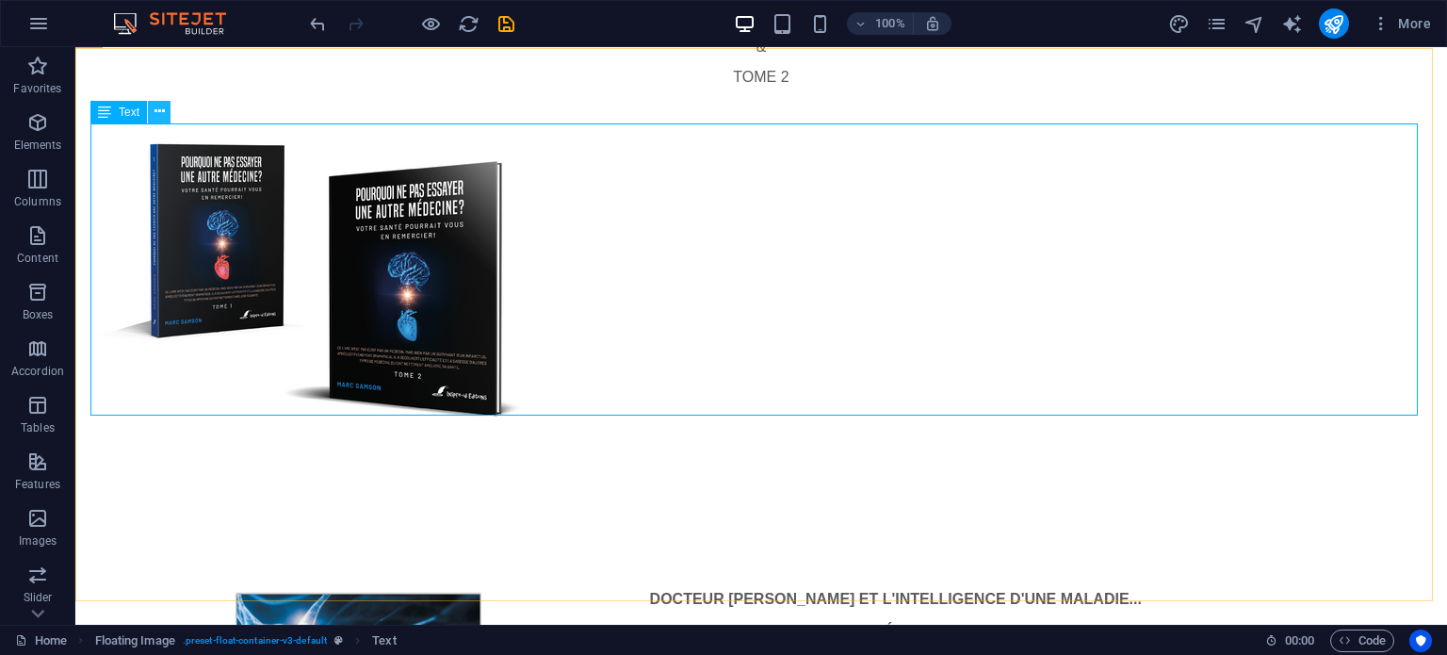
click at [162, 113] on icon at bounding box center [160, 112] width 10 height 20
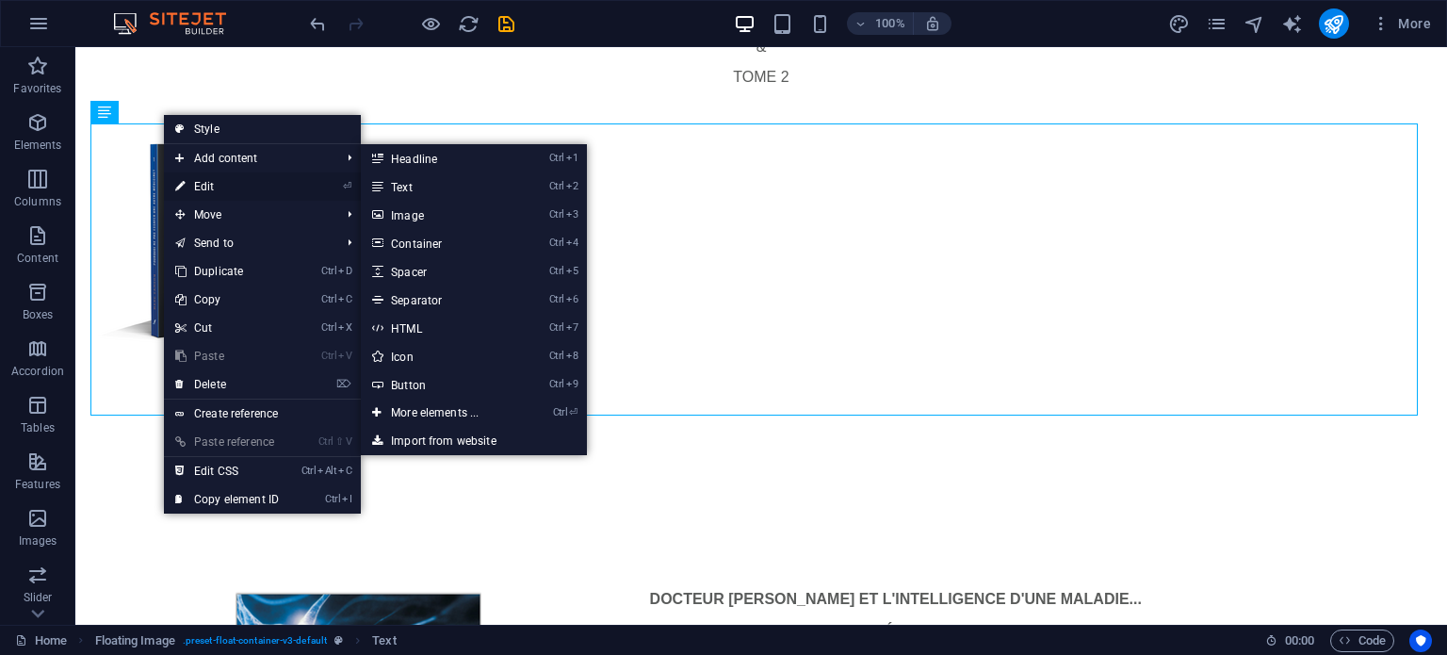
click at [211, 187] on link "⏎ Edit" at bounding box center [227, 186] width 126 height 28
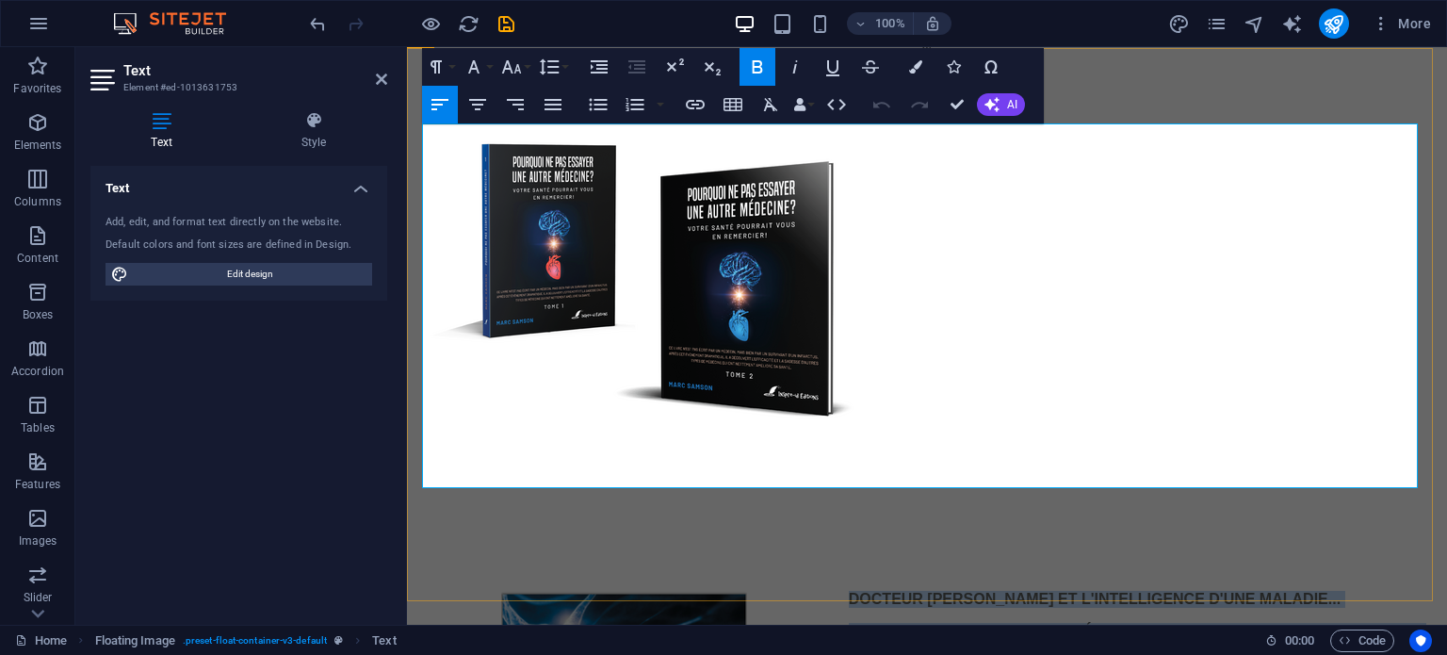
drag, startPoint x: 840, startPoint y: 132, endPoint x: 1315, endPoint y: 471, distance: 583.6
click at [441, 101] on icon "button" at bounding box center [440, 104] width 23 height 23
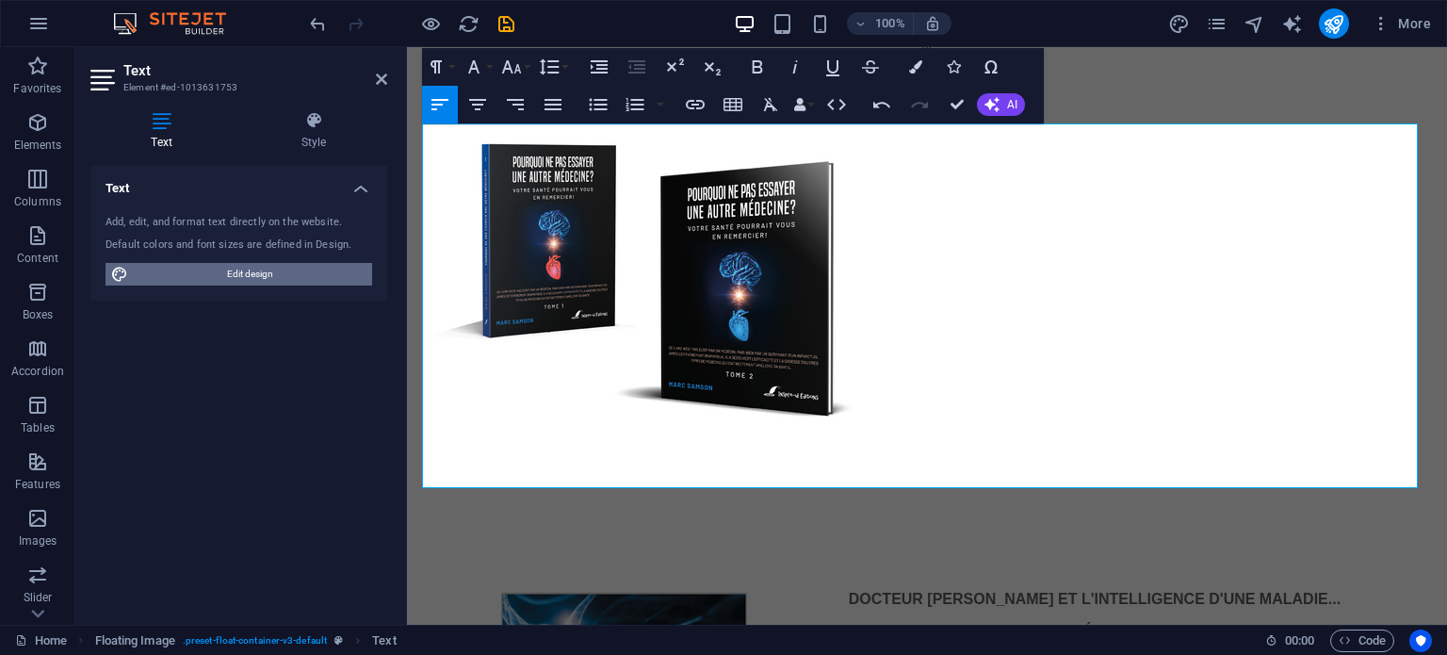
click at [211, 272] on span "Edit design" at bounding box center [250, 274] width 233 height 23
select select "px"
select select "400"
select select "px"
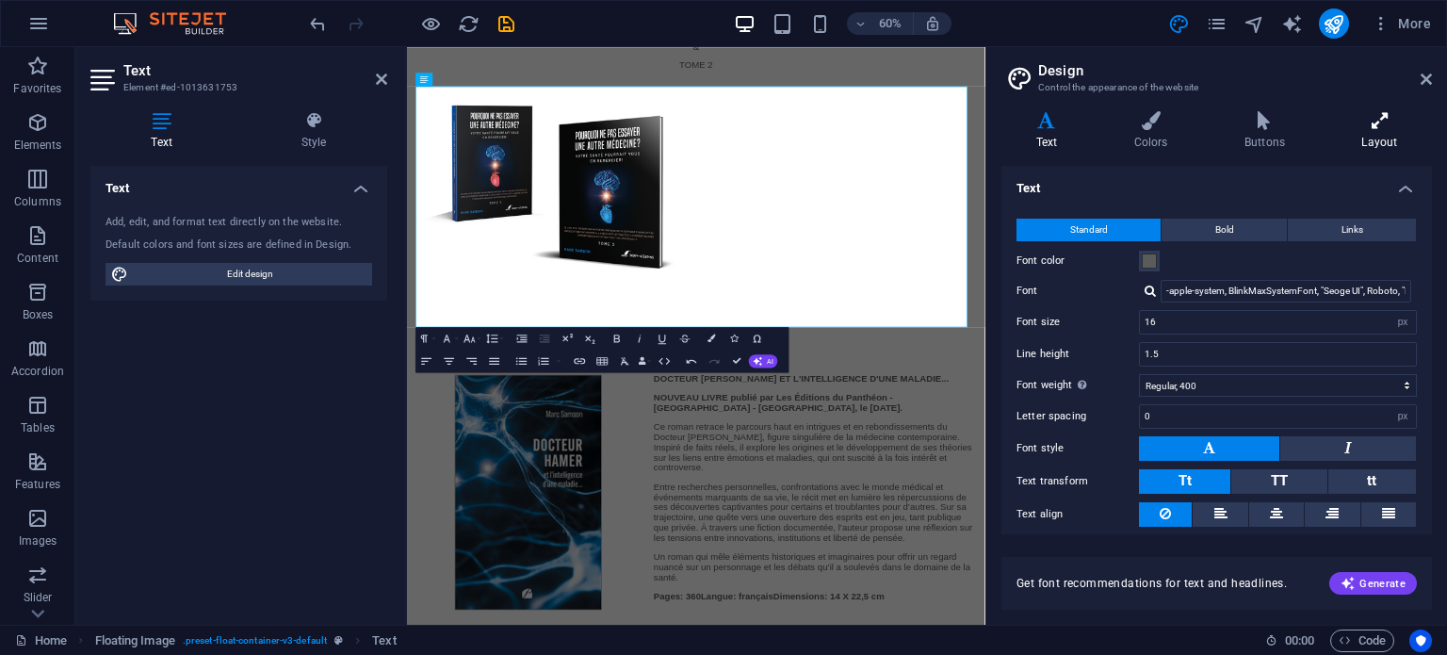
click at [1378, 120] on icon at bounding box center [1380, 120] width 105 height 19
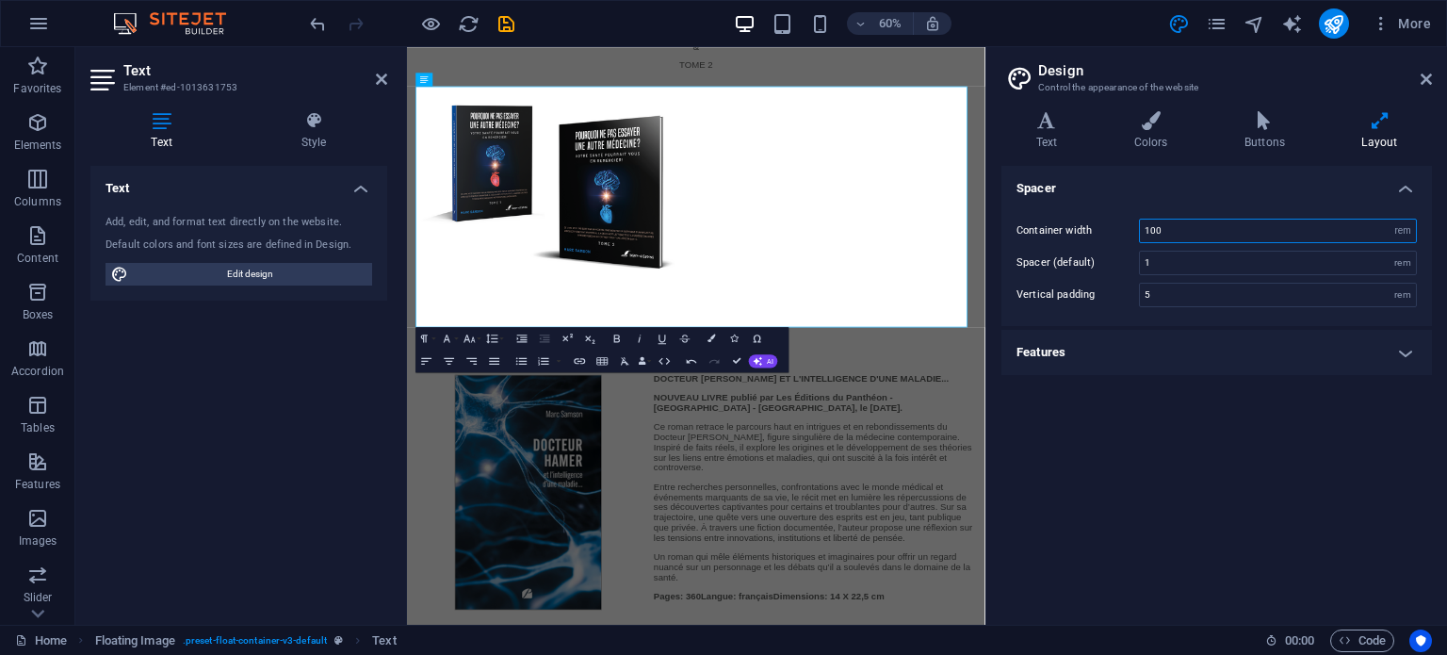
drag, startPoint x: 1166, startPoint y: 229, endPoint x: 1133, endPoint y: 229, distance: 33.0
click at [1133, 229] on div "Container width 100 rem px" at bounding box center [1217, 231] width 400 height 24
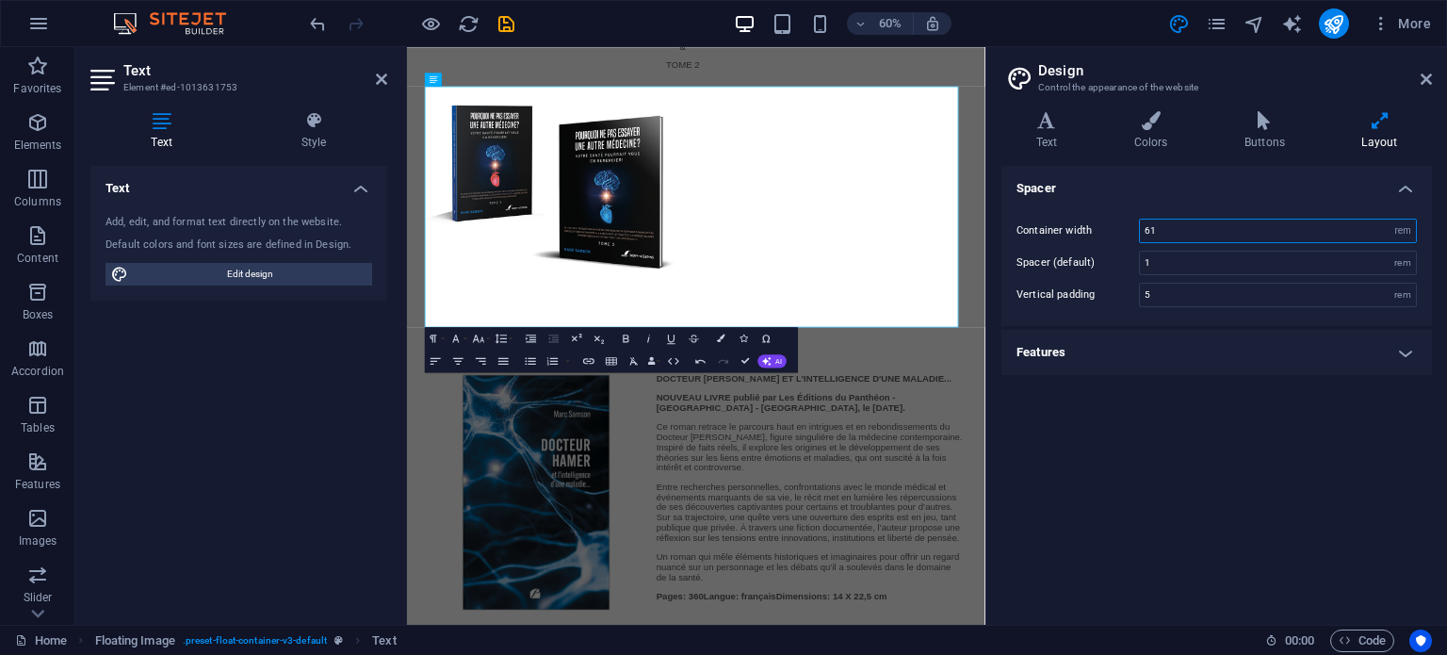
type input "61"
click at [1123, 416] on div "Spacer Container width 61 rem px Spacer (default) 1 rem Vertical padding 5 rem …" at bounding box center [1217, 388] width 431 height 444
click at [1108, 403] on div "Spacer Container width 61 rem px Spacer (default) 1 rem Vertical padding 5 rem …" at bounding box center [1217, 388] width 431 height 444
click at [1424, 74] on icon at bounding box center [1426, 79] width 11 height 15
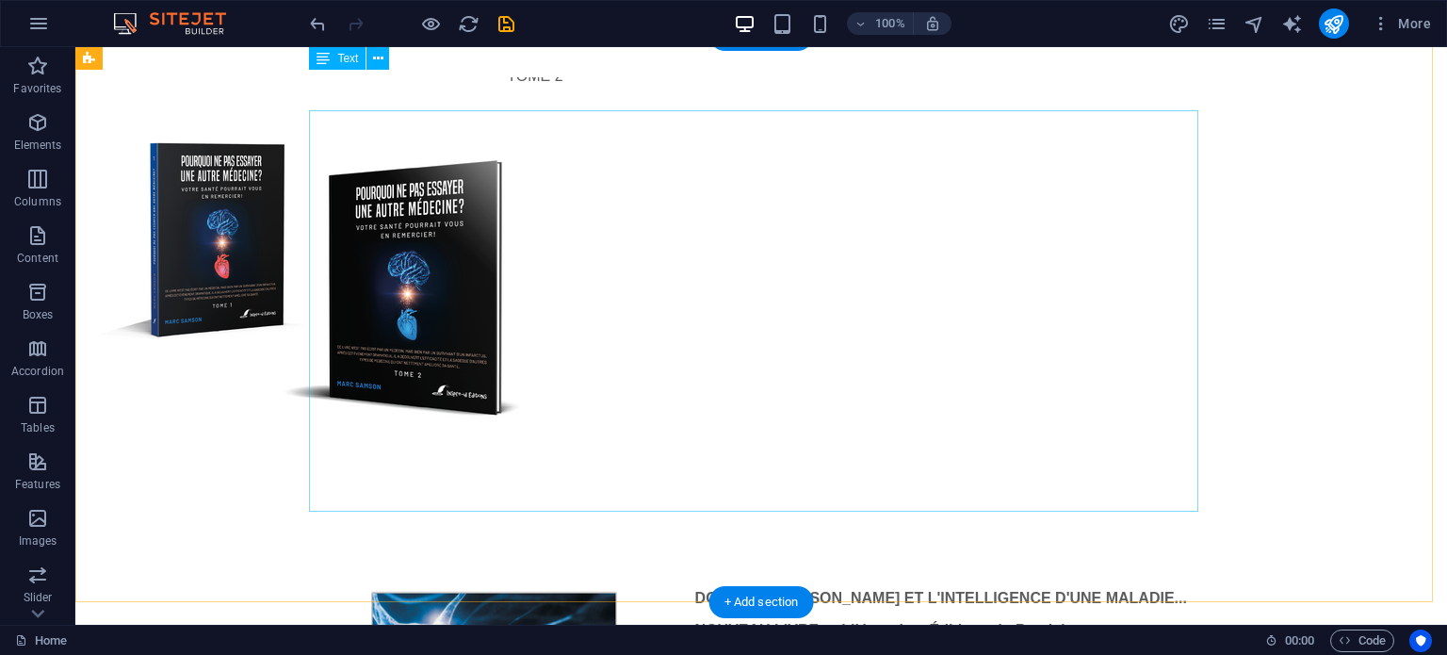
scroll to position [651, 0]
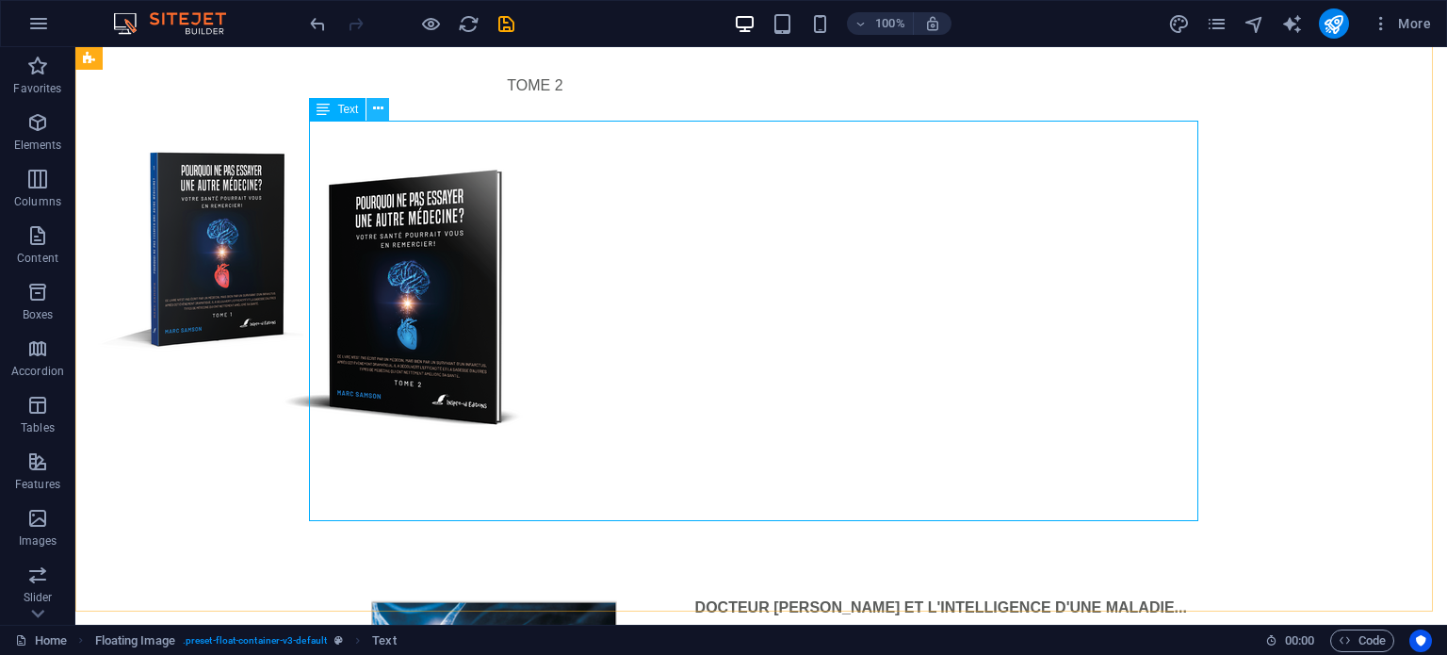
click at [373, 108] on icon at bounding box center [378, 109] width 10 height 20
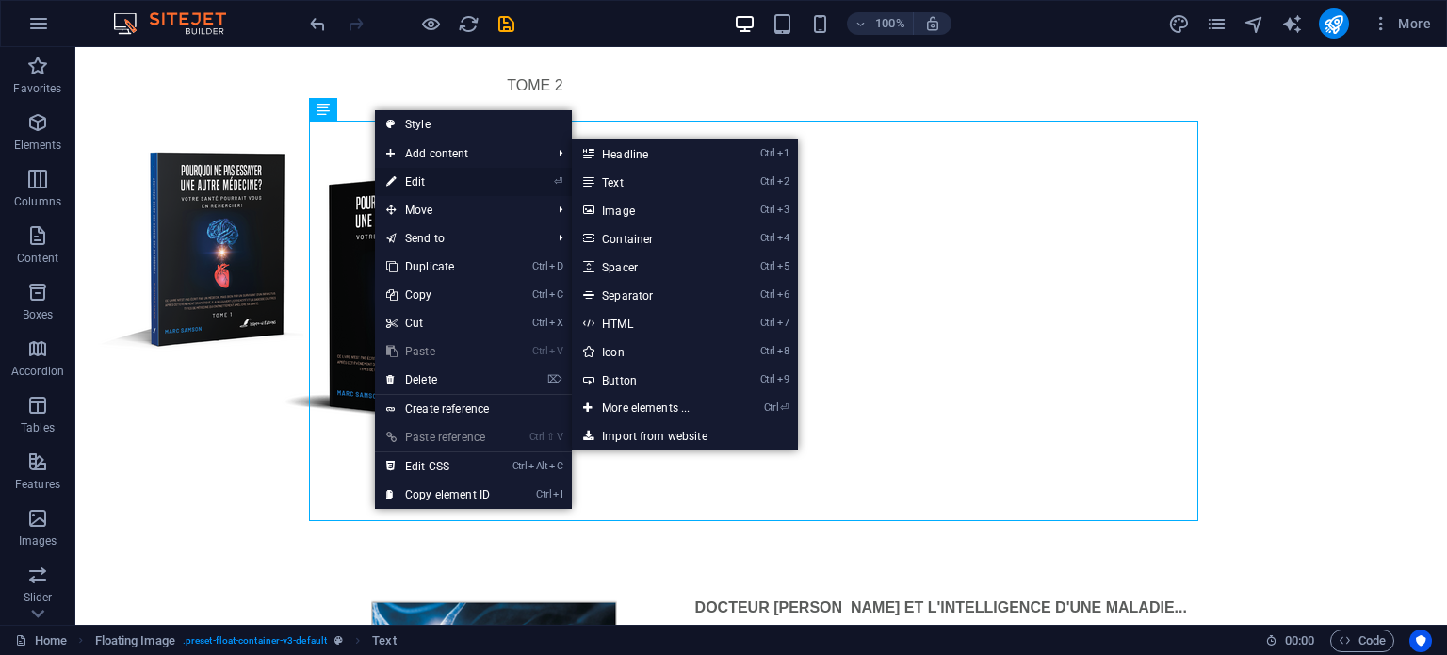
click at [415, 177] on link "⏎ Edit" at bounding box center [438, 182] width 126 height 28
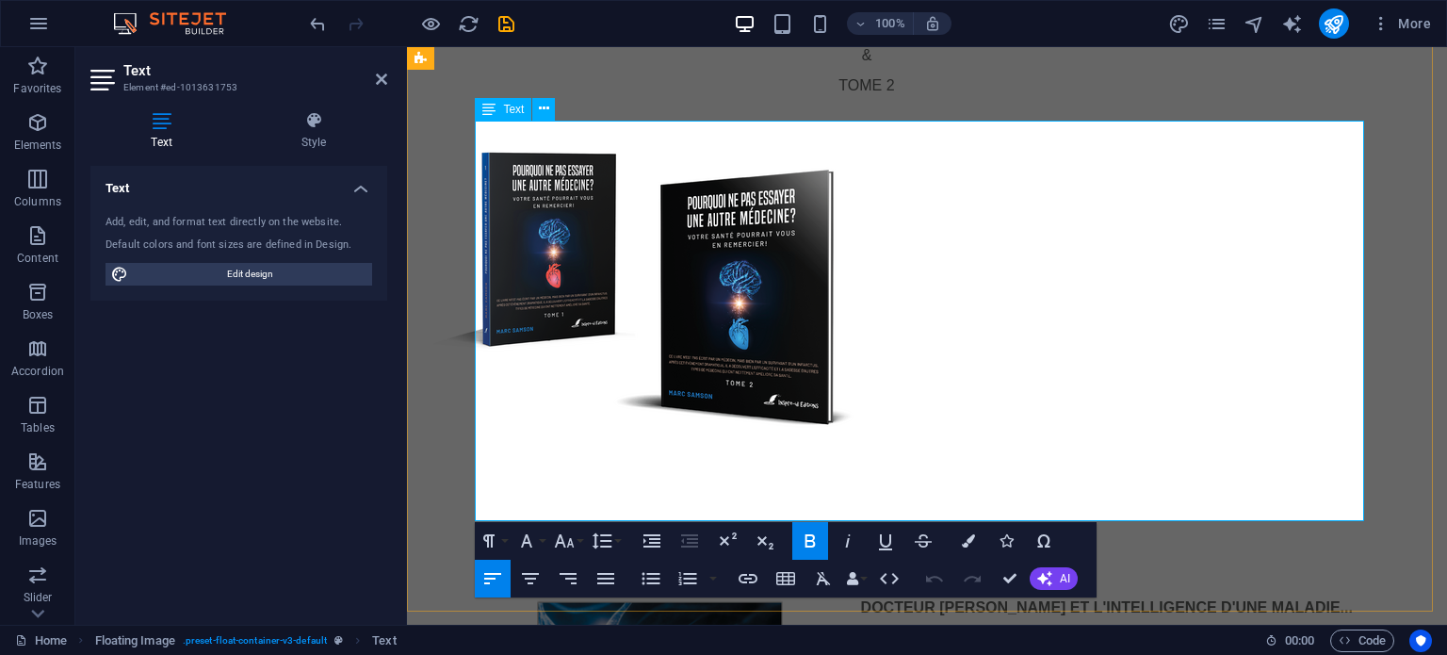
drag, startPoint x: 850, startPoint y: 207, endPoint x: 935, endPoint y: 474, distance: 279.8
click at [607, 577] on icon "button" at bounding box center [606, 578] width 23 height 23
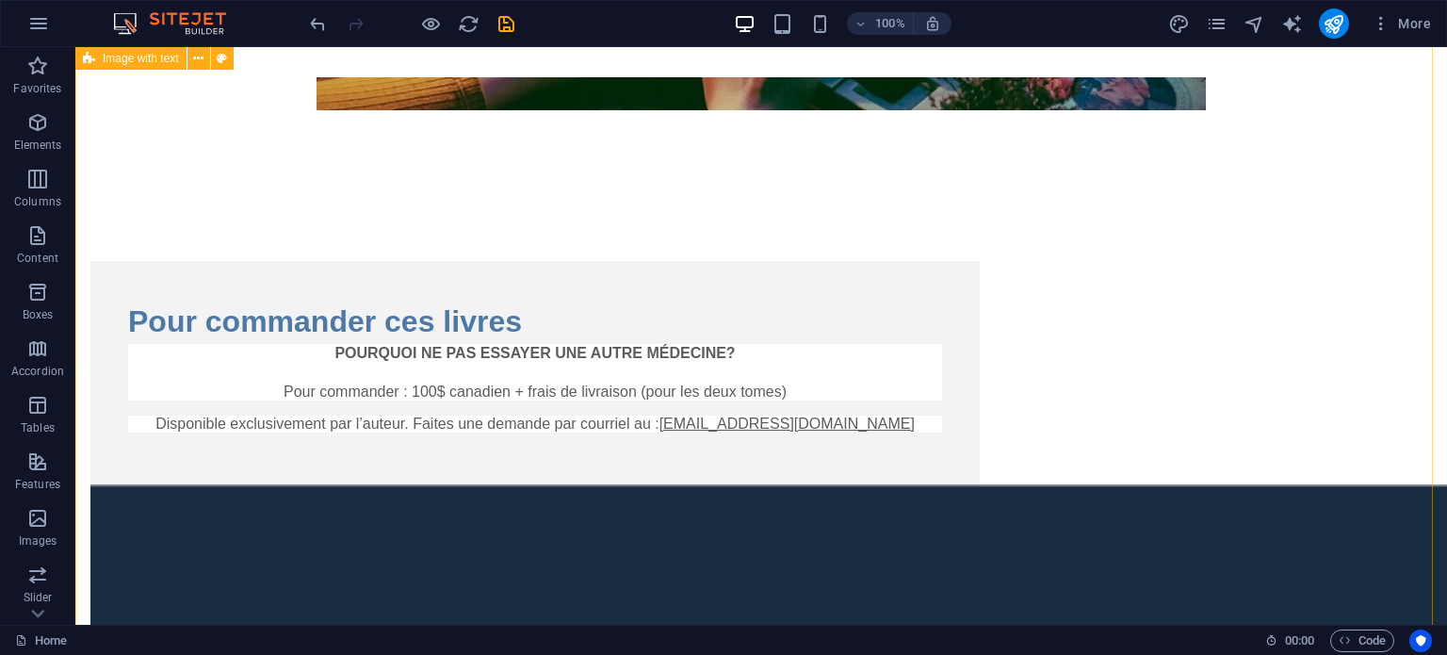
scroll to position [2167, 0]
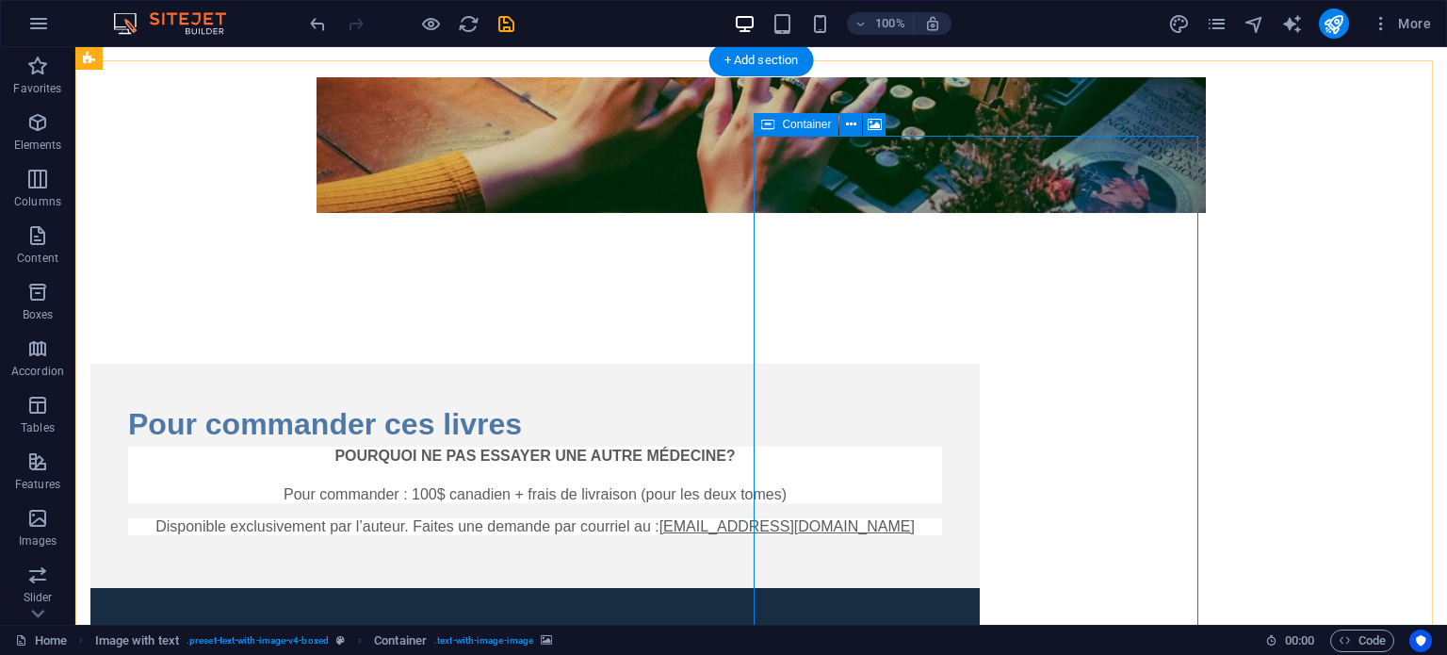
scroll to position [1979, 0]
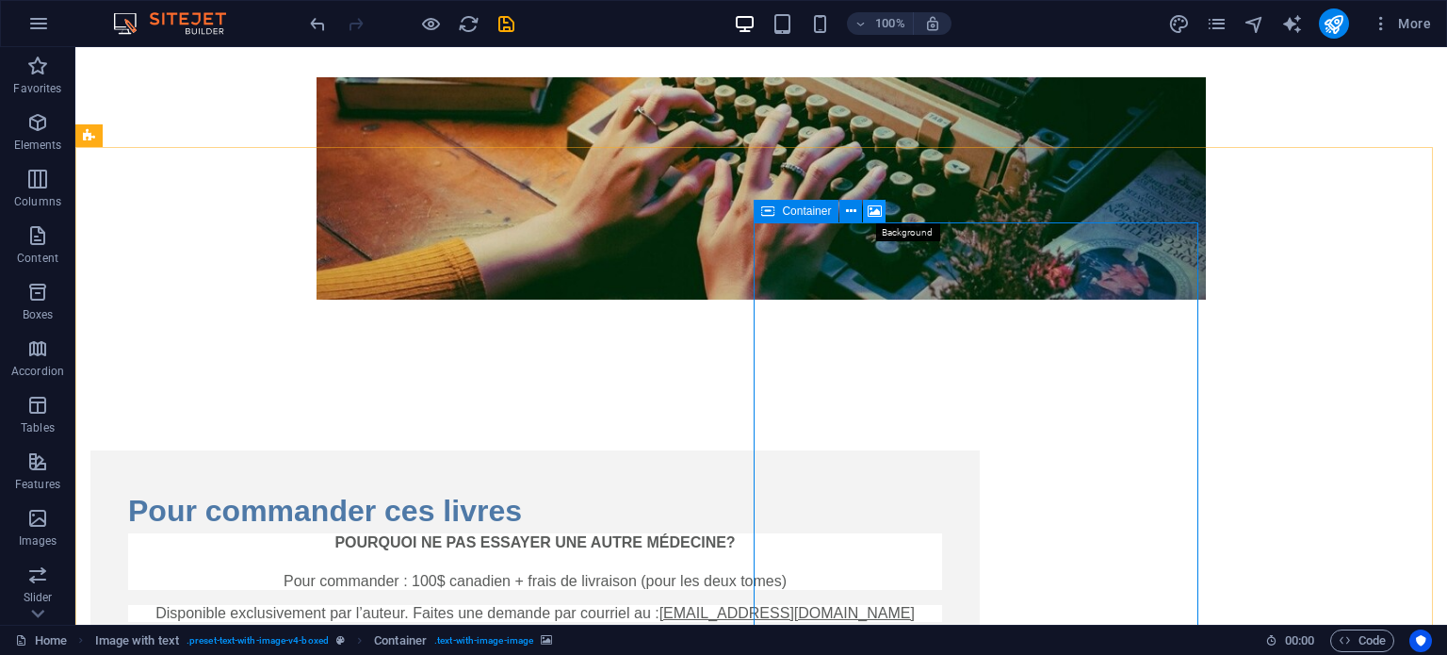
click at [872, 208] on icon at bounding box center [875, 212] width 14 height 20
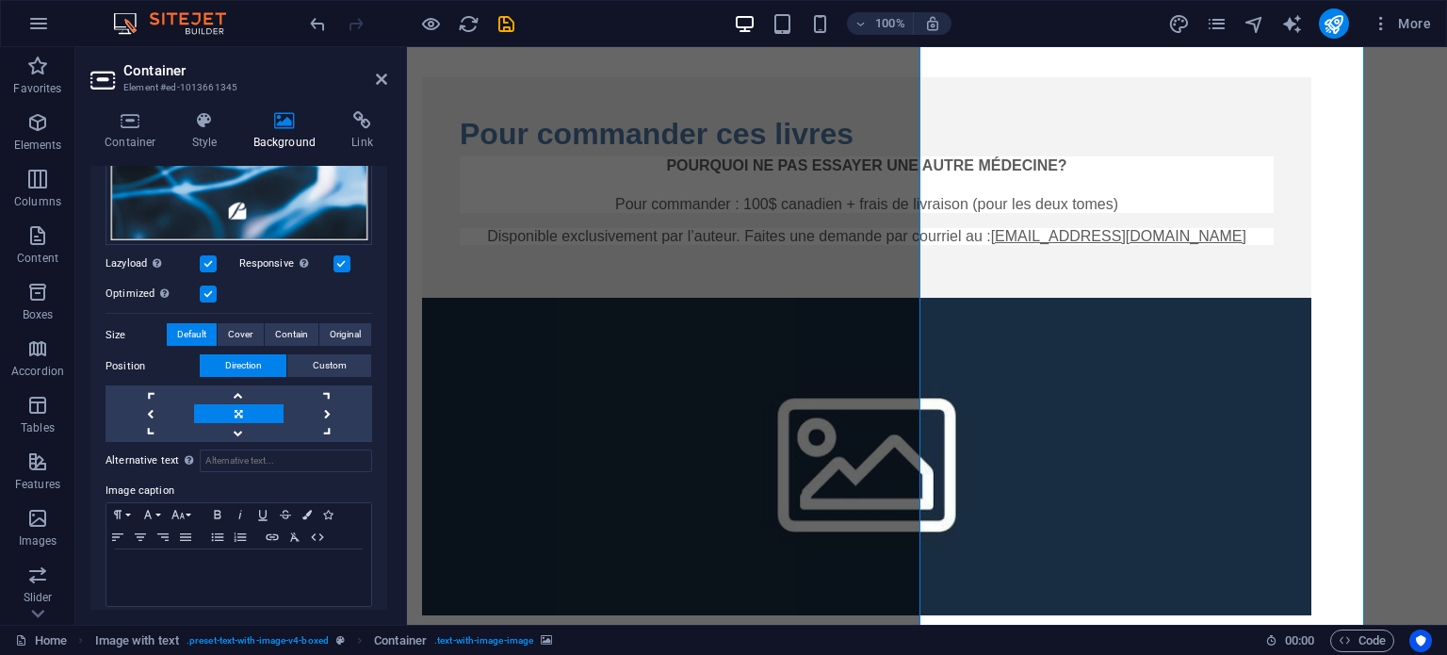
scroll to position [516, 0]
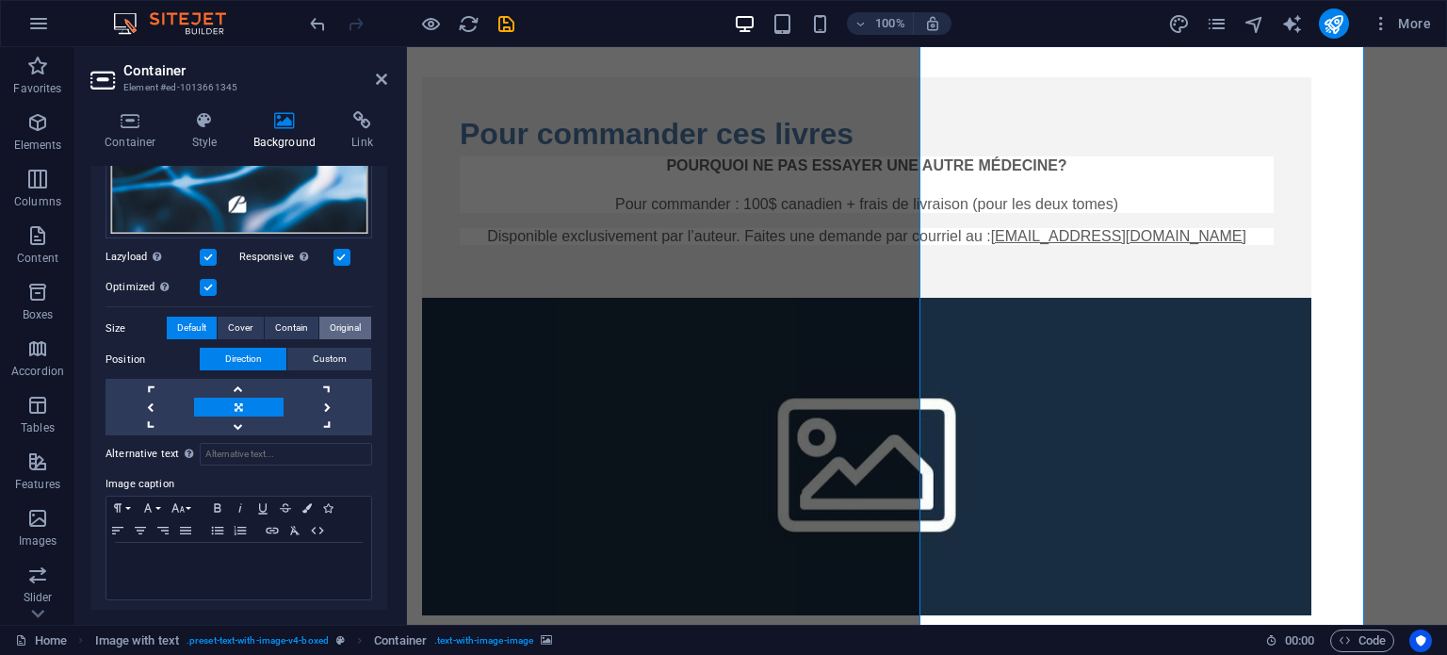
click at [335, 318] on span "Original" at bounding box center [345, 328] width 31 height 23
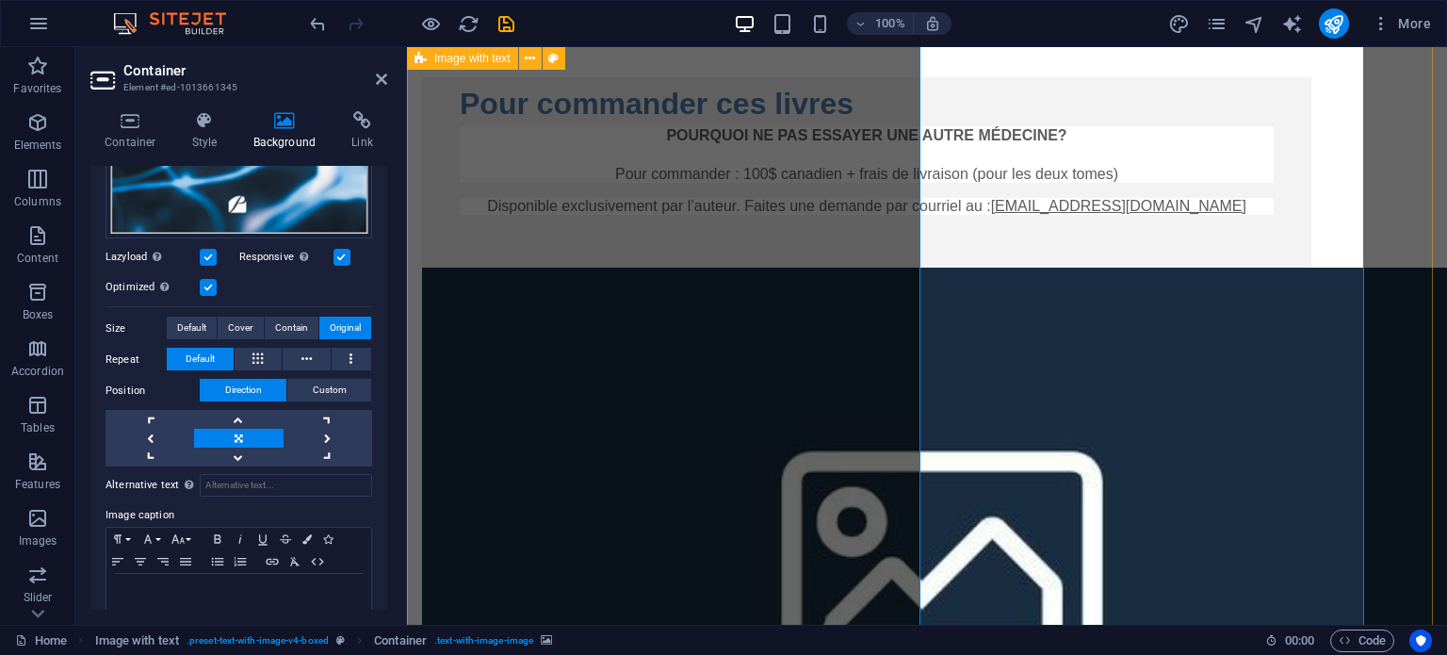
scroll to position [2356, 0]
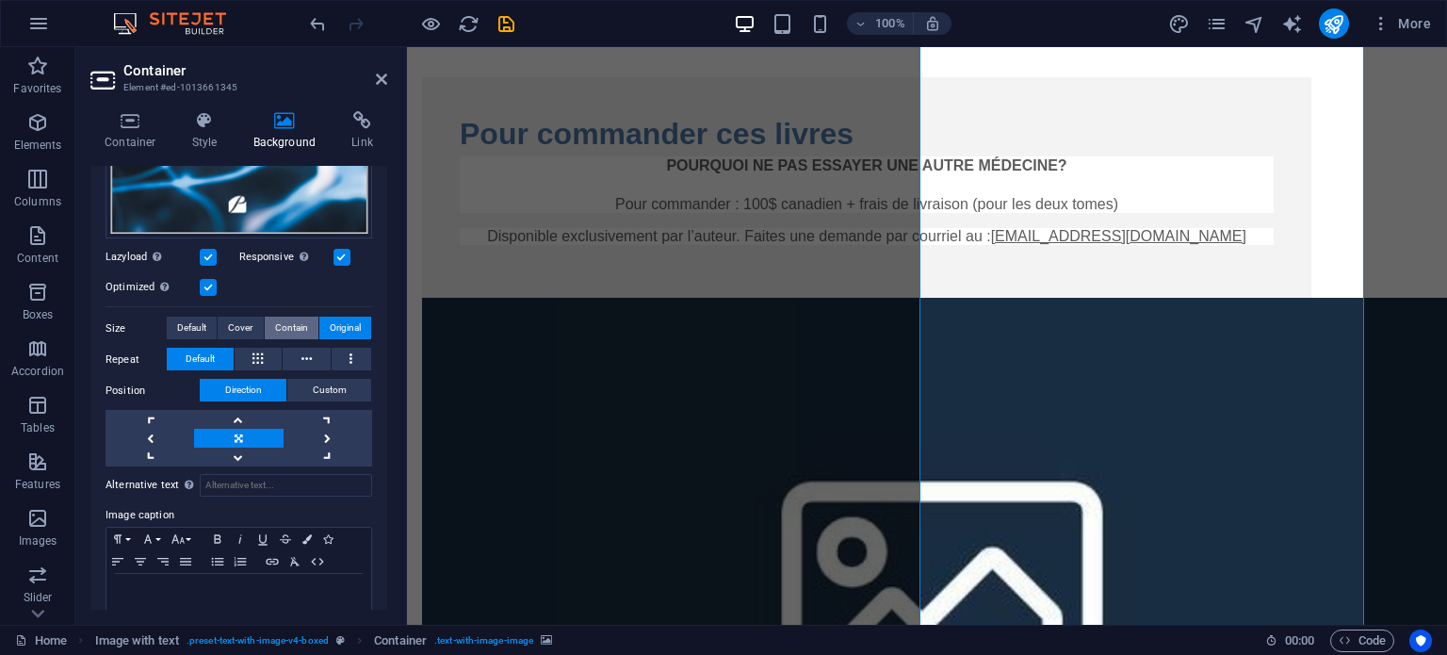
click at [282, 323] on span "Contain" at bounding box center [291, 328] width 33 height 23
click at [244, 322] on span "Cover" at bounding box center [240, 328] width 24 height 23
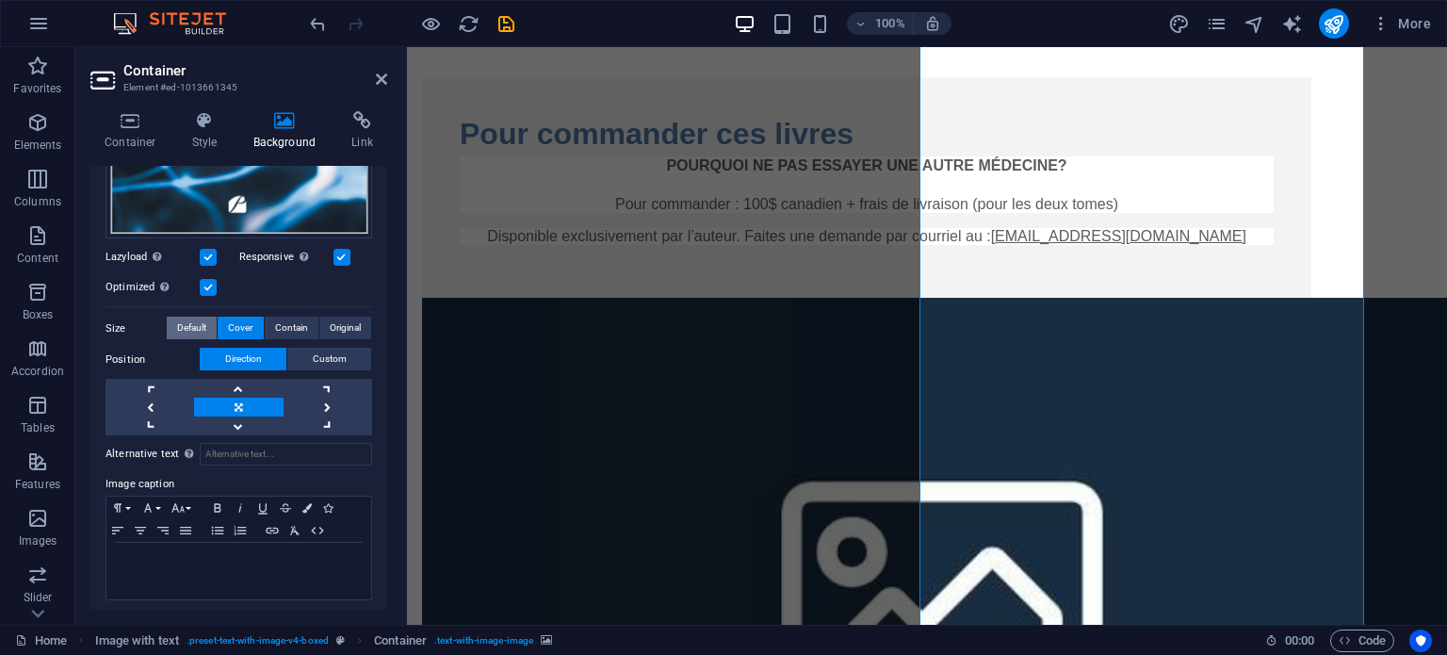
click at [196, 323] on span "Default" at bounding box center [191, 328] width 29 height 23
click at [334, 324] on span "Original" at bounding box center [345, 328] width 31 height 23
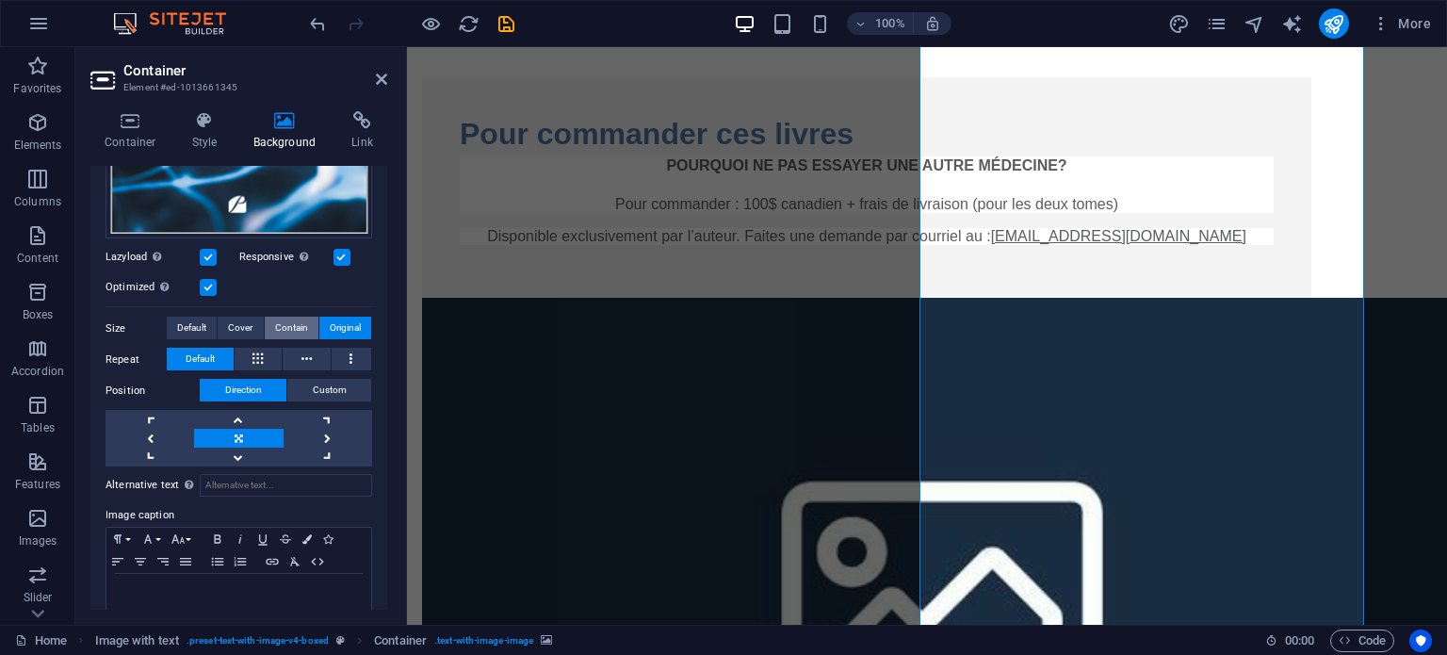
click at [294, 323] on span "Contain" at bounding box center [291, 328] width 33 height 23
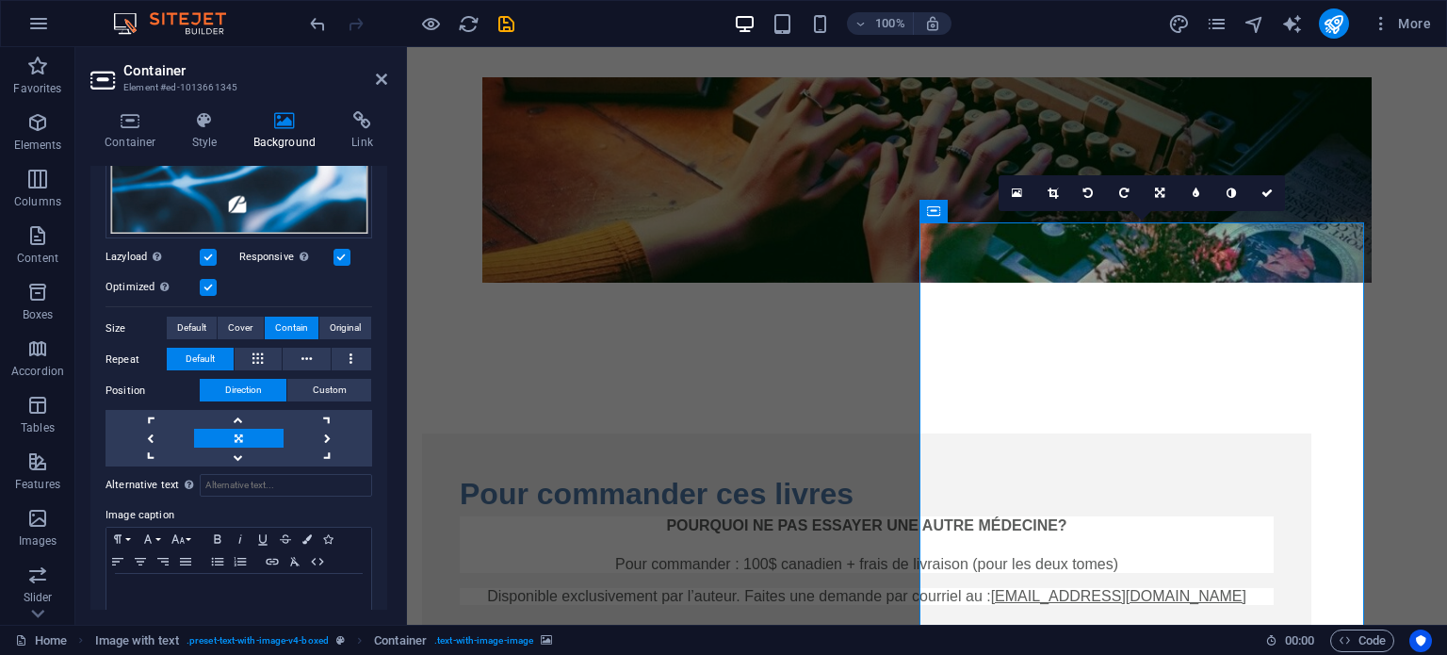
scroll to position [1979, 0]
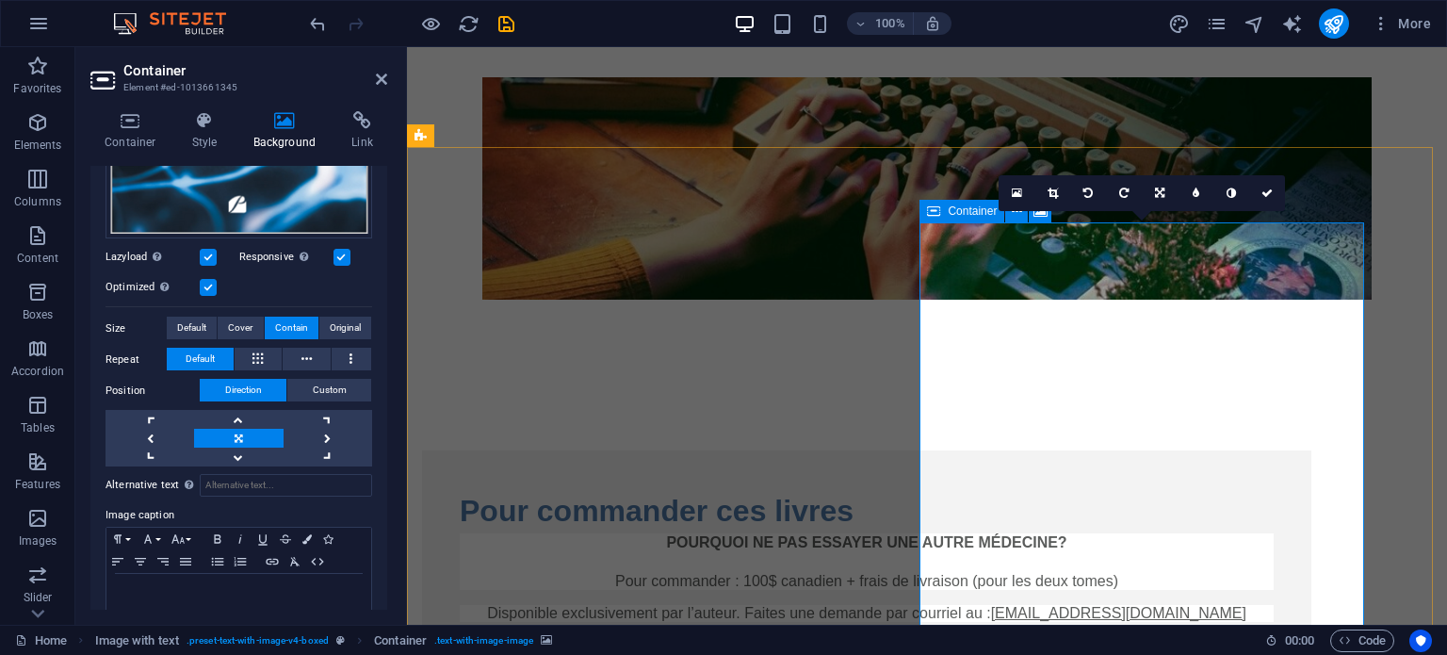
click at [1266, 191] on icon at bounding box center [1267, 192] width 11 height 11
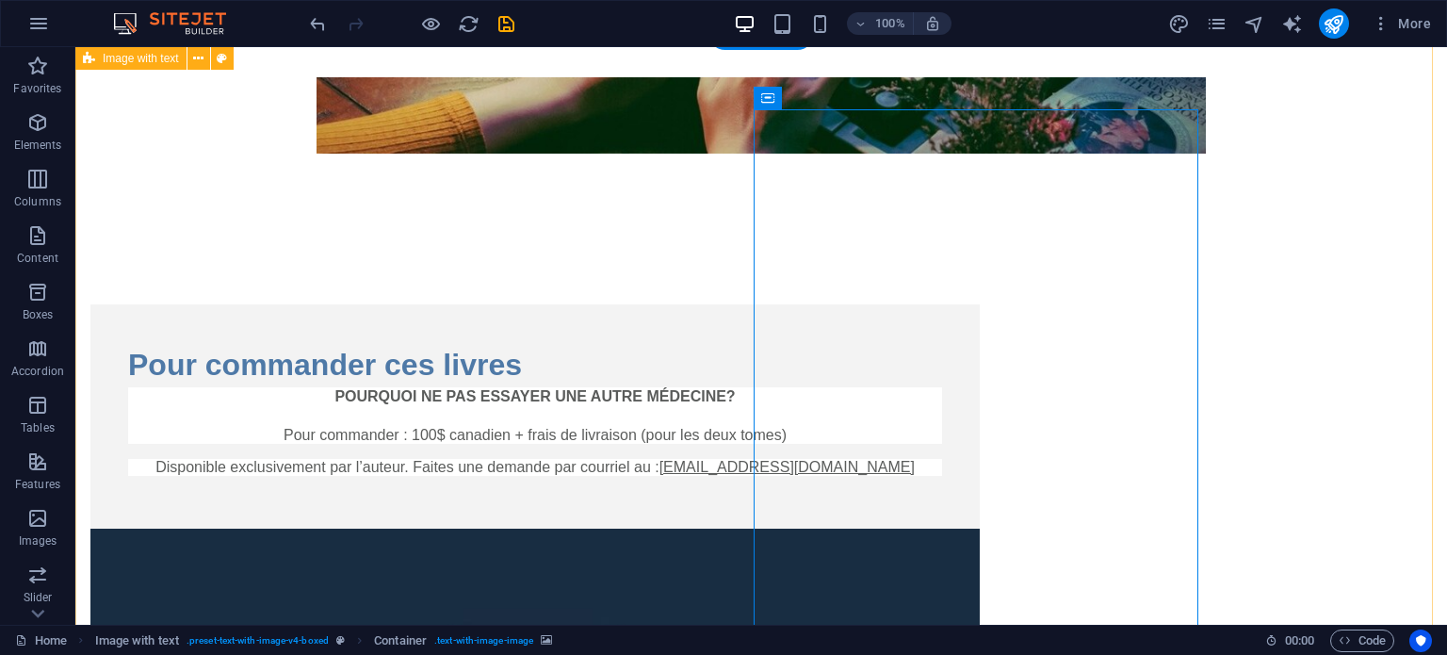
scroll to position [2073, 0]
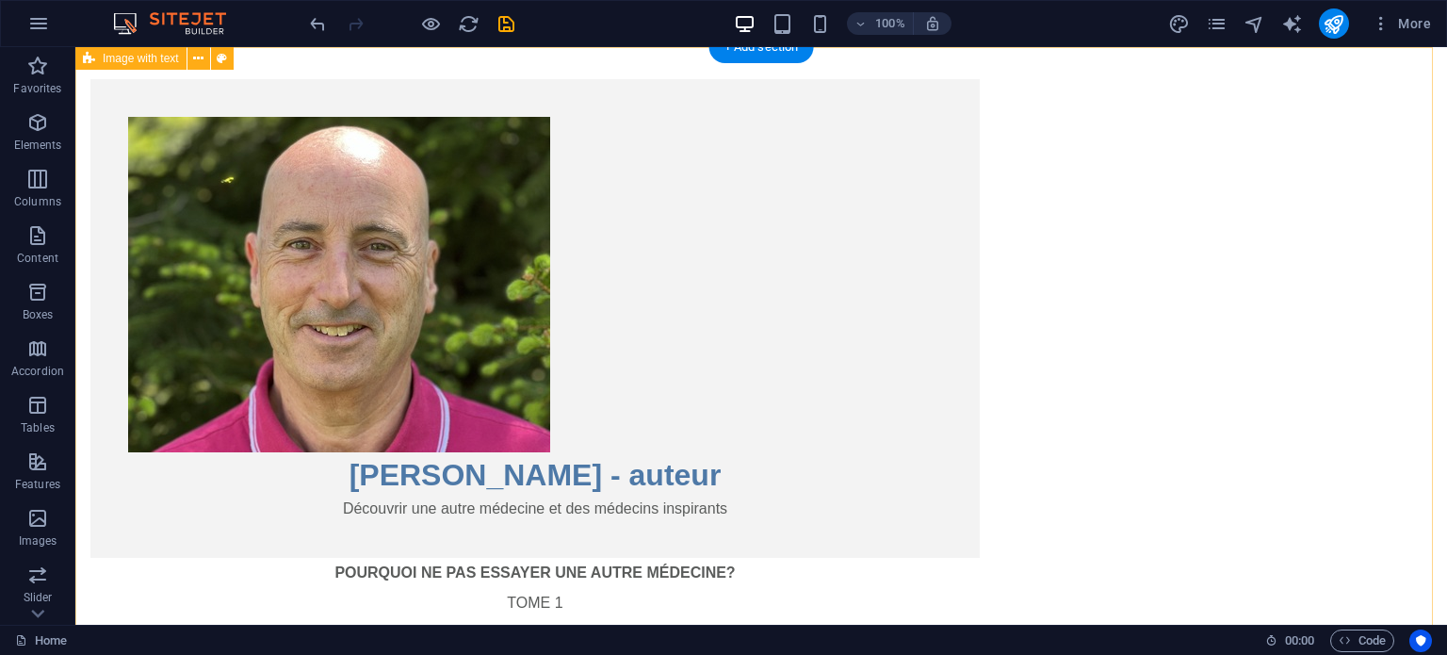
scroll to position [0, 0]
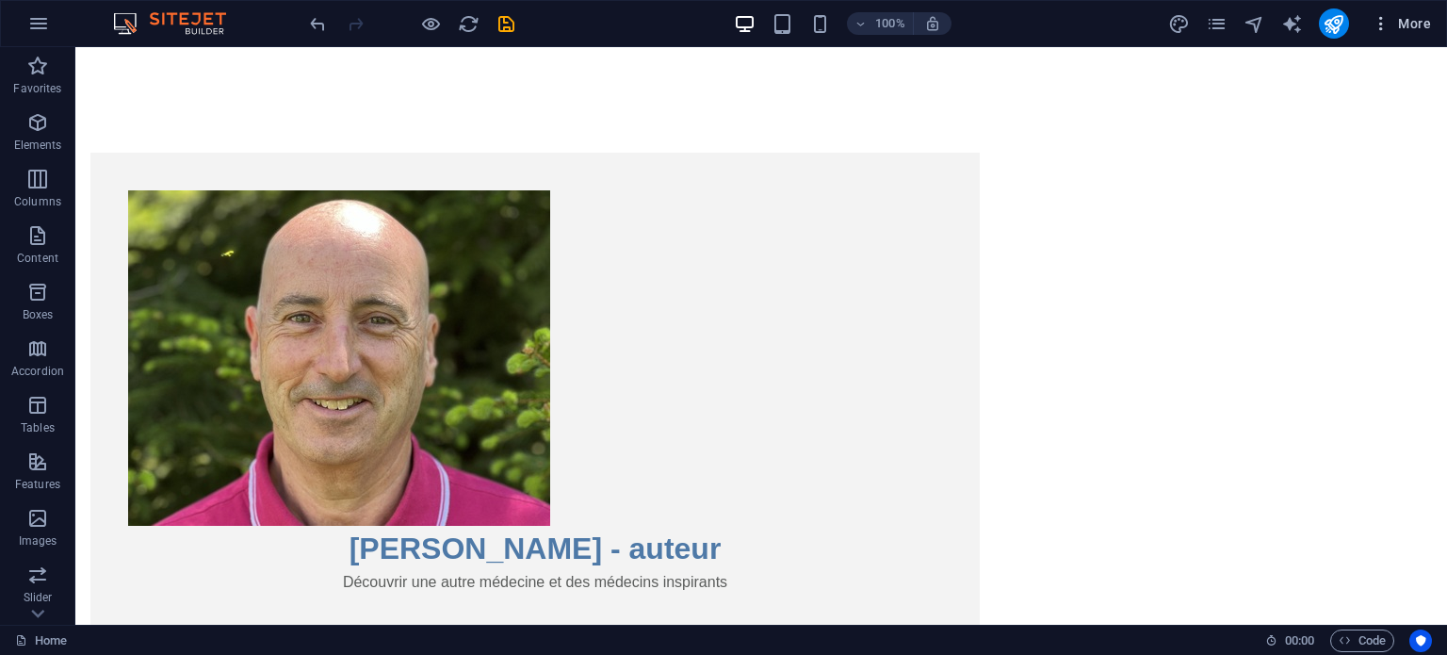
click at [1383, 26] on icon "button" at bounding box center [1381, 23] width 19 height 19
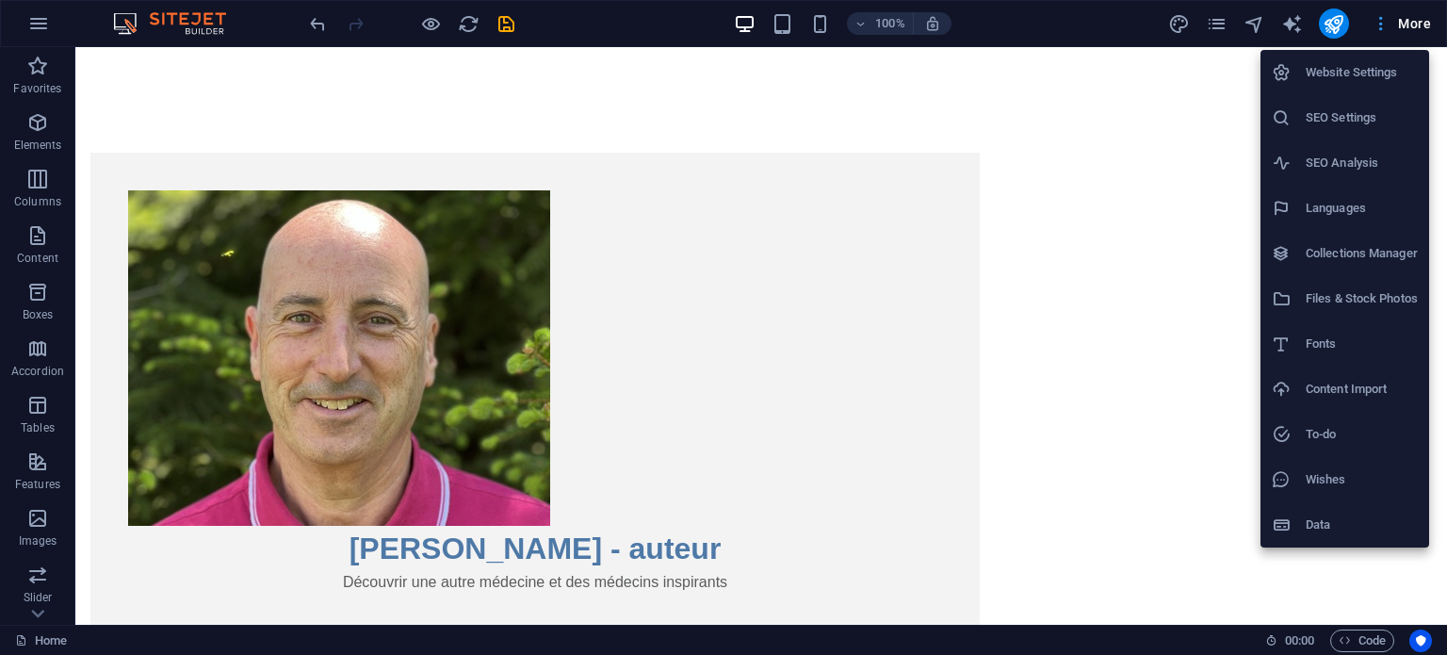
click at [1383, 26] on div at bounding box center [723, 327] width 1447 height 655
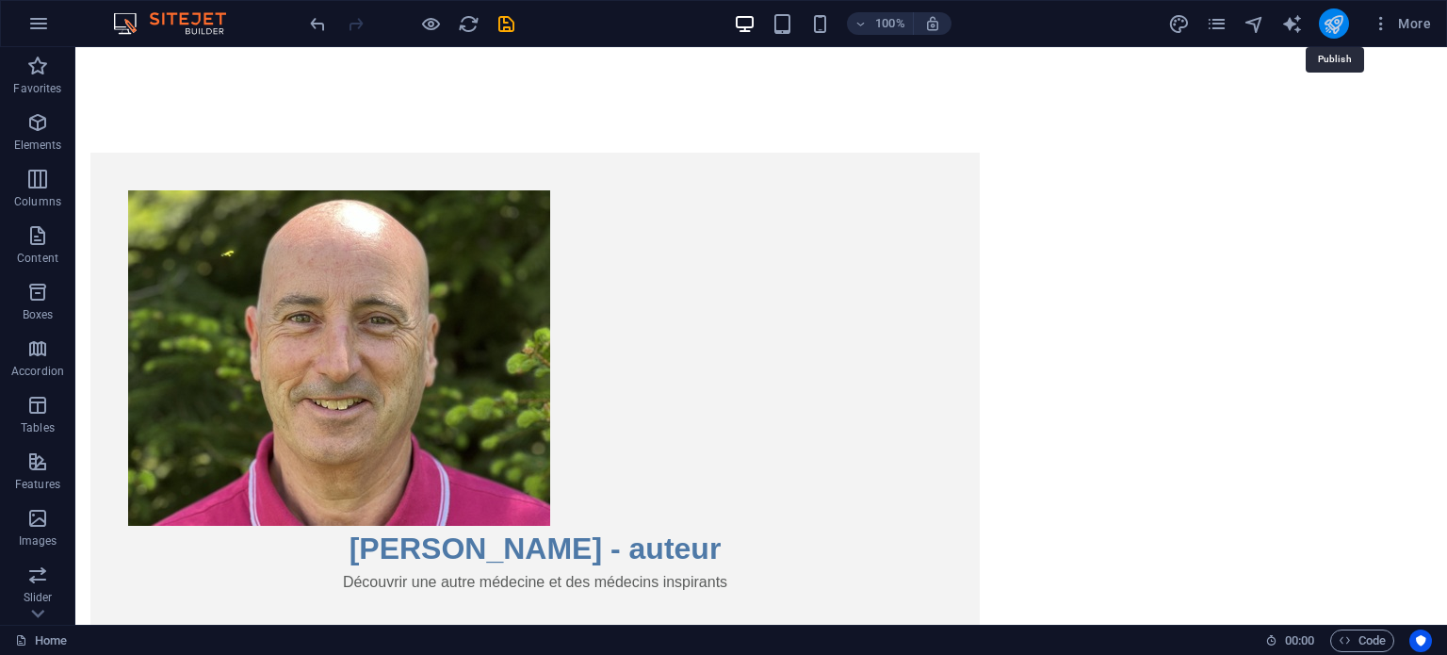
click at [1330, 23] on icon "publish" at bounding box center [1334, 24] width 22 height 22
